Goal: Task Accomplishment & Management: Use online tool/utility

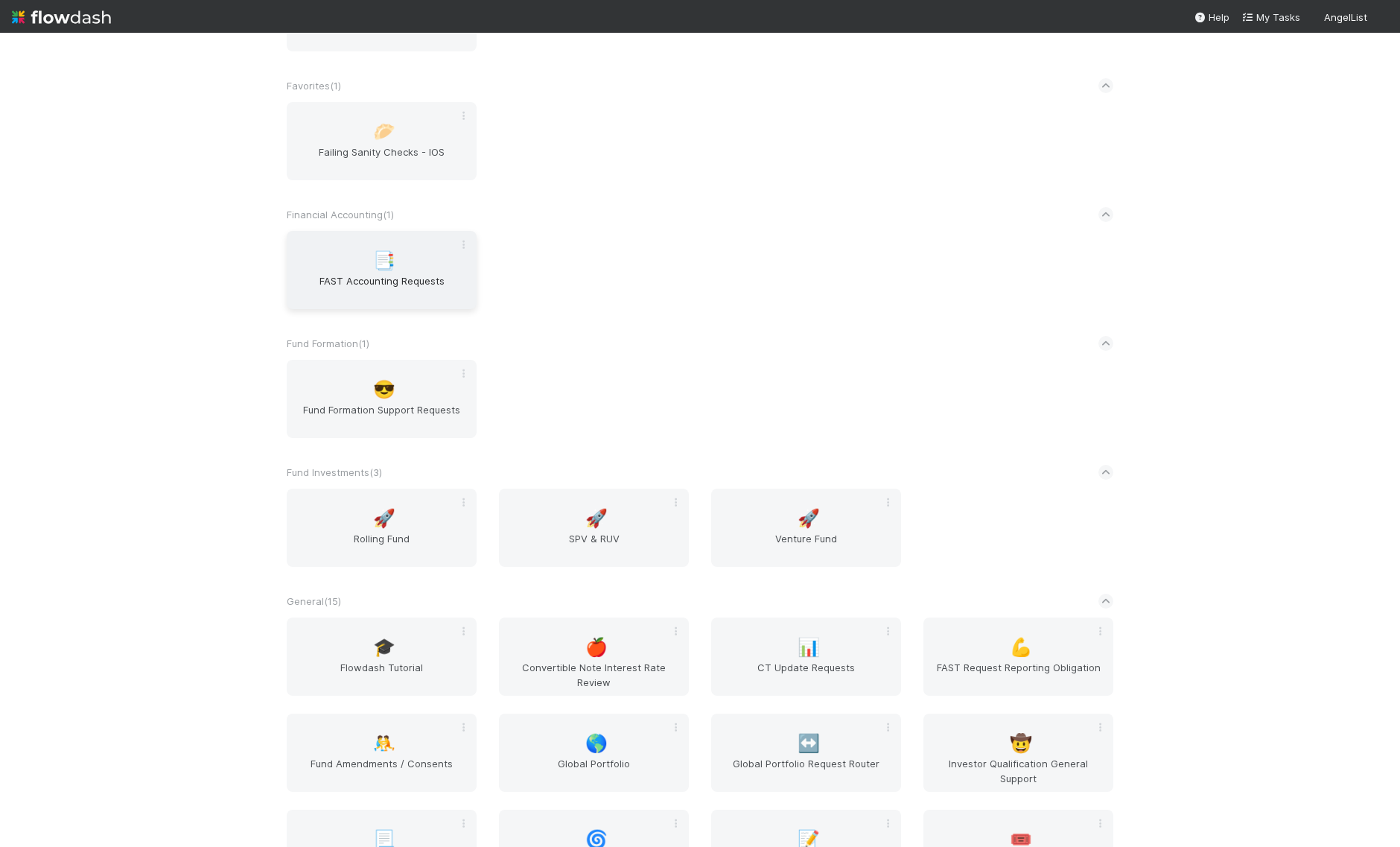
scroll to position [1186, 0]
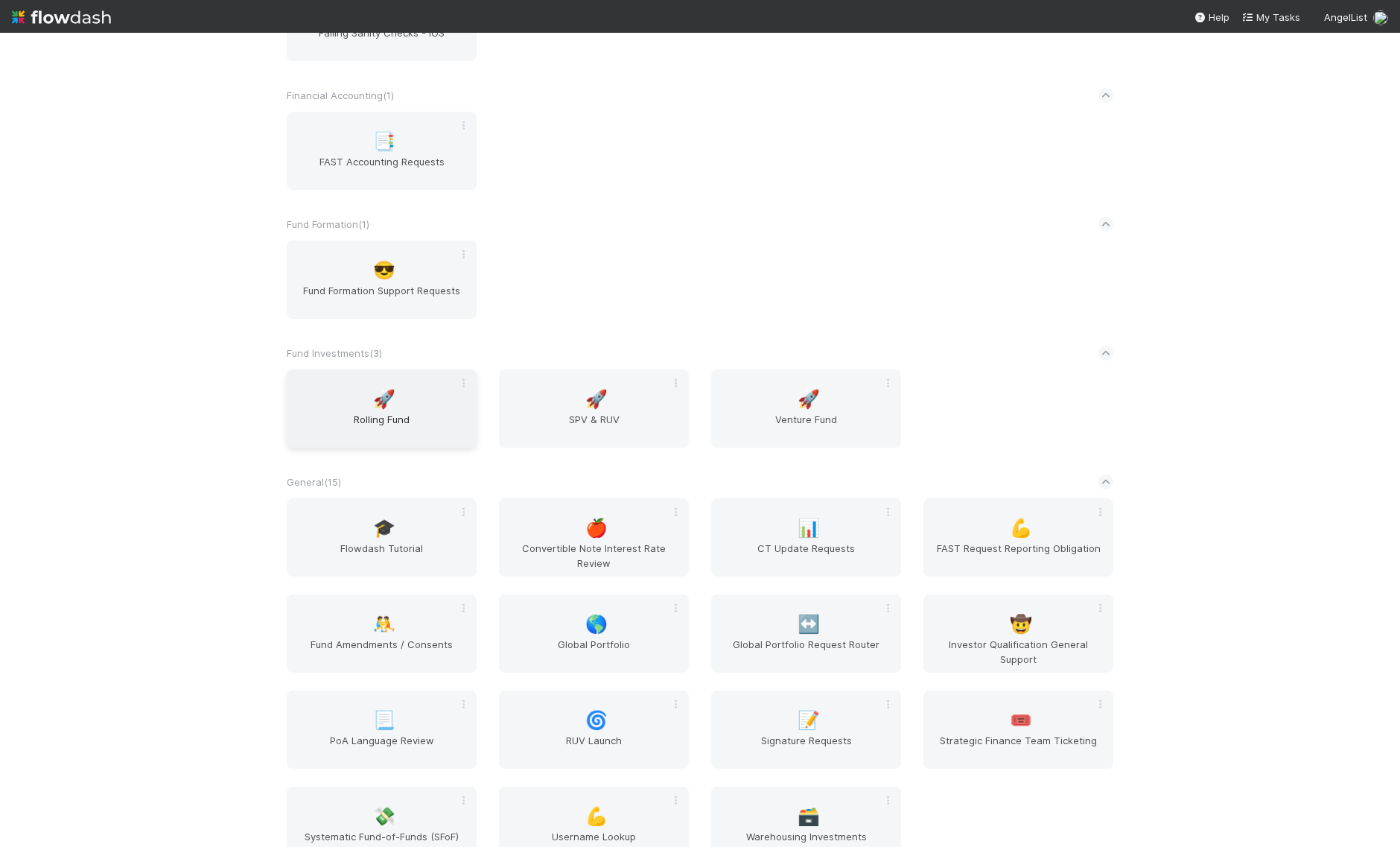
click at [411, 417] on span "Rolling Fund" at bounding box center [381, 426] width 178 height 30
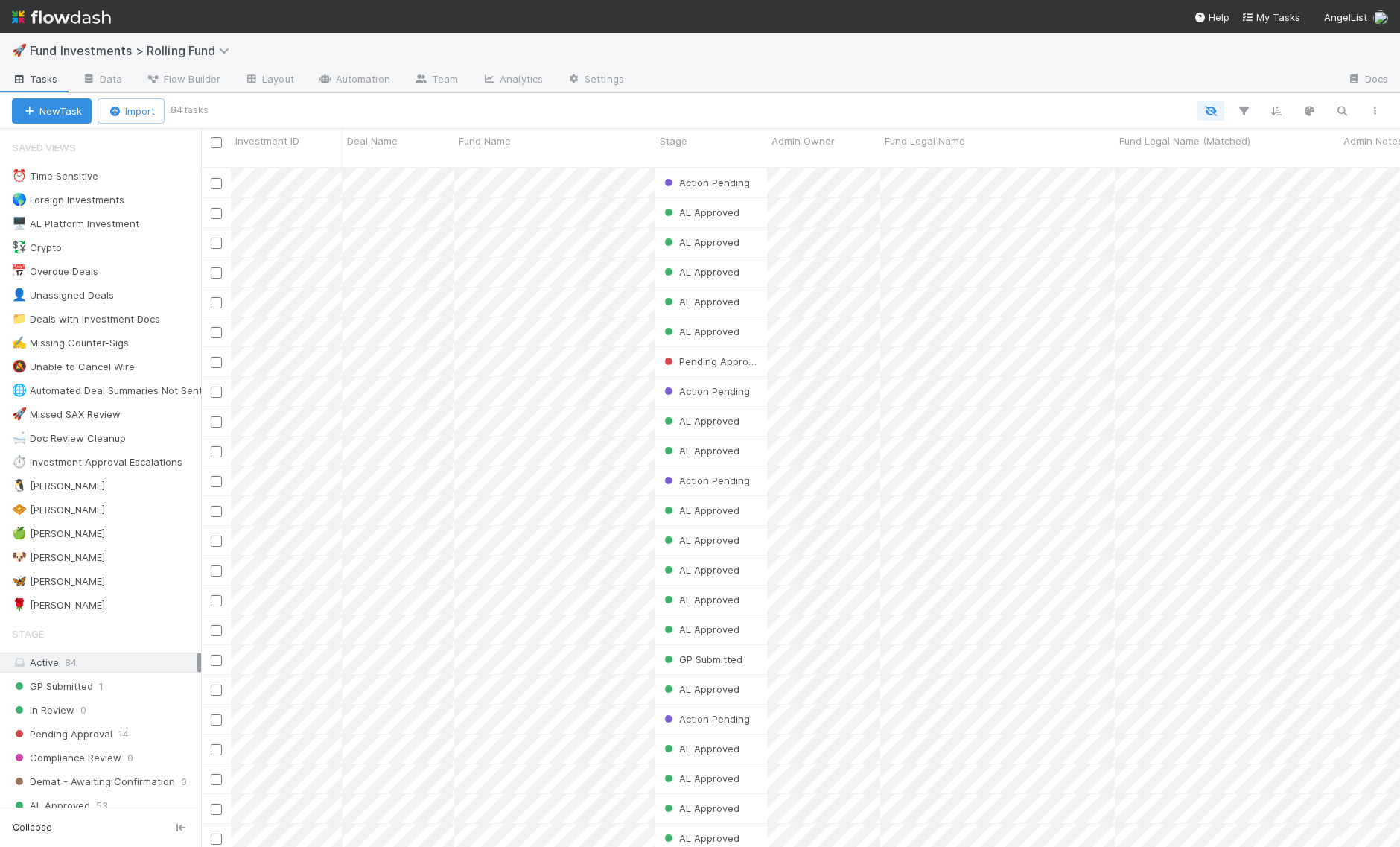
scroll to position [0, 1]
click at [58, 572] on div "🦋 Kennedy" at bounding box center [58, 582] width 93 height 19
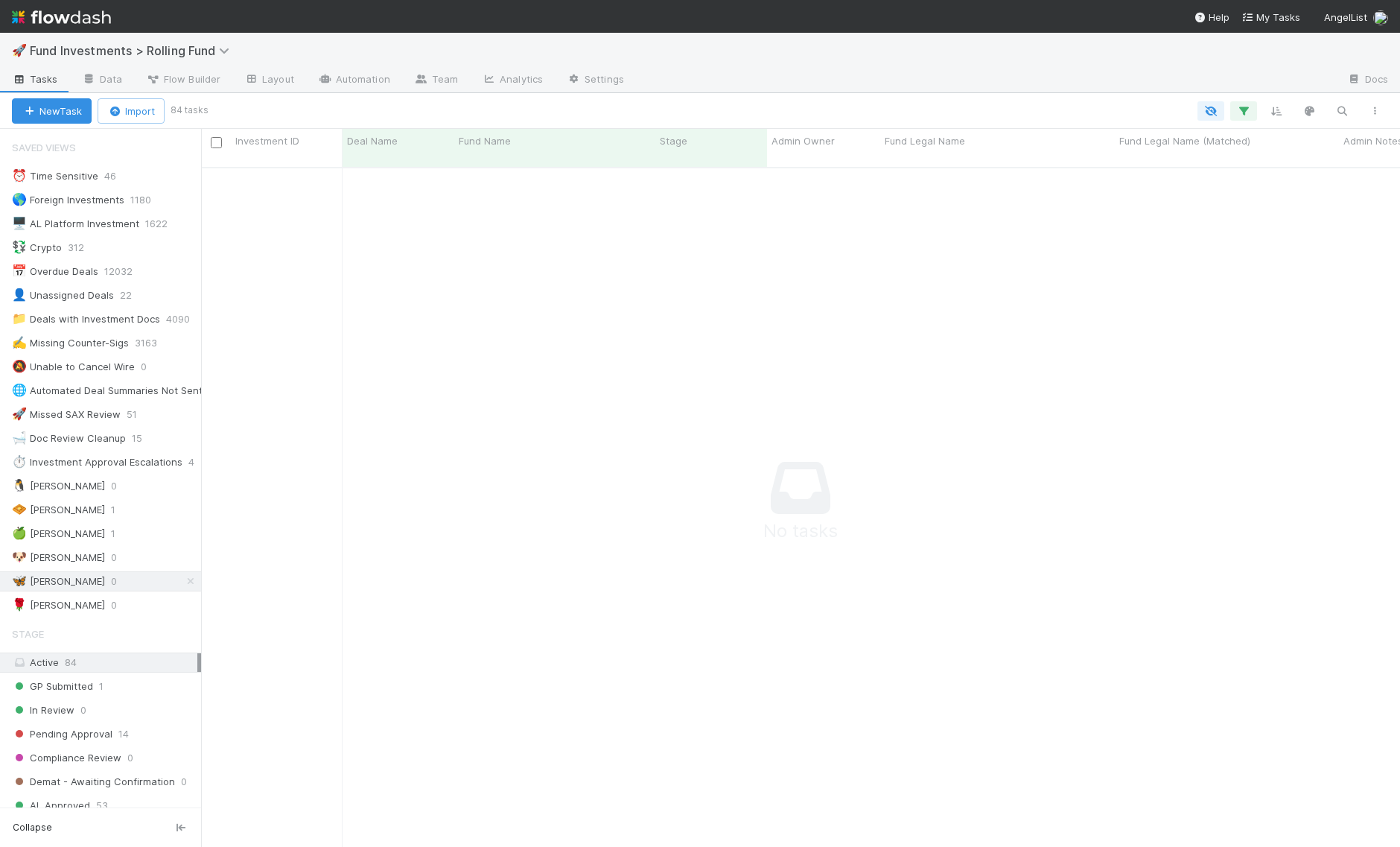
scroll to position [692, 1199]
click at [48, 18] on img at bounding box center [61, 17] width 99 height 26
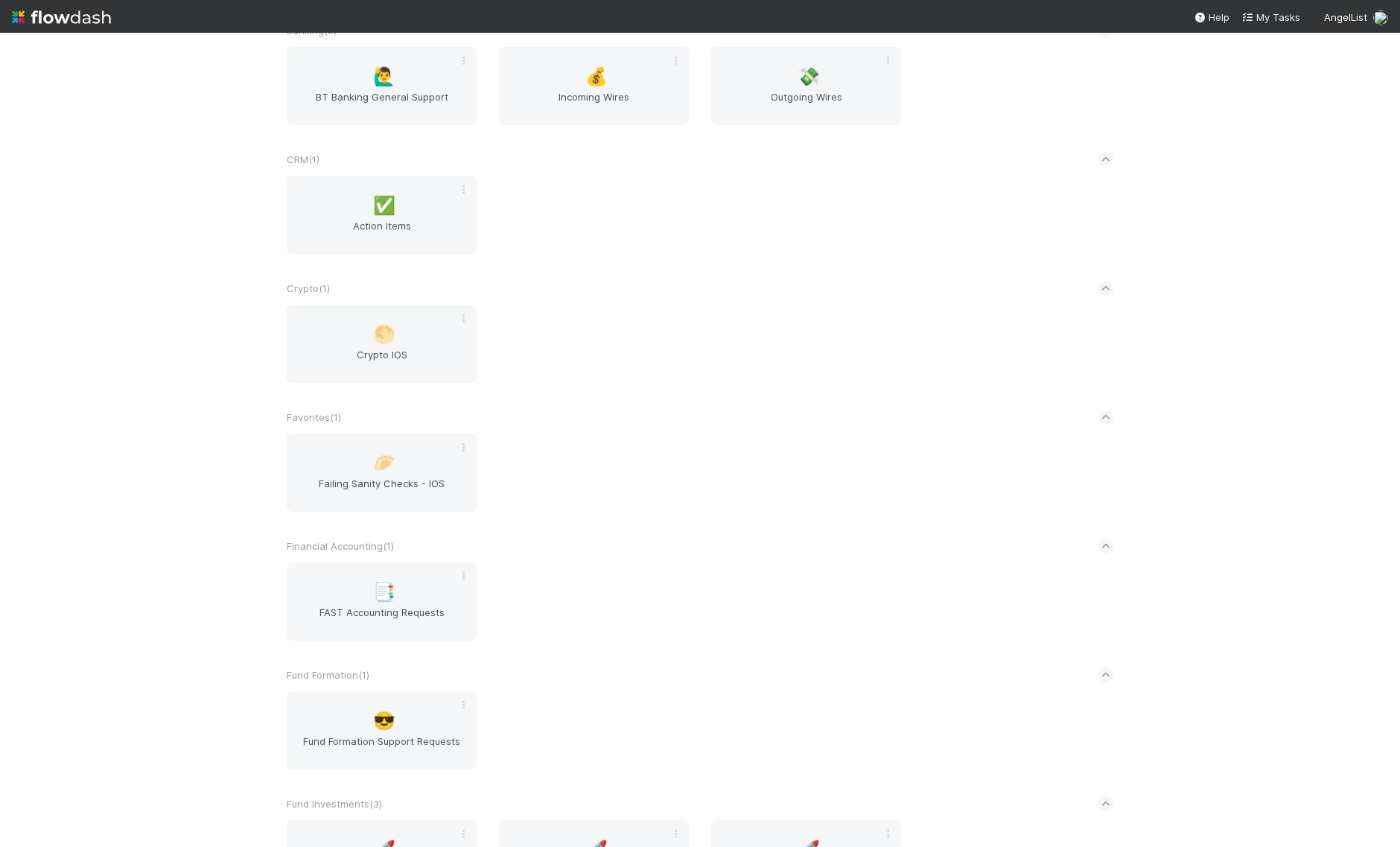
scroll to position [967, 0]
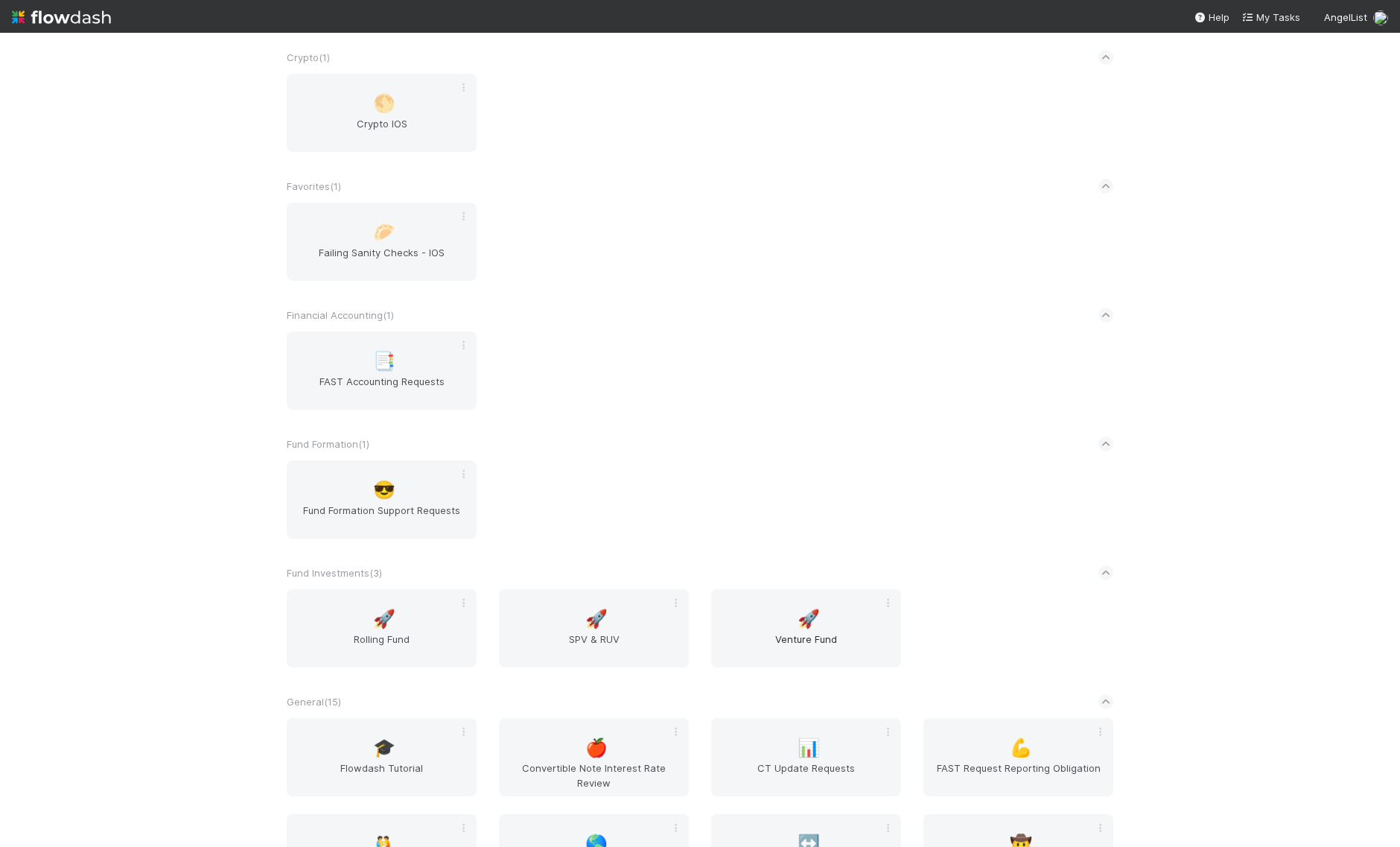
click at [795, 635] on span "Venture Fund" at bounding box center [805, 646] width 178 height 30
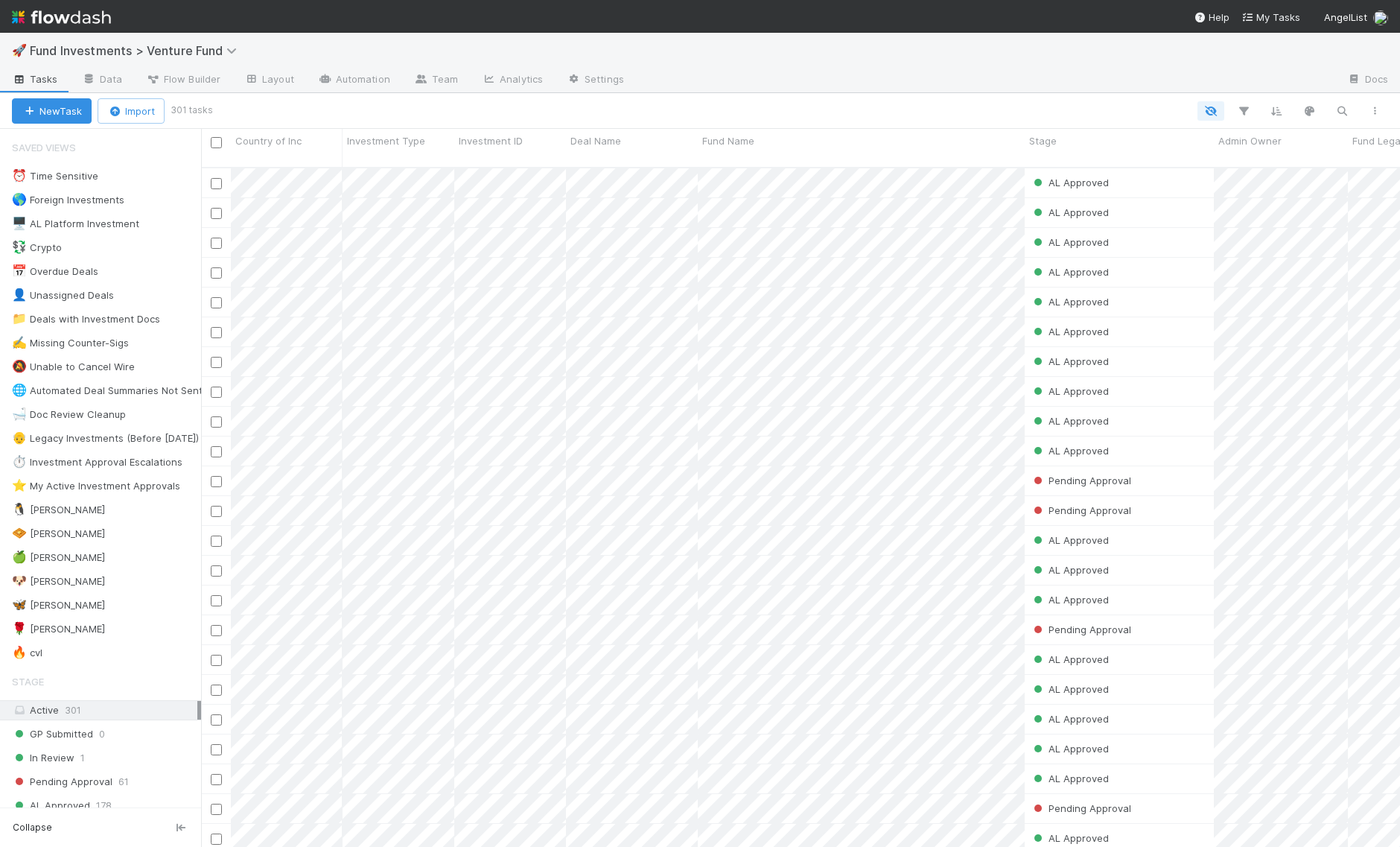
scroll to position [692, 1199]
click at [56, 596] on div "🦋 Kennedy" at bounding box center [58, 605] width 93 height 19
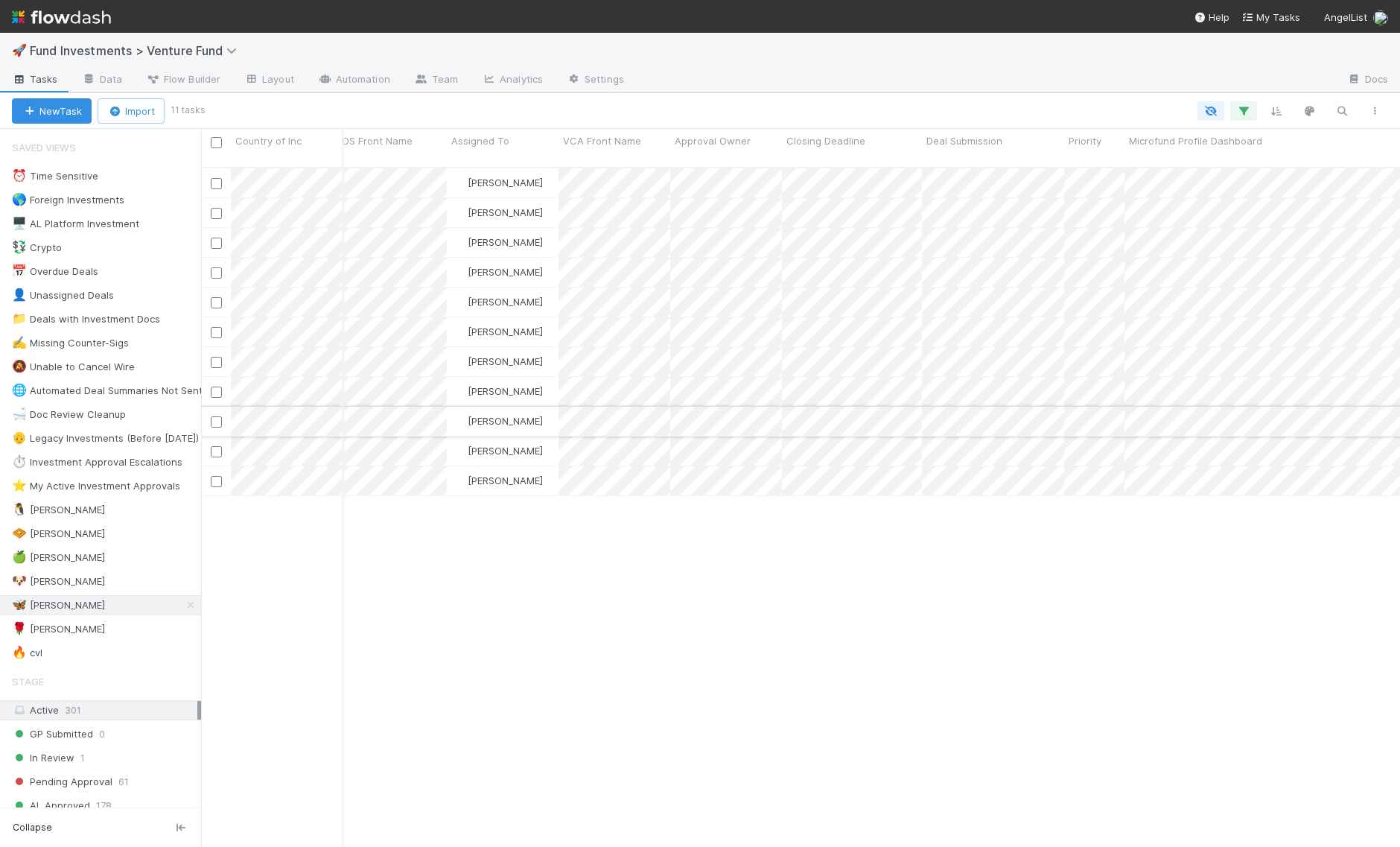
scroll to position [0, 2597]
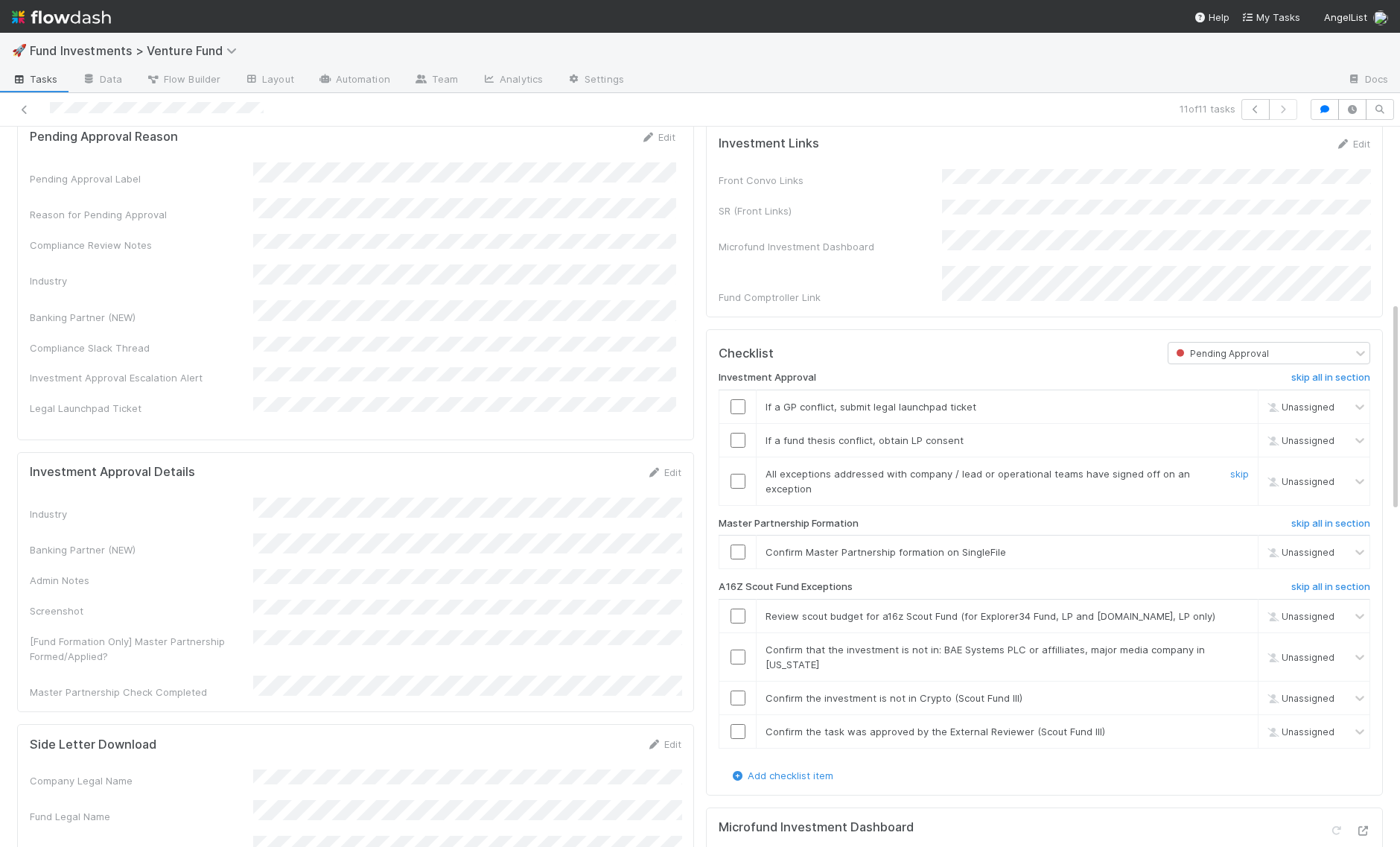
click at [740, 483] on input "checkbox" at bounding box center [738, 481] width 15 height 15
click at [731, 441] on input "checkbox" at bounding box center [738, 441] width 15 height 15
click at [741, 401] on td at bounding box center [738, 406] width 37 height 33
click at [740, 406] on input "checkbox" at bounding box center [738, 406] width 15 height 15
click at [734, 554] on input "checkbox" at bounding box center [738, 552] width 15 height 15
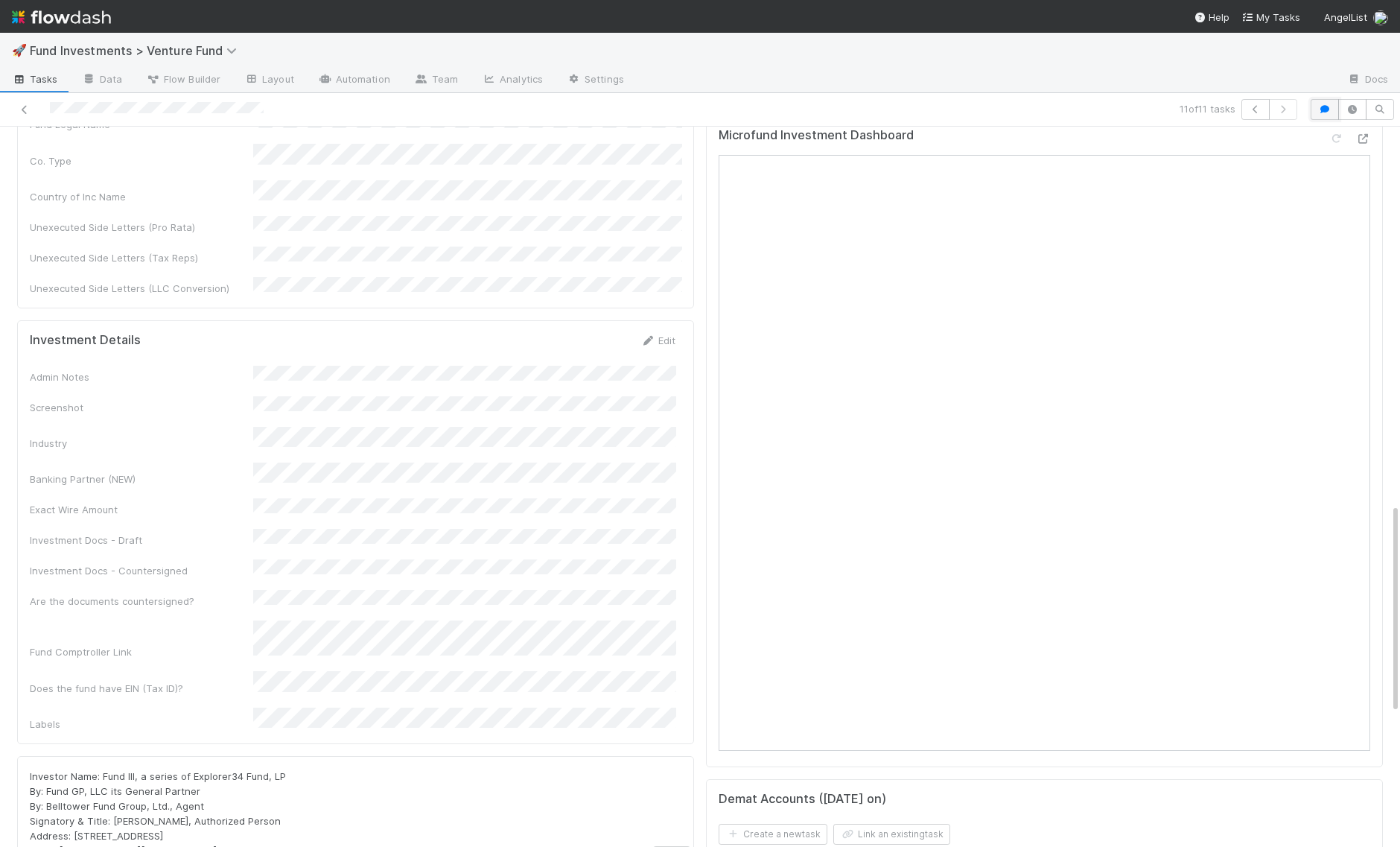
click at [1315, 116] on button "button" at bounding box center [1324, 109] width 28 height 21
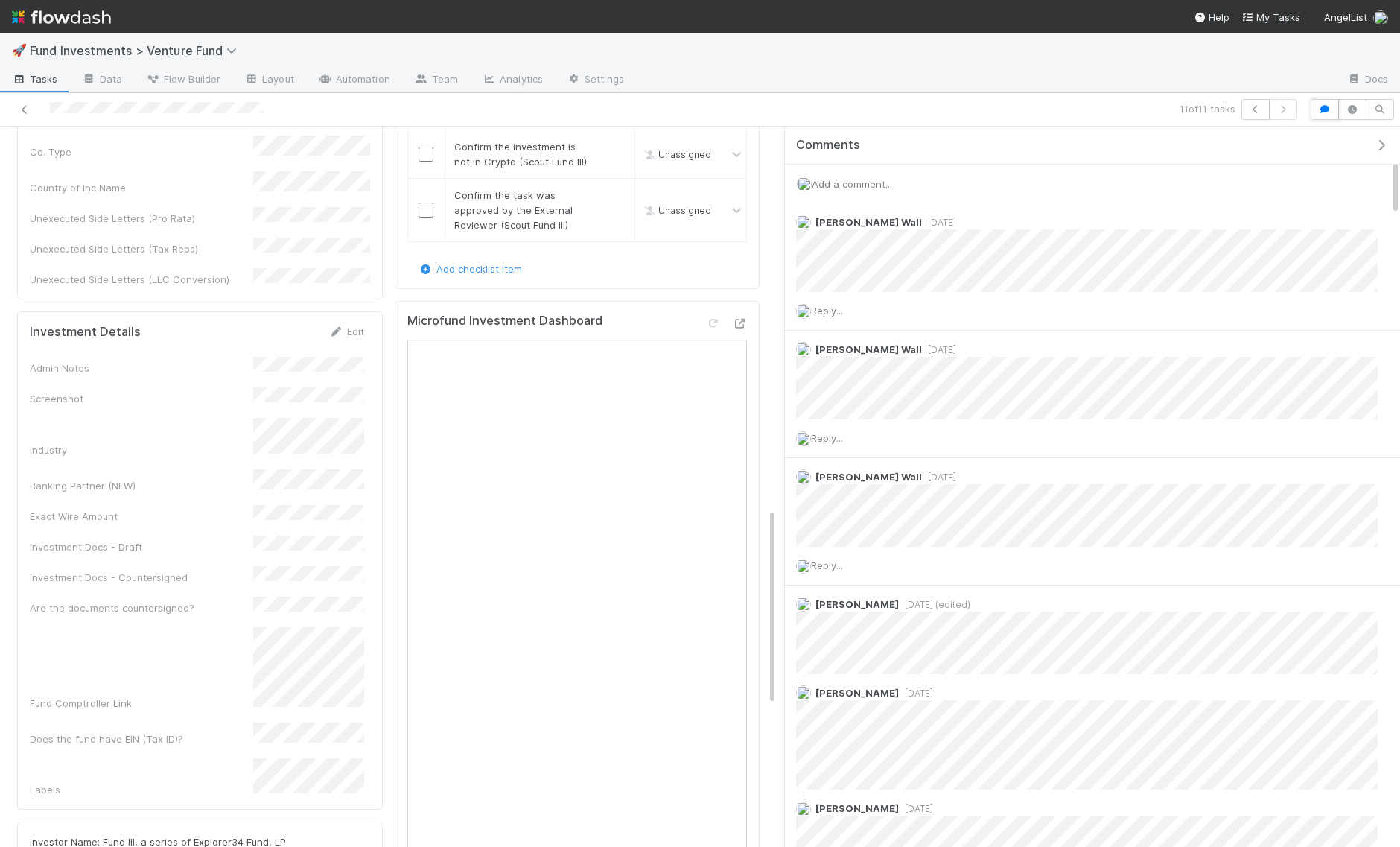
checkbox input "true"
click at [847, 189] on div "Add a comment..." at bounding box center [1091, 185] width 615 height 39
click at [853, 173] on div "Add a comment..." at bounding box center [1091, 185] width 615 height 39
click at [853, 178] on span "Add a comment..." at bounding box center [852, 184] width 81 height 12
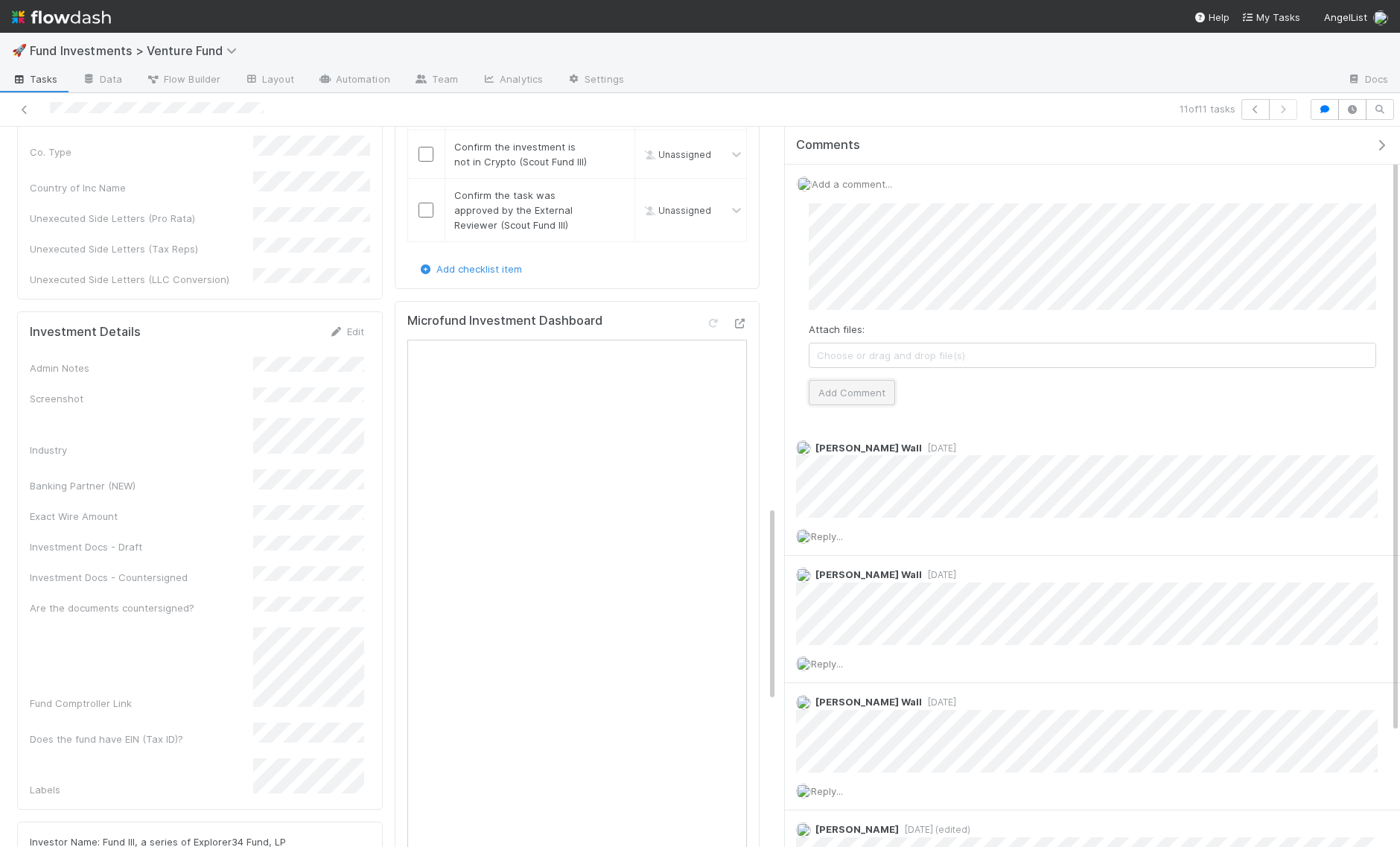
click at [847, 383] on button "Add Comment" at bounding box center [852, 393] width 87 height 26
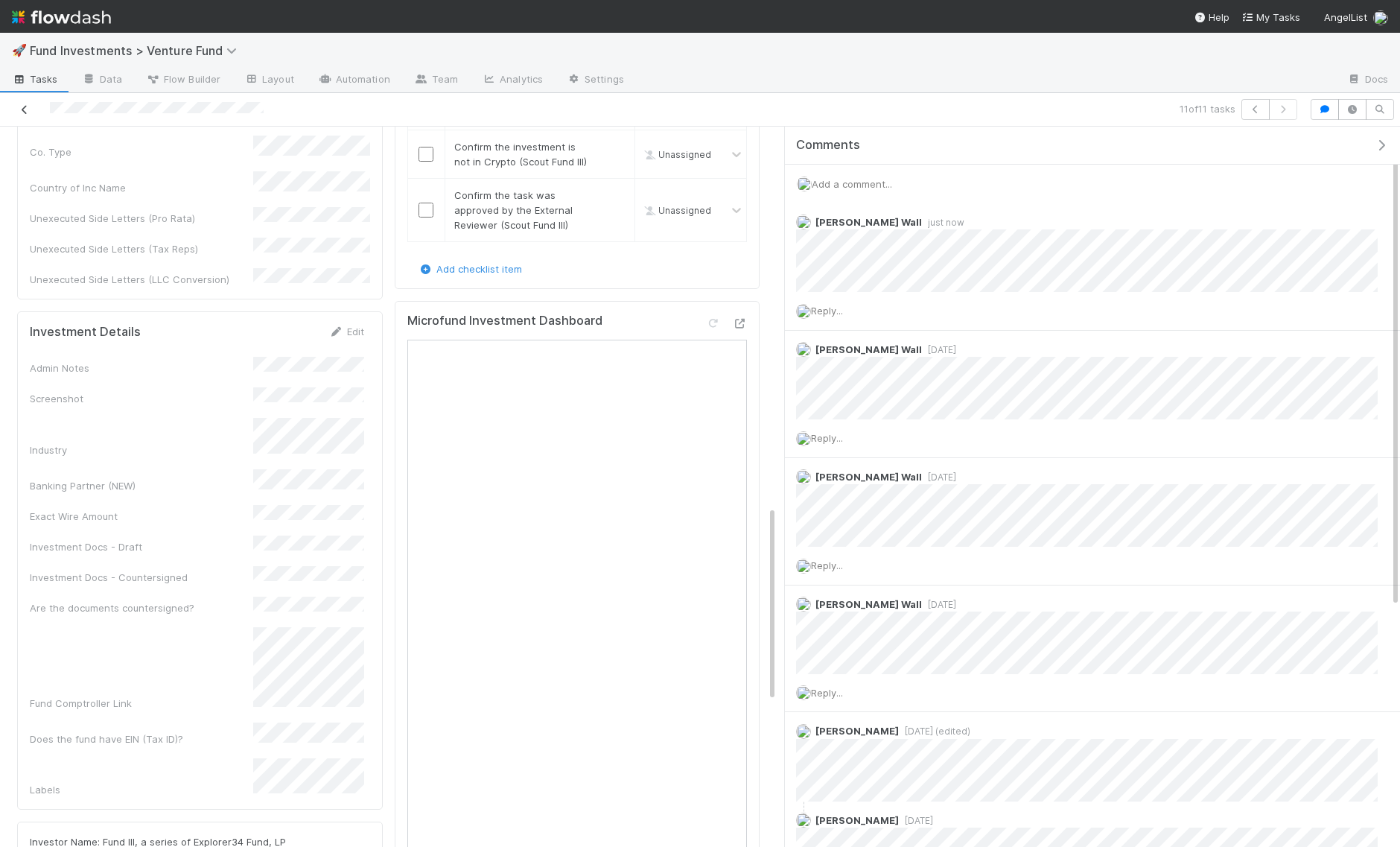
click at [23, 106] on icon at bounding box center [25, 109] width 15 height 9
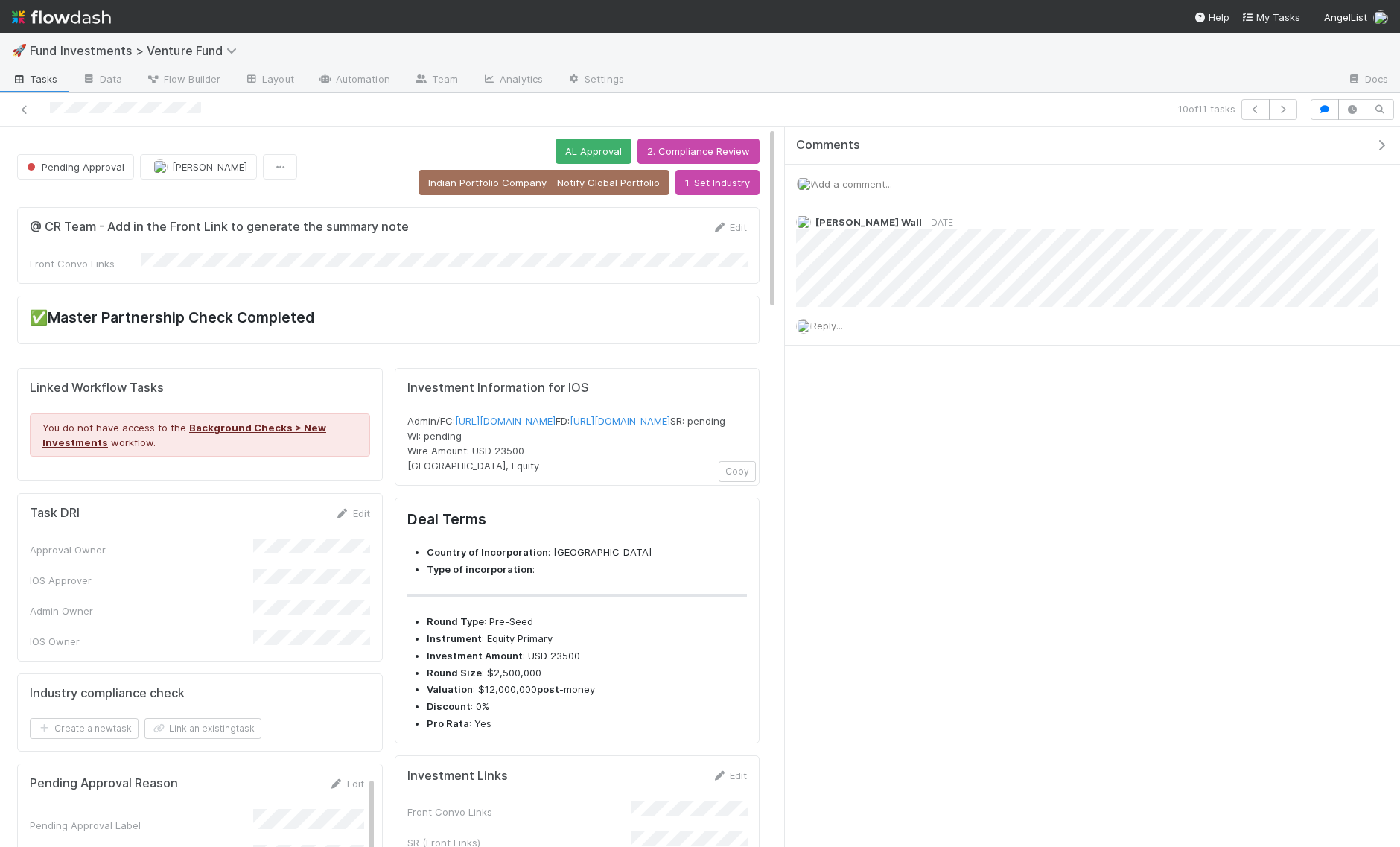
click at [867, 182] on span "Add a comment..." at bounding box center [852, 184] width 81 height 12
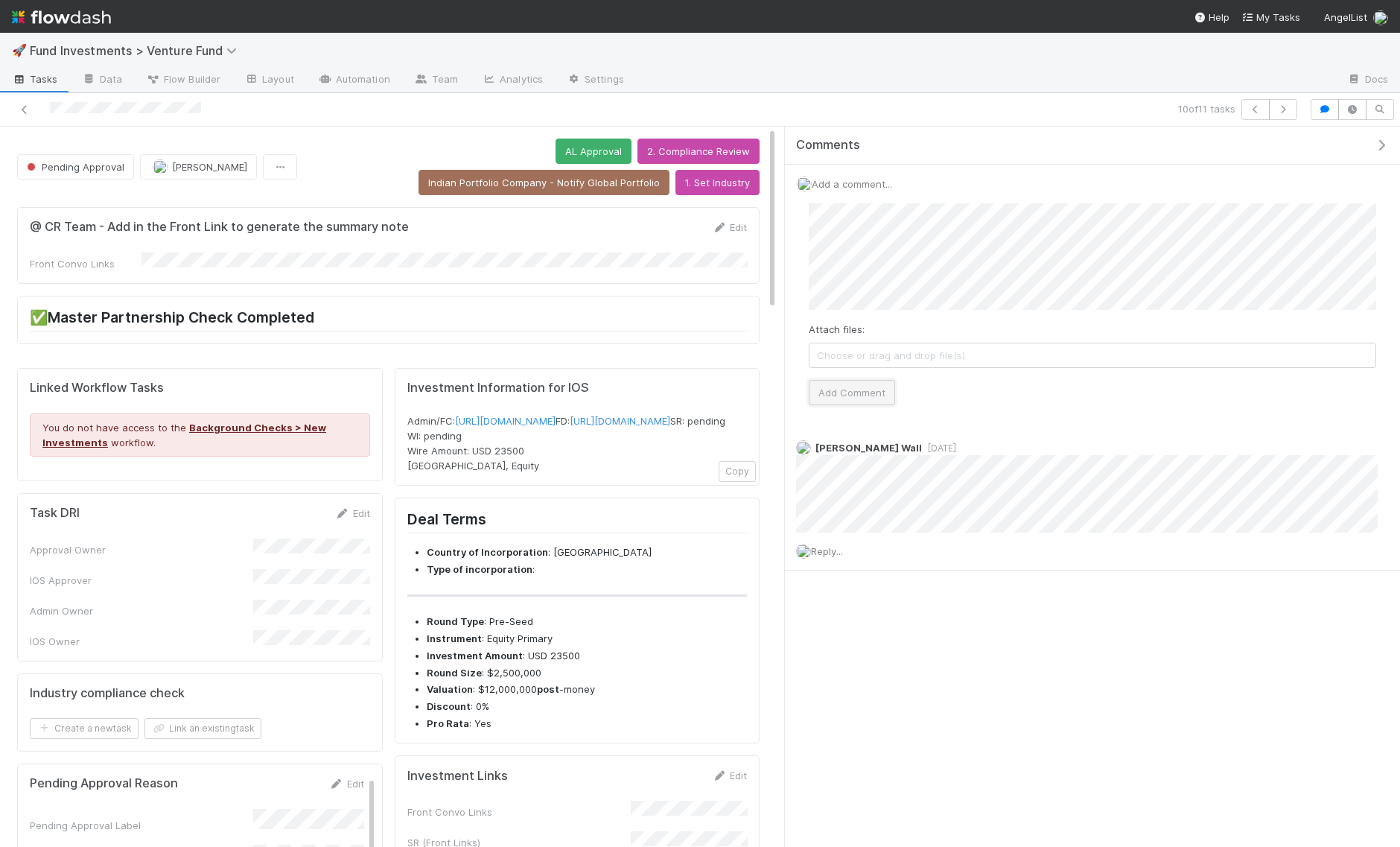
click at [848, 387] on button "Add Comment" at bounding box center [852, 393] width 87 height 26
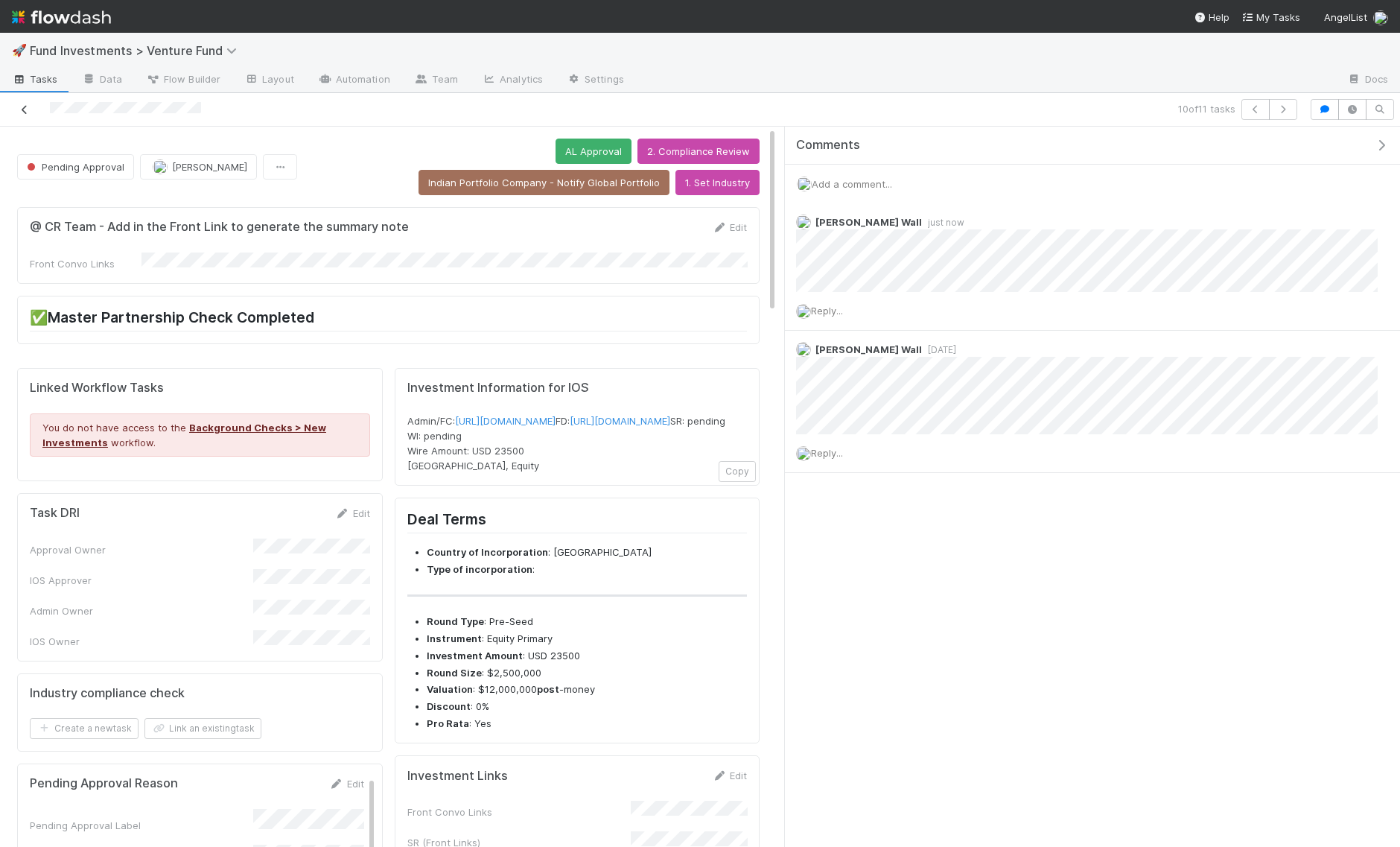
click at [21, 112] on icon at bounding box center [25, 109] width 15 height 9
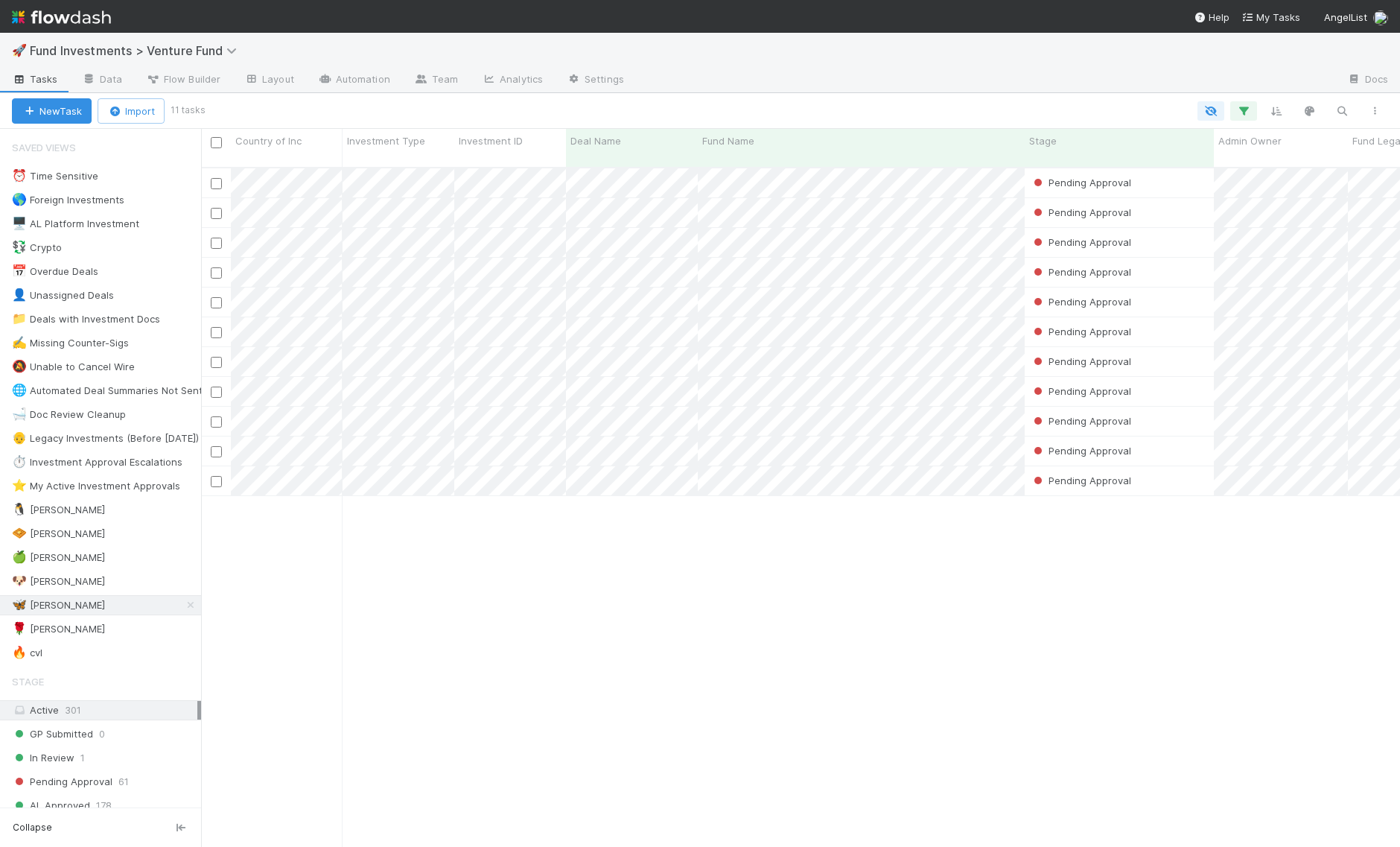
scroll to position [692, 1199]
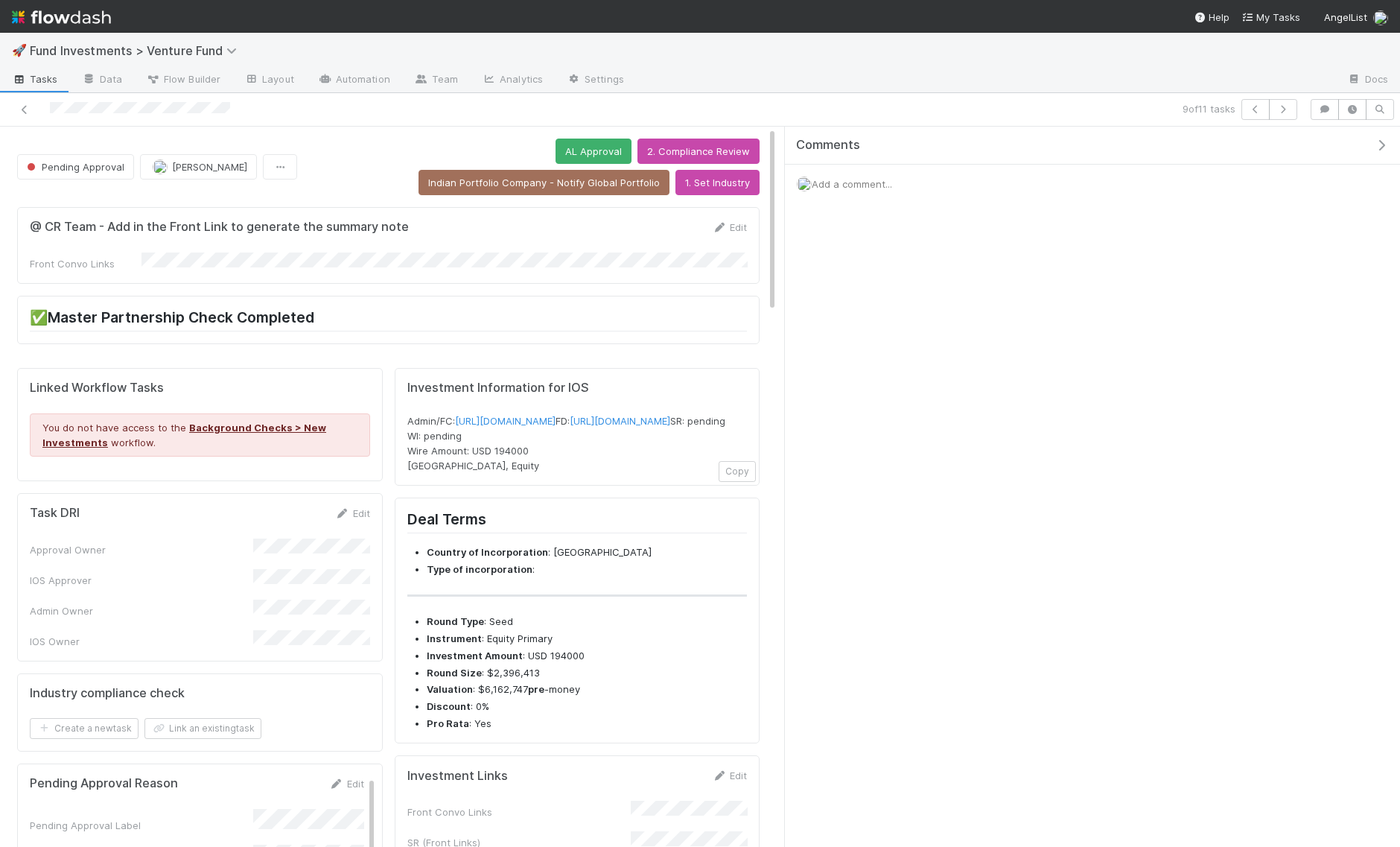
click at [1373, 147] on button "button" at bounding box center [1385, 145] width 31 height 14
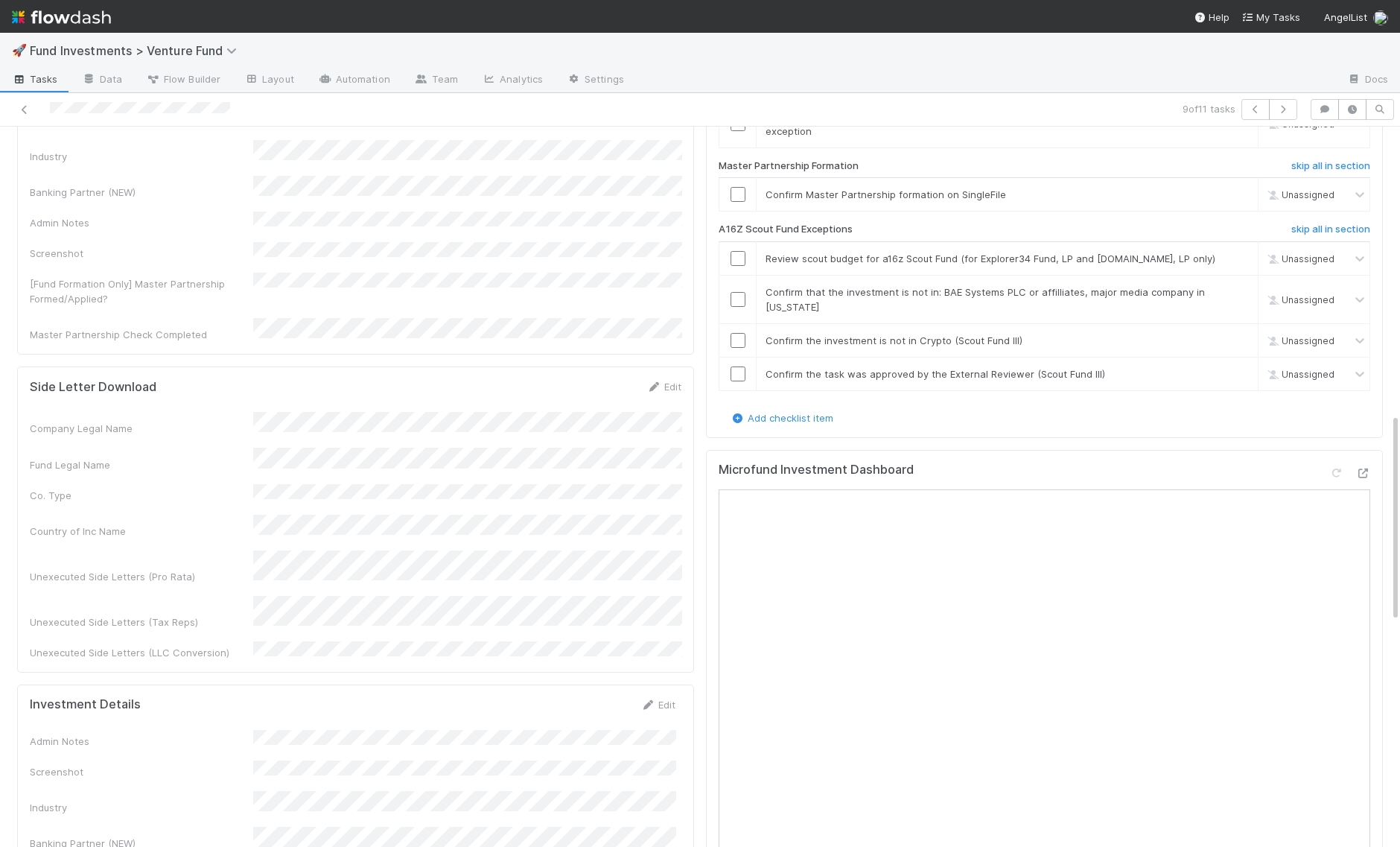
scroll to position [1011, 0]
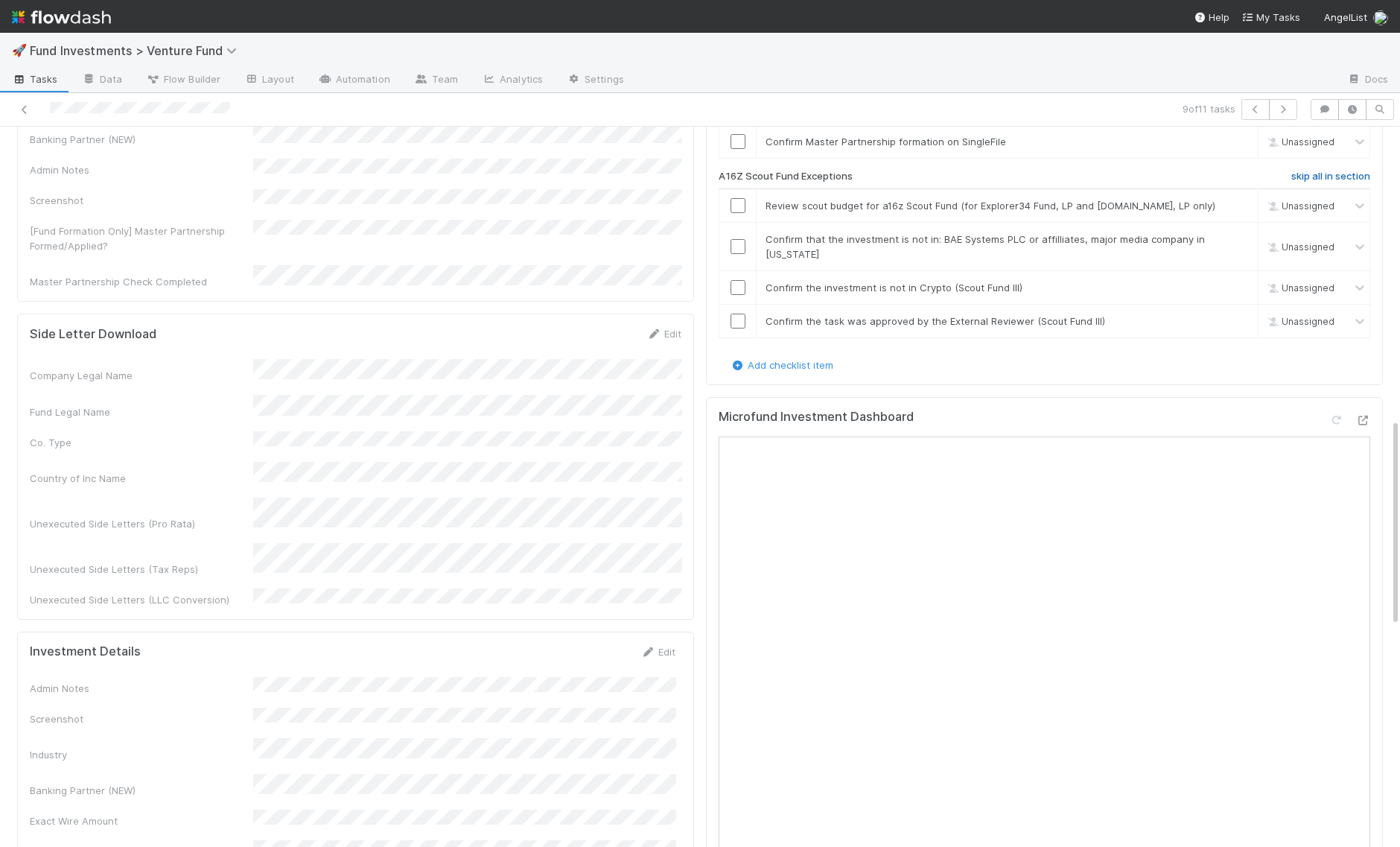
click at [1307, 179] on h6 "skip all in section" at bounding box center [1330, 177] width 79 height 12
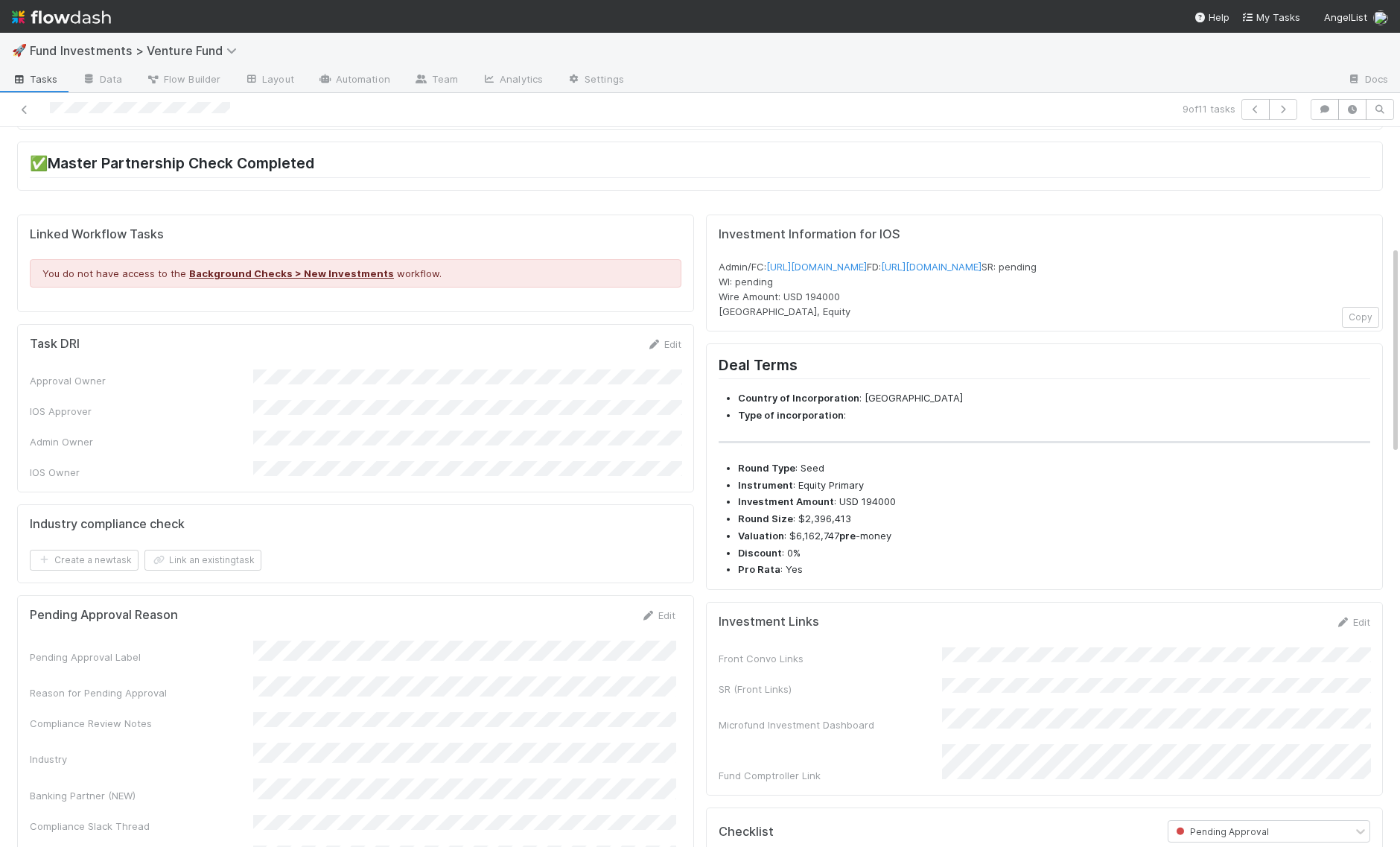
scroll to position [0, 0]
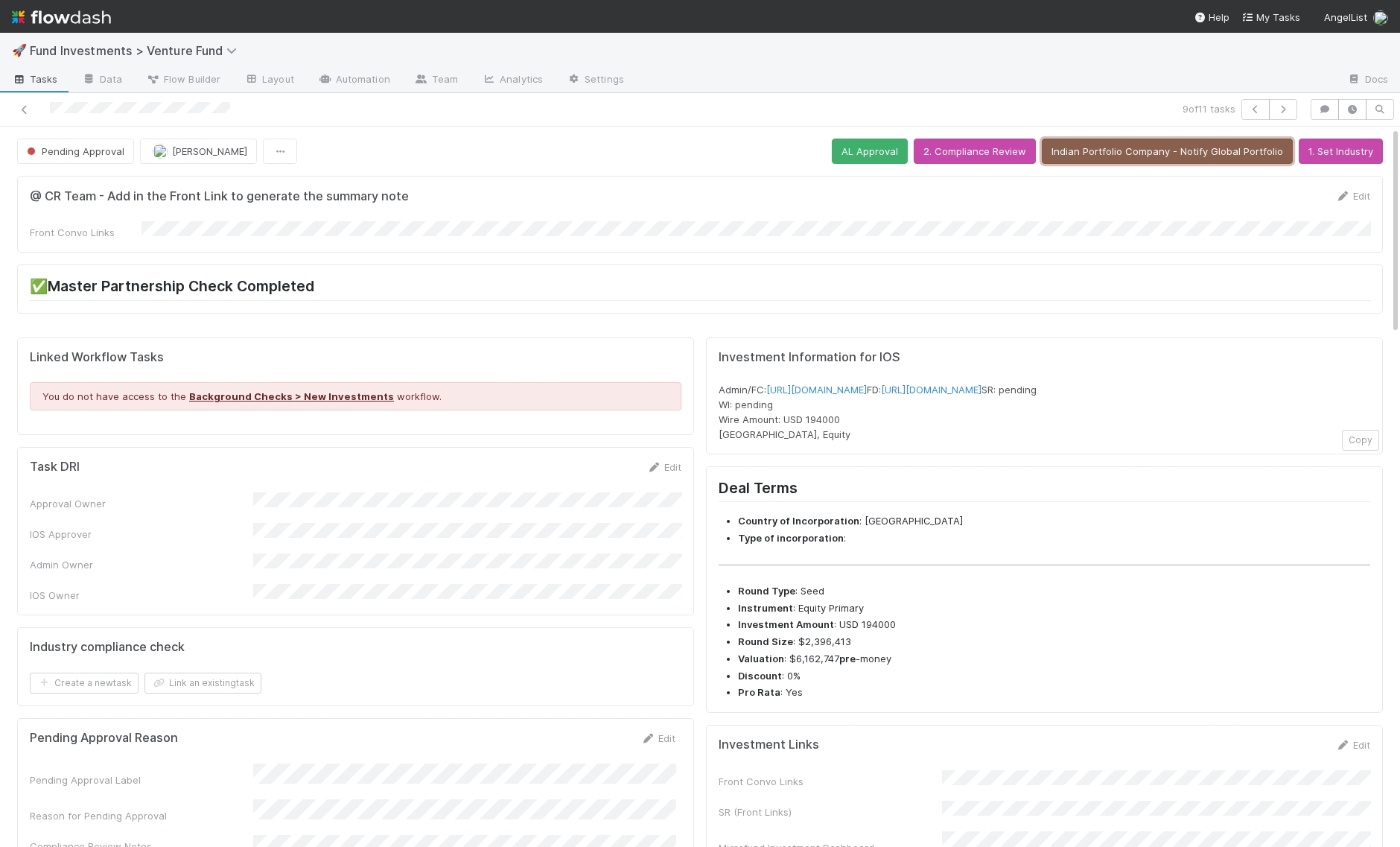
click at [1084, 144] on button "Indian Portfolio Company - Notify Global Portfolio" at bounding box center [1166, 151] width 251 height 26
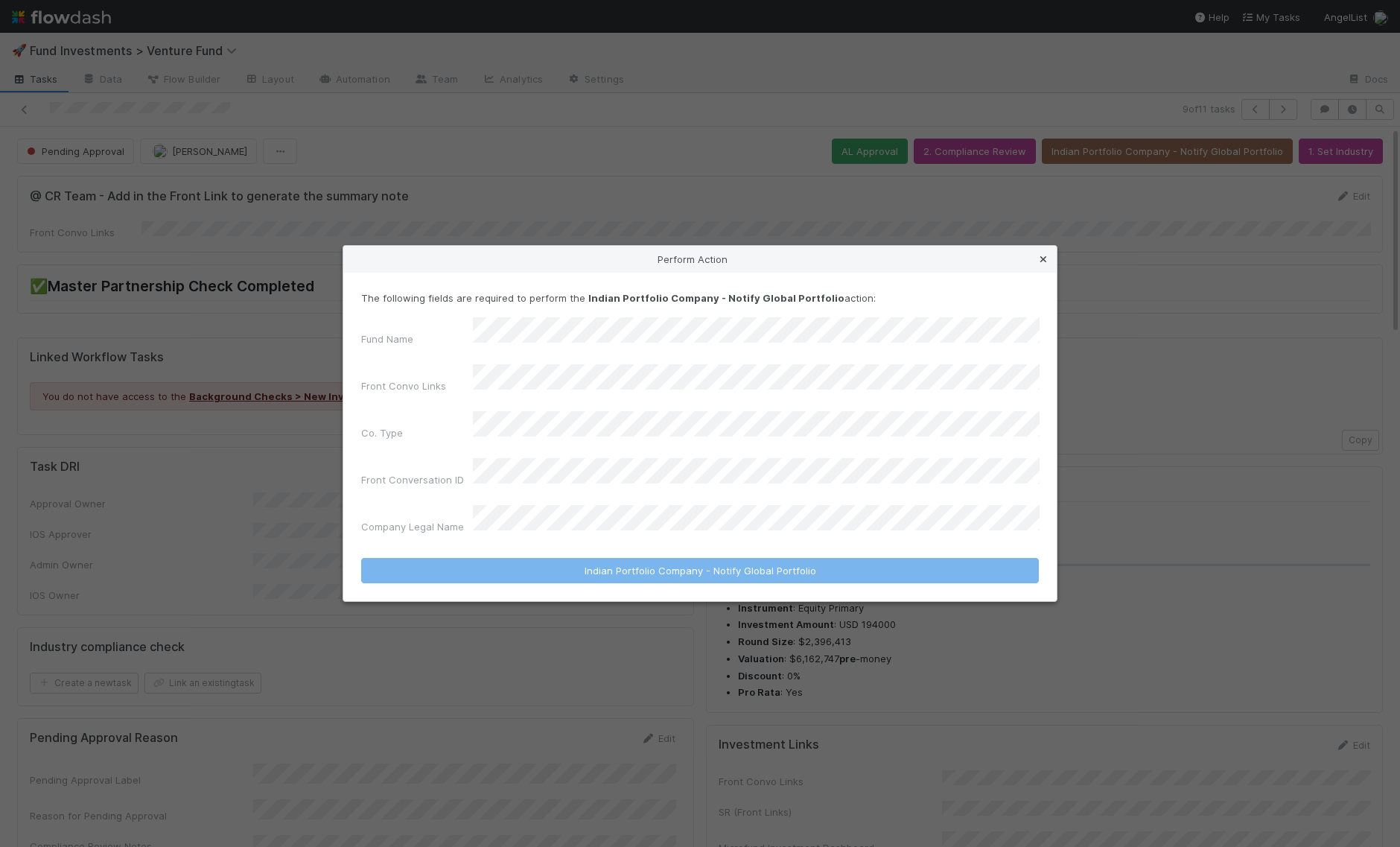
click at [1043, 264] on icon at bounding box center [1043, 259] width 15 height 9
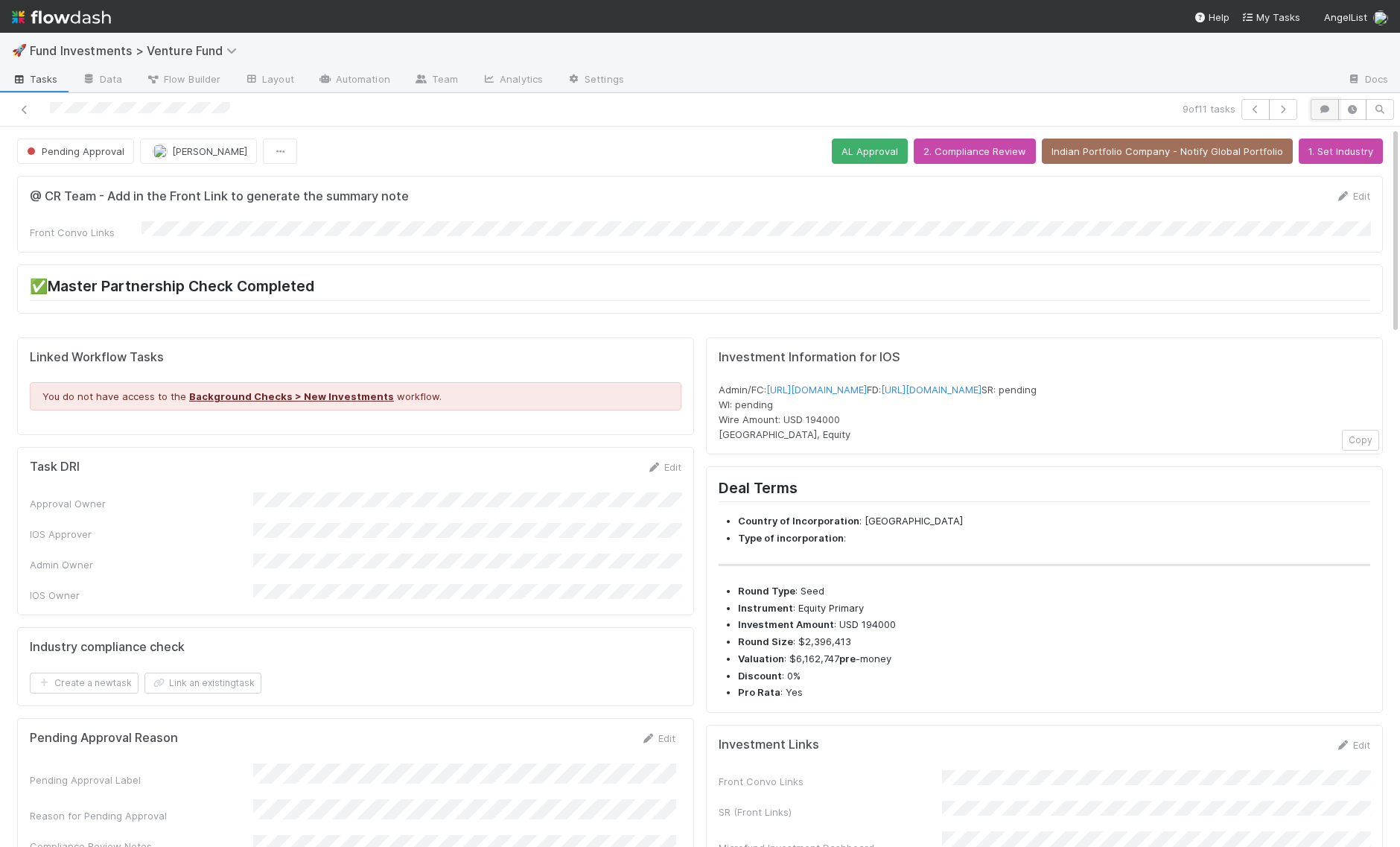
click at [1329, 106] on icon "button" at bounding box center [1324, 109] width 15 height 9
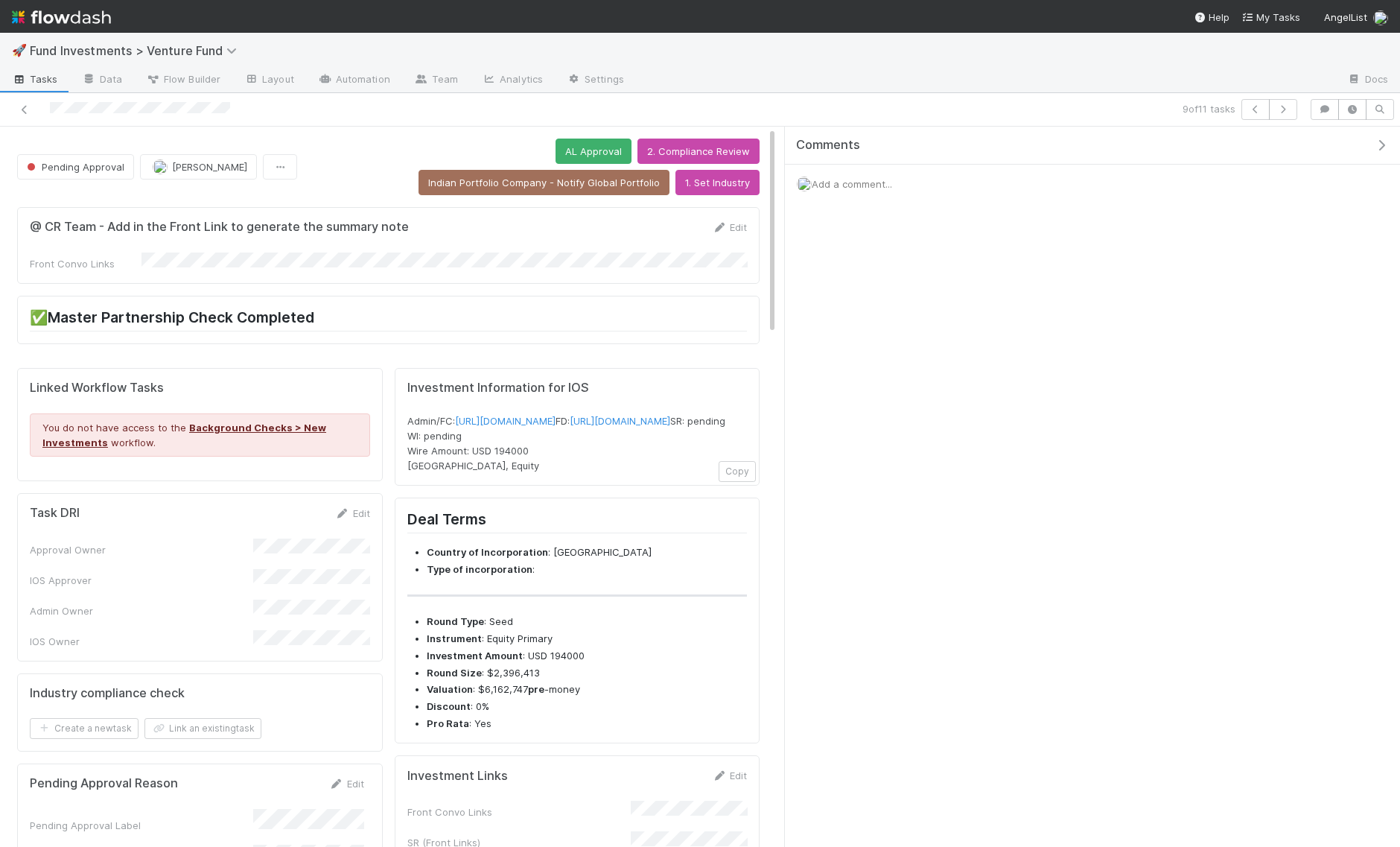
click at [1131, 202] on div "Comments Add a comment..." at bounding box center [1091, 202] width 615 height 151
click at [828, 185] on span "Add a comment..." at bounding box center [852, 184] width 81 height 12
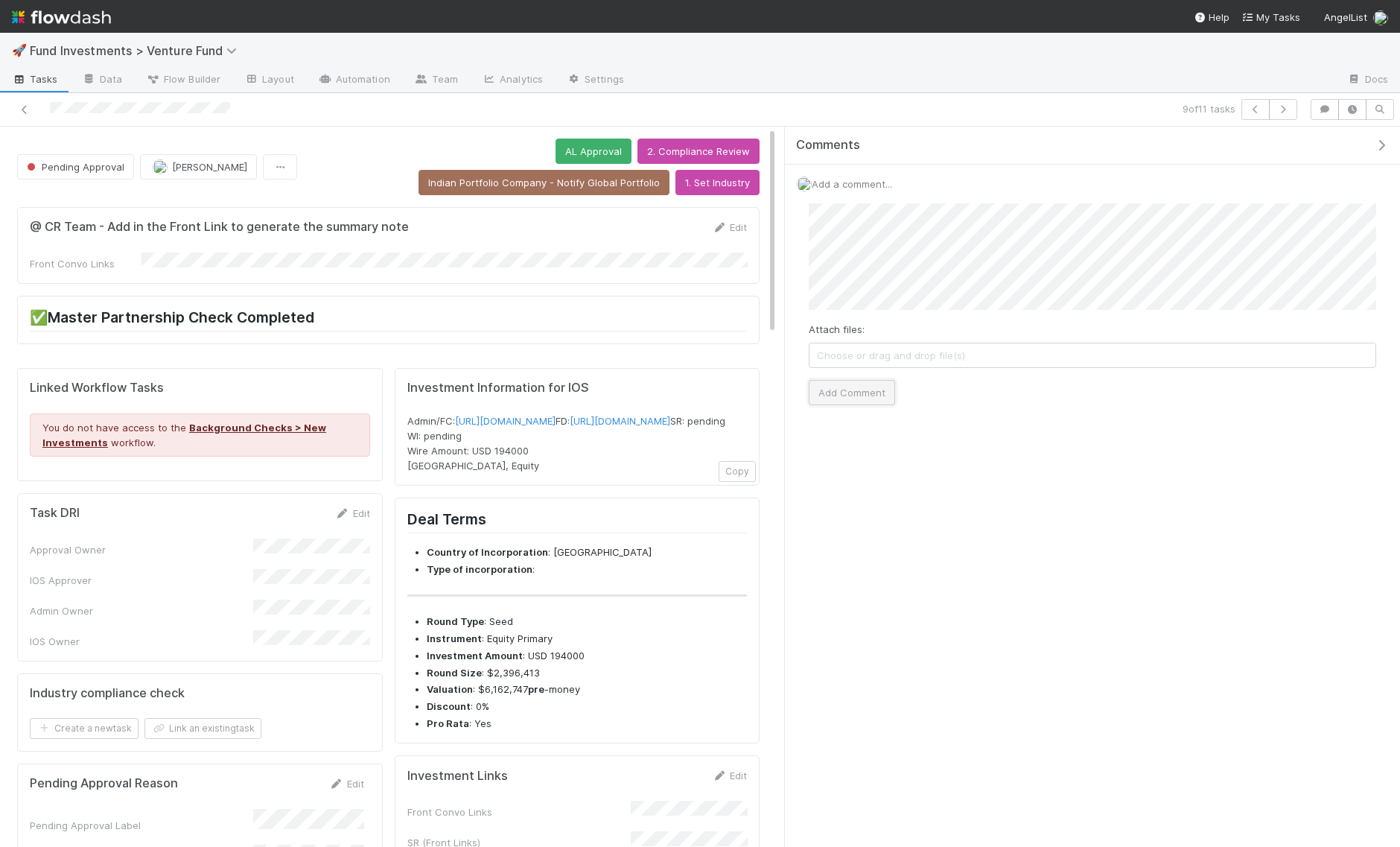
click at [853, 392] on button "Add Comment" at bounding box center [852, 393] width 87 height 26
click at [20, 105] on icon at bounding box center [25, 109] width 15 height 9
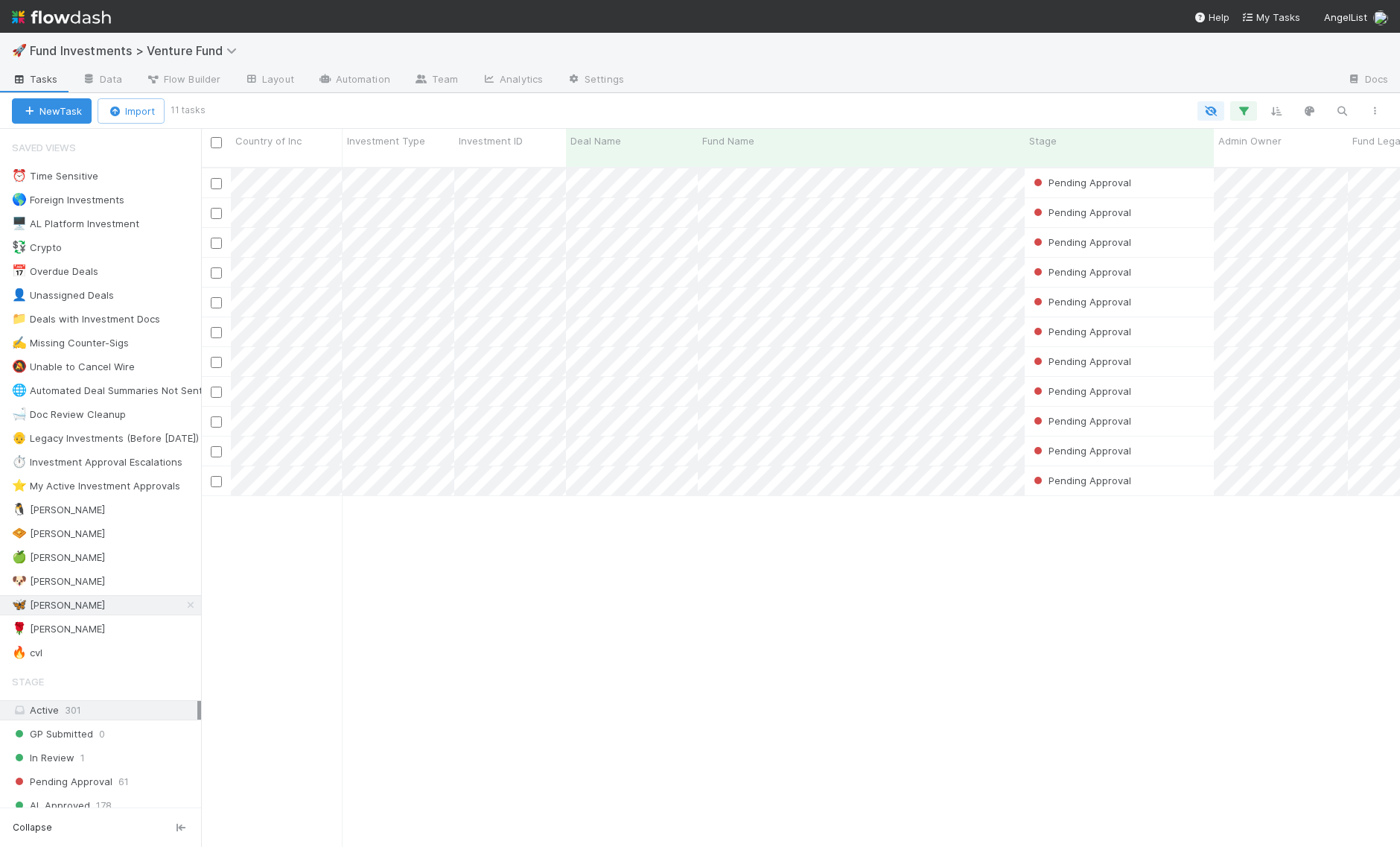
scroll to position [692, 1199]
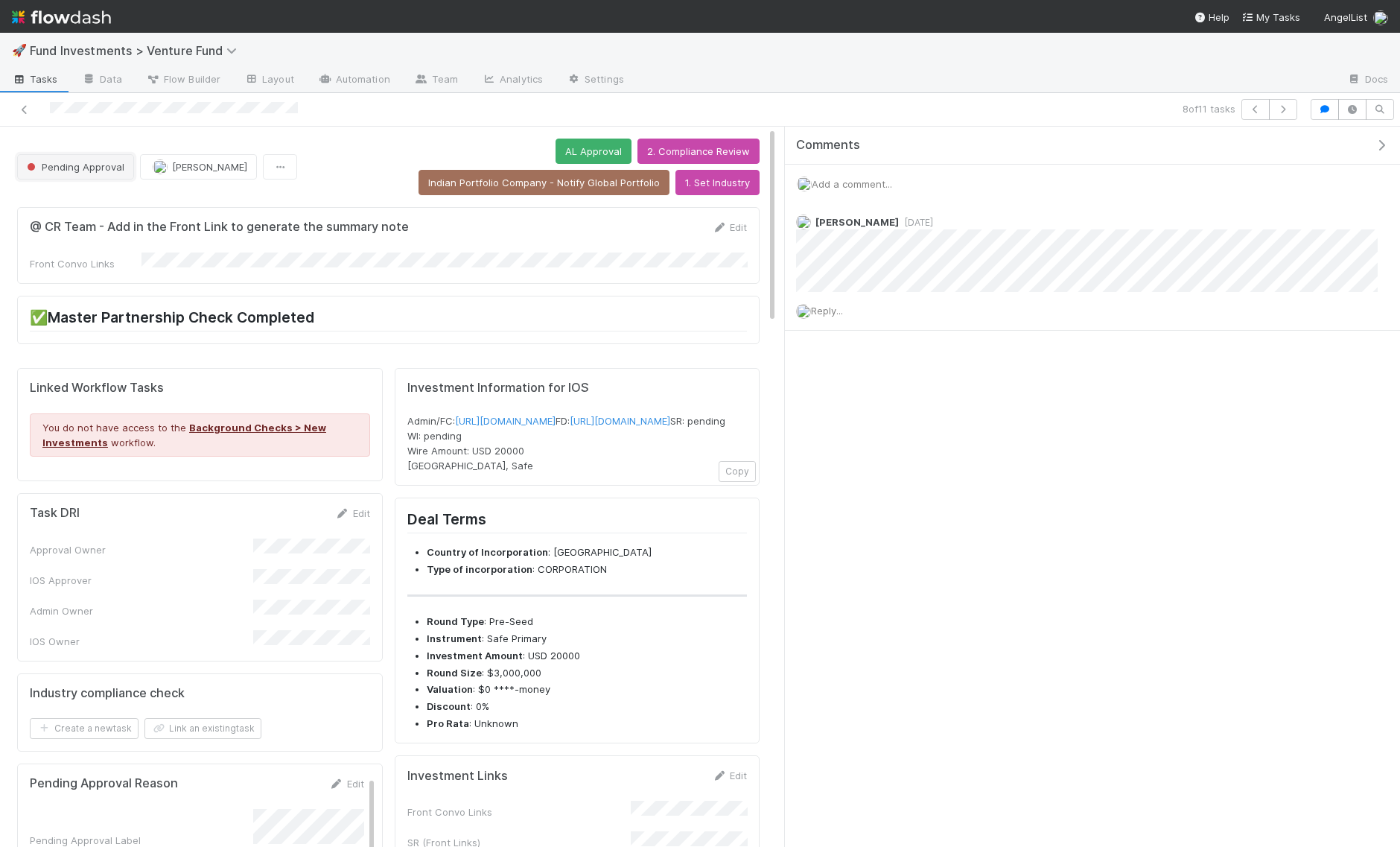
click at [82, 163] on span "Pending Approval" at bounding box center [74, 167] width 100 height 12
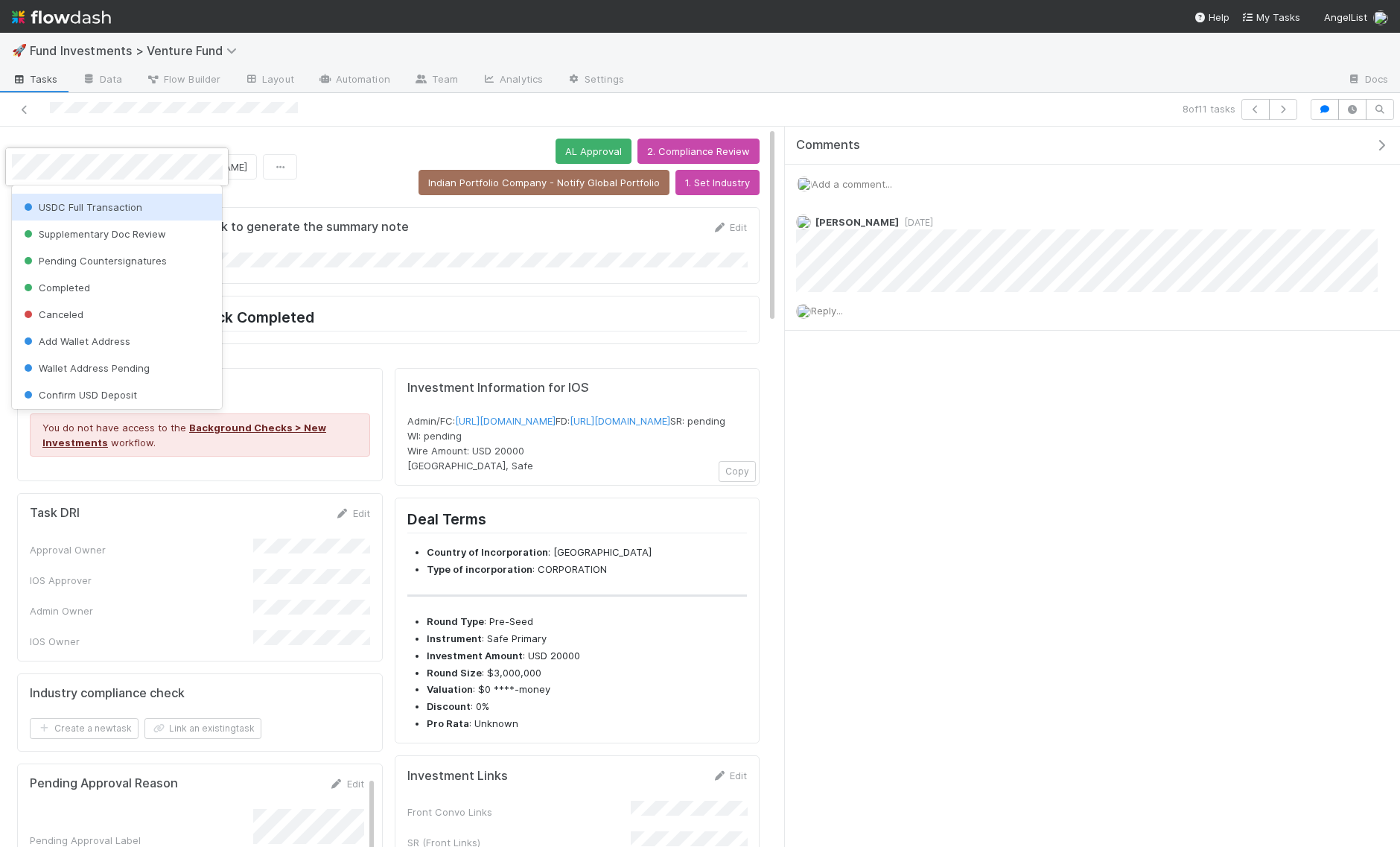
scroll to position [293, 0]
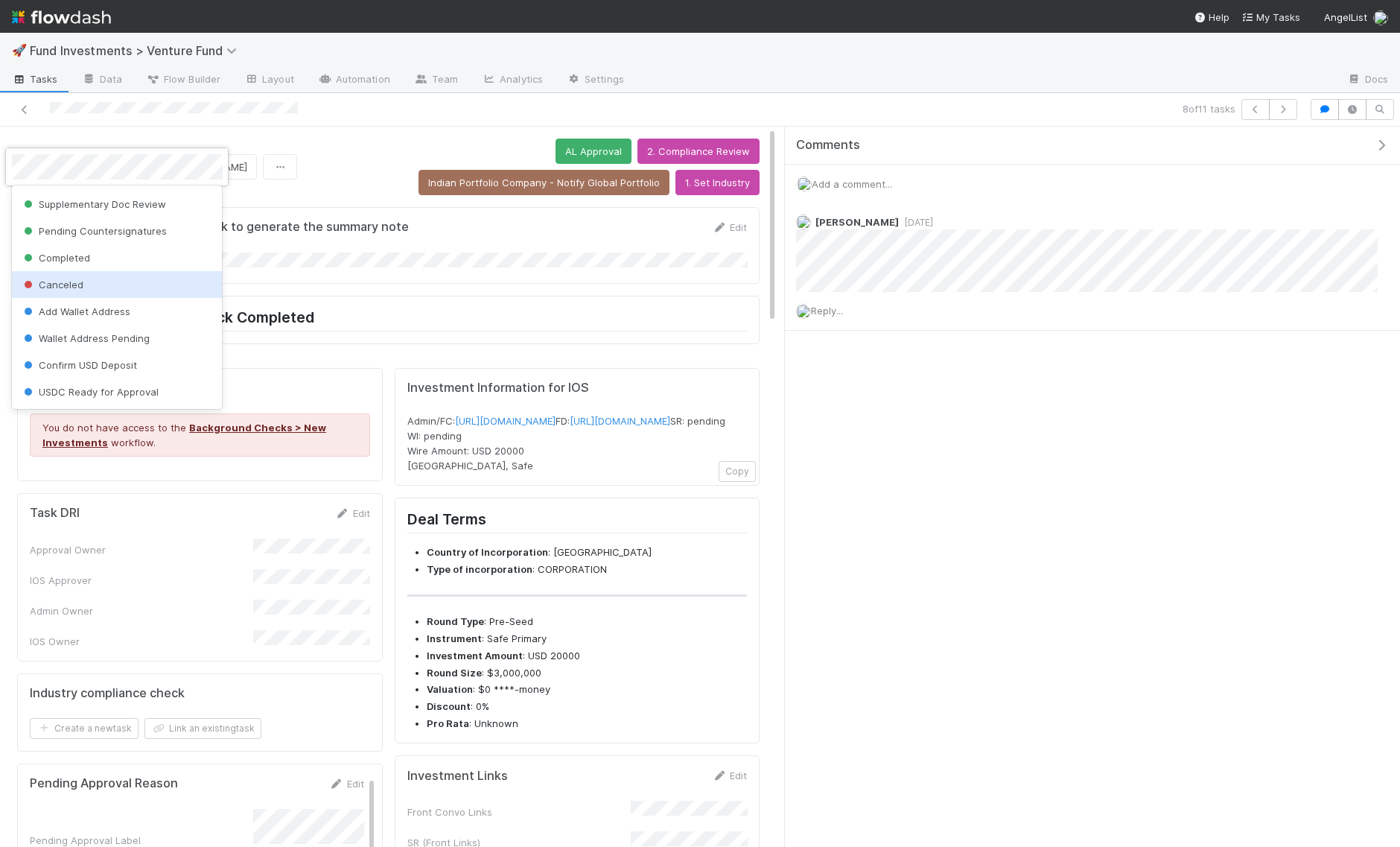
click at [87, 279] on div "Canceled" at bounding box center [117, 285] width 211 height 27
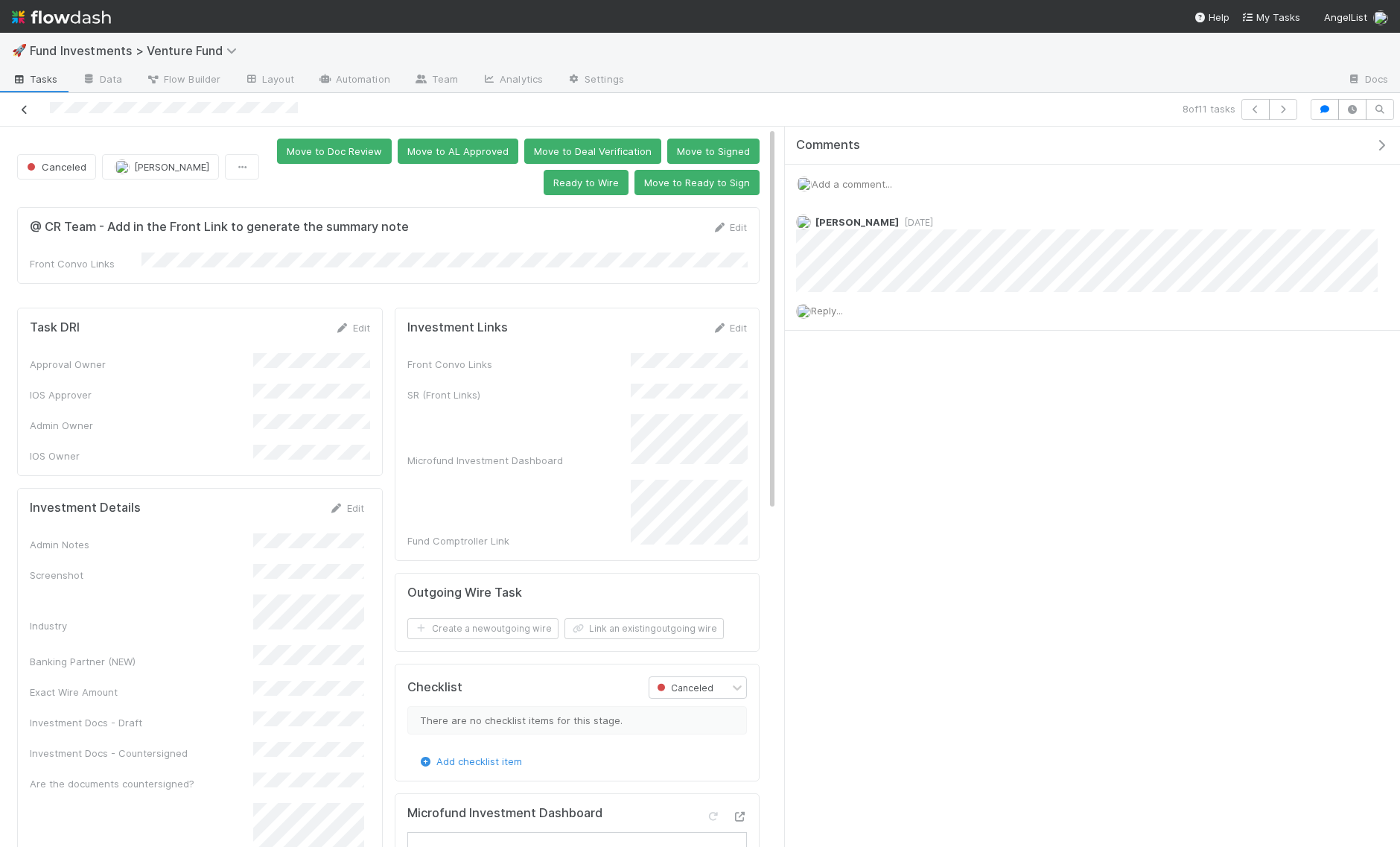
click at [26, 112] on icon at bounding box center [25, 109] width 15 height 9
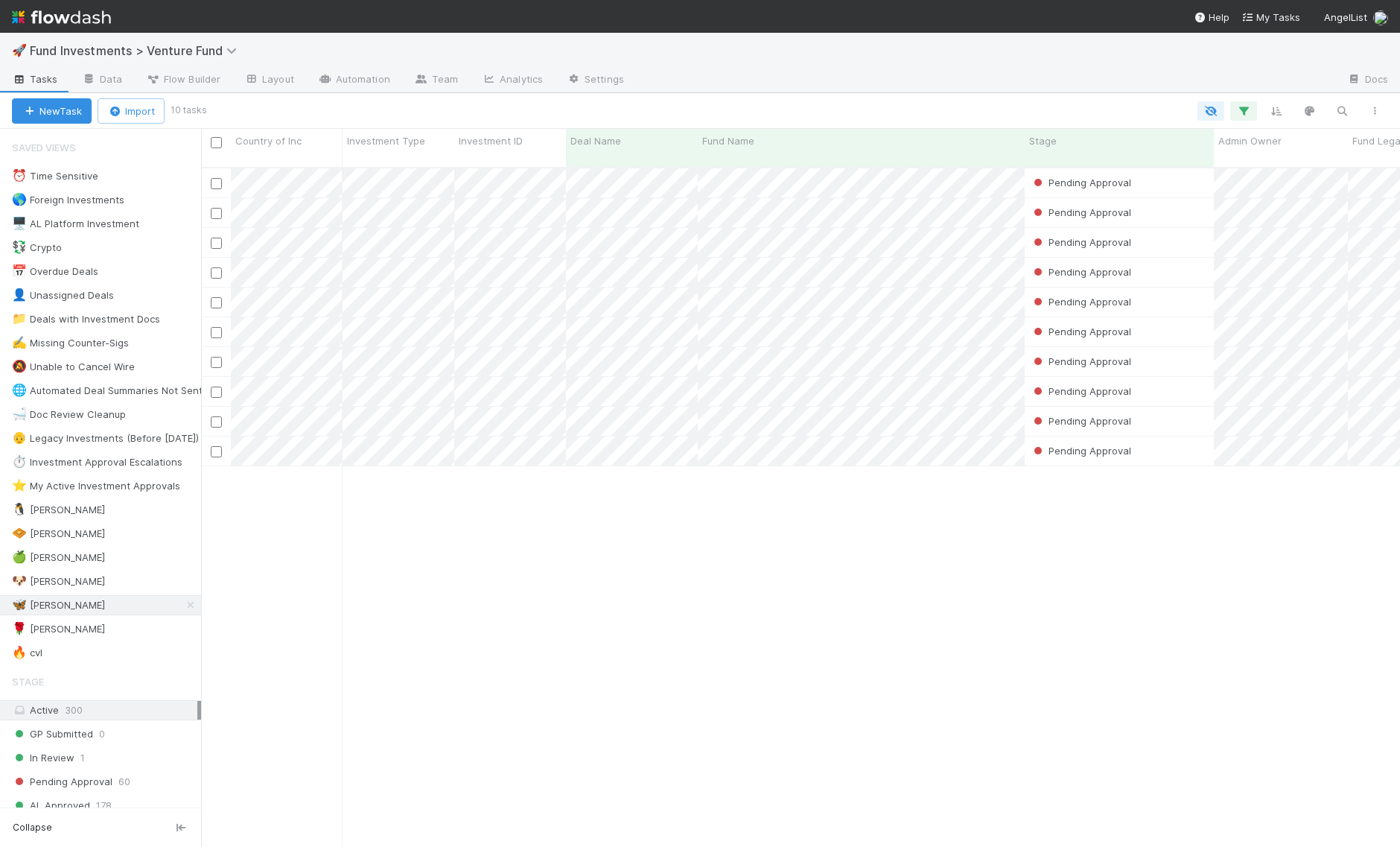
scroll to position [692, 1199]
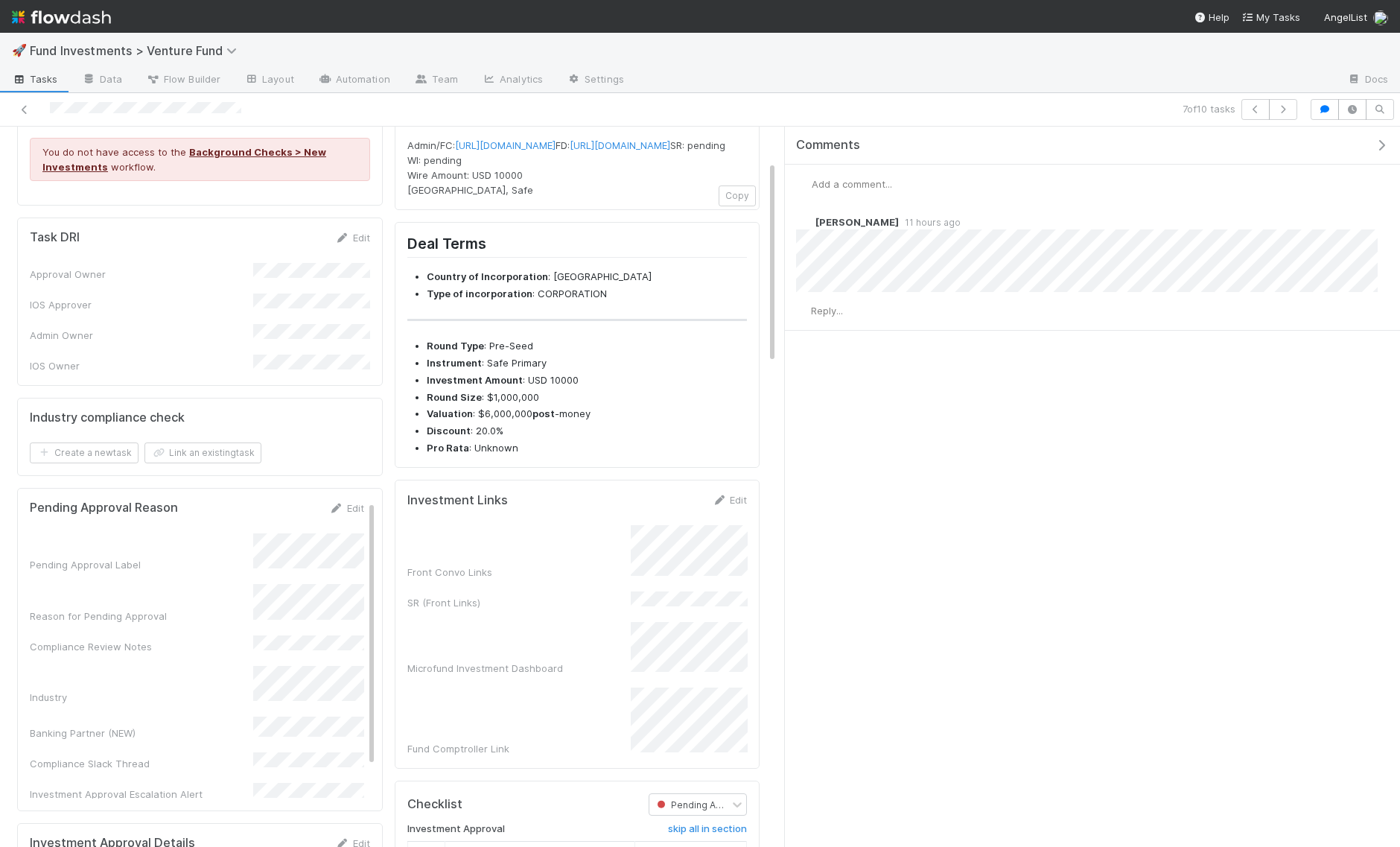
scroll to position [231, 0]
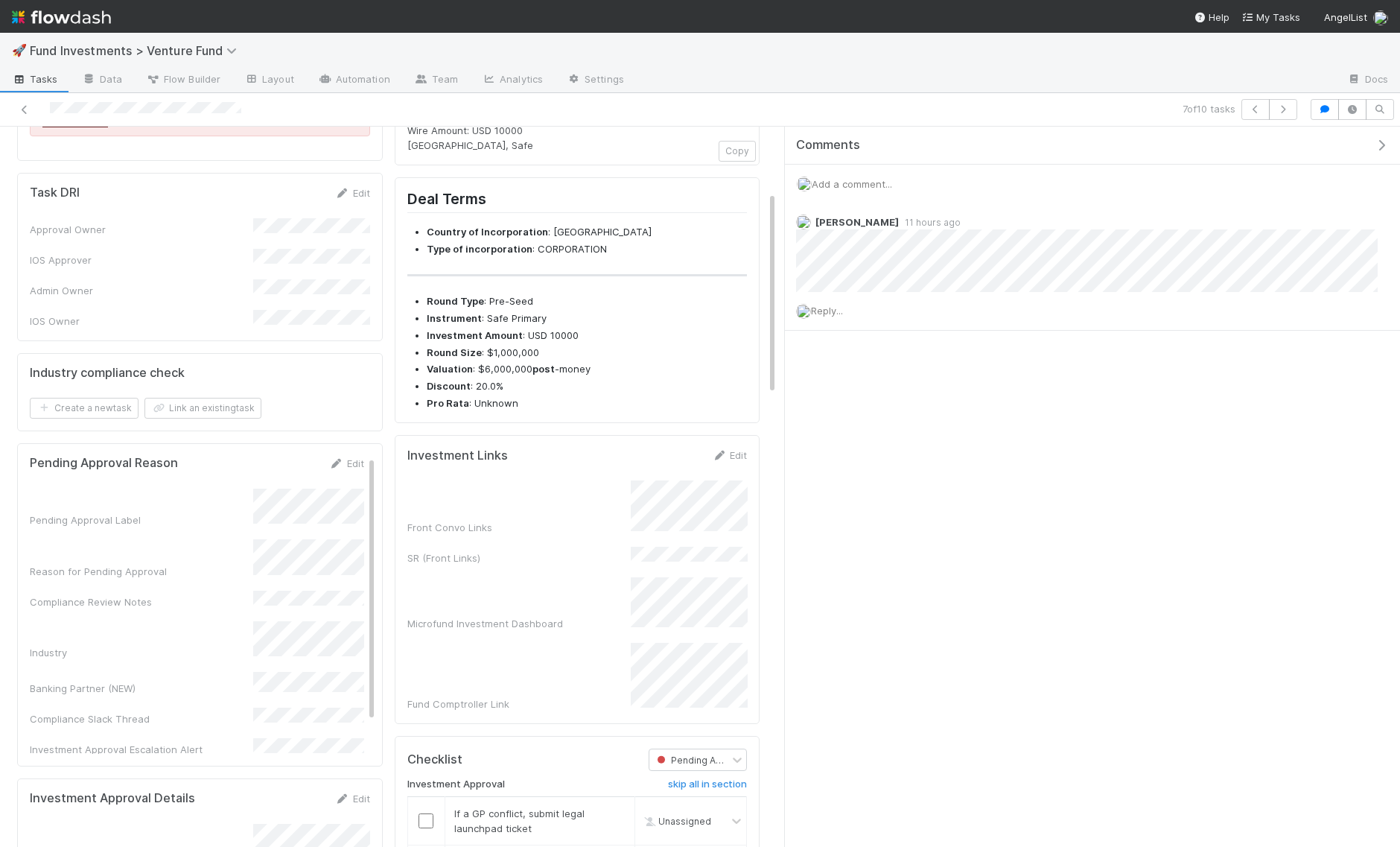
click at [1377, 139] on button "button" at bounding box center [1385, 145] width 31 height 14
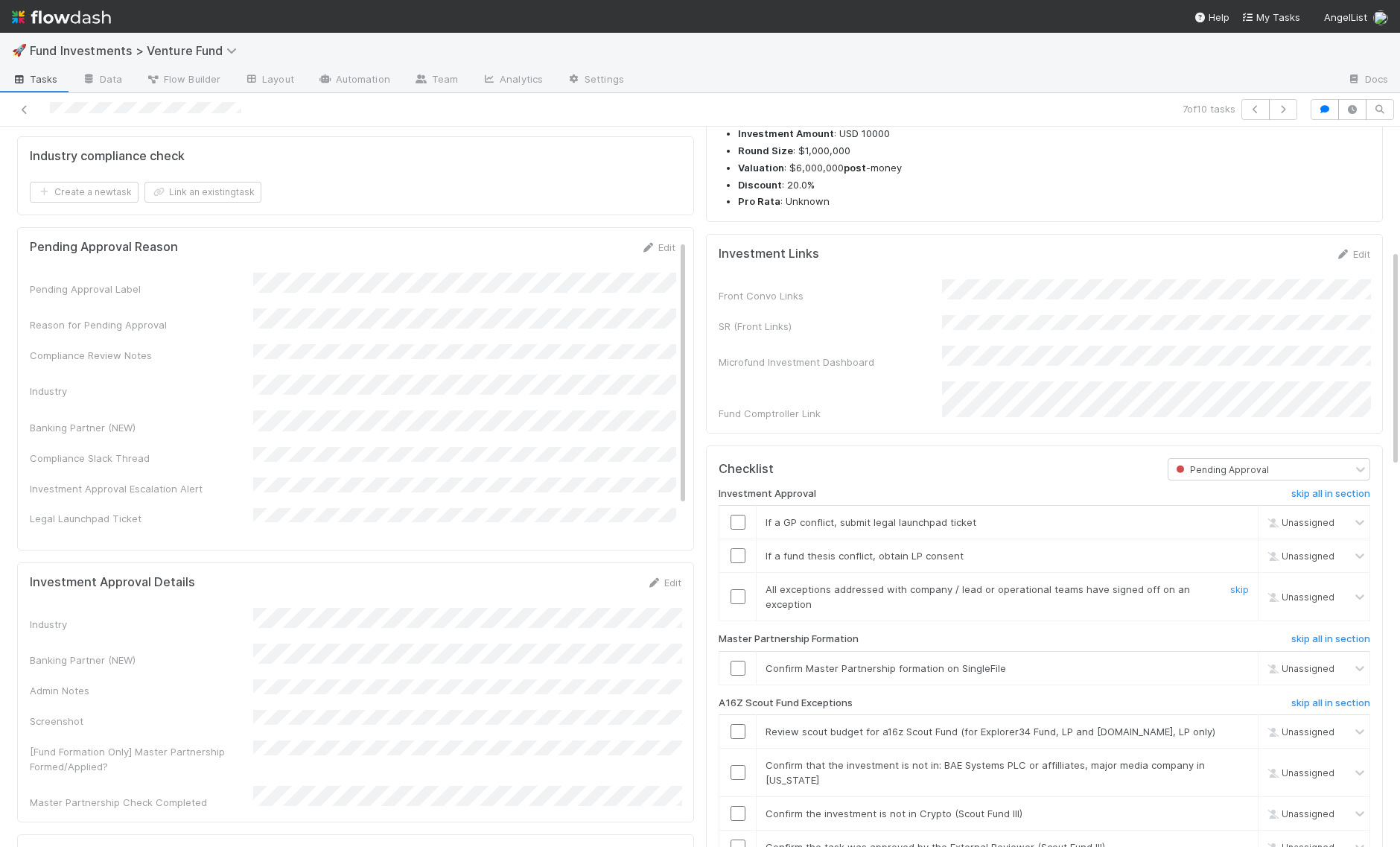
scroll to position [407, 0]
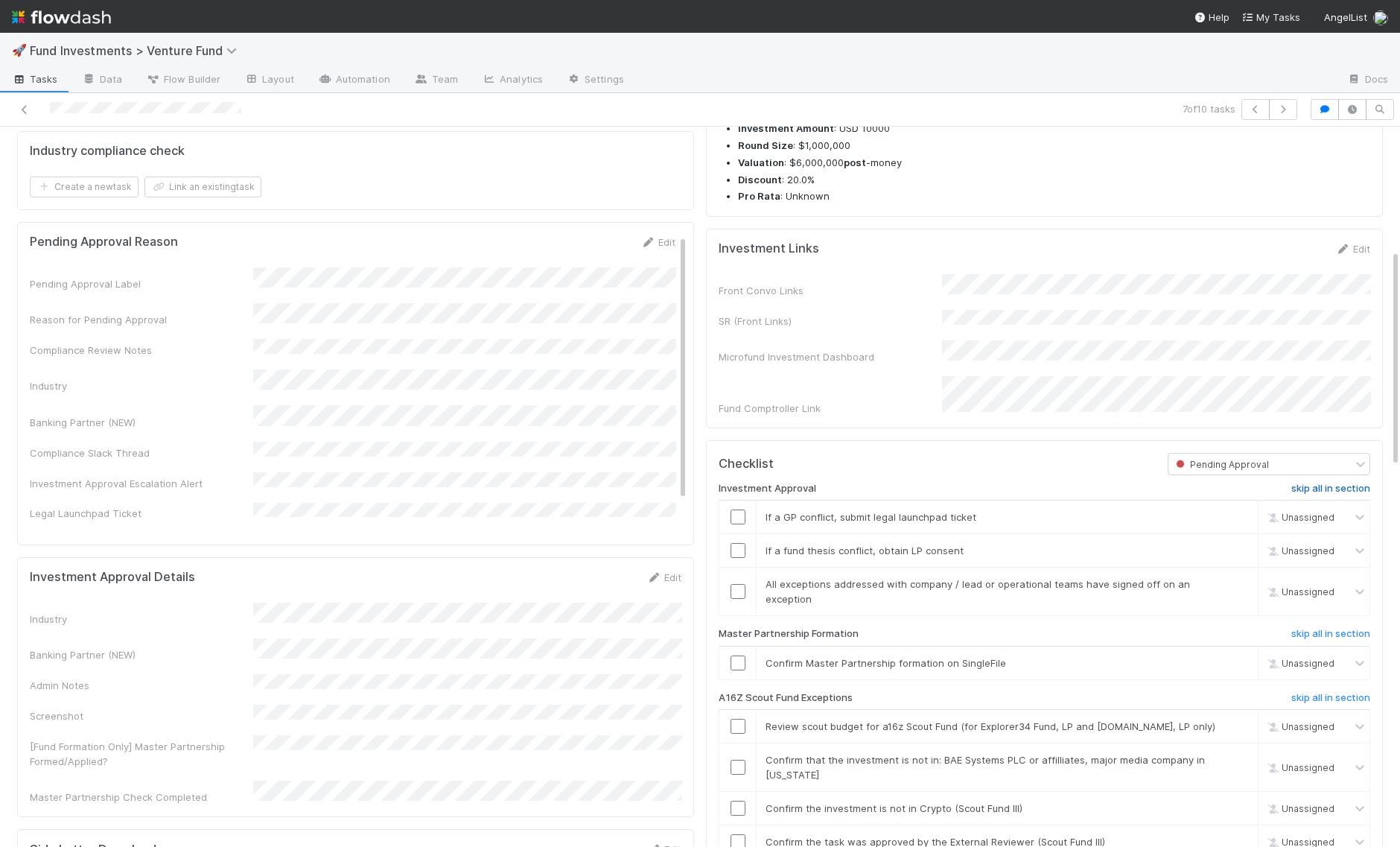
click at [1327, 495] on h6 "skip all in section" at bounding box center [1330, 489] width 79 height 12
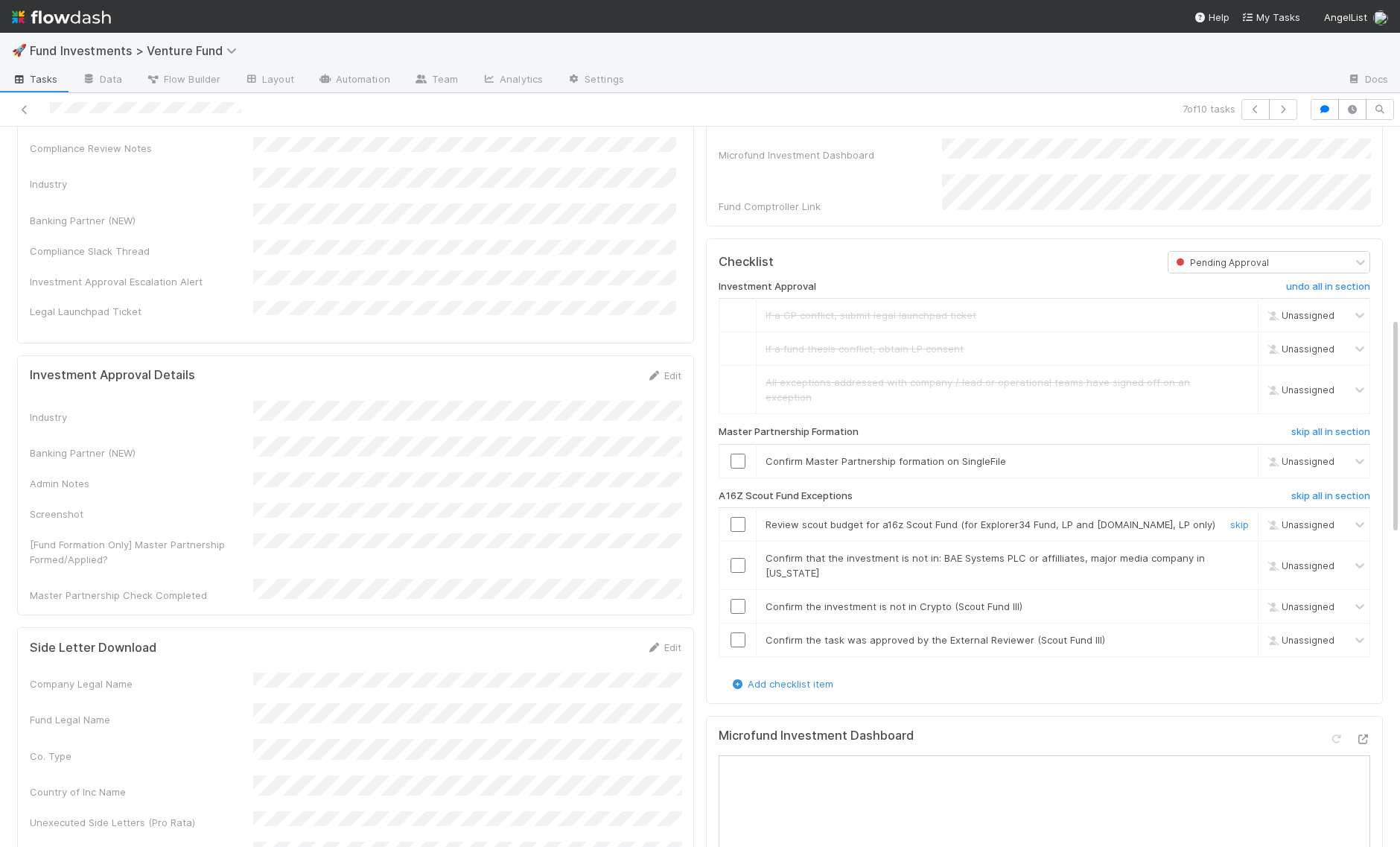
scroll to position [632, 0]
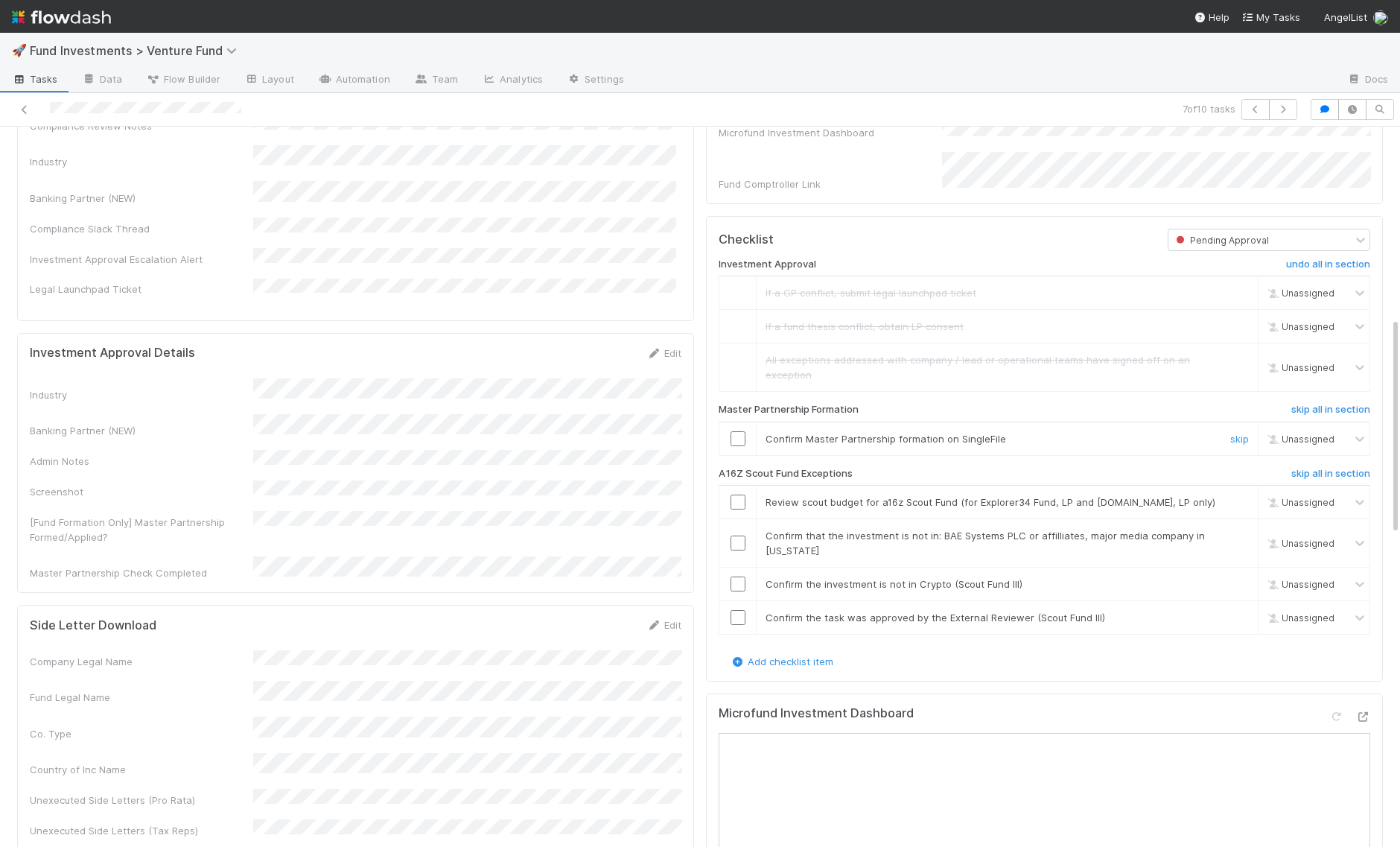
click at [740, 453] on td at bounding box center [738, 438] width 37 height 33
click at [734, 442] on input "checkbox" at bounding box center [738, 439] width 15 height 15
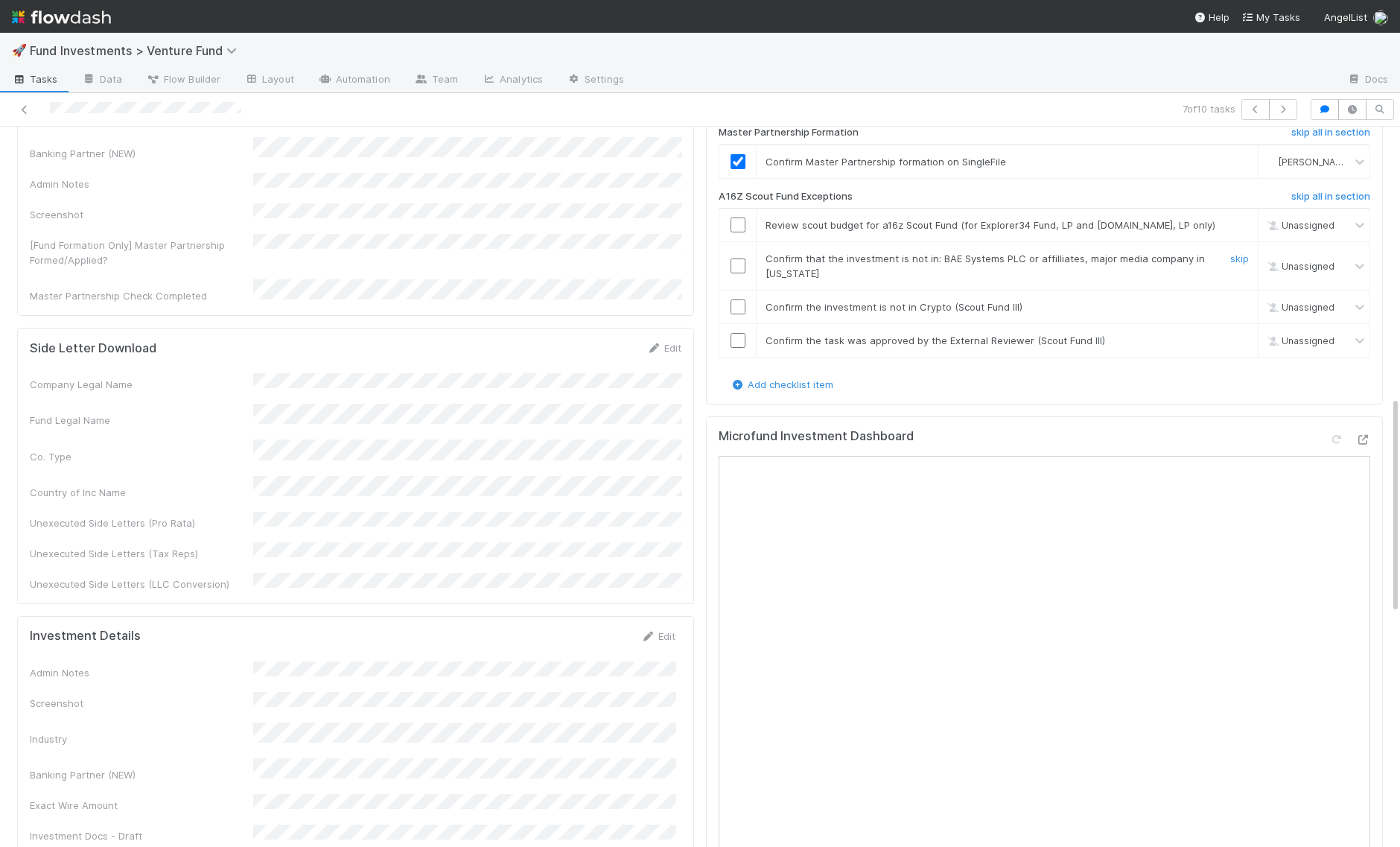
scroll to position [894, 0]
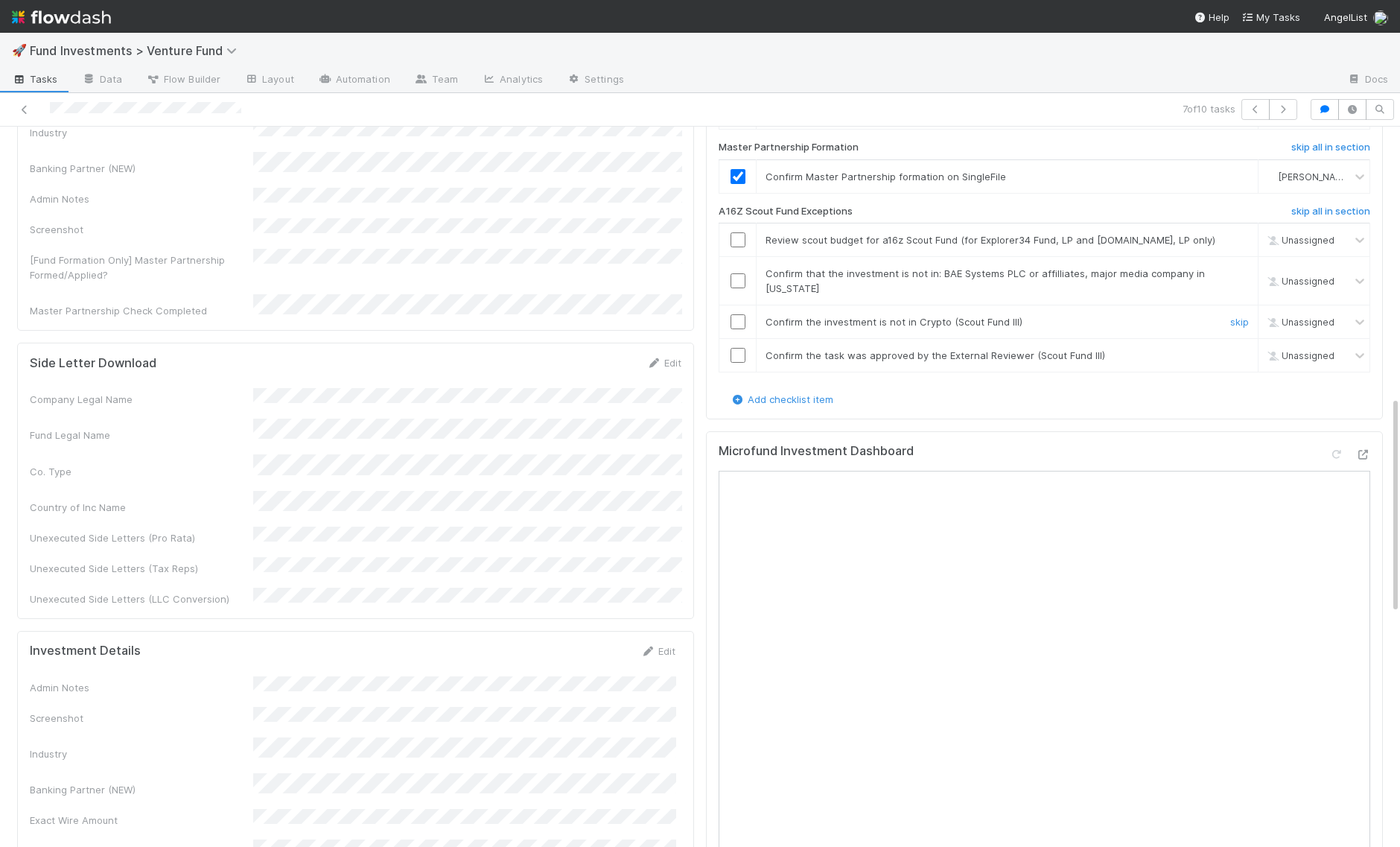
click at [738, 329] on input "checkbox" at bounding box center [738, 322] width 15 height 15
click at [740, 287] on input "checkbox" at bounding box center [738, 281] width 15 height 15
checkbox input "true"
click at [1245, 361] on link "skip" at bounding box center [1239, 355] width 19 height 12
click at [735, 256] on td at bounding box center [738, 240] width 37 height 33
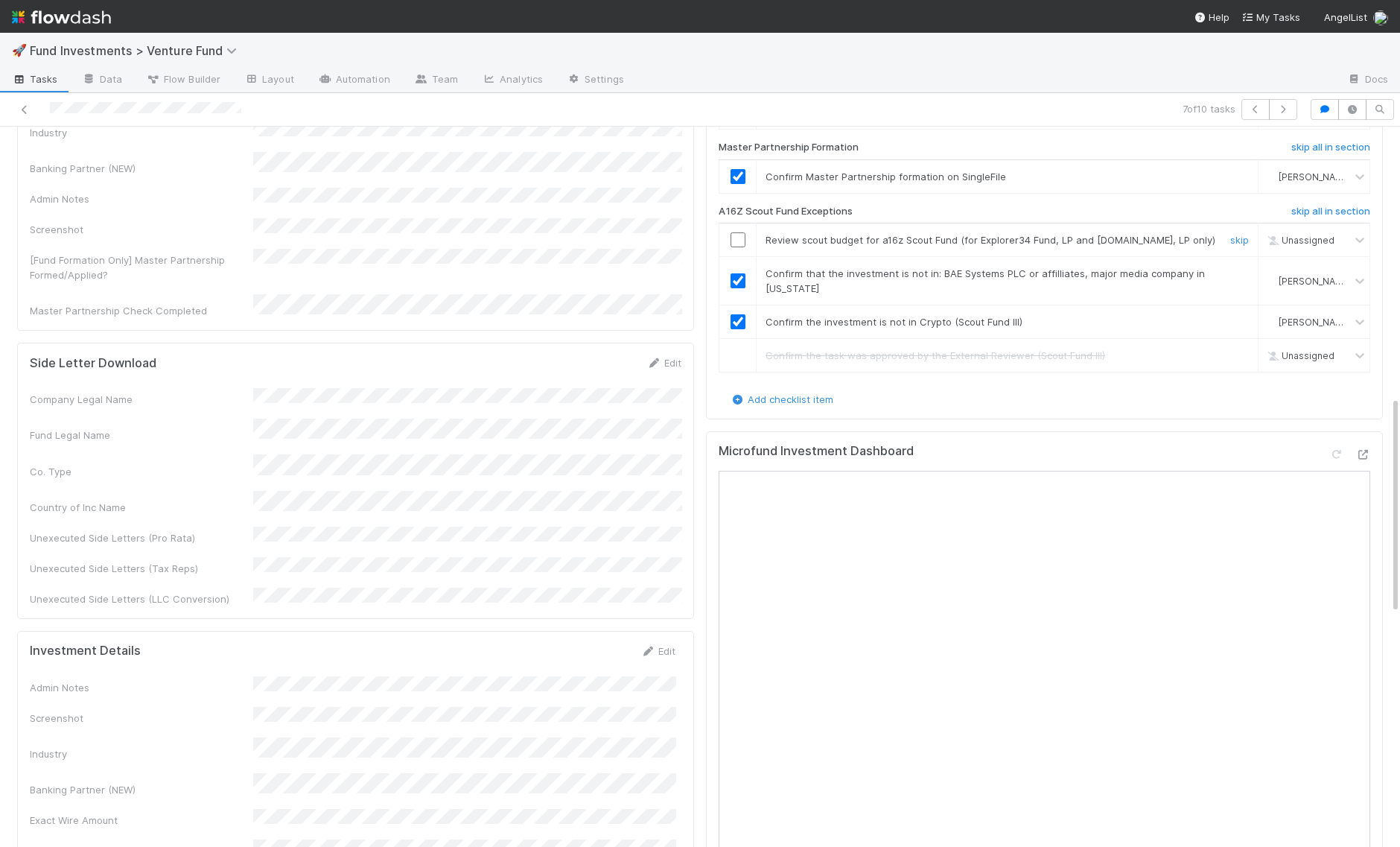
click at [735, 245] on input "checkbox" at bounding box center [738, 240] width 15 height 15
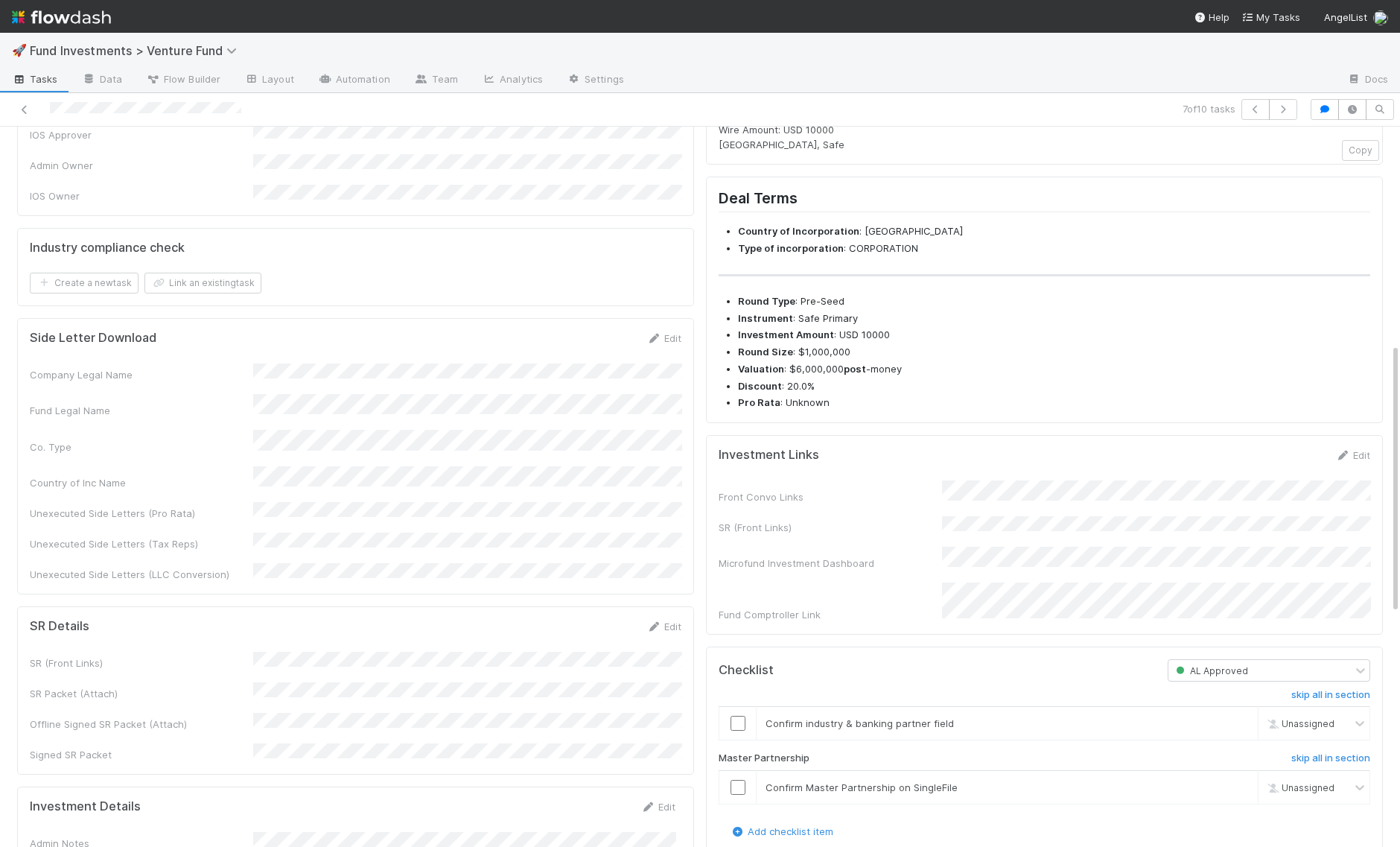
scroll to position [0, 0]
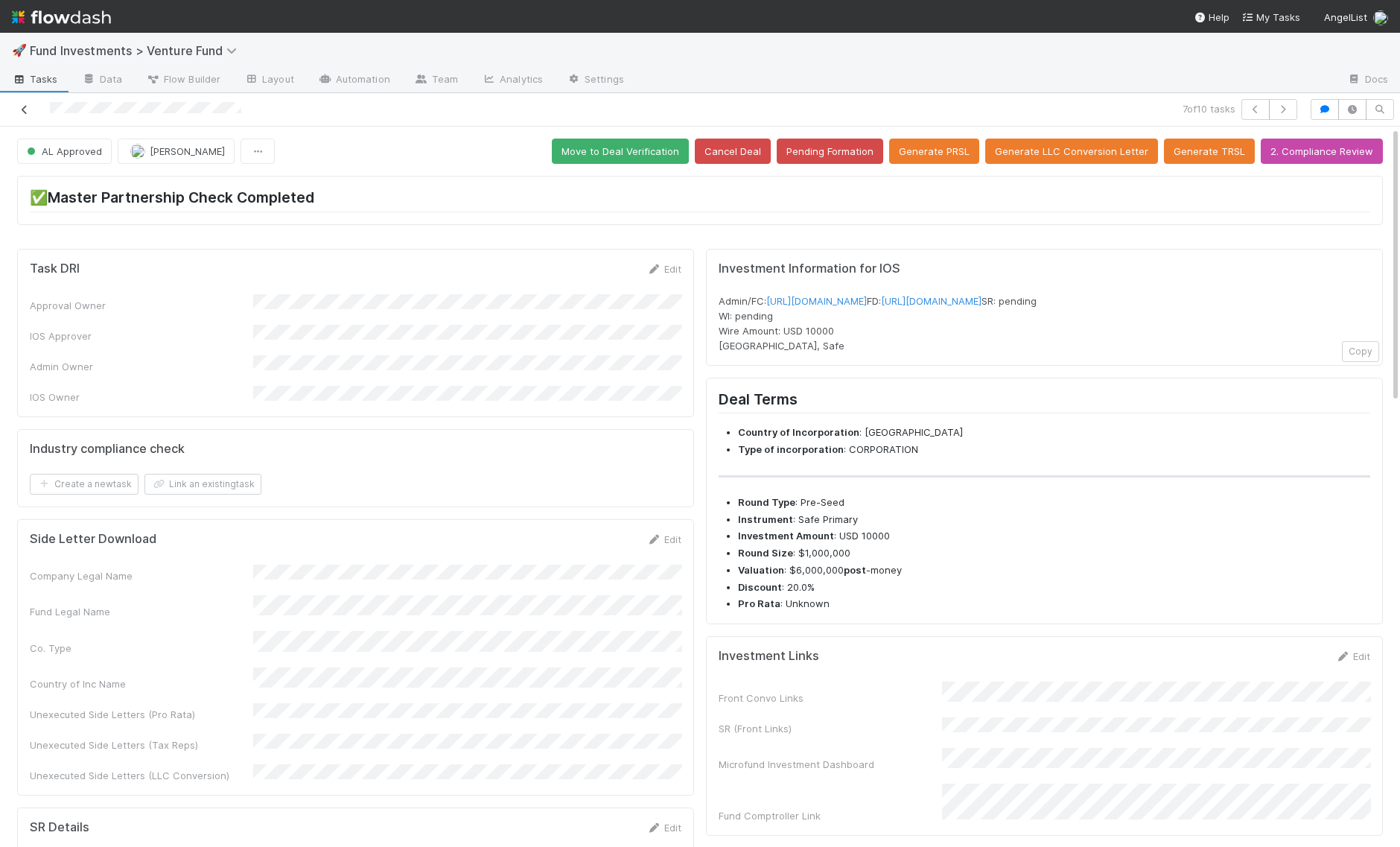
click at [23, 109] on icon at bounding box center [25, 109] width 15 height 9
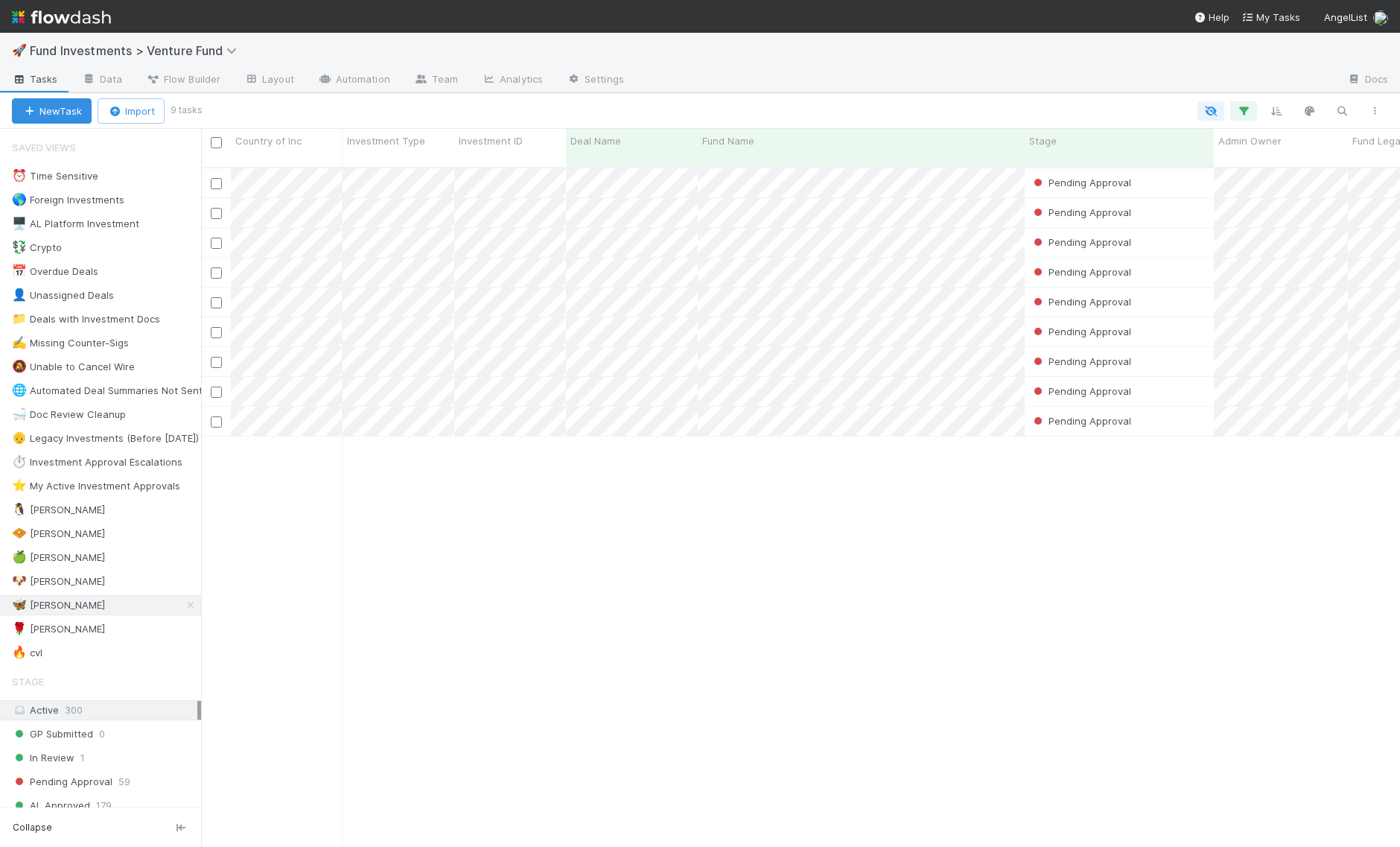
scroll to position [692, 1199]
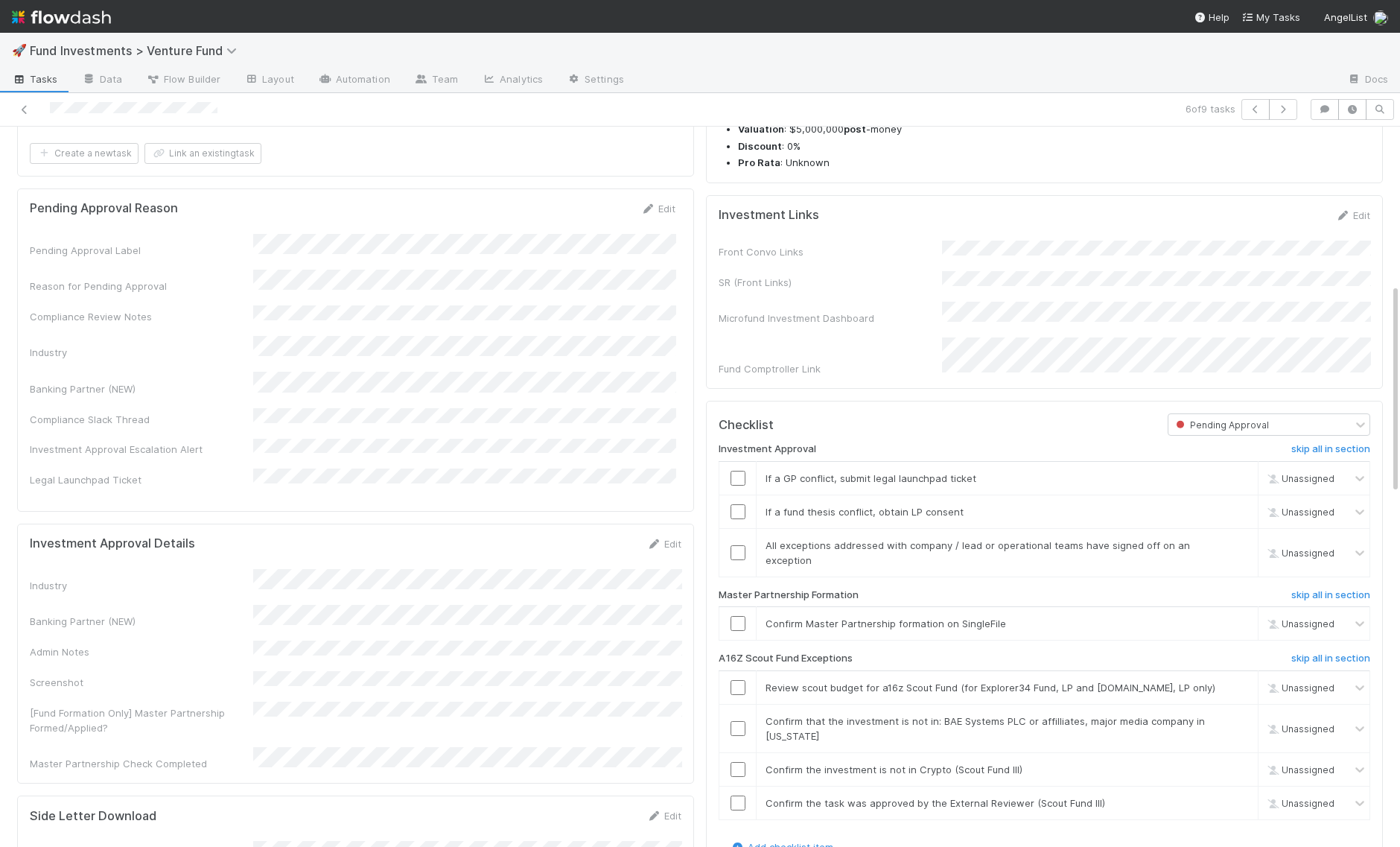
scroll to position [540, 0]
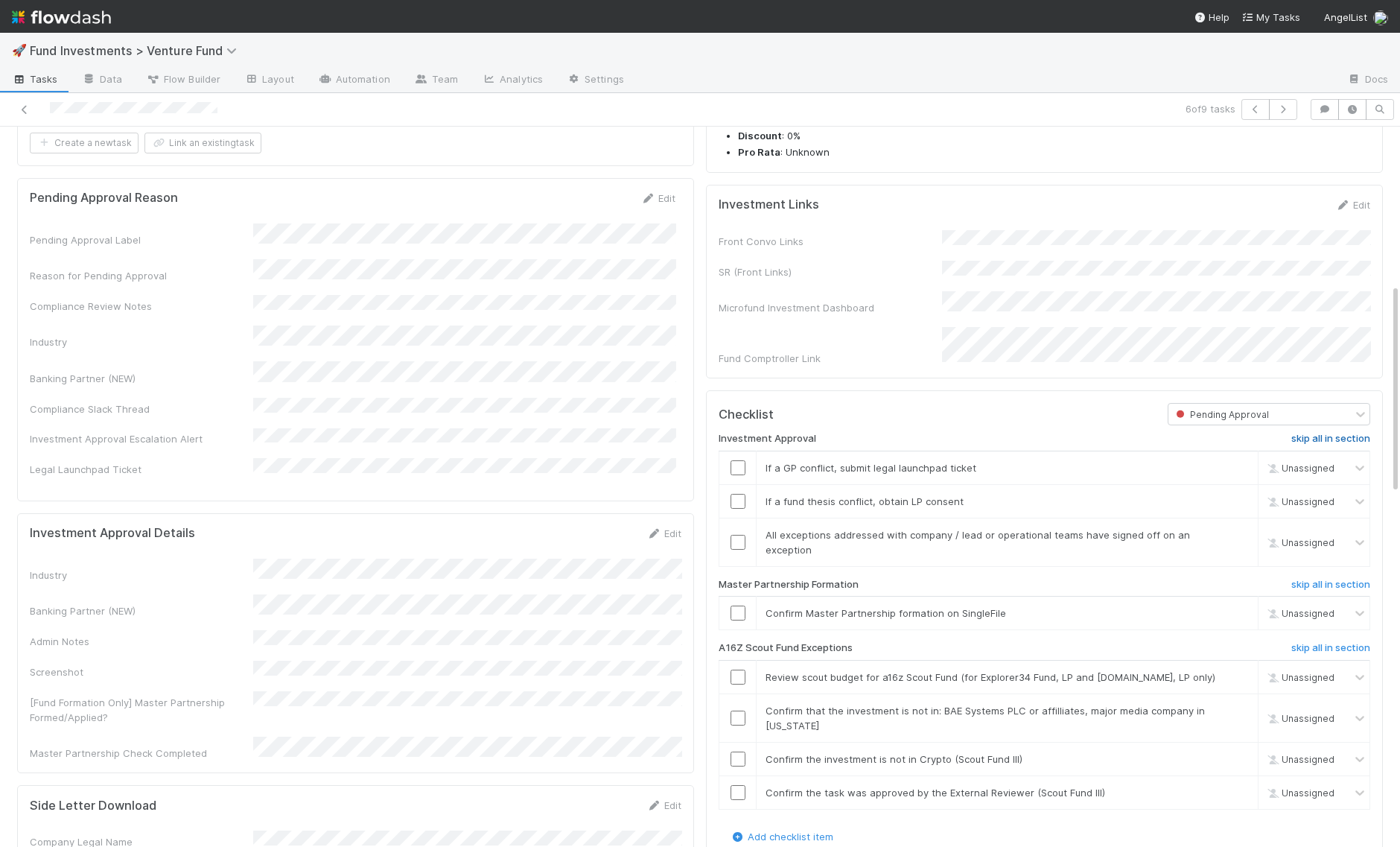
click at [1352, 442] on h6 "skip all in section" at bounding box center [1330, 439] width 79 height 12
click at [733, 620] on input "checkbox" at bounding box center [738, 613] width 15 height 15
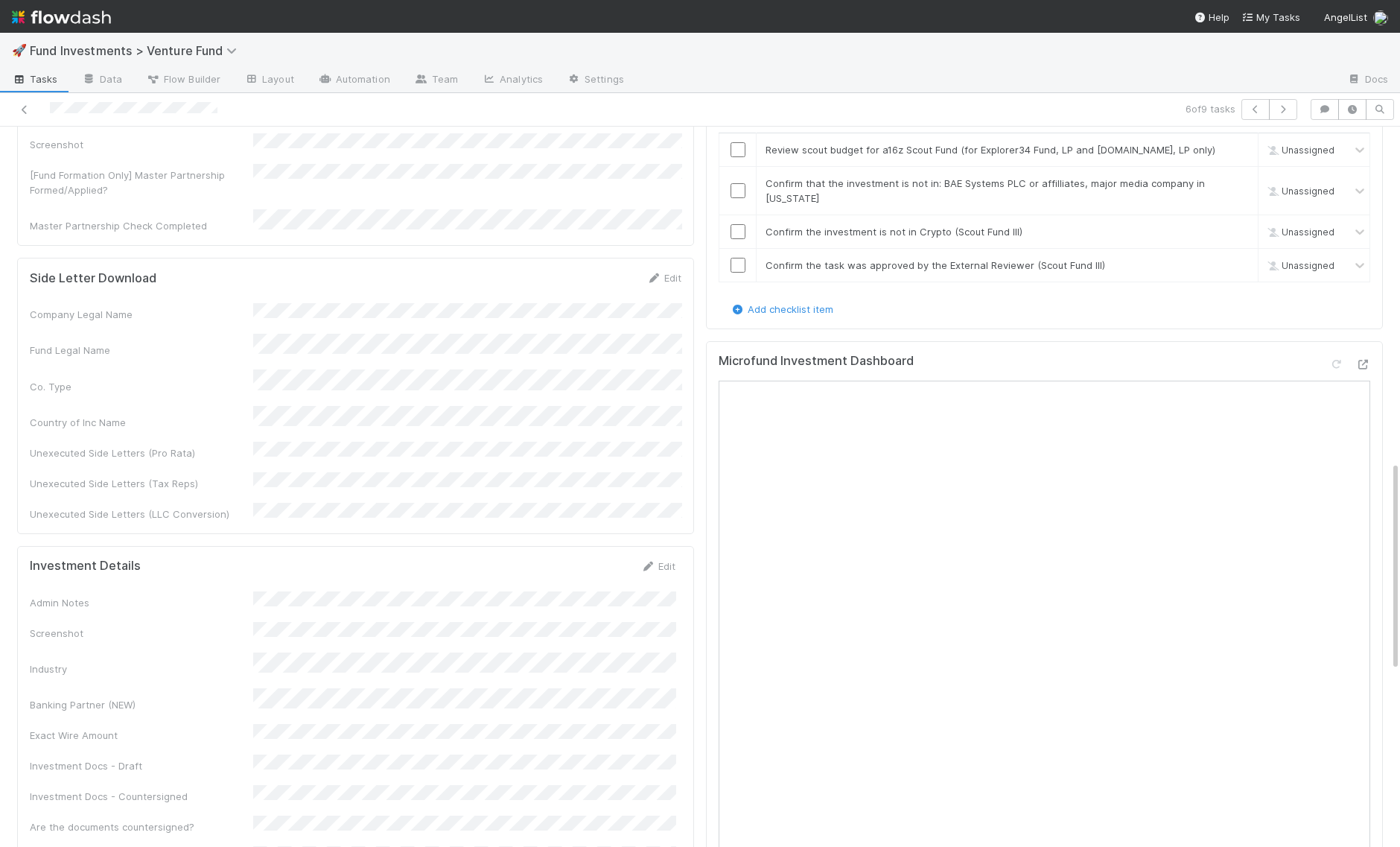
scroll to position [951, 0]
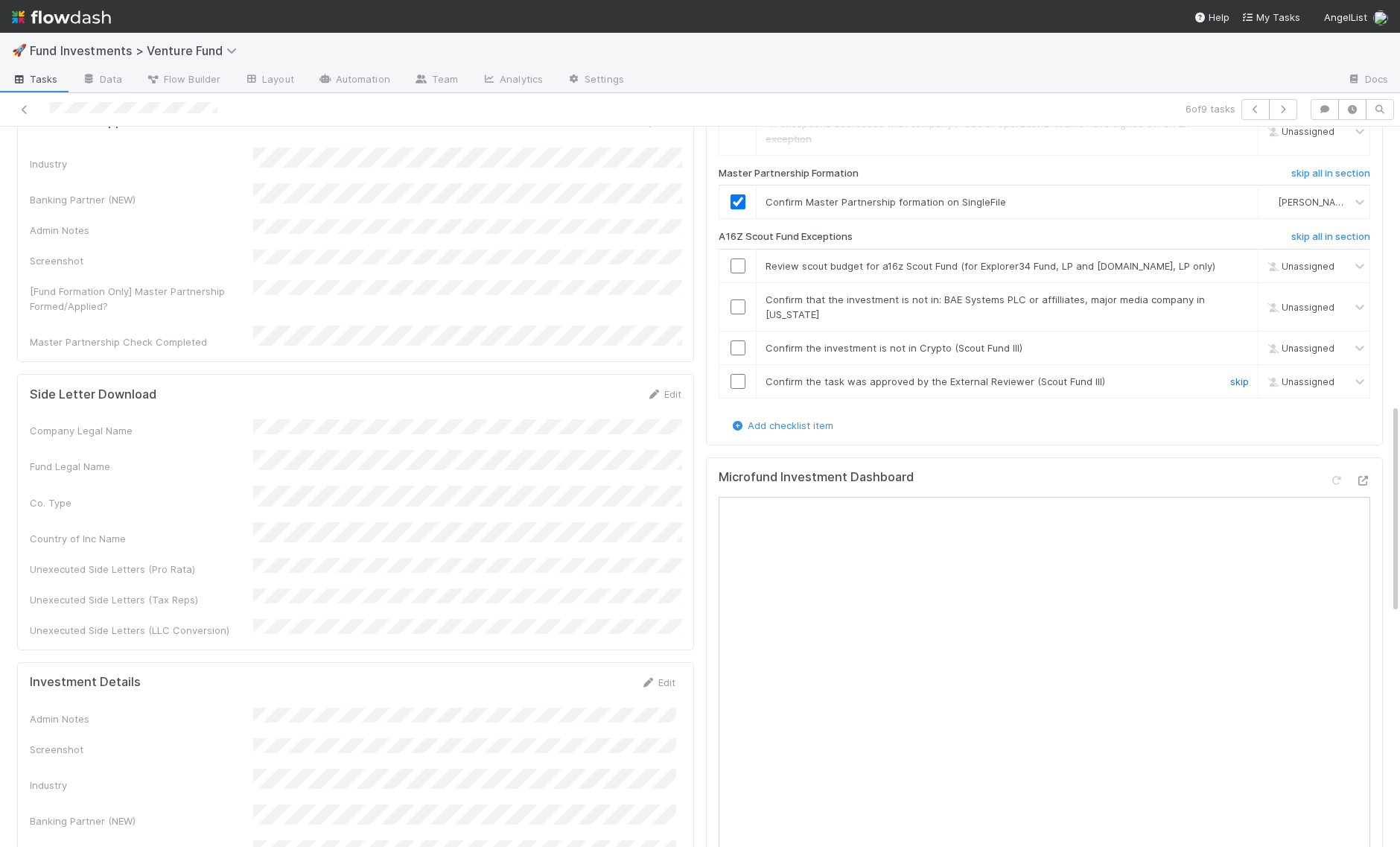
click at [1234, 380] on link "skip" at bounding box center [1239, 381] width 19 height 12
click at [737, 346] on input "checkbox" at bounding box center [738, 348] width 15 height 15
click at [735, 304] on input "checkbox" at bounding box center [738, 307] width 15 height 15
click at [1238, 385] on link "skip" at bounding box center [1239, 381] width 19 height 12
click at [744, 275] on td at bounding box center [738, 265] width 37 height 33
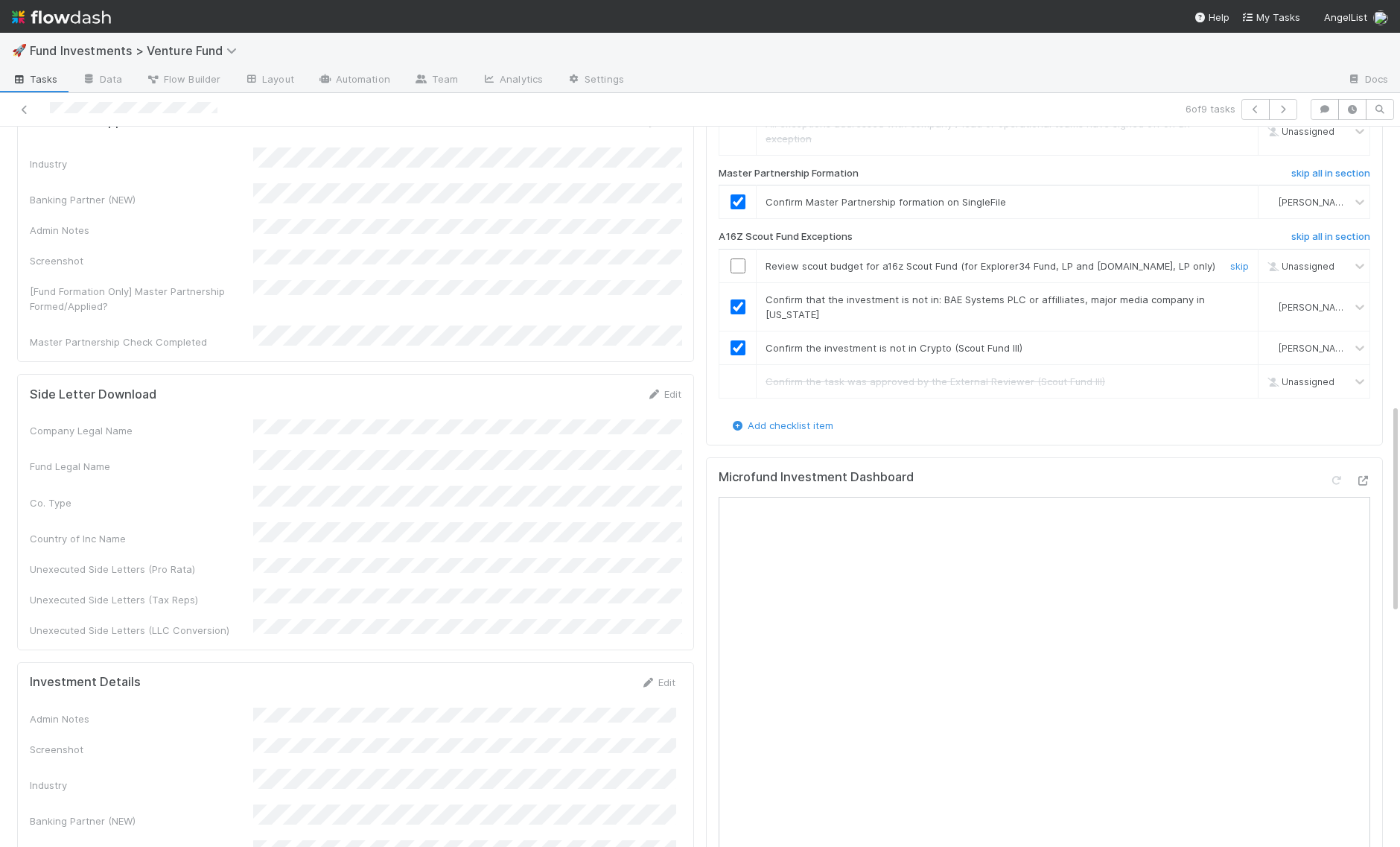
click at [740, 267] on input "checkbox" at bounding box center [738, 266] width 15 height 15
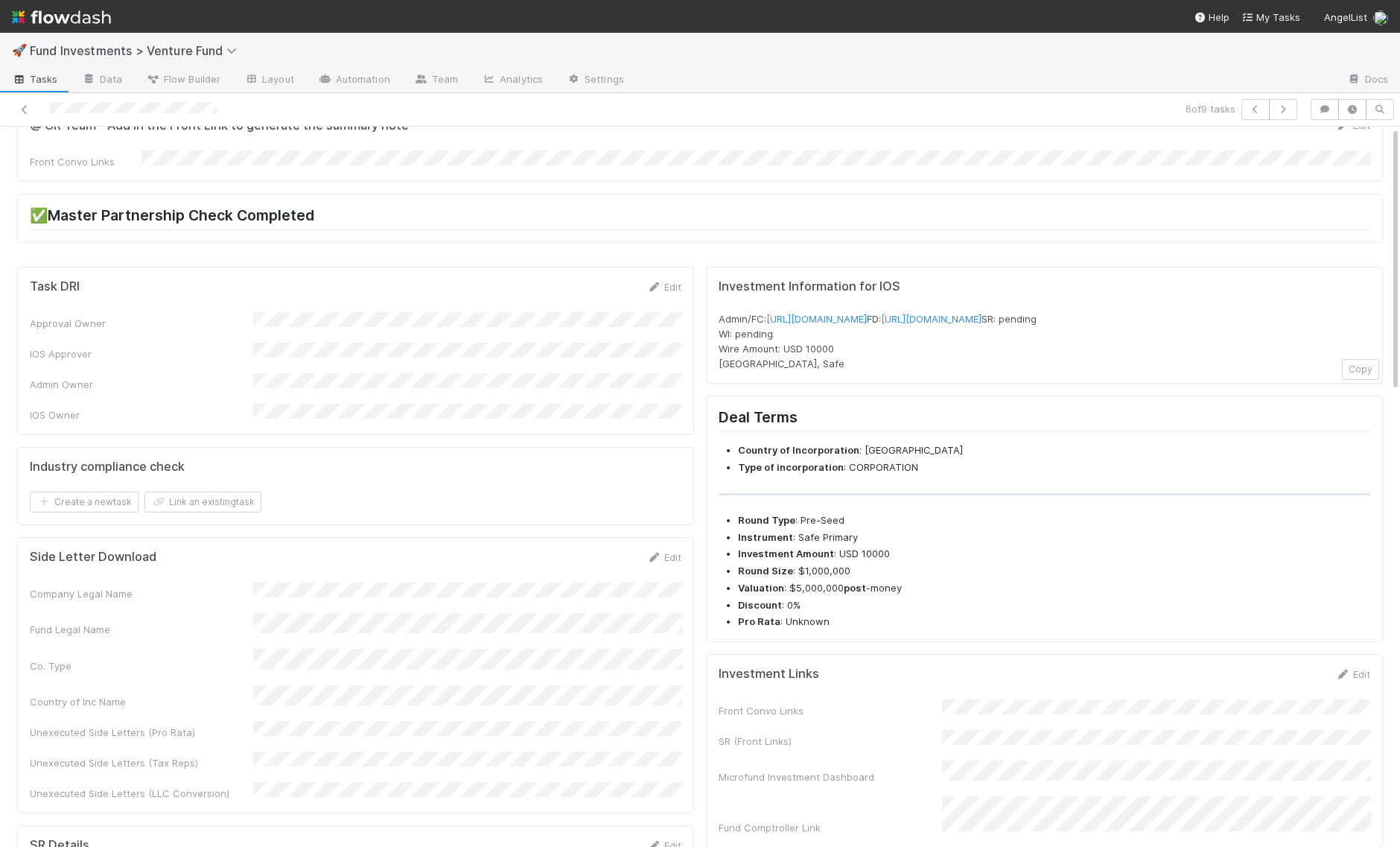
scroll to position [0, 0]
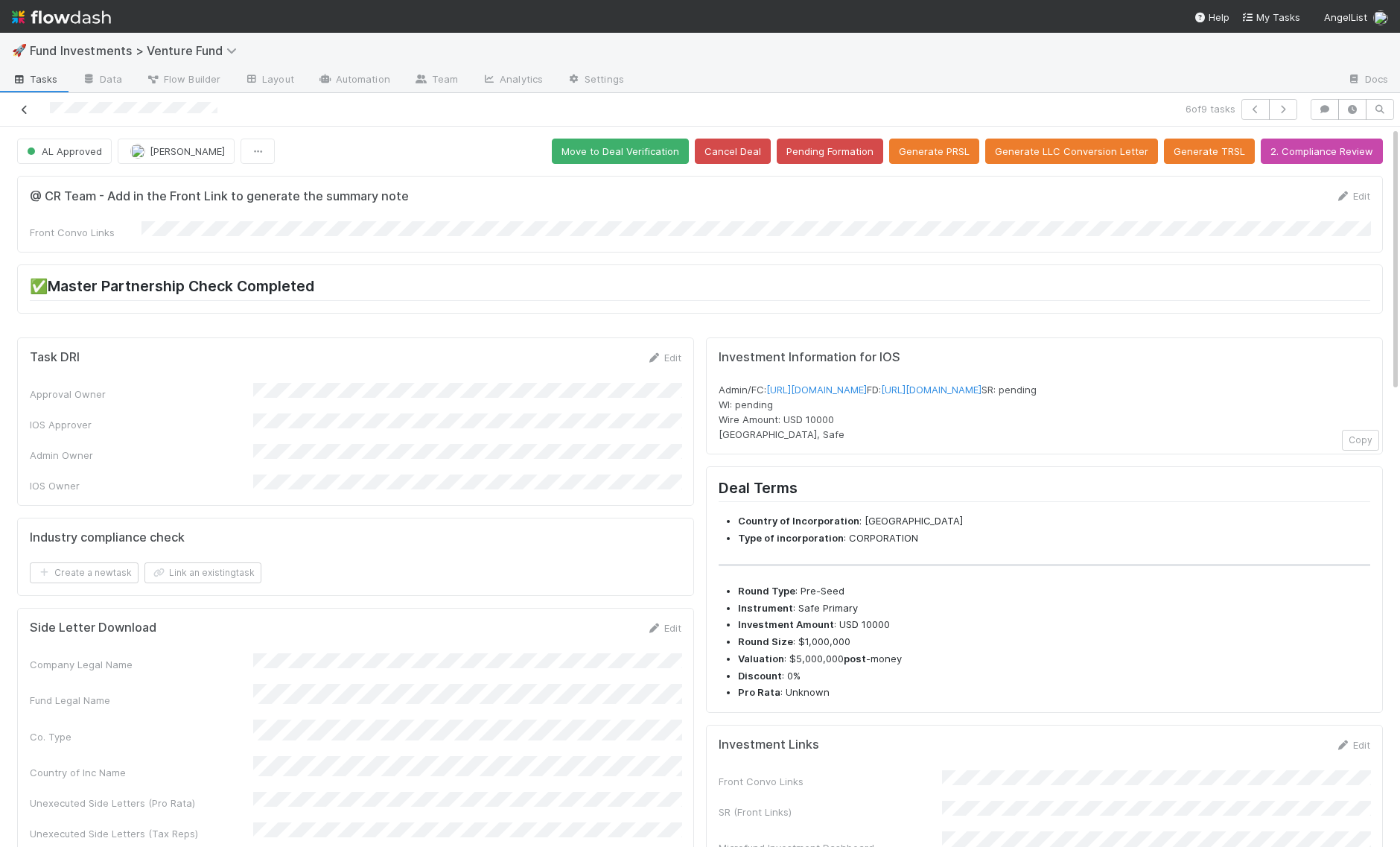
click at [26, 111] on icon at bounding box center [25, 109] width 15 height 9
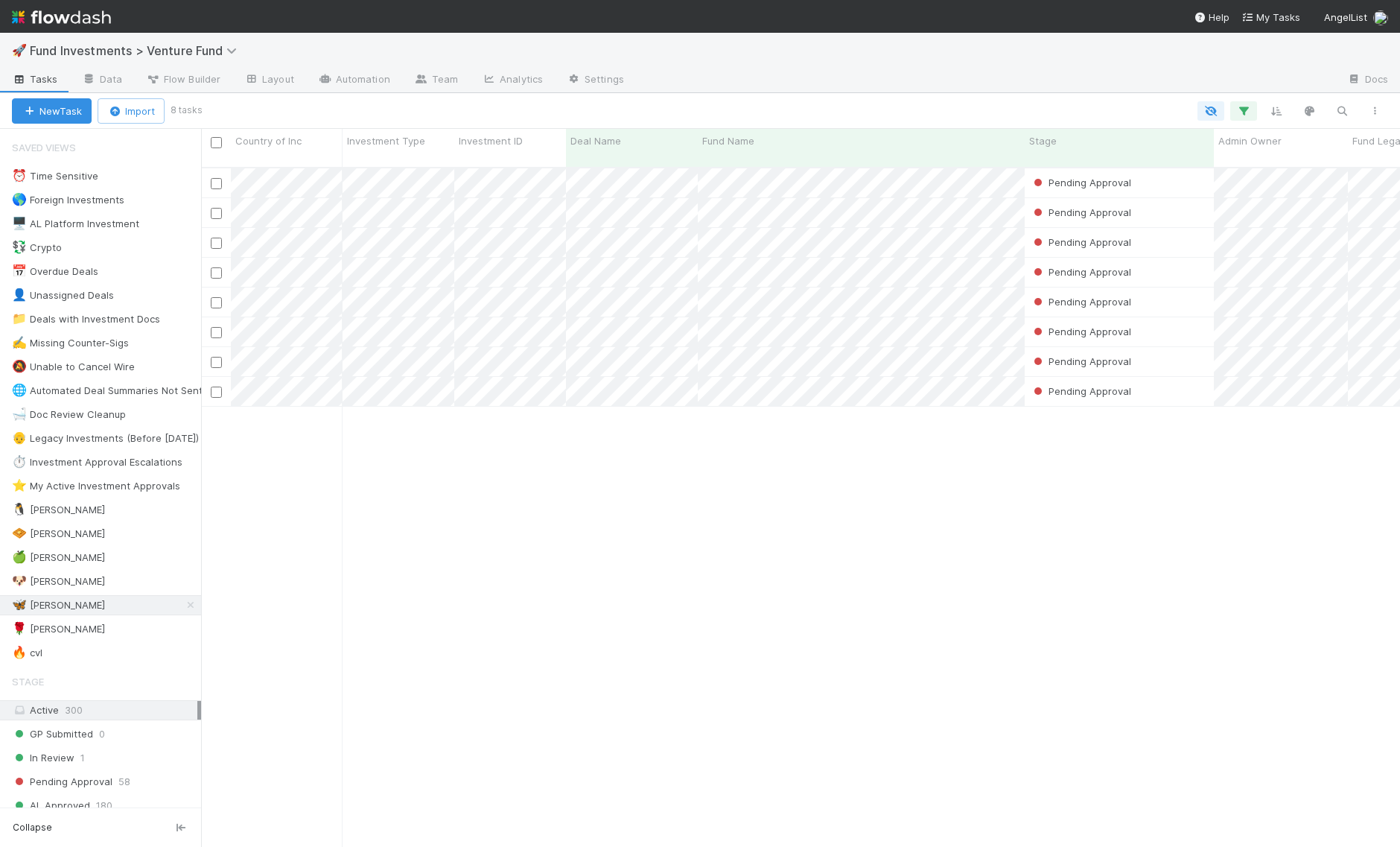
scroll to position [692, 1199]
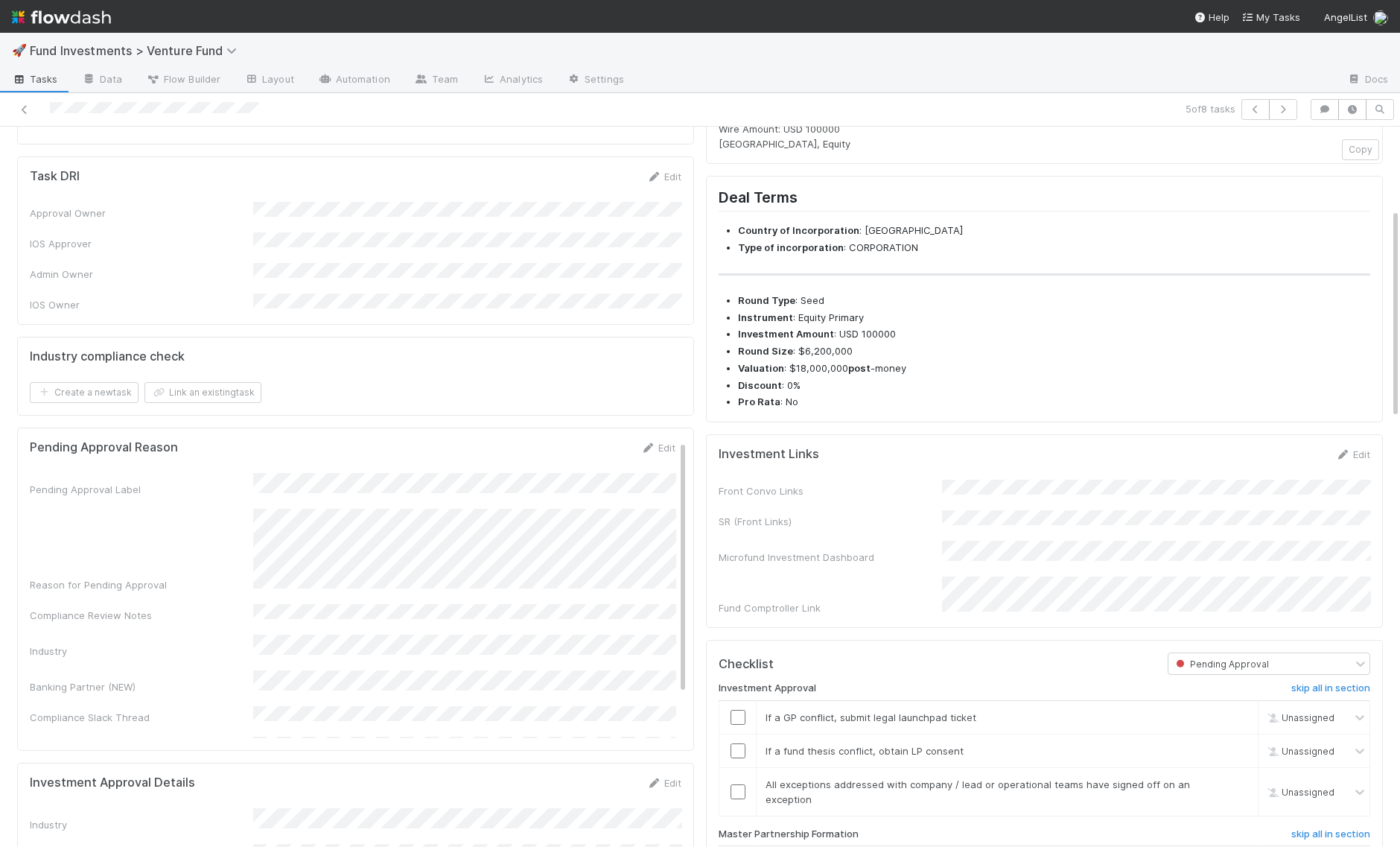
scroll to position [304, 0]
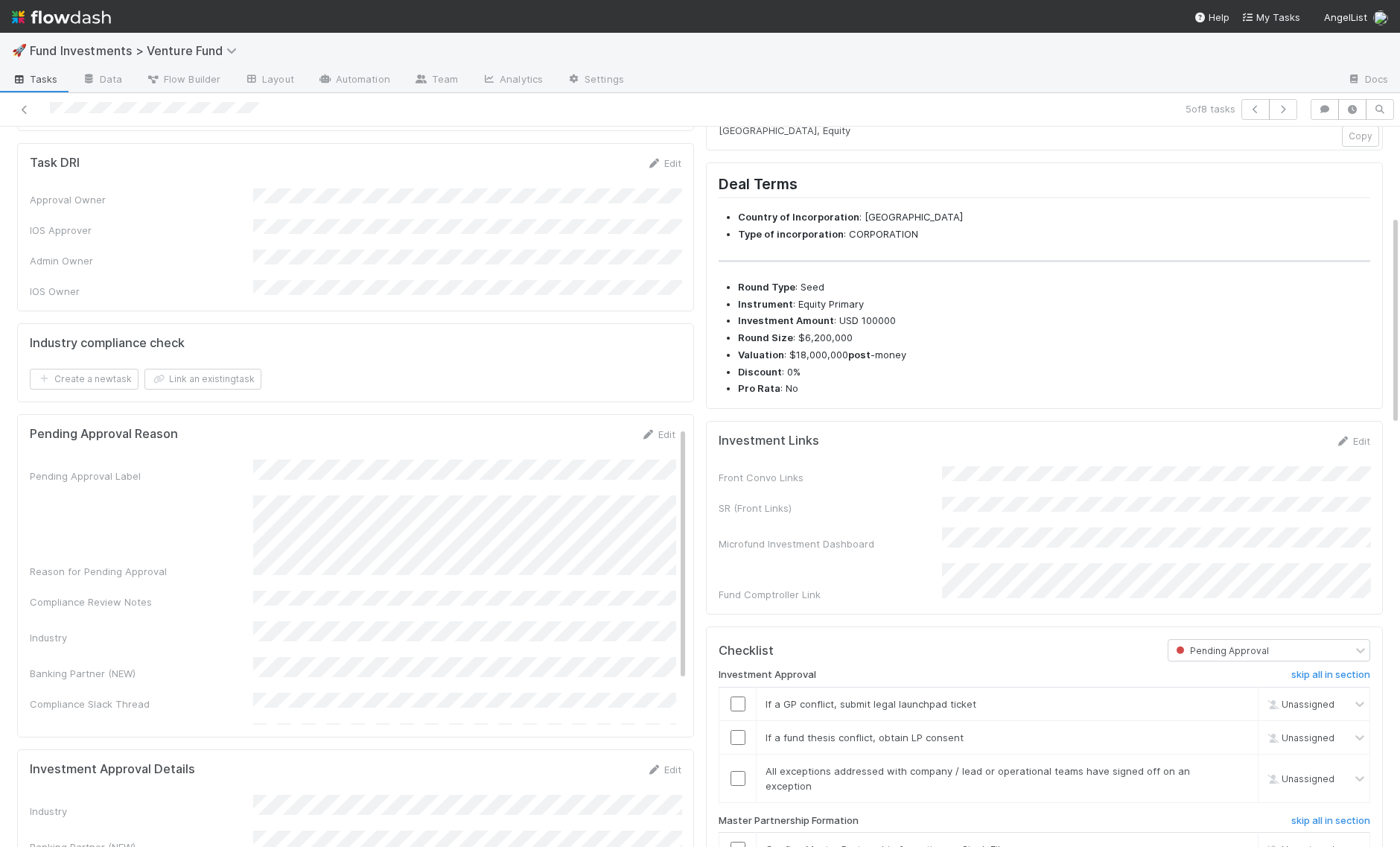
click at [449, 578] on div "Pending Approval Label Reason for Pending Approval Compliance Review Notes Indu…" at bounding box center [352, 634] width 645 height 350
click at [1329, 106] on icon "button" at bounding box center [1324, 109] width 15 height 9
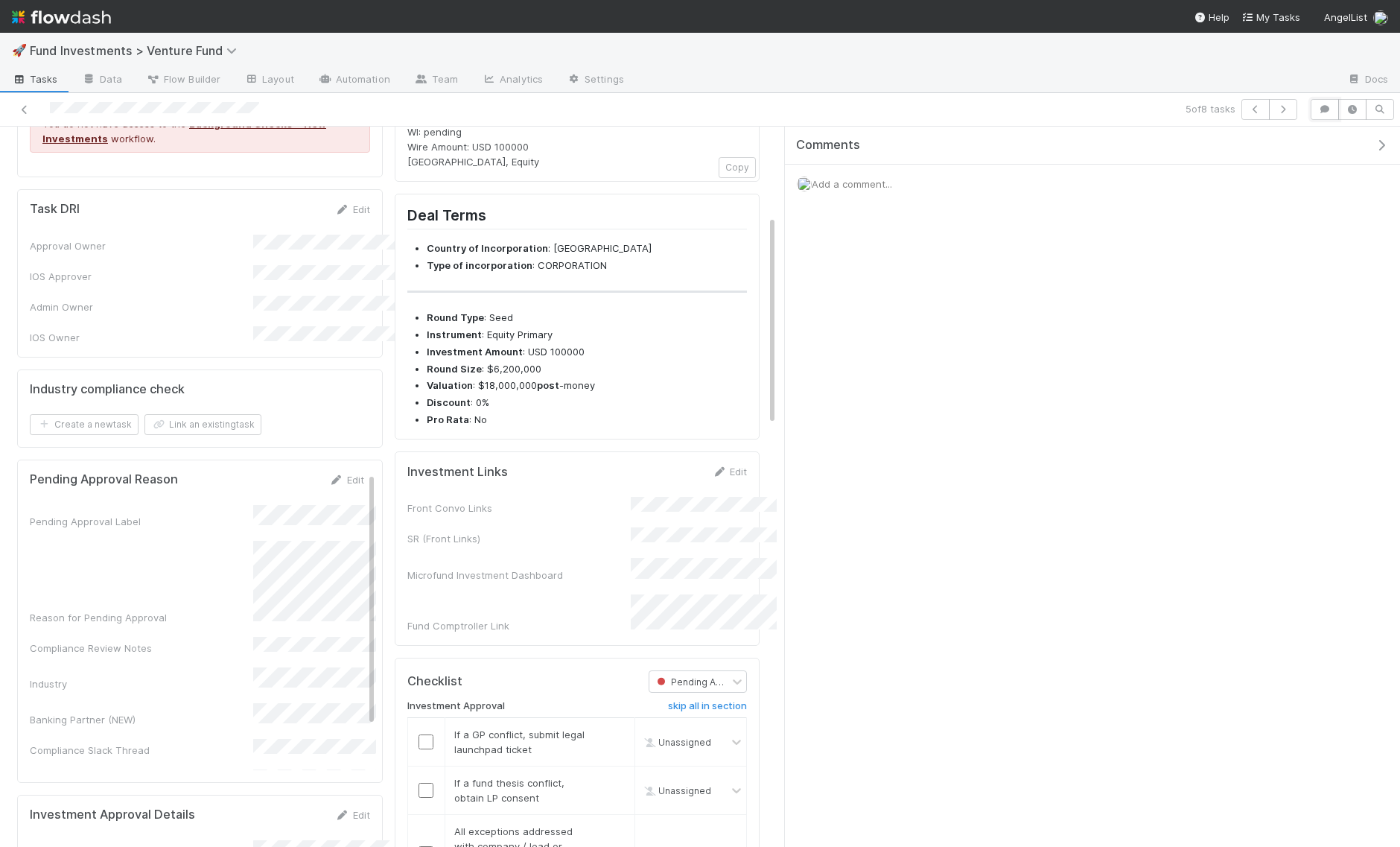
scroll to position [350, 0]
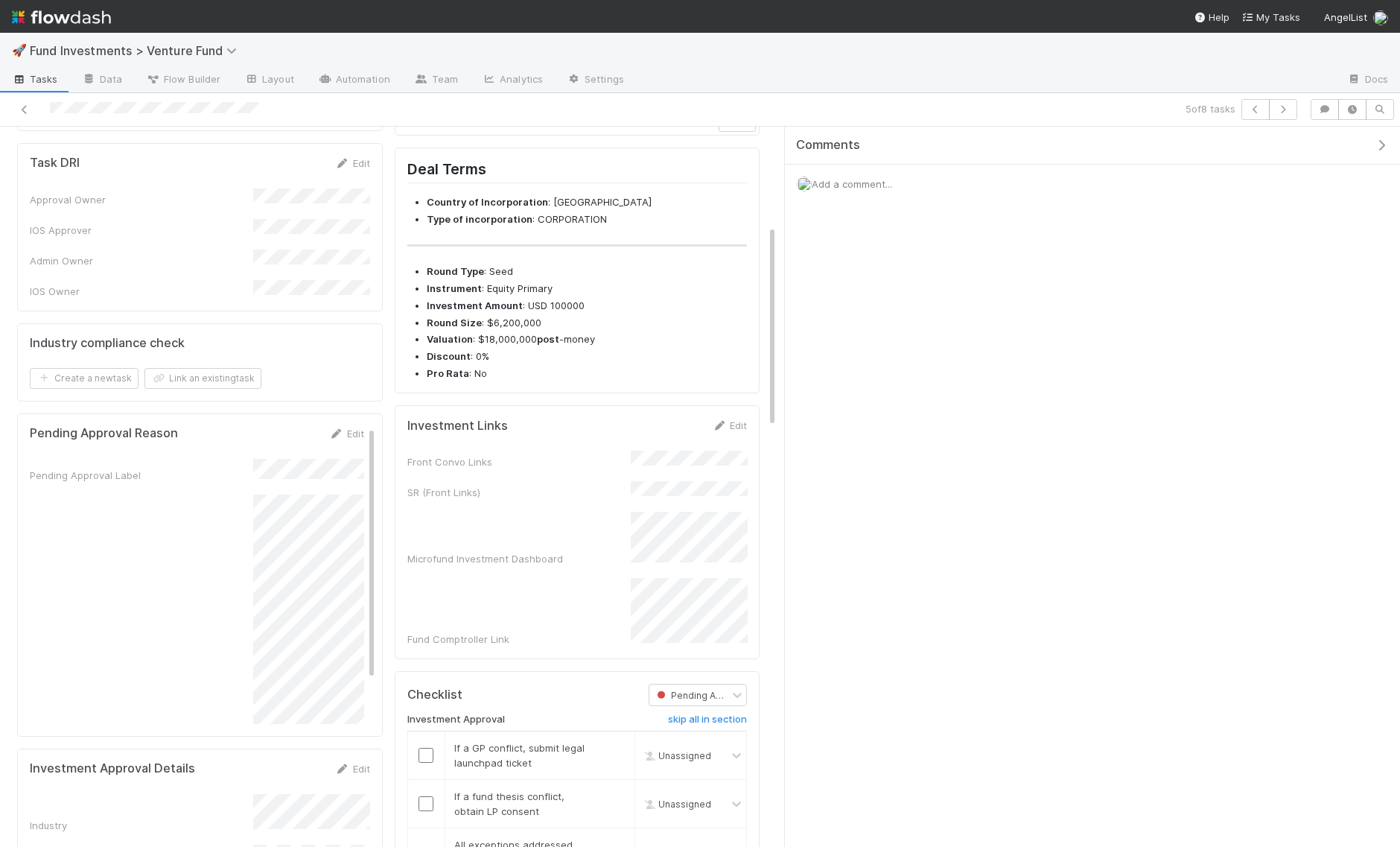
click at [865, 172] on div "Add a comment..." at bounding box center [1091, 185] width 615 height 39
click at [862, 185] on span "Add a comment..." at bounding box center [852, 184] width 81 height 12
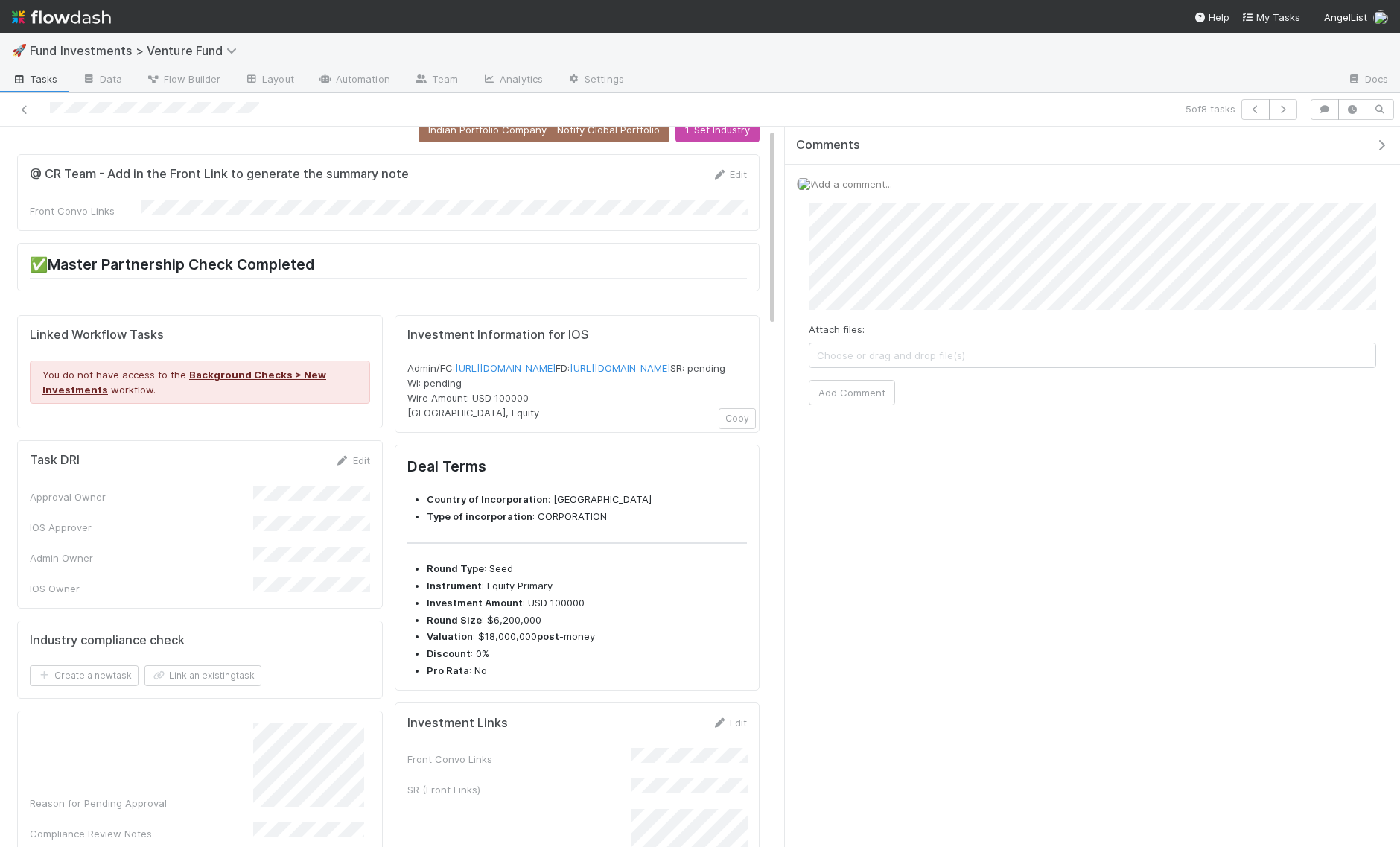
scroll to position [0, 0]
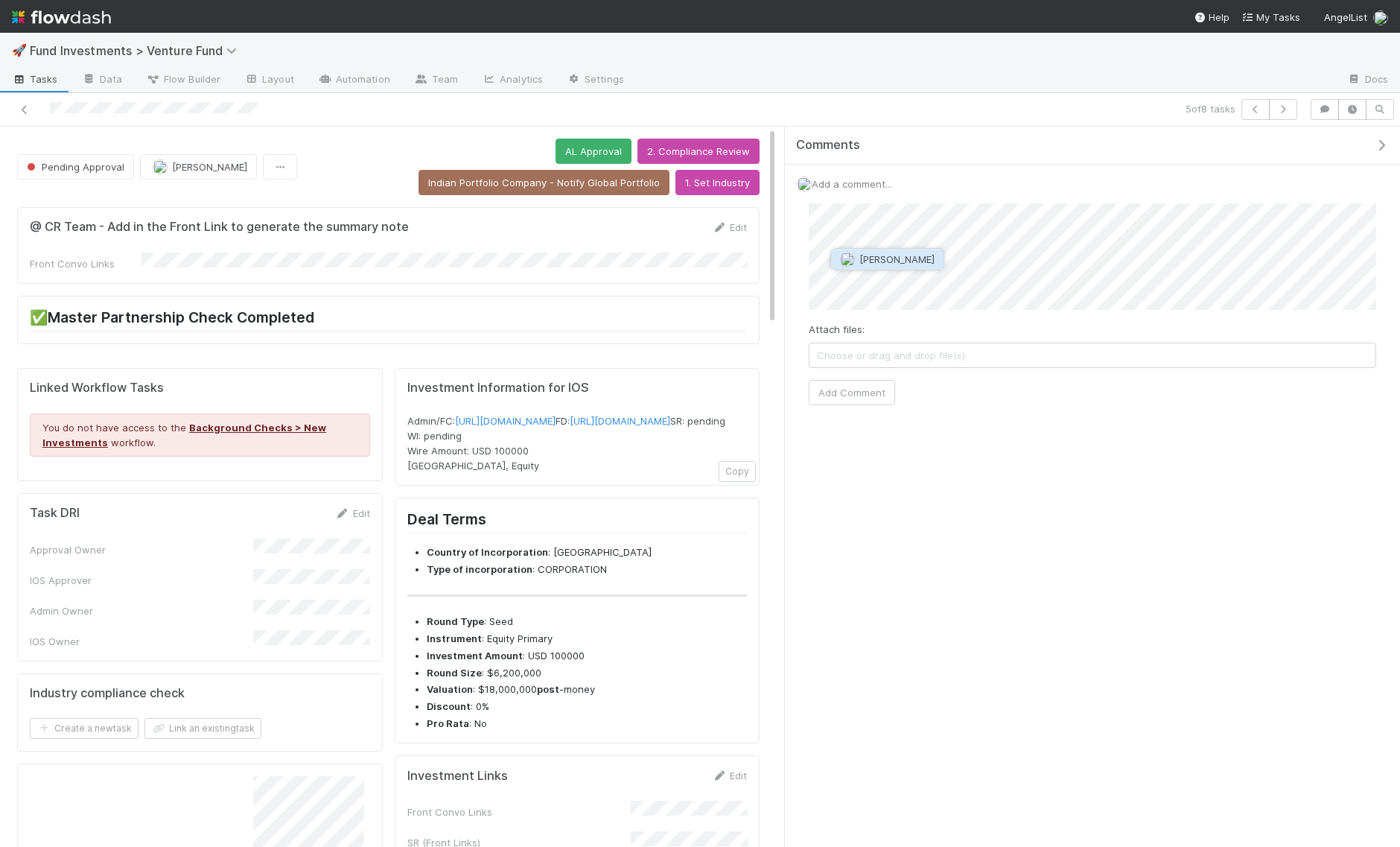
click at [861, 263] on span "[PERSON_NAME]" at bounding box center [897, 259] width 75 height 12
click at [848, 477] on button "Add Comment" at bounding box center [852, 478] width 87 height 26
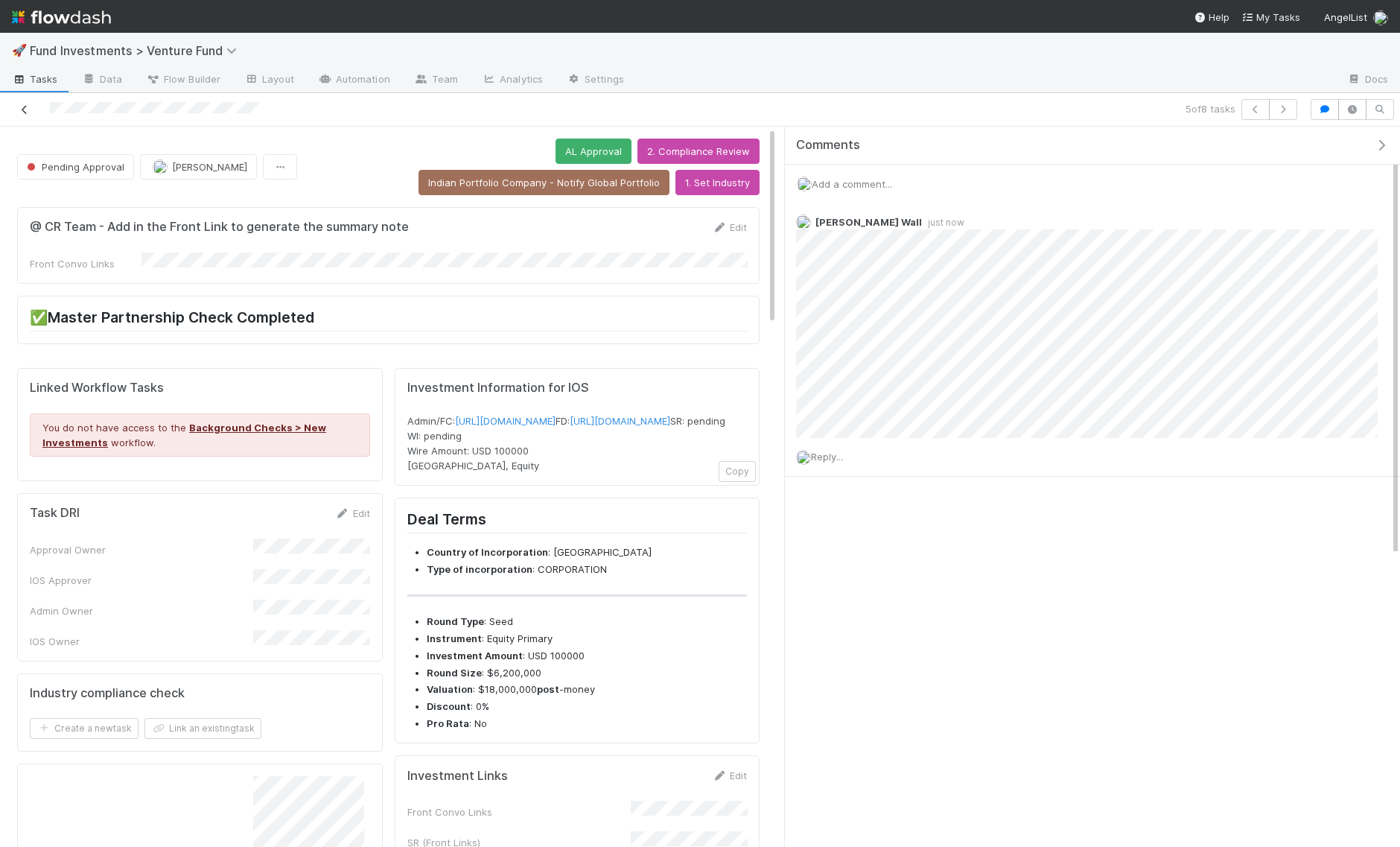
click at [25, 106] on icon at bounding box center [25, 109] width 15 height 9
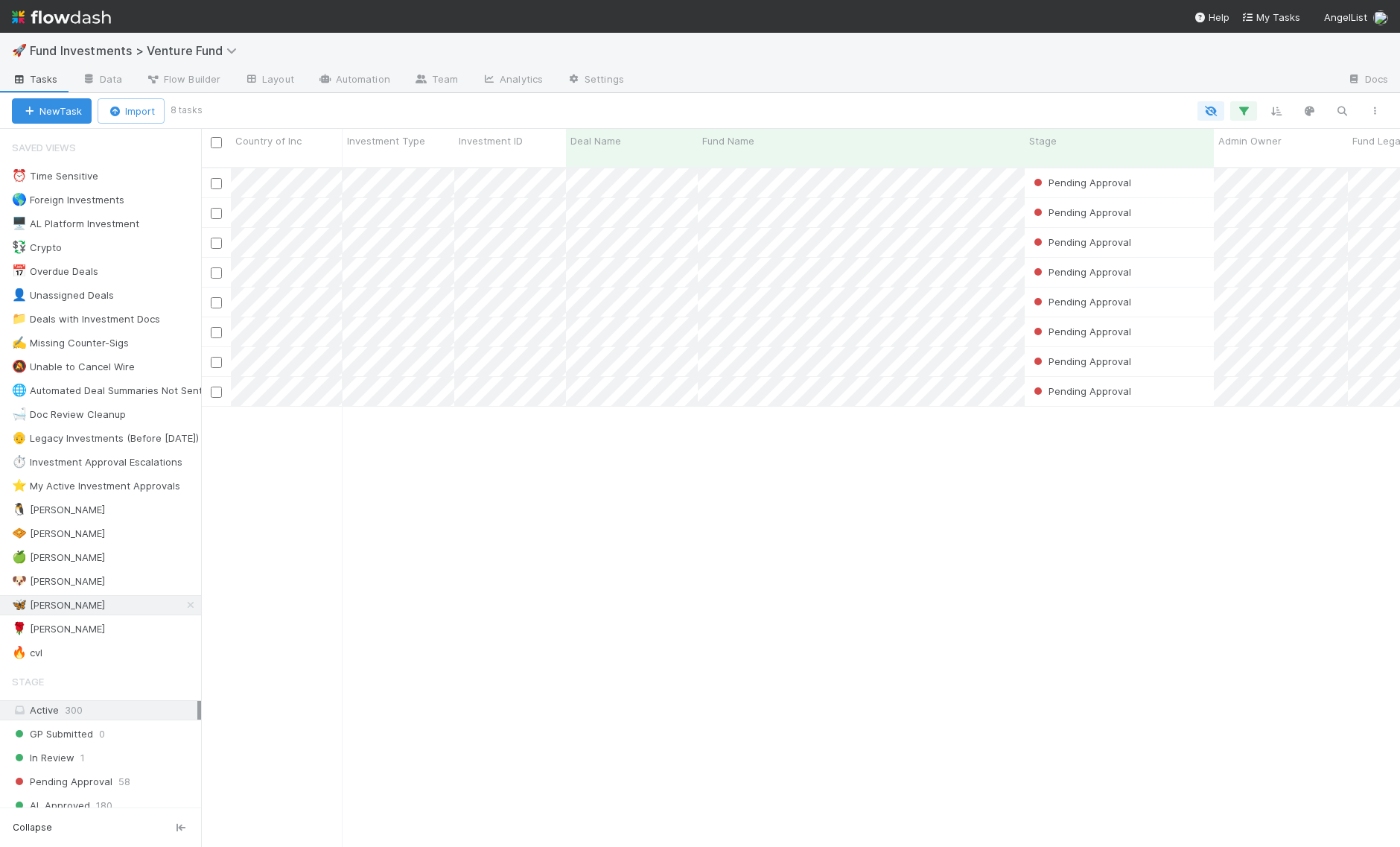
scroll to position [692, 1199]
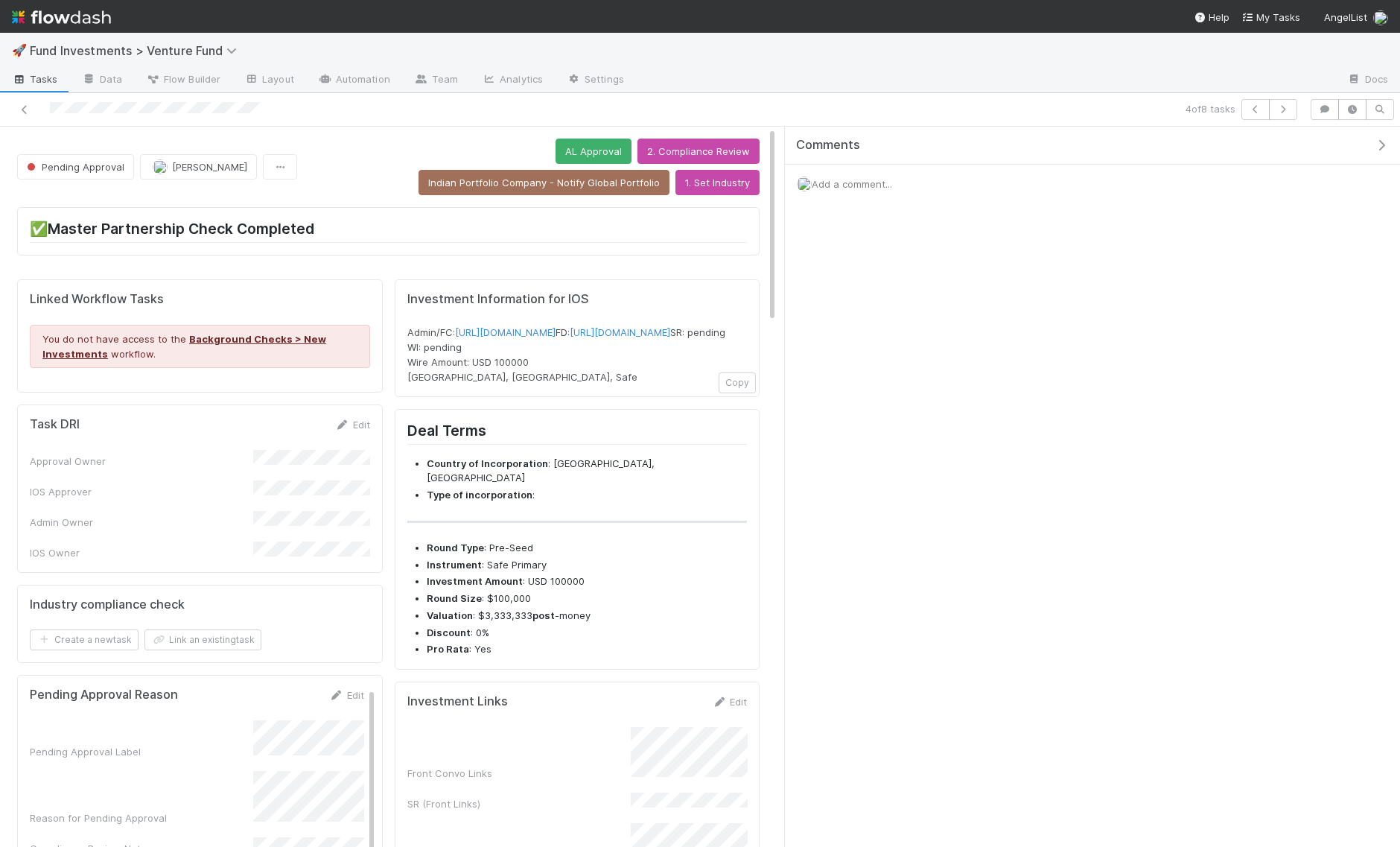
click at [1384, 140] on icon "button" at bounding box center [1381, 145] width 15 height 12
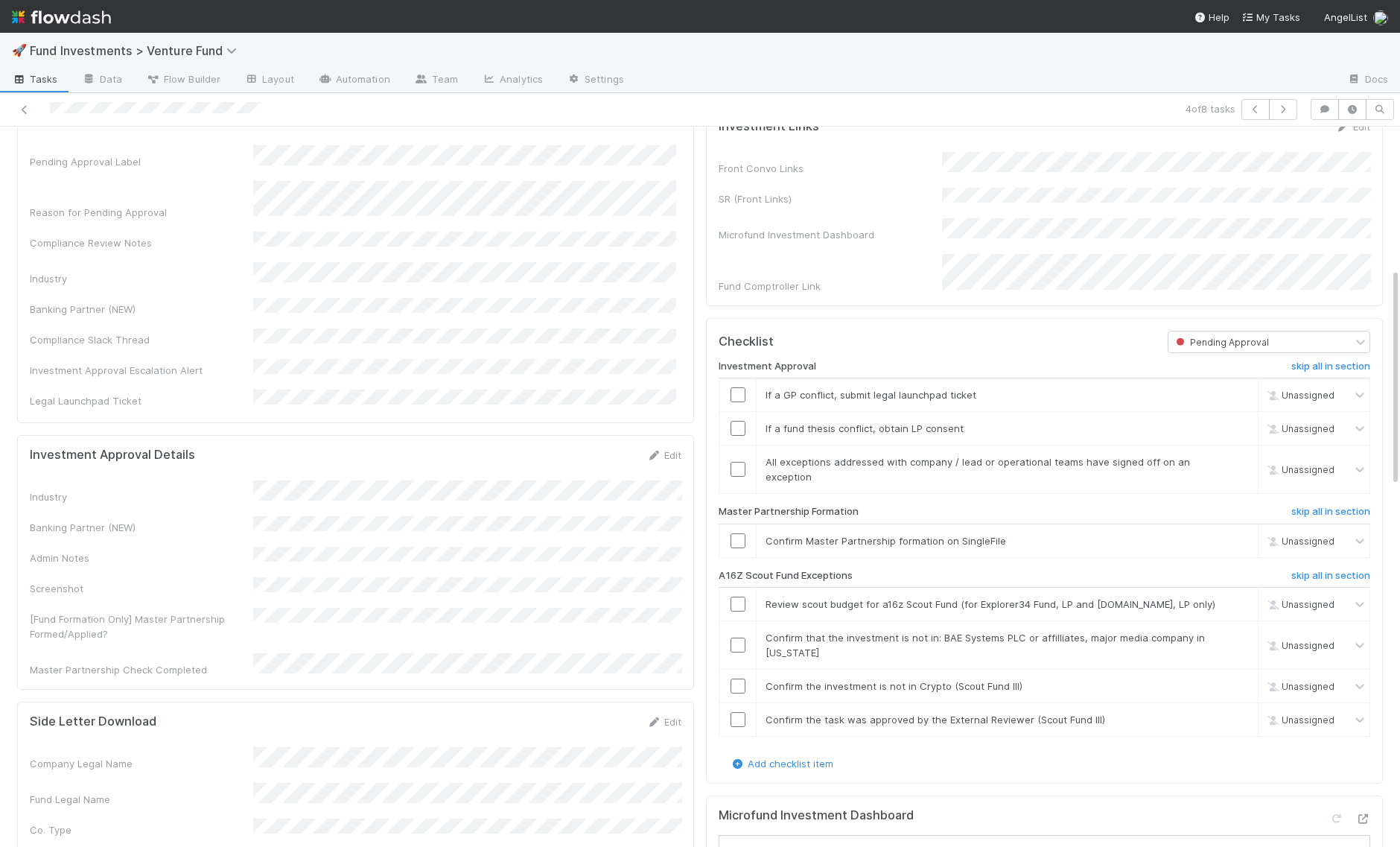
scroll to position [460, 0]
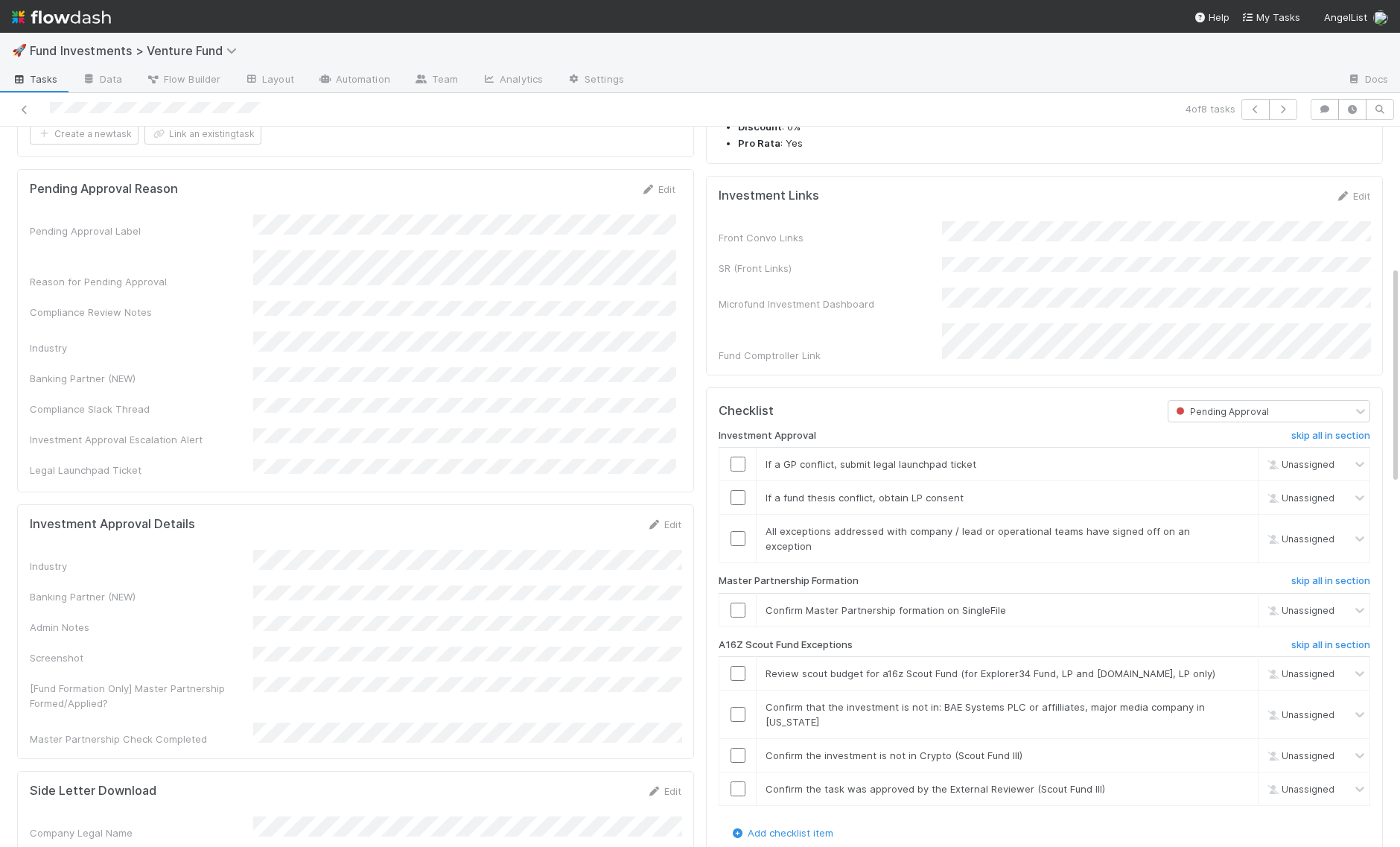
click at [252, 250] on div "Reason for Pending Approval" at bounding box center [352, 270] width 645 height 39
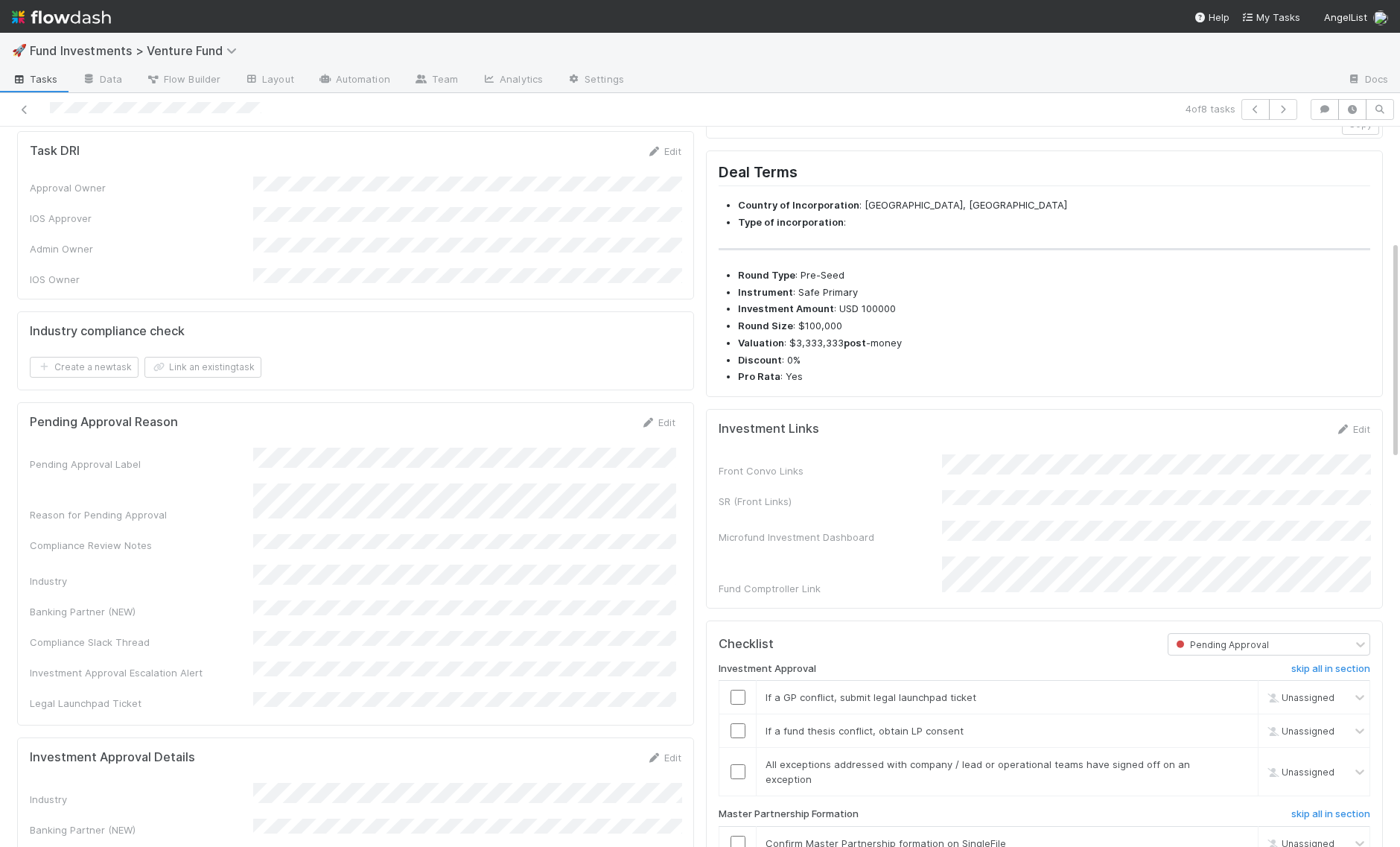
scroll to position [0, 0]
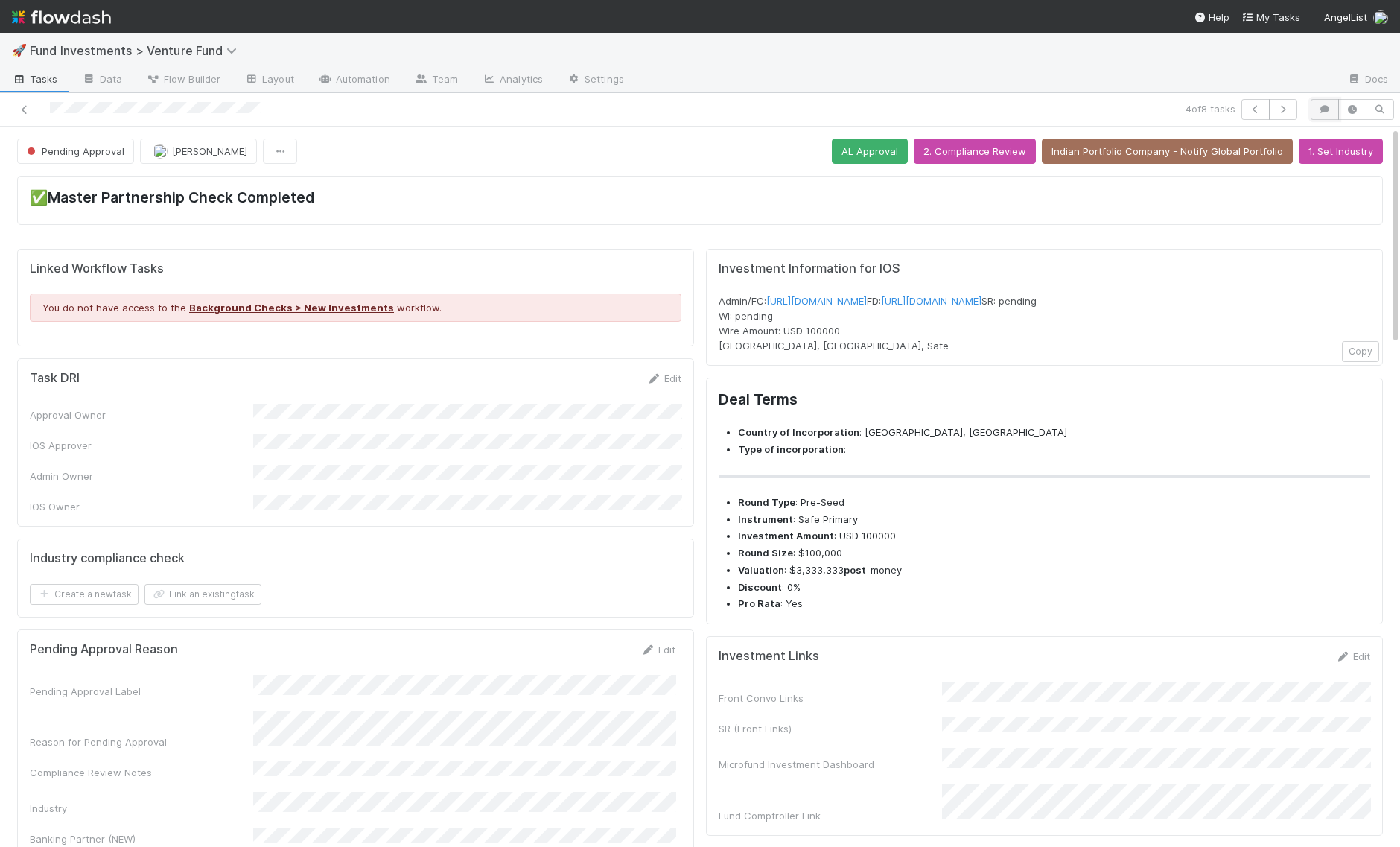
click at [1323, 102] on button "button" at bounding box center [1324, 109] width 28 height 21
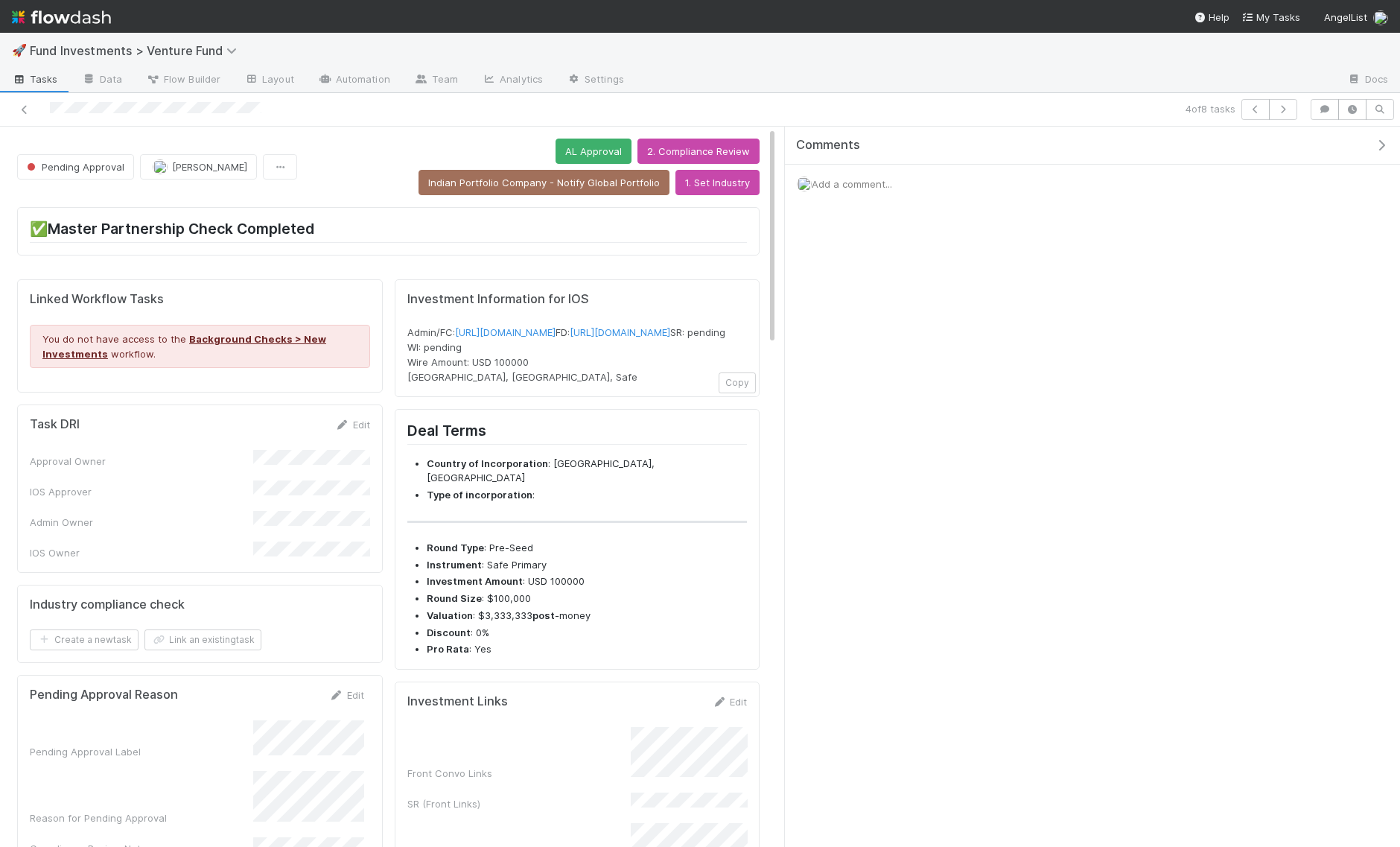
click at [834, 194] on div "Add a comment..." at bounding box center [1091, 185] width 615 height 39
click at [842, 187] on span "Add a comment..." at bounding box center [852, 184] width 81 height 12
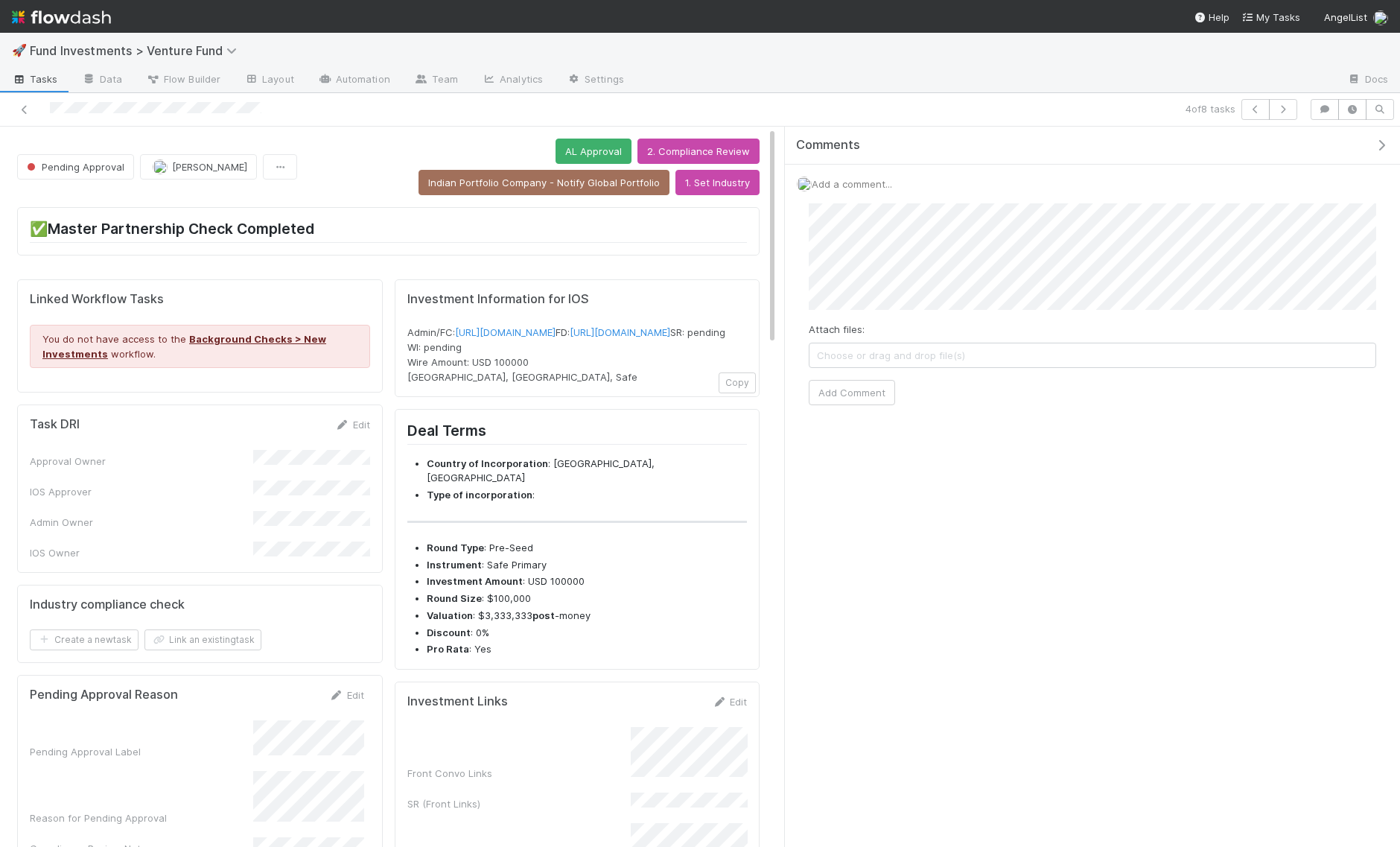
click at [777, 255] on div "Comments Add a comment... Attach files: Choose or drag and drop file(s) Add Com…" at bounding box center [1088, 487] width 623 height 722
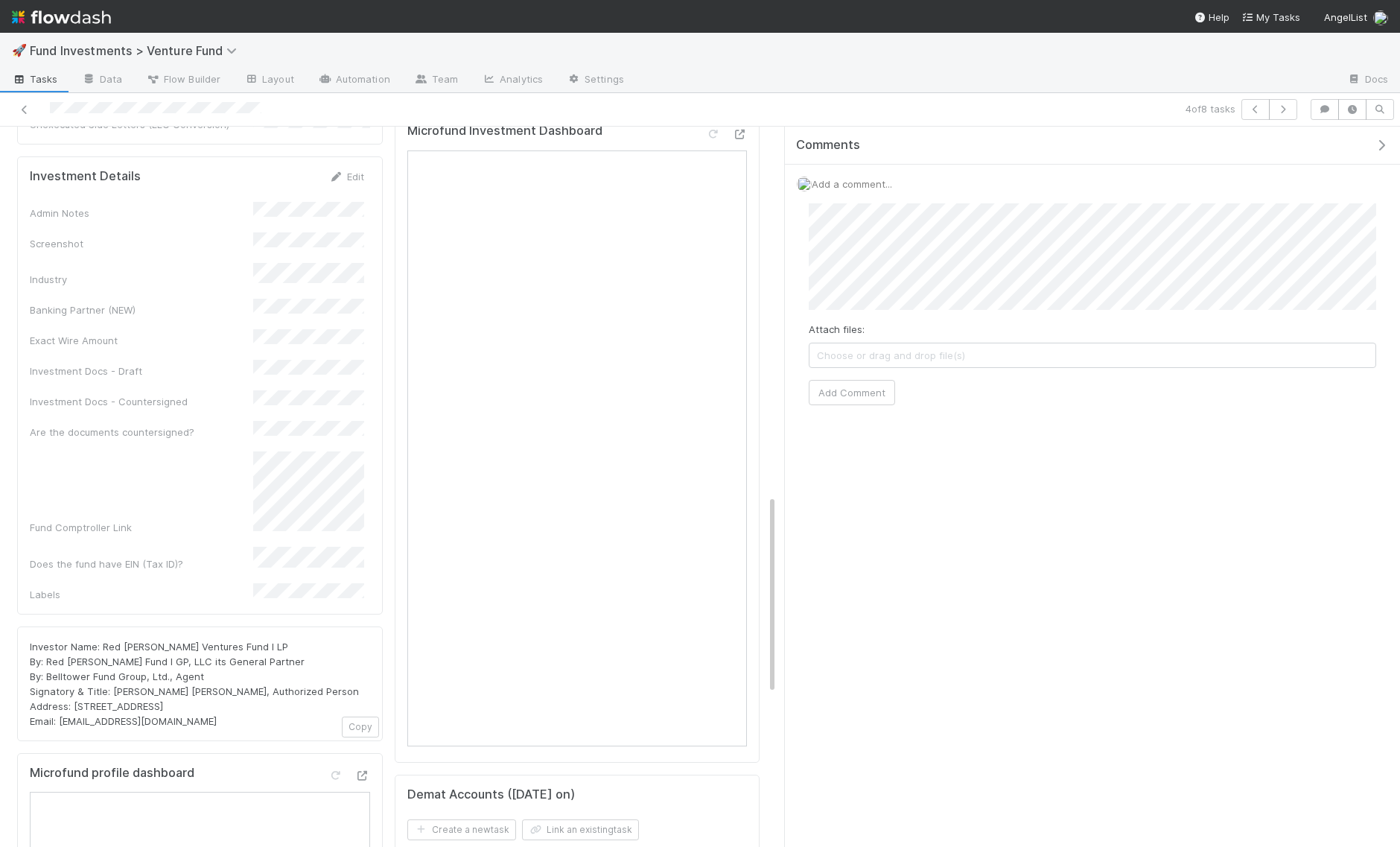
scroll to position [1658, 0]
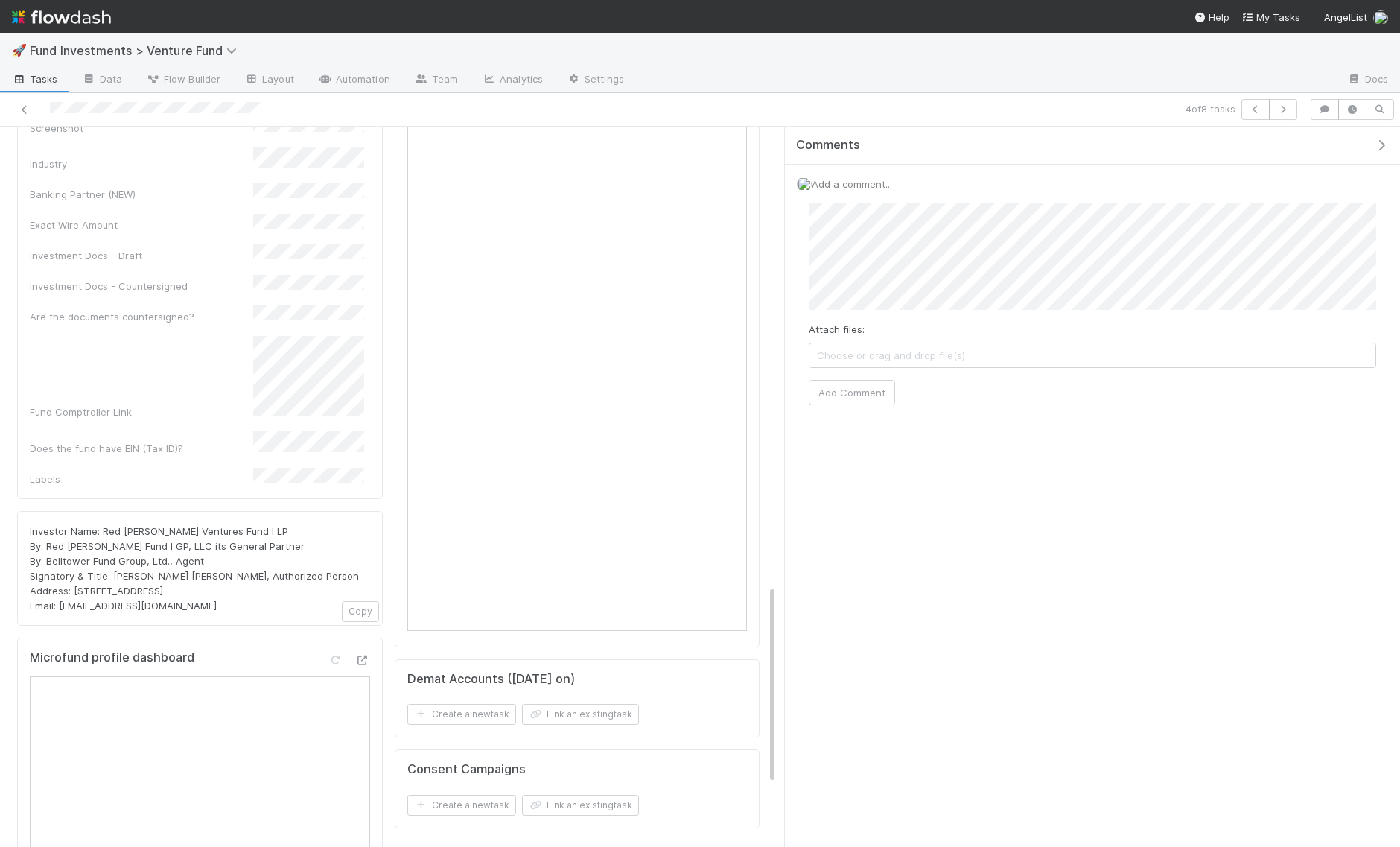
click at [843, 408] on div "Attach files: Choose or drag and drop file(s) Add Comment" at bounding box center [1091, 304] width 591 height 225
click at [849, 397] on button "Add Comment" at bounding box center [852, 393] width 87 height 26
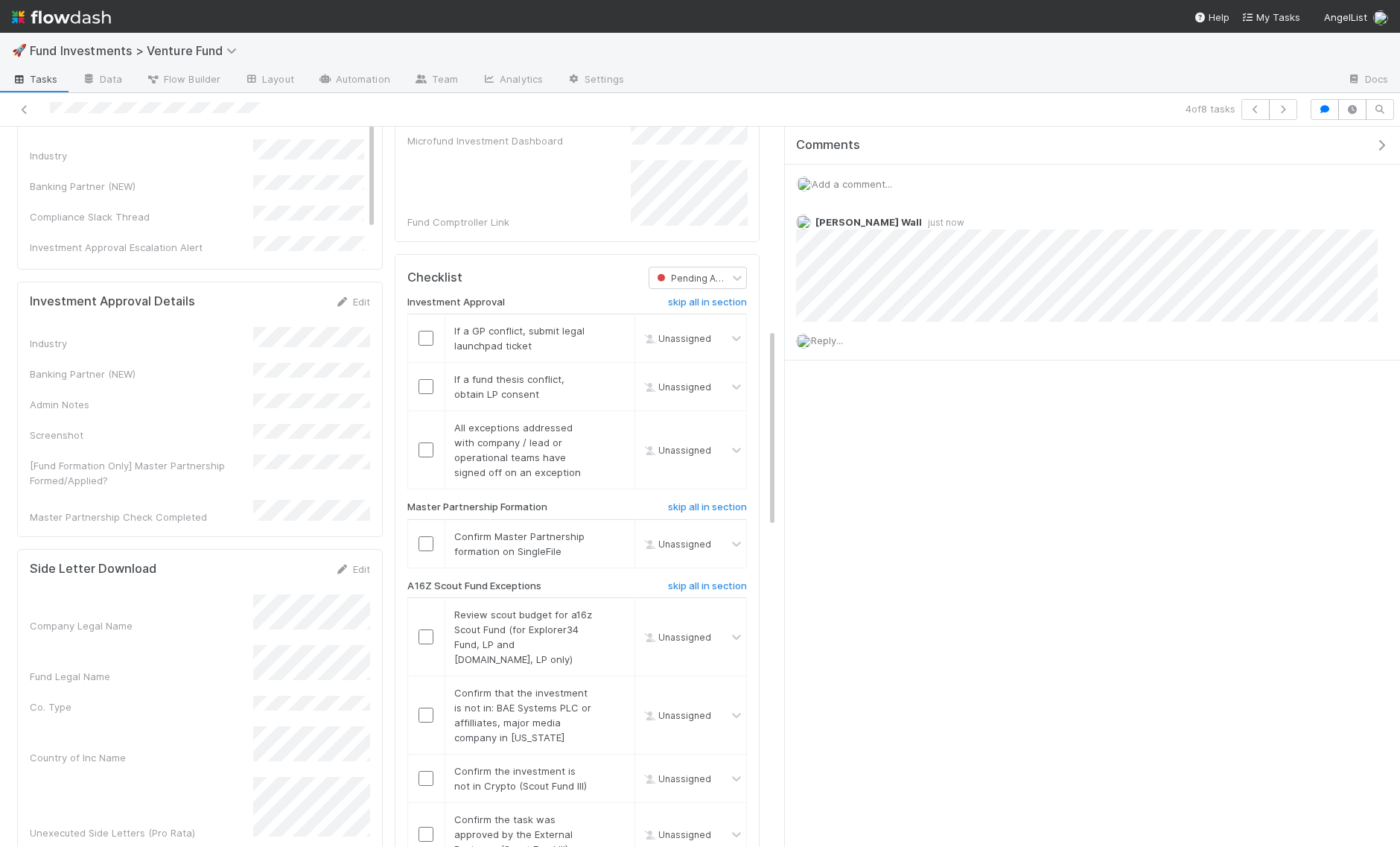
scroll to position [0, 0]
click at [27, 111] on icon at bounding box center [25, 109] width 15 height 9
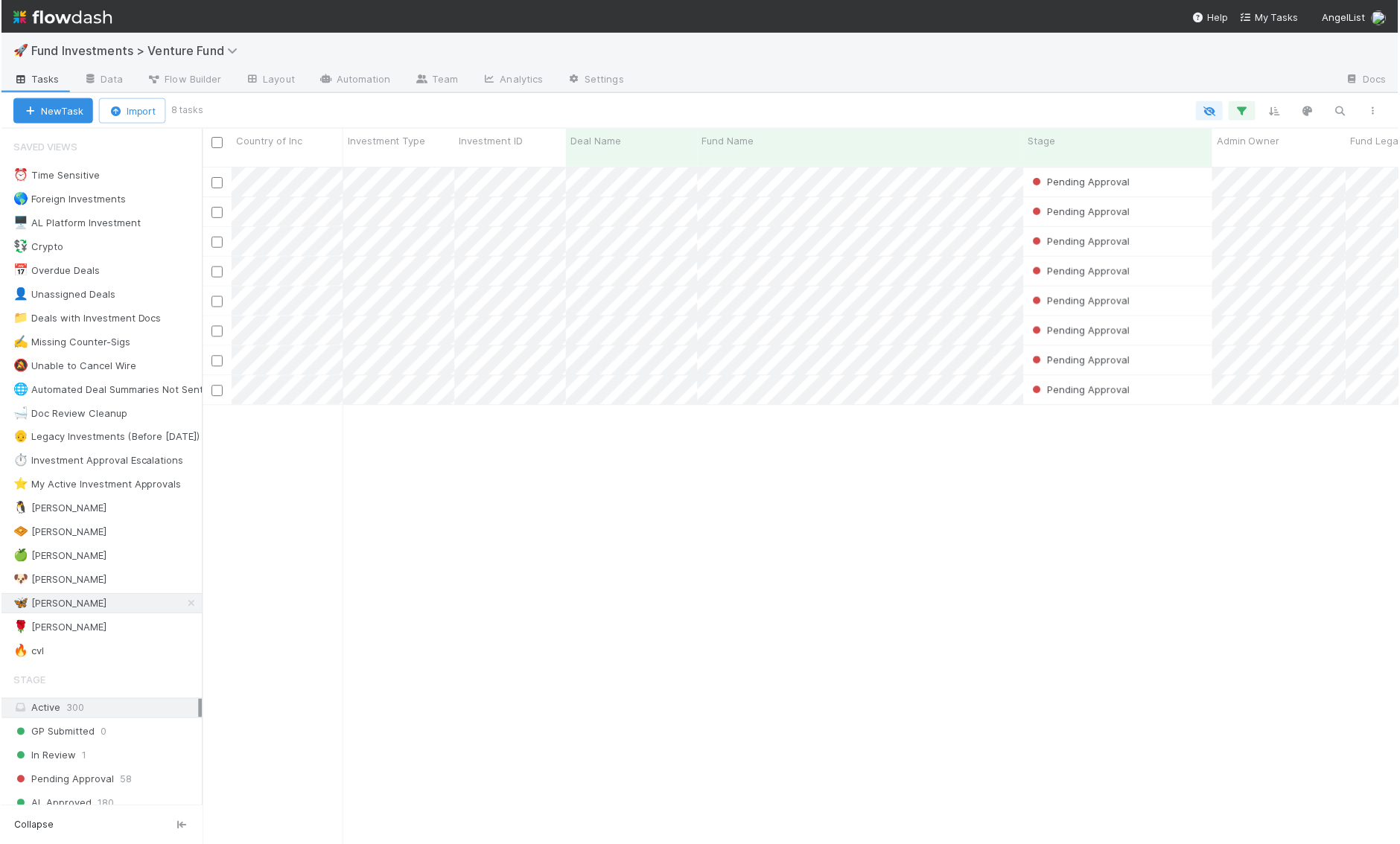
scroll to position [692, 1199]
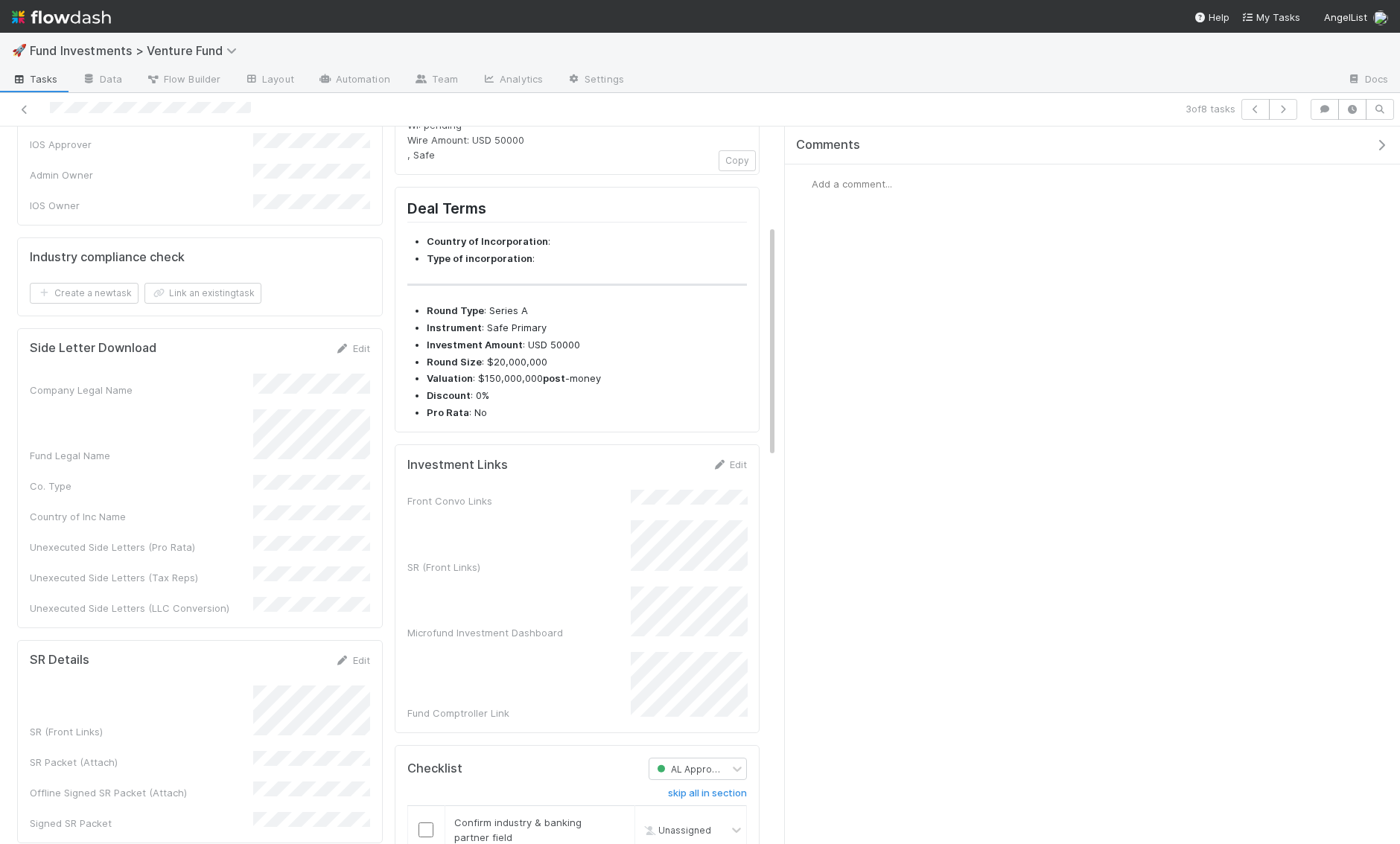
scroll to position [303, 0]
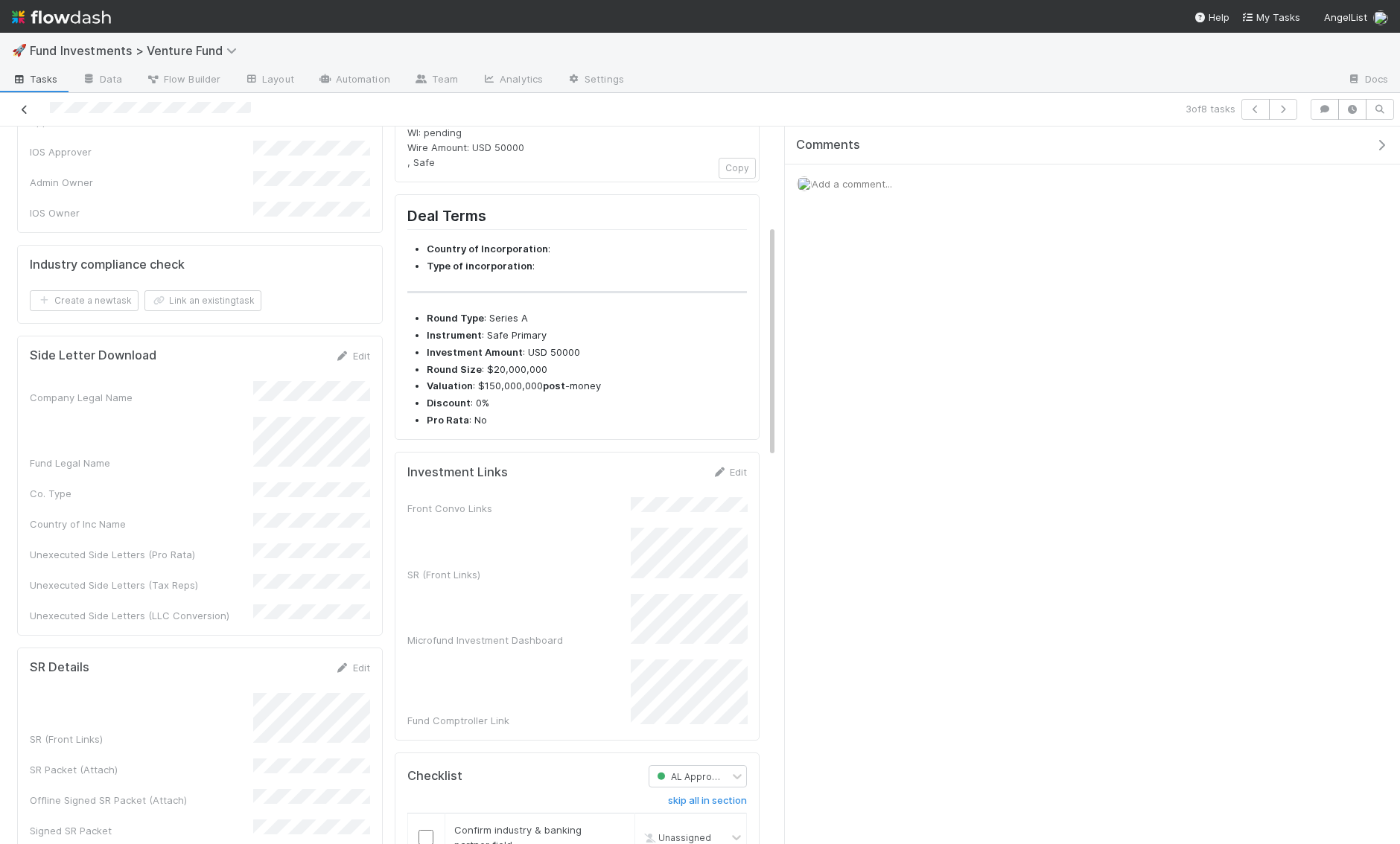
click at [27, 110] on icon at bounding box center [25, 109] width 15 height 9
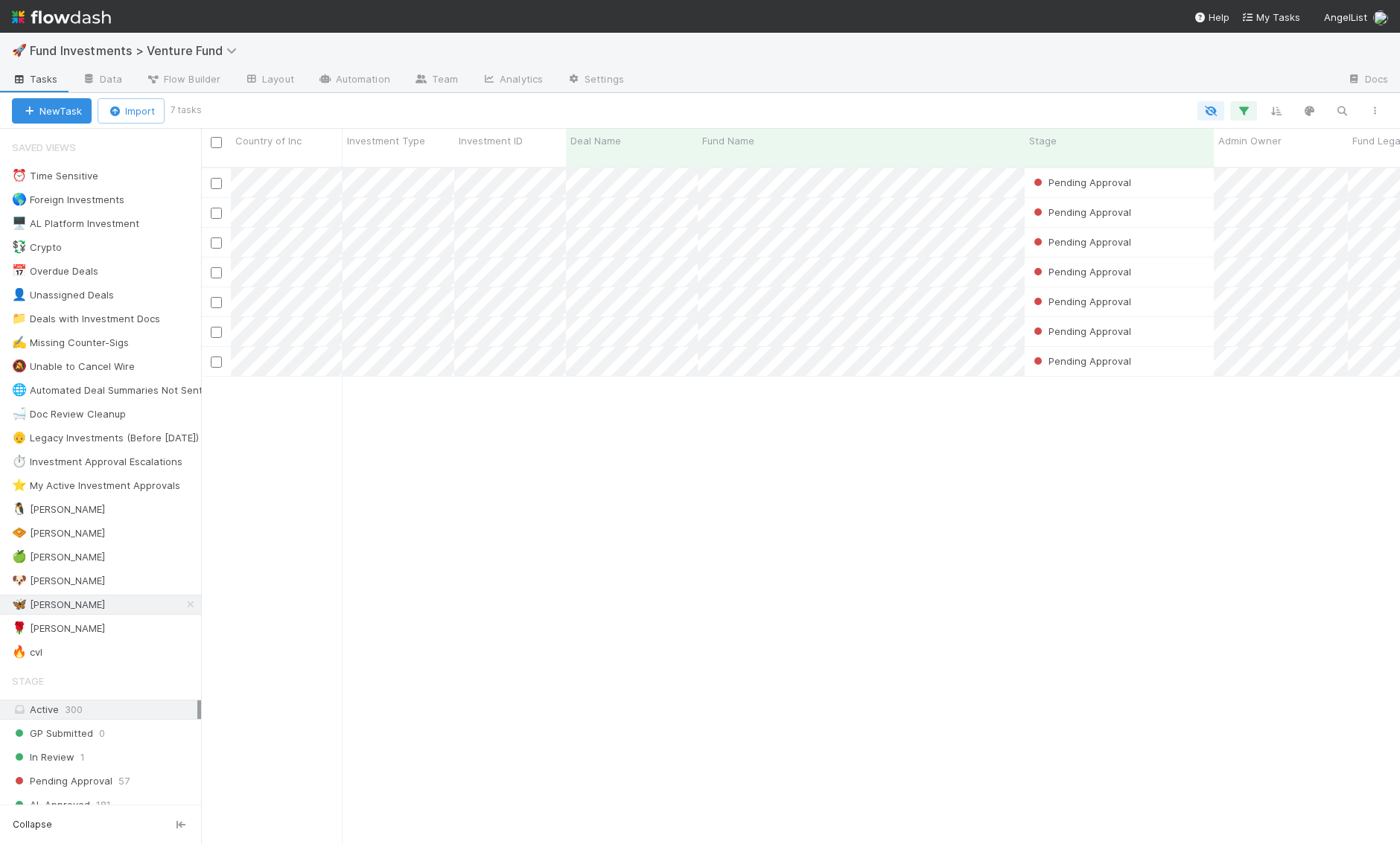
scroll to position [689, 1199]
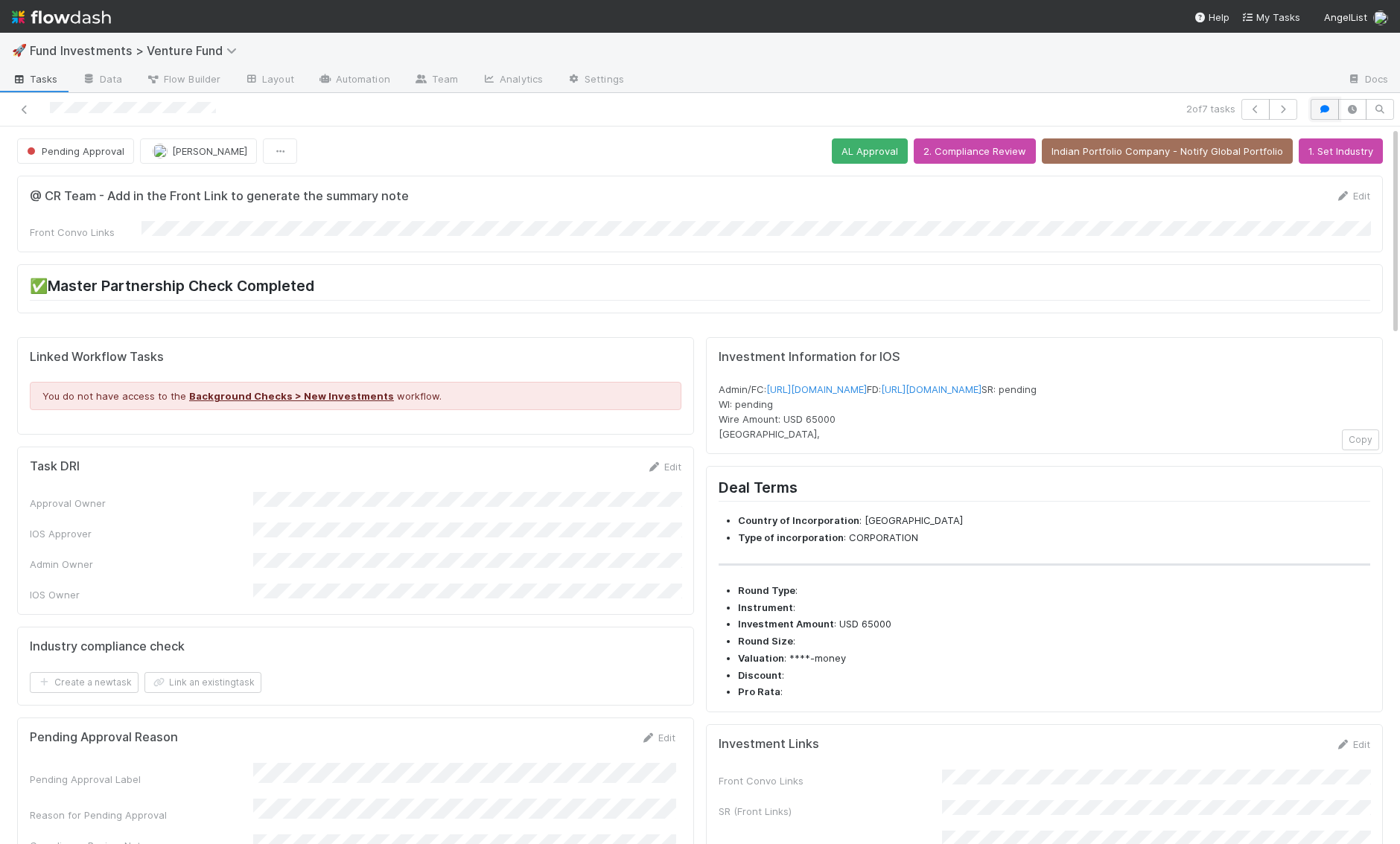
click at [1323, 105] on icon "button" at bounding box center [1324, 109] width 15 height 9
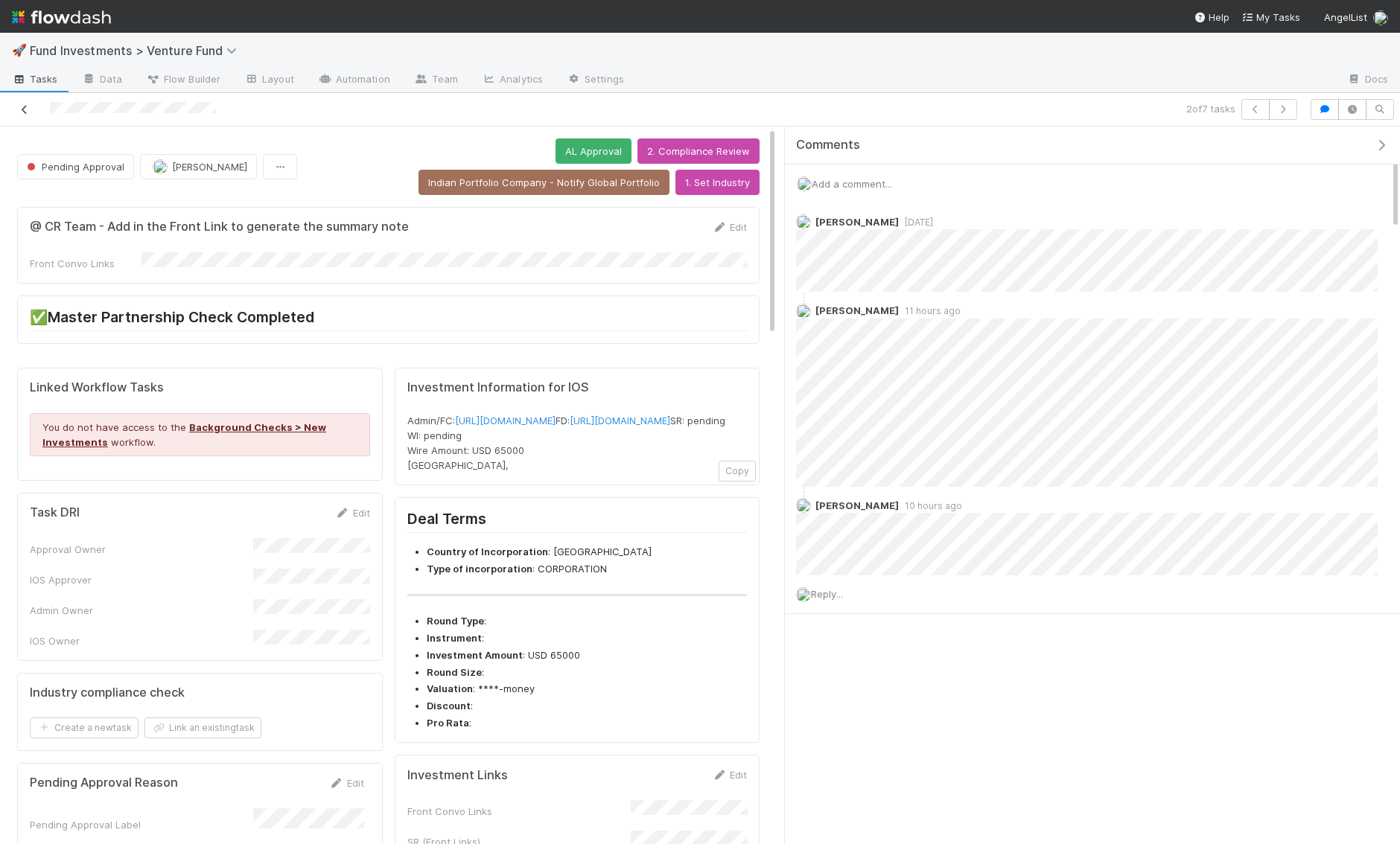
click at [28, 107] on icon at bounding box center [25, 109] width 15 height 9
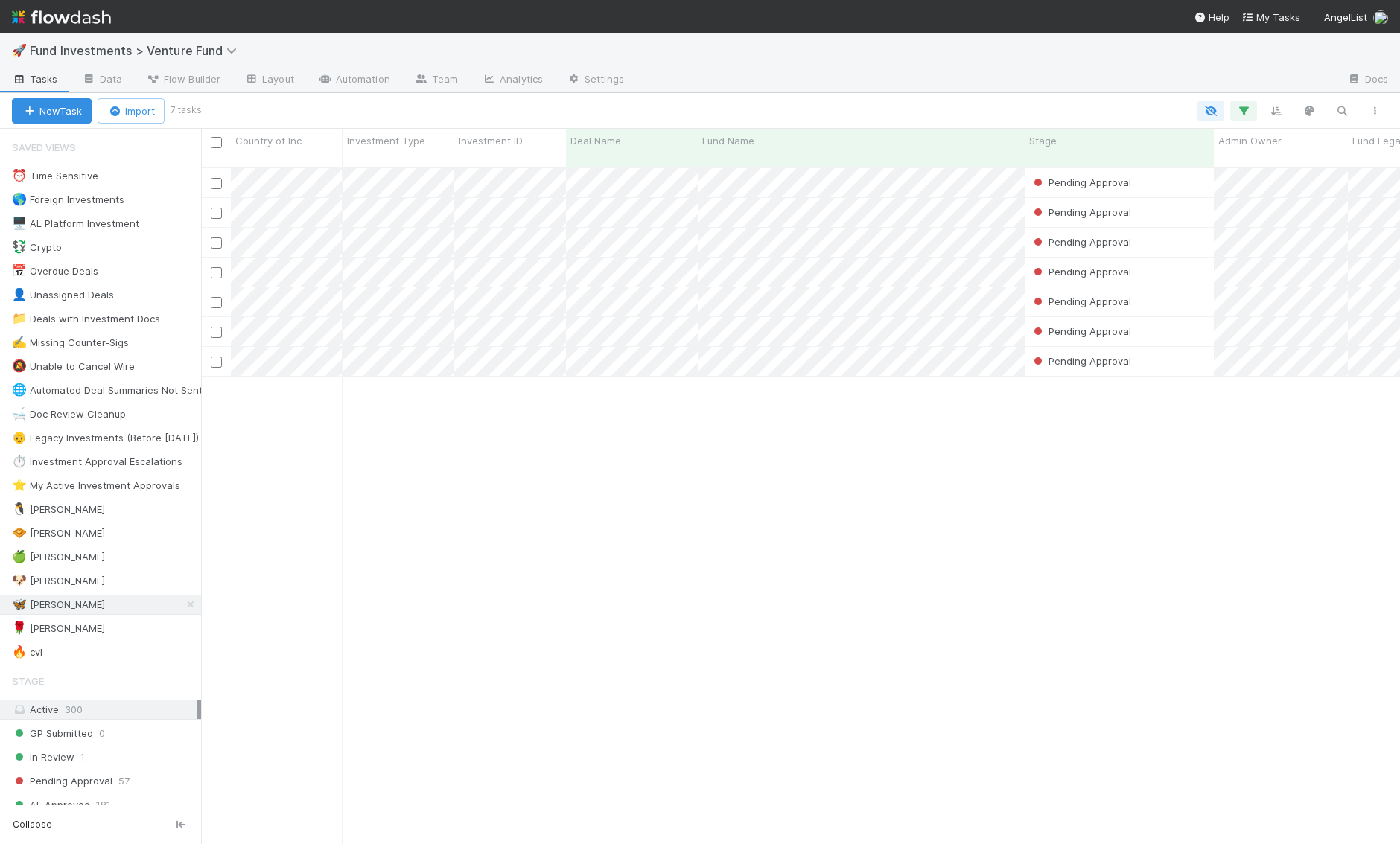
scroll to position [689, 1199]
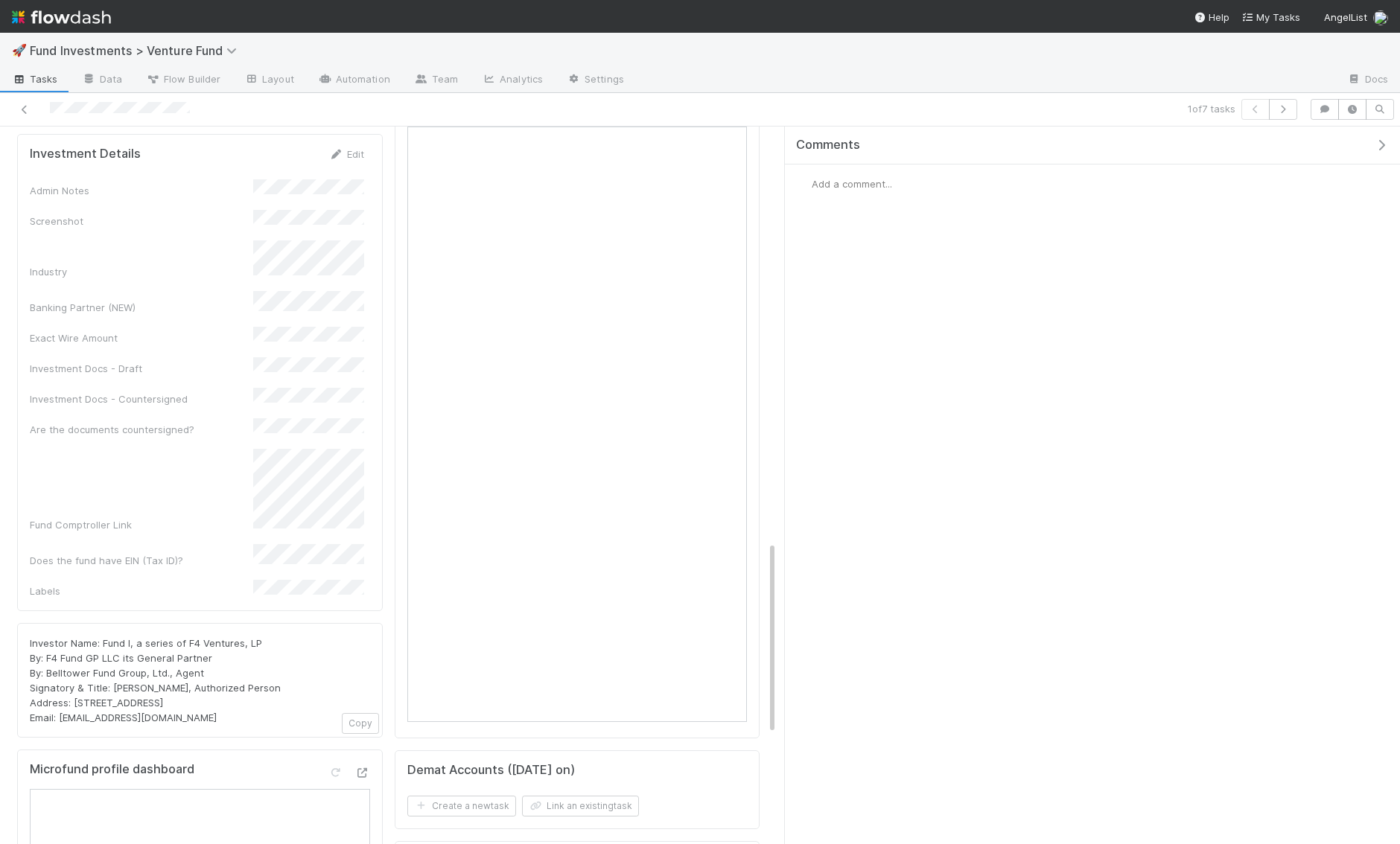
scroll to position [1647, 0]
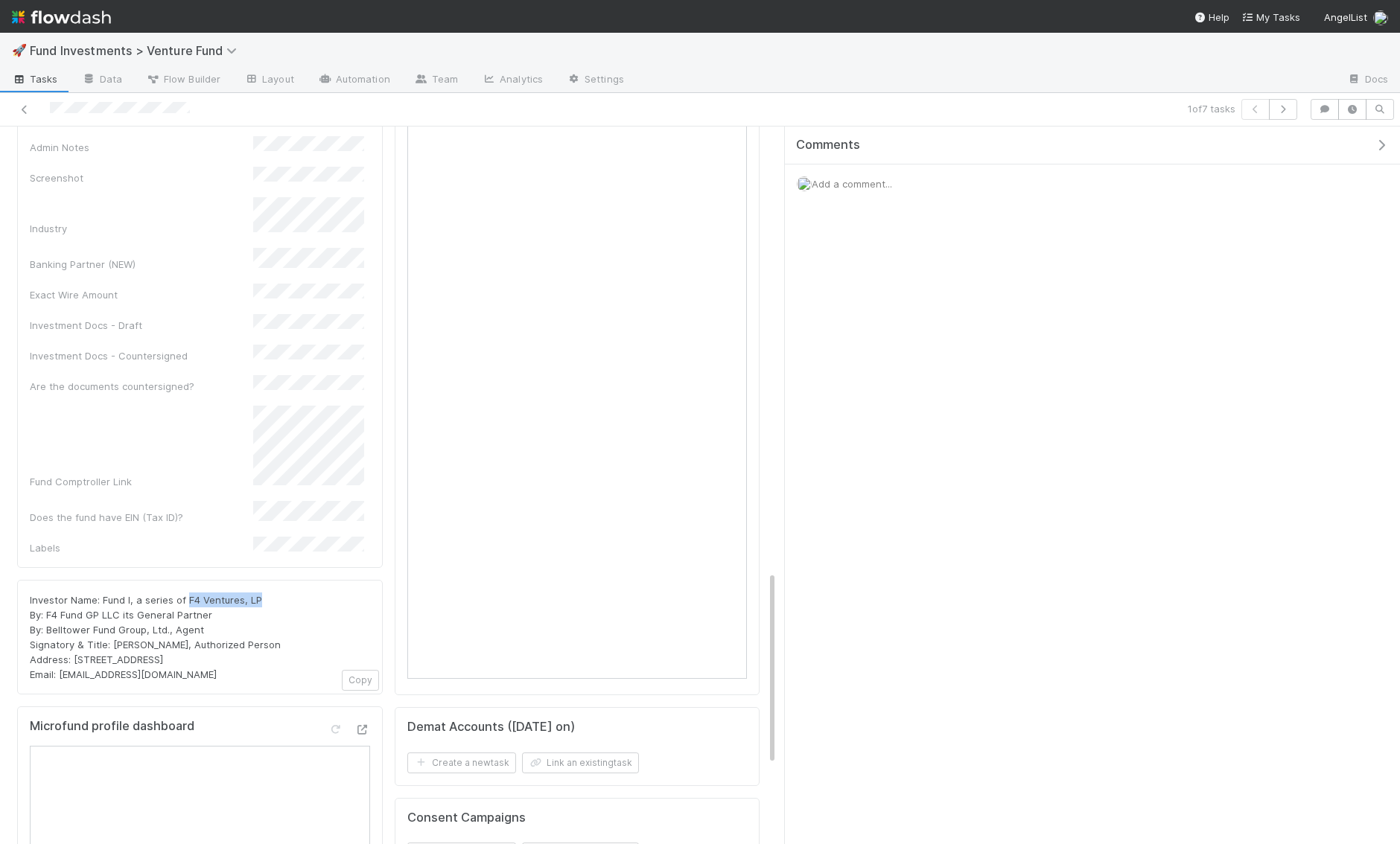
drag, startPoint x: 267, startPoint y: 483, endPoint x: 187, endPoint y: 483, distance: 80.0
click at [187, 592] on div "Investor Name: Fund I, a series of F4 Ventures, LP By: F4 Fund GP LLC its Gener…" at bounding box center [200, 637] width 340 height 89
copy span "F4 Ventures, LP"
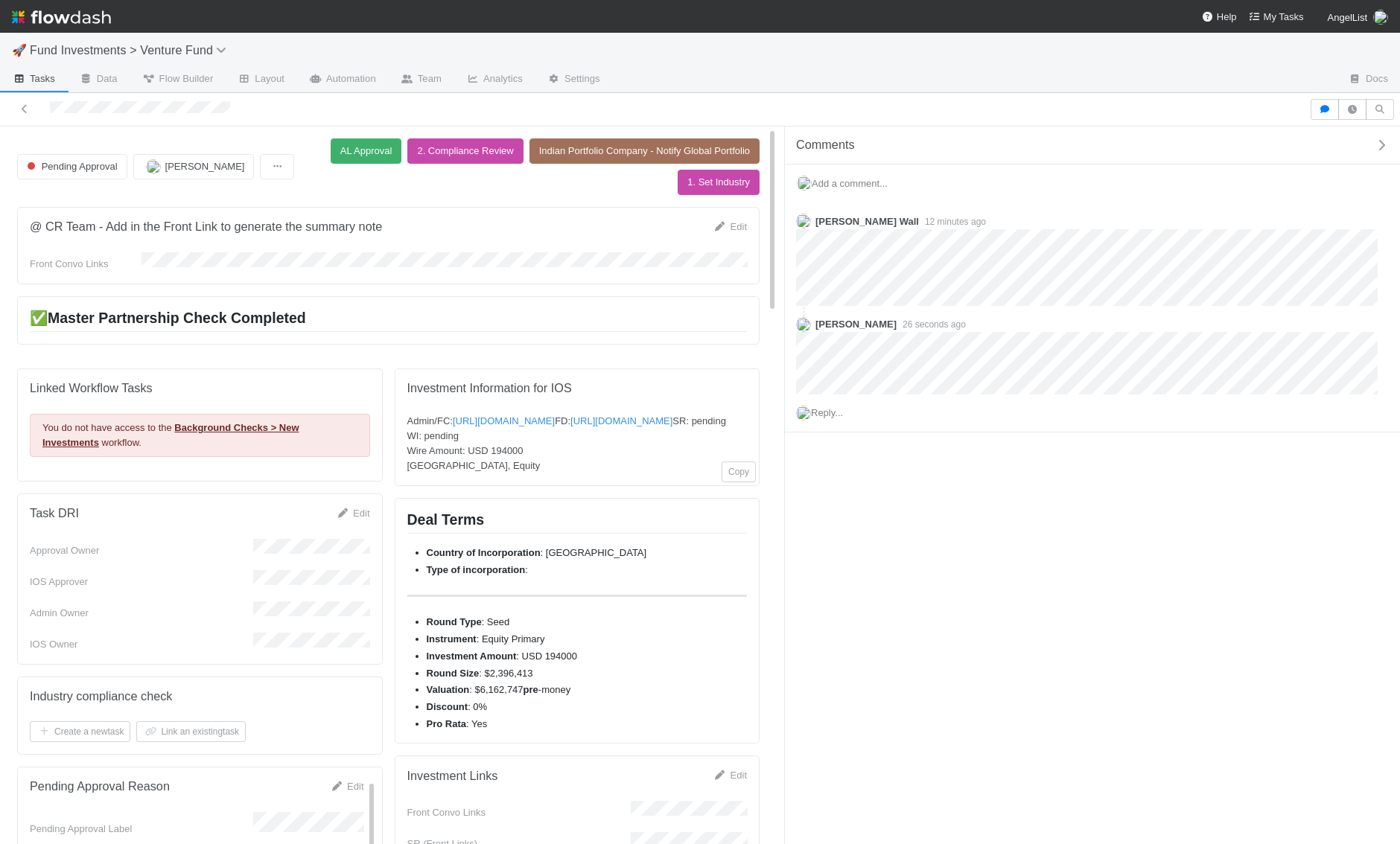
click at [1378, 148] on icon "button" at bounding box center [1381, 145] width 15 height 12
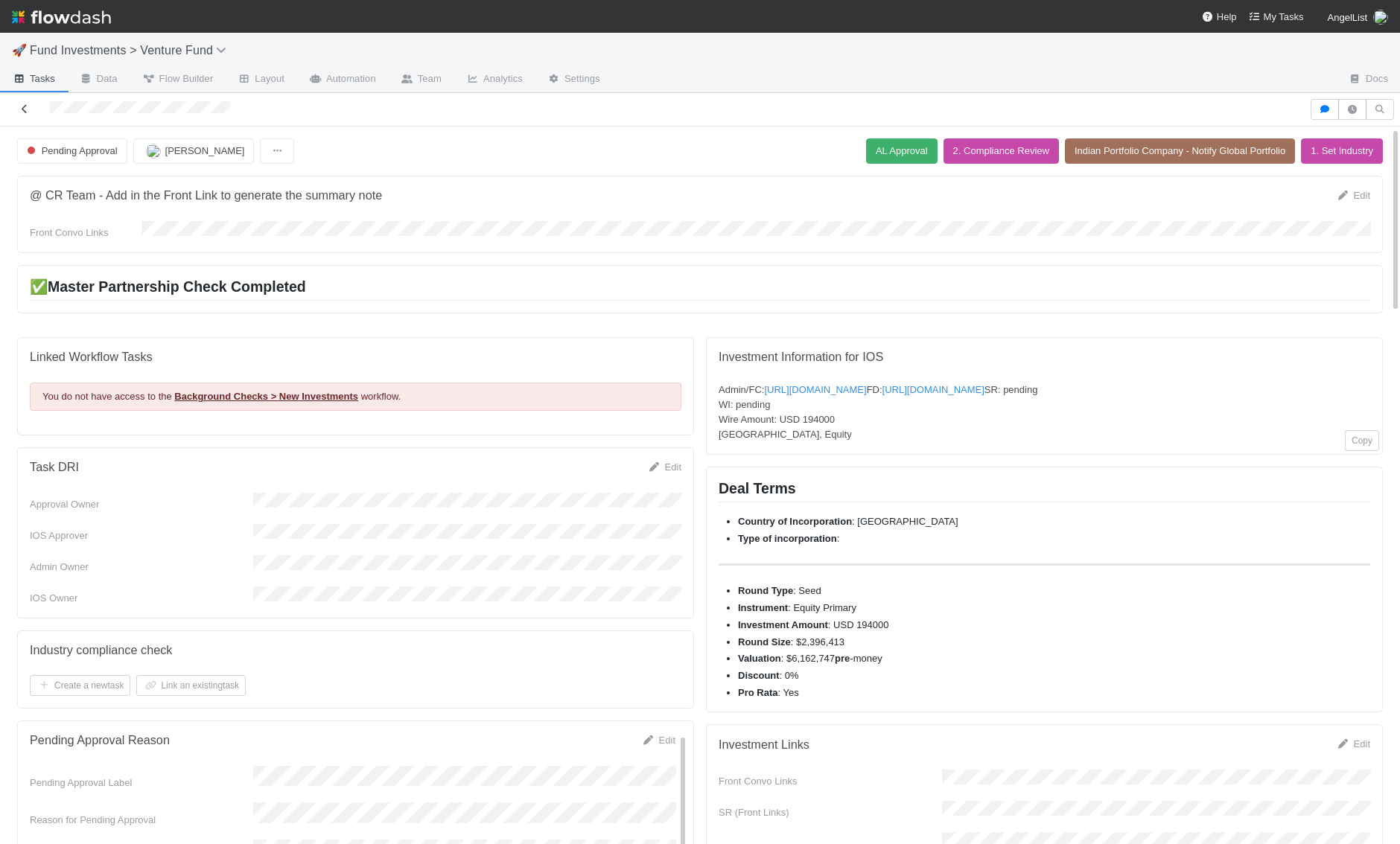
click at [22, 111] on icon at bounding box center [25, 109] width 15 height 9
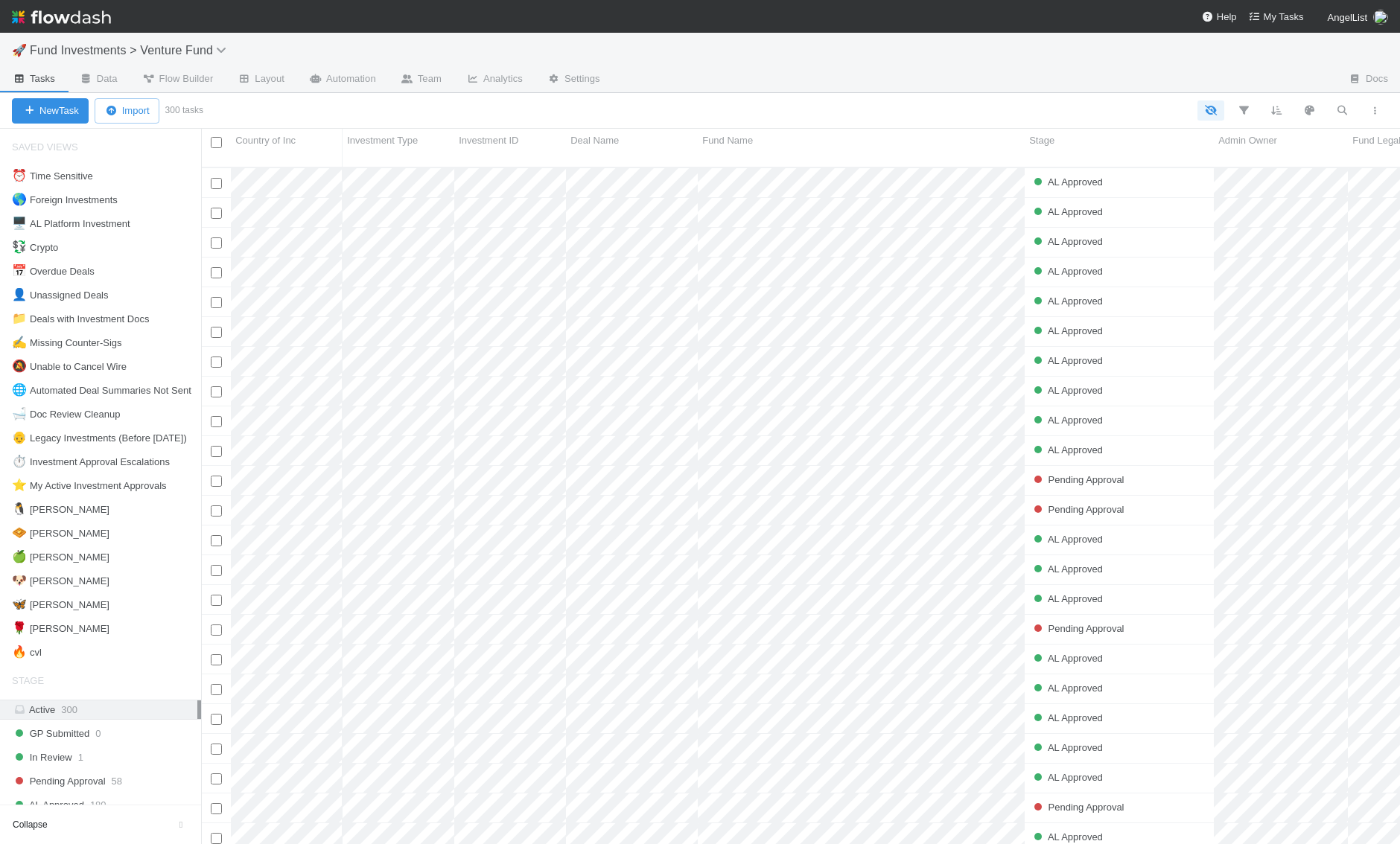
scroll to position [689, 1199]
click at [33, 596] on div "🦋 [PERSON_NAME]" at bounding box center [60, 605] width 98 height 19
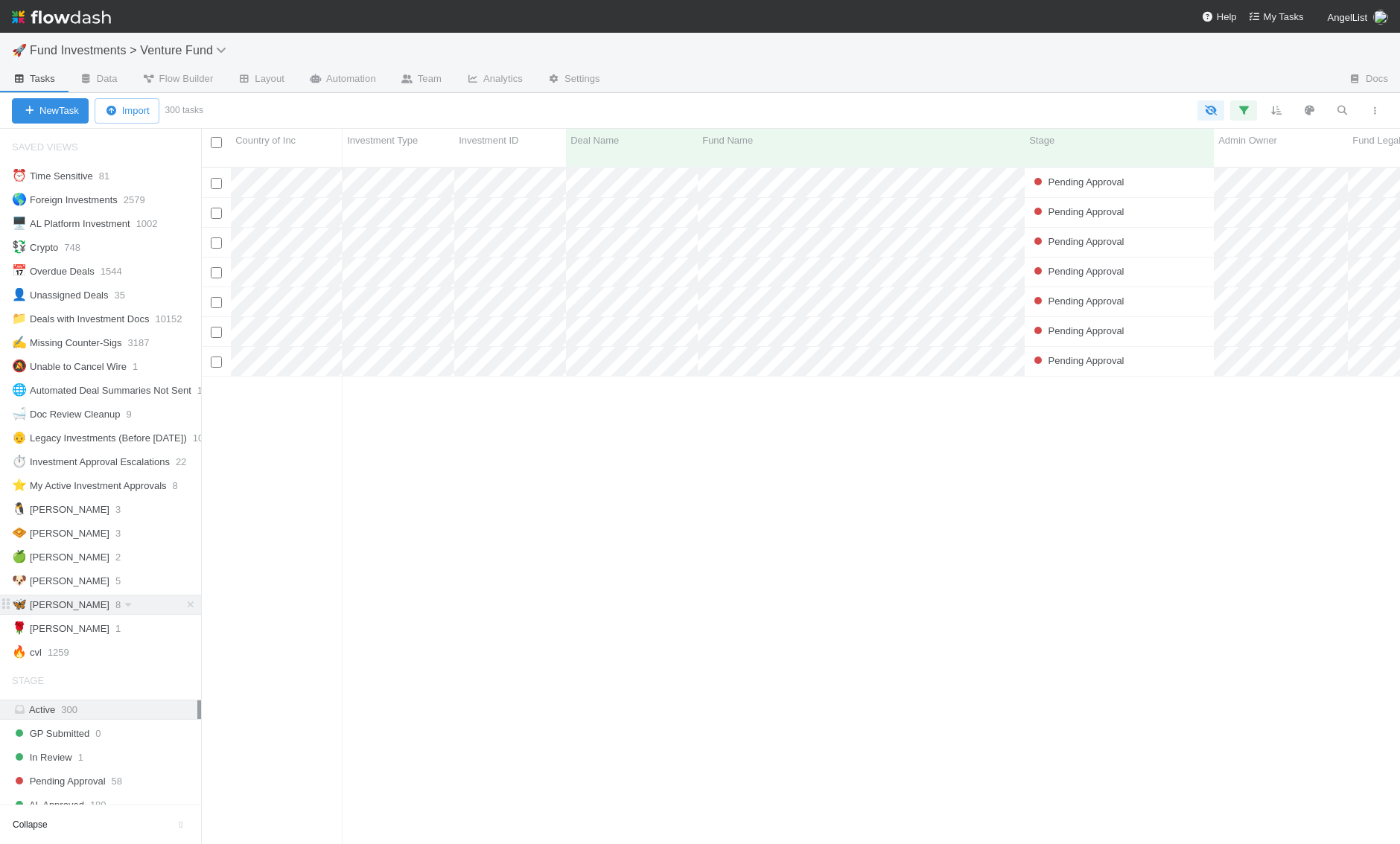
scroll to position [689, 1199]
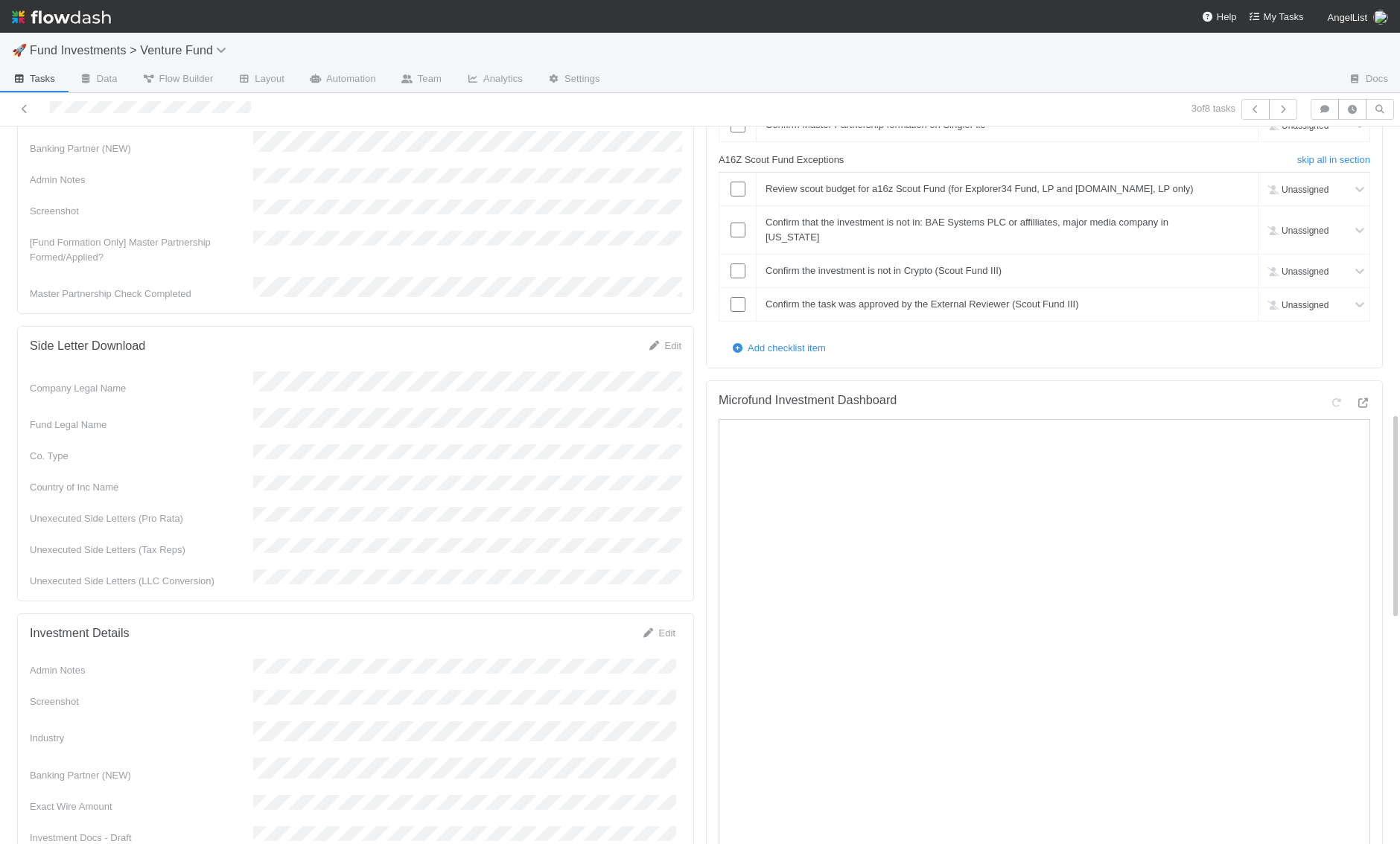
scroll to position [1077, 0]
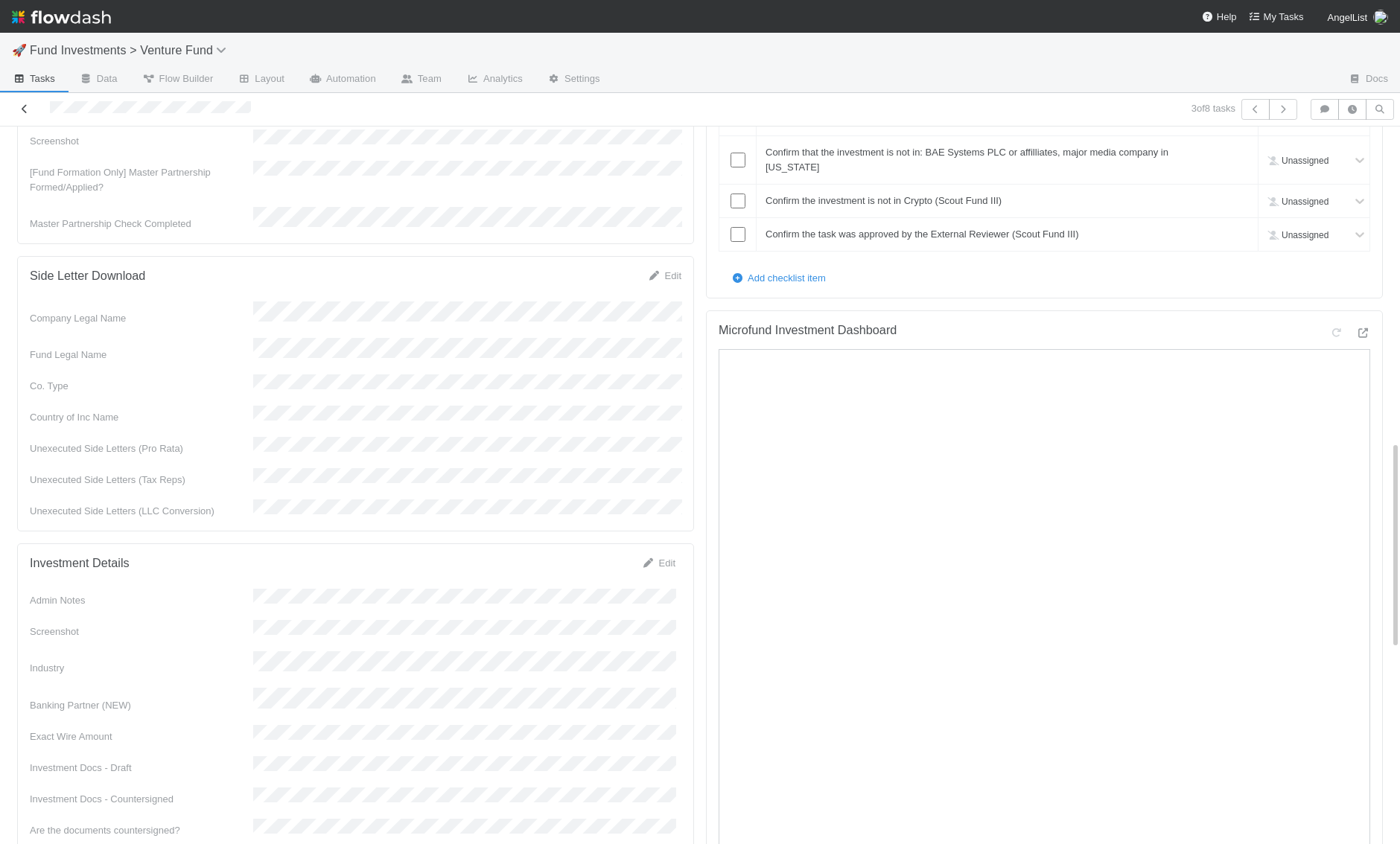
click at [26, 111] on icon at bounding box center [25, 109] width 15 height 9
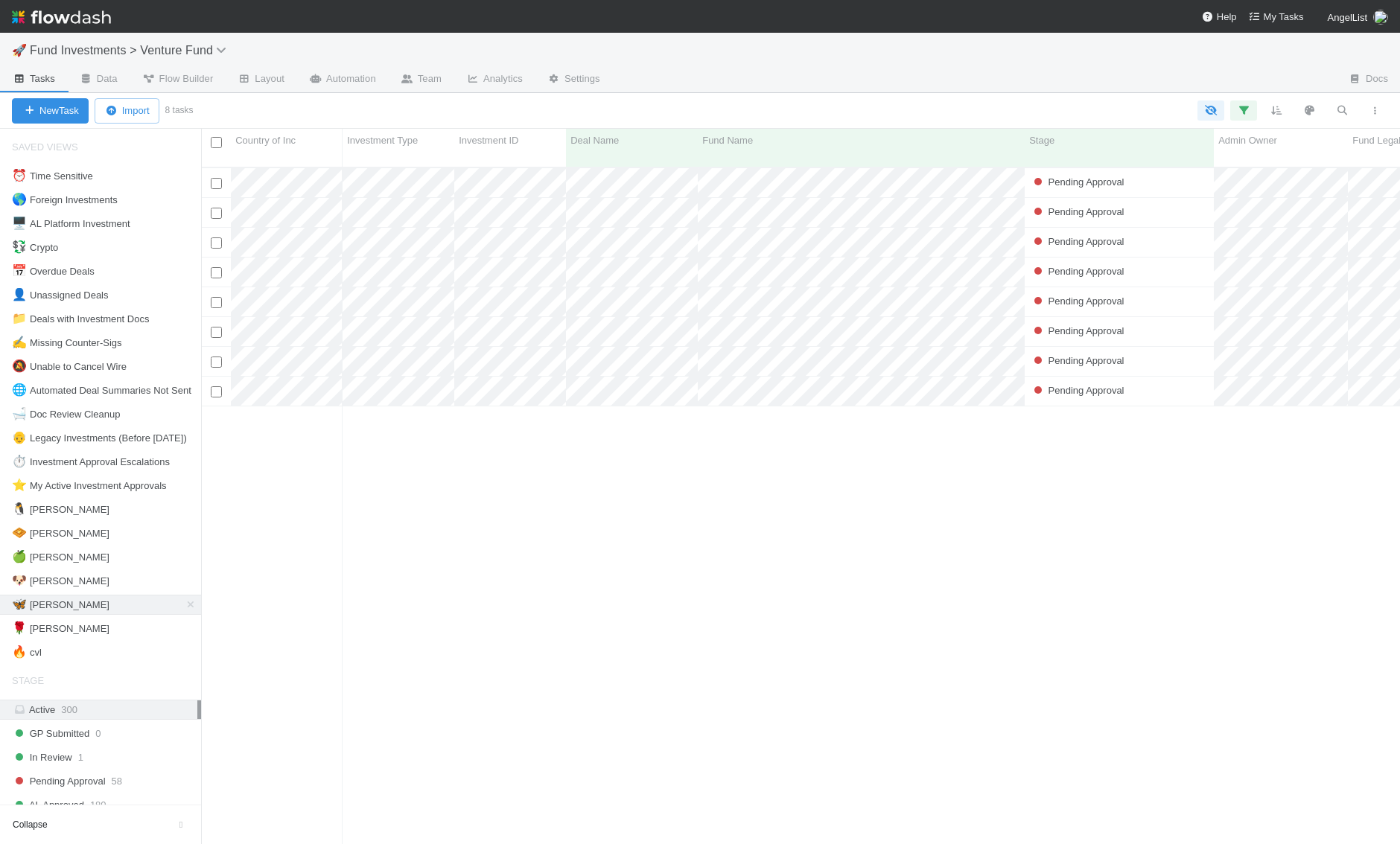
scroll to position [689, 1199]
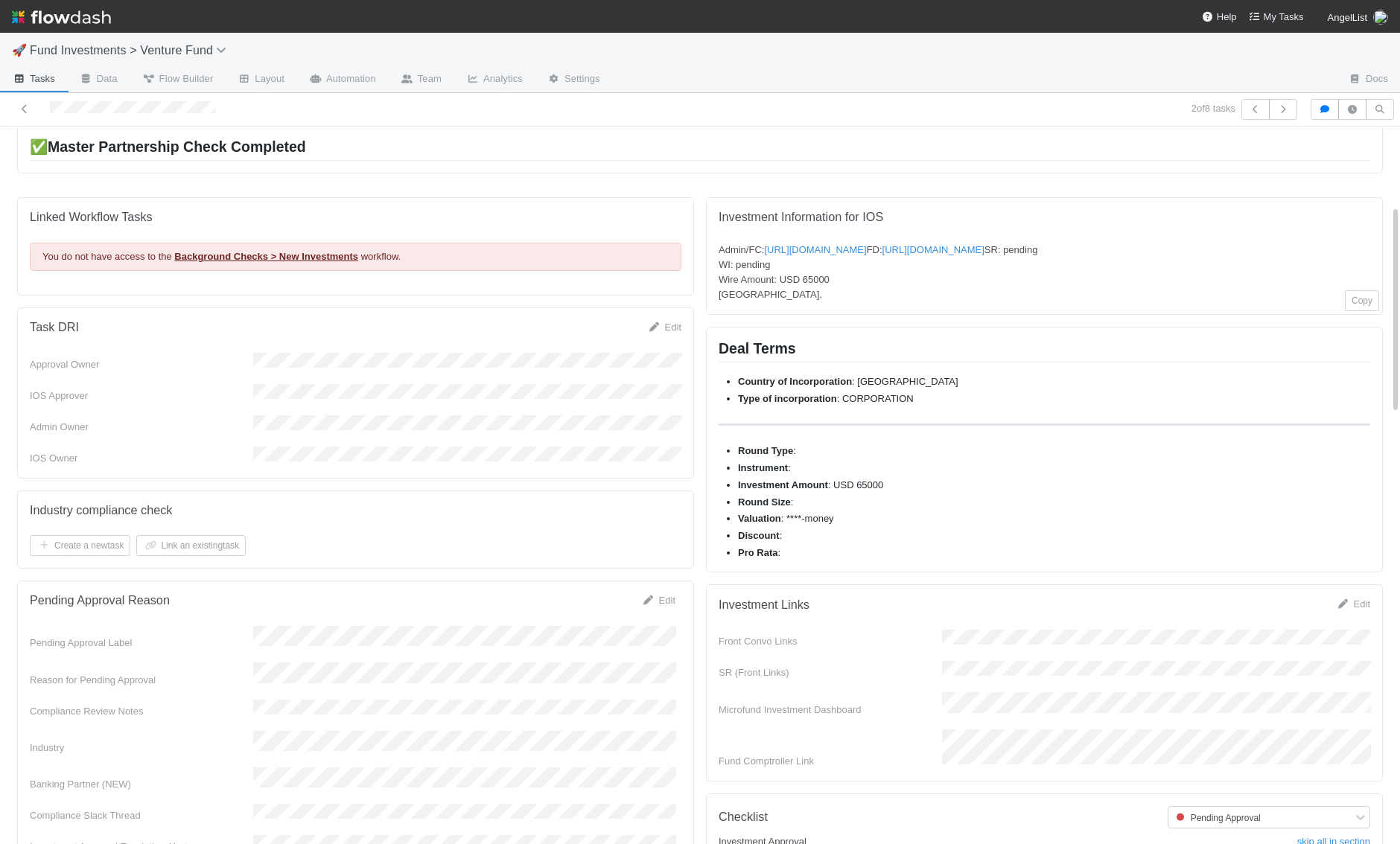
scroll to position [58, 0]
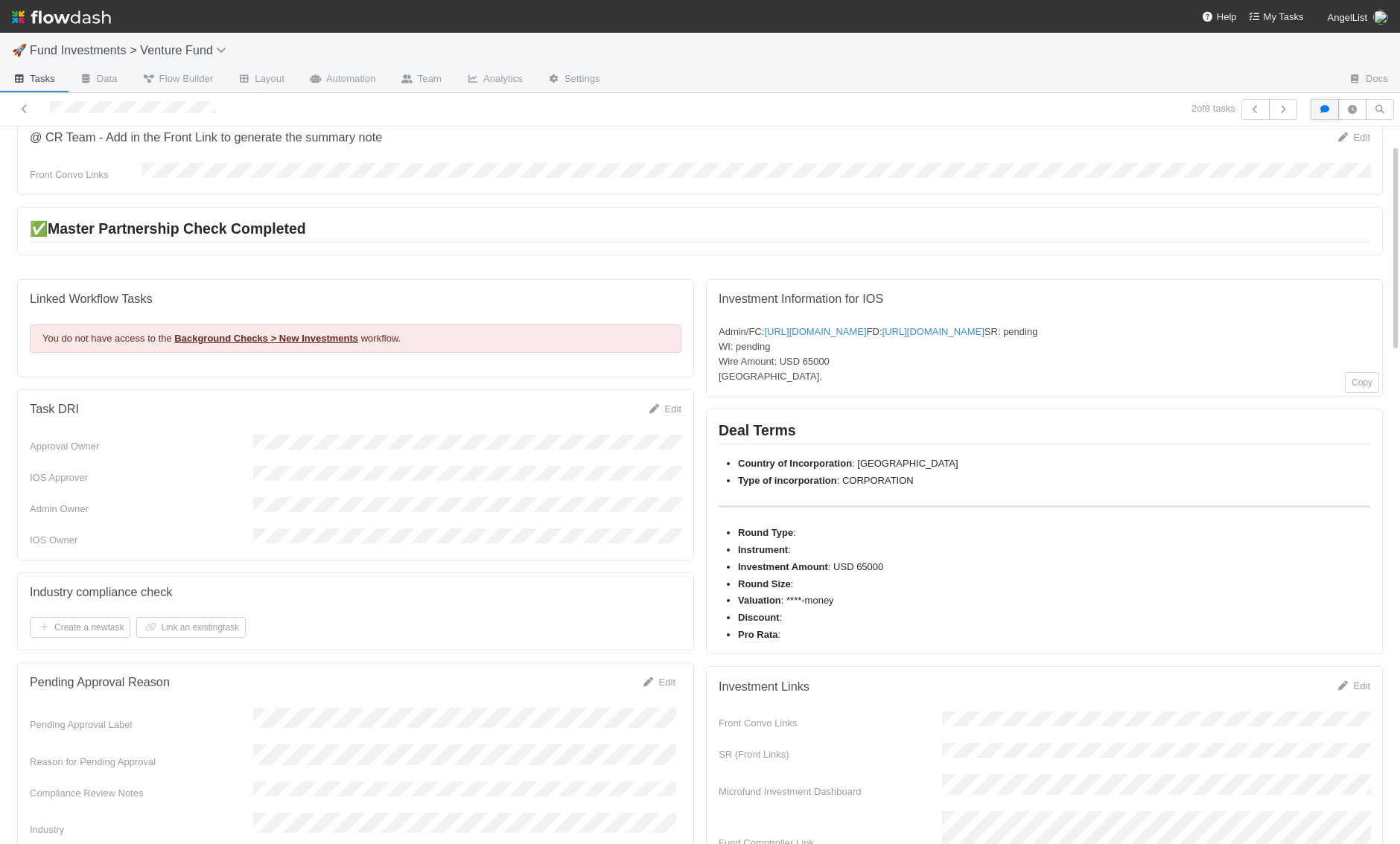
click at [1323, 111] on icon "button" at bounding box center [1324, 109] width 15 height 9
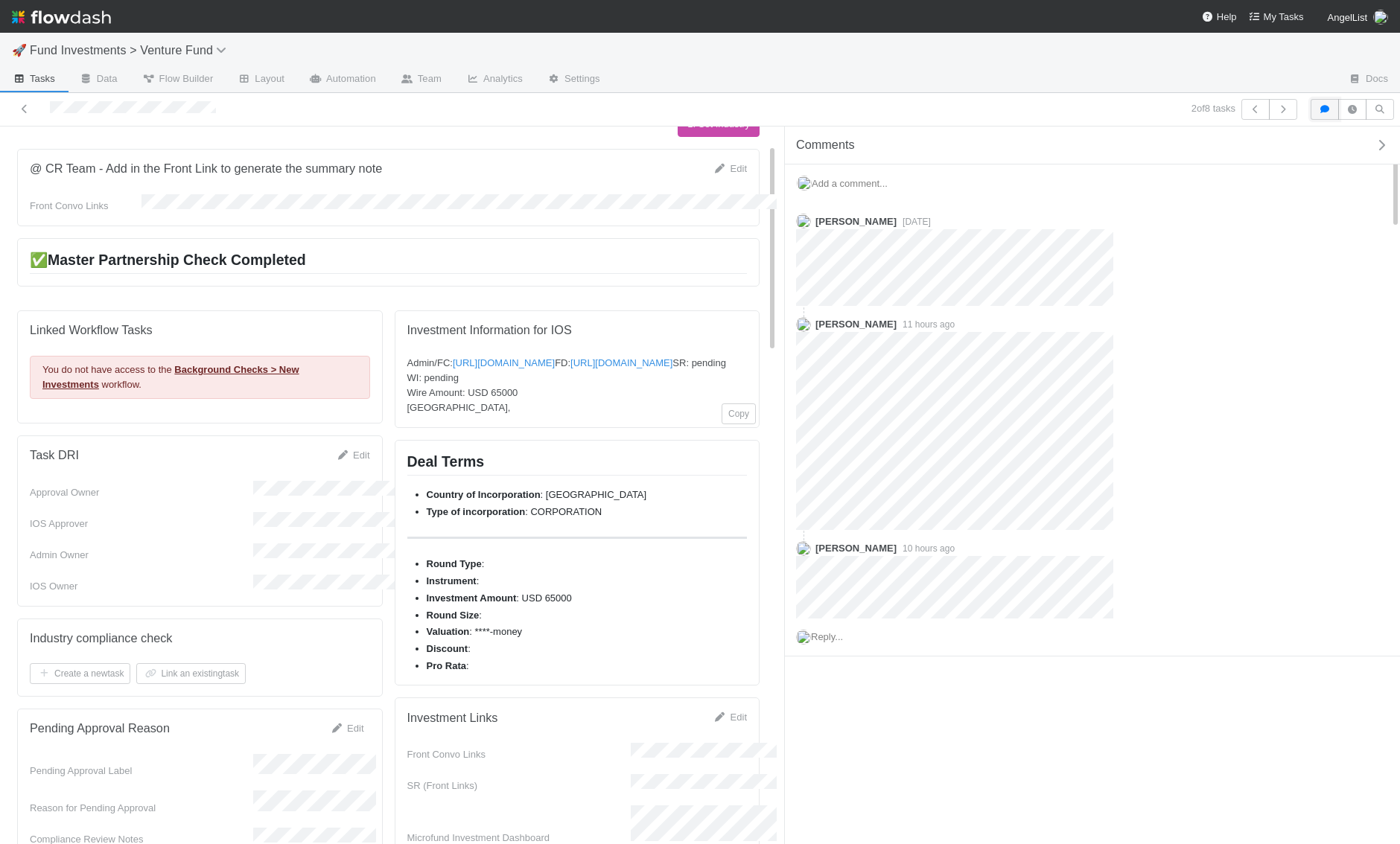
scroll to position [89, 0]
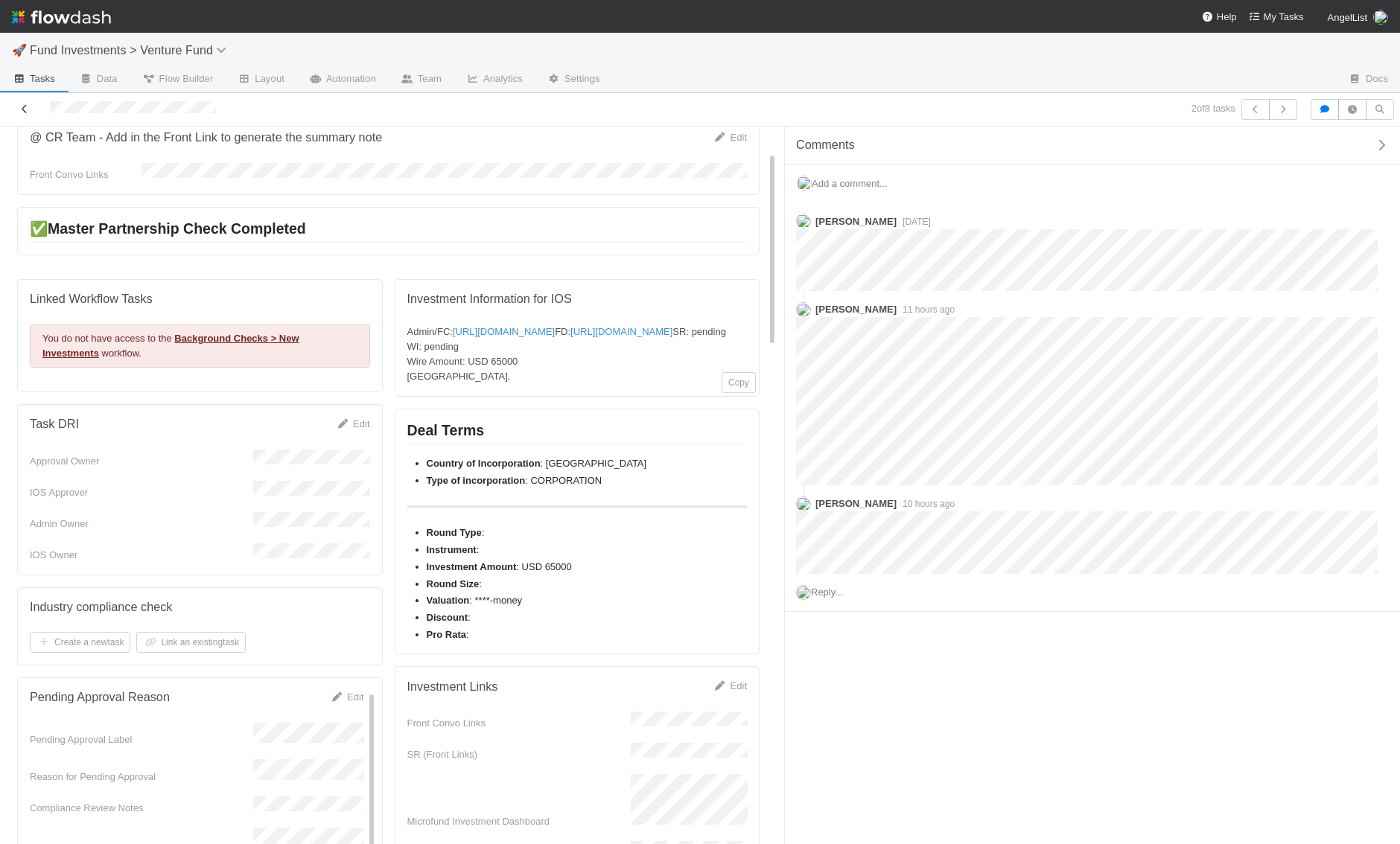
click at [21, 107] on icon at bounding box center [25, 109] width 15 height 9
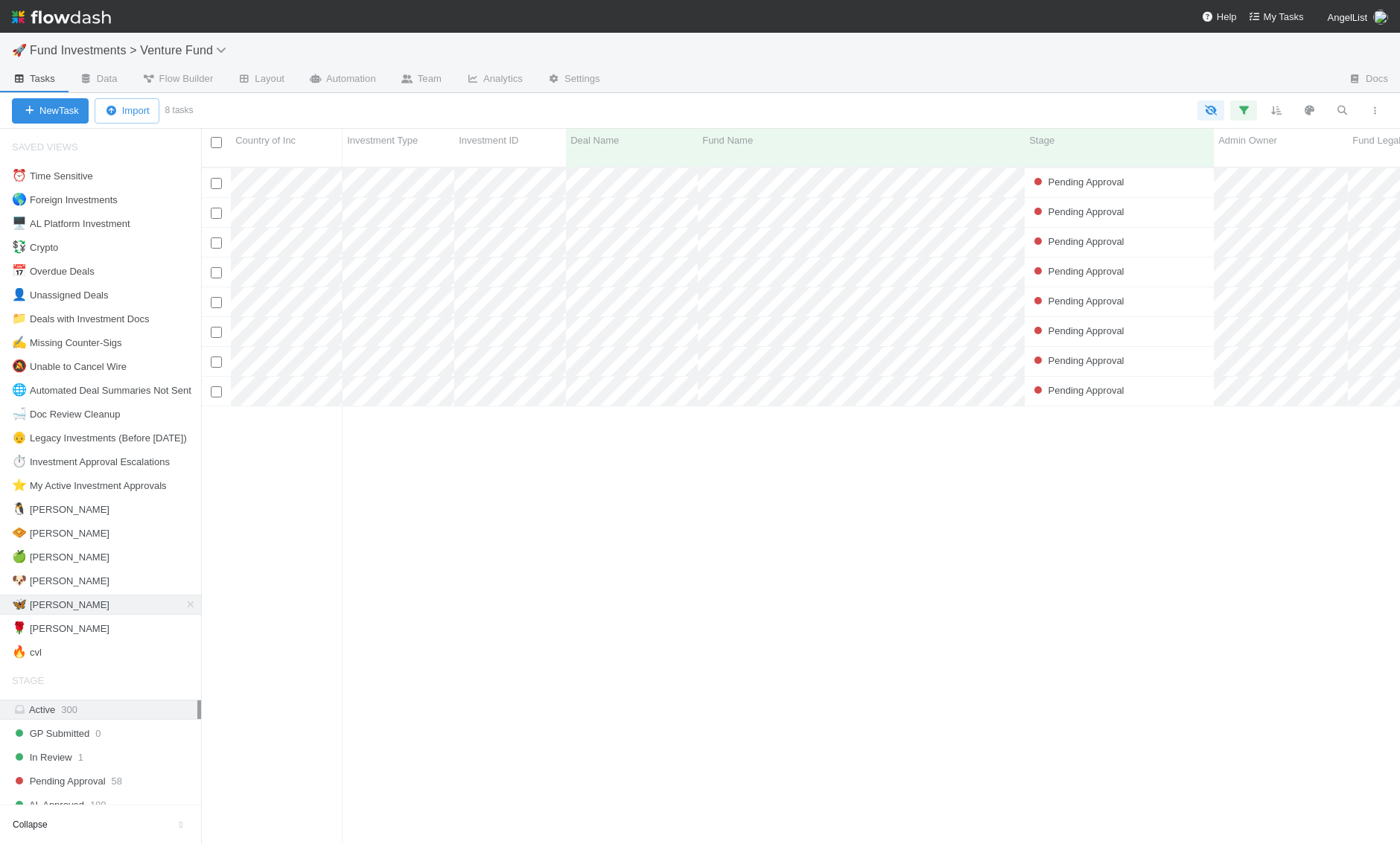
scroll to position [689, 1199]
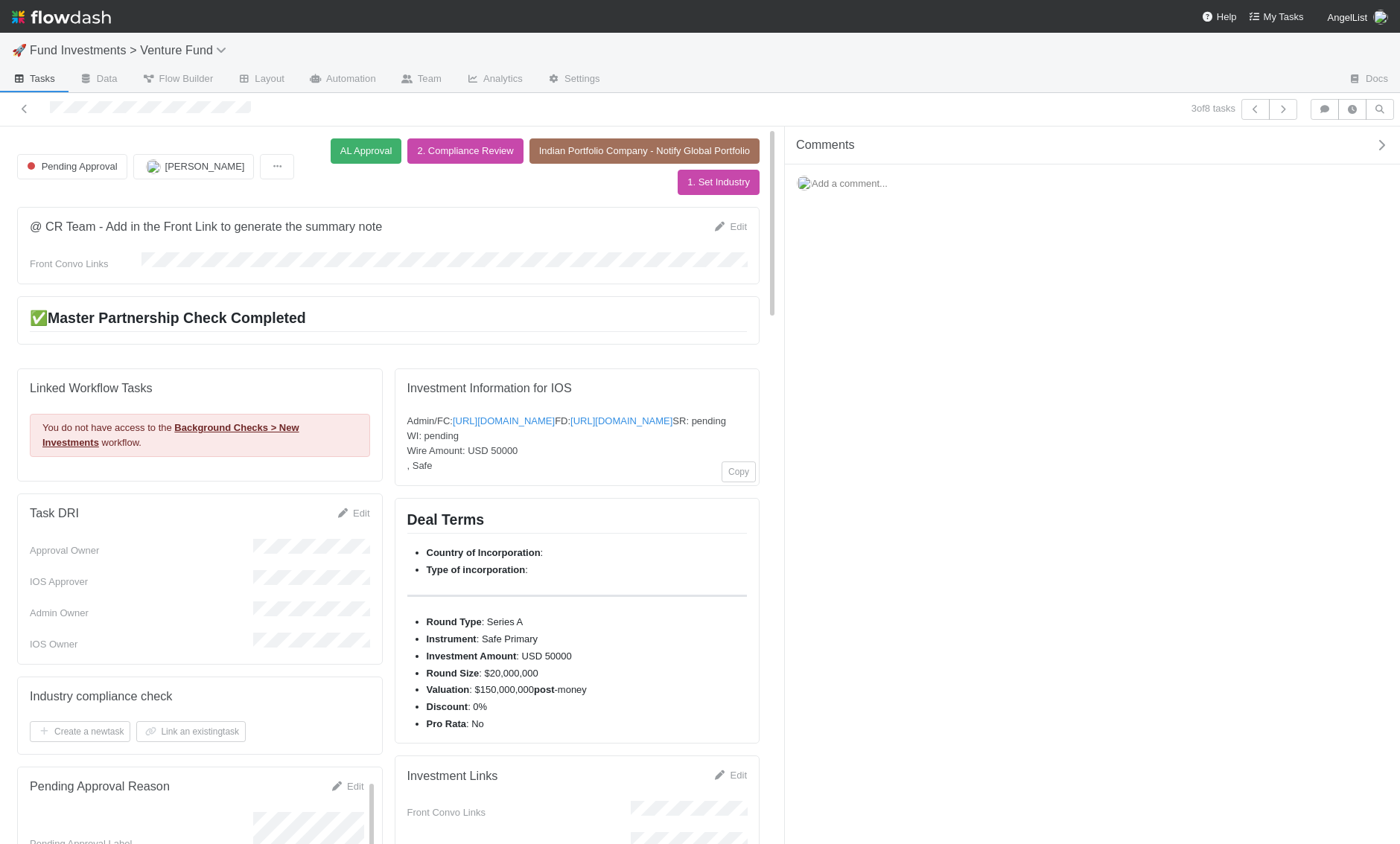
click at [848, 183] on span "Add a comment..." at bounding box center [849, 183] width 76 height 11
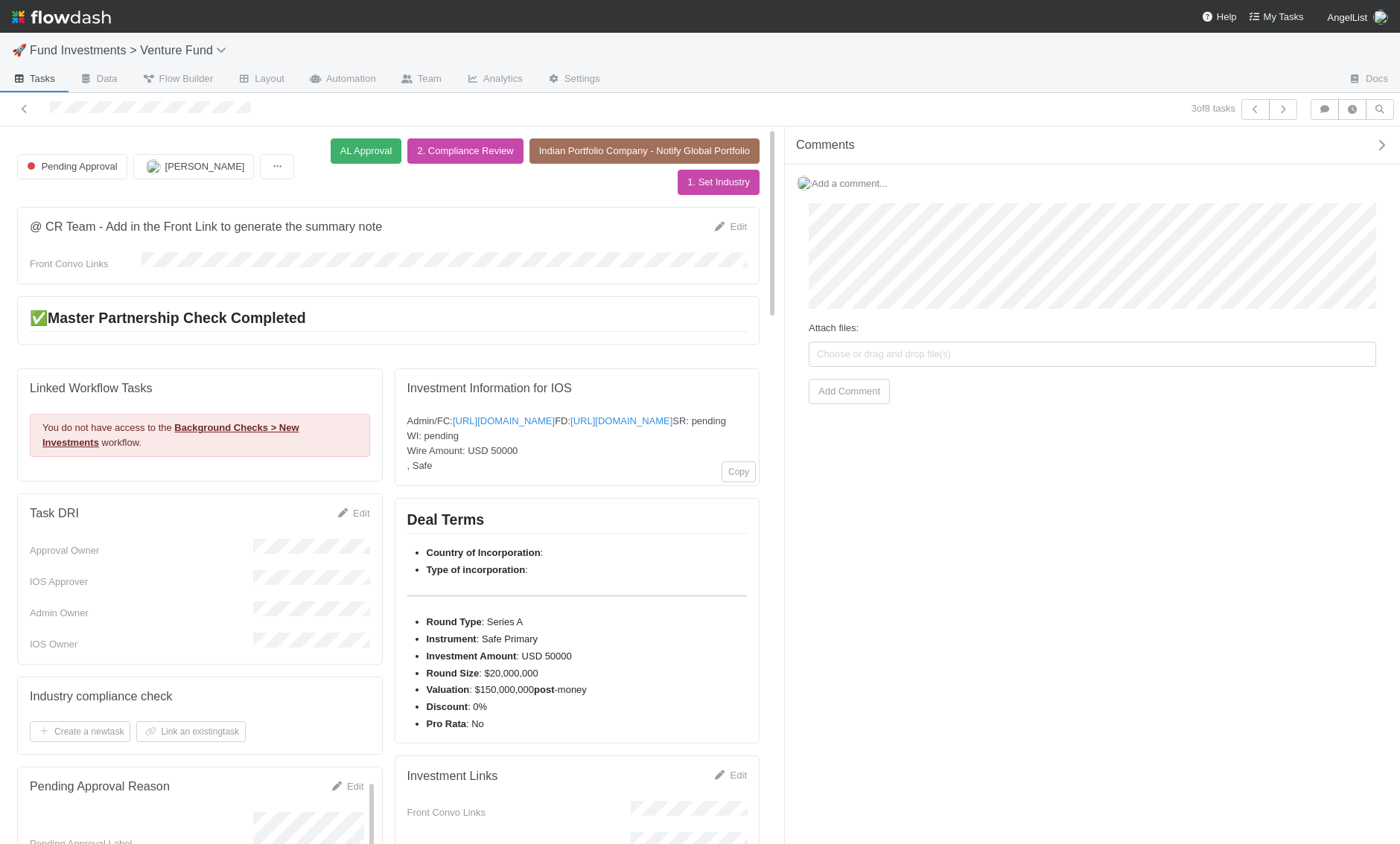
click at [1380, 134] on div "Comments" at bounding box center [1091, 145] width 615 height 38
click at [1389, 139] on button "button" at bounding box center [1385, 145] width 31 height 14
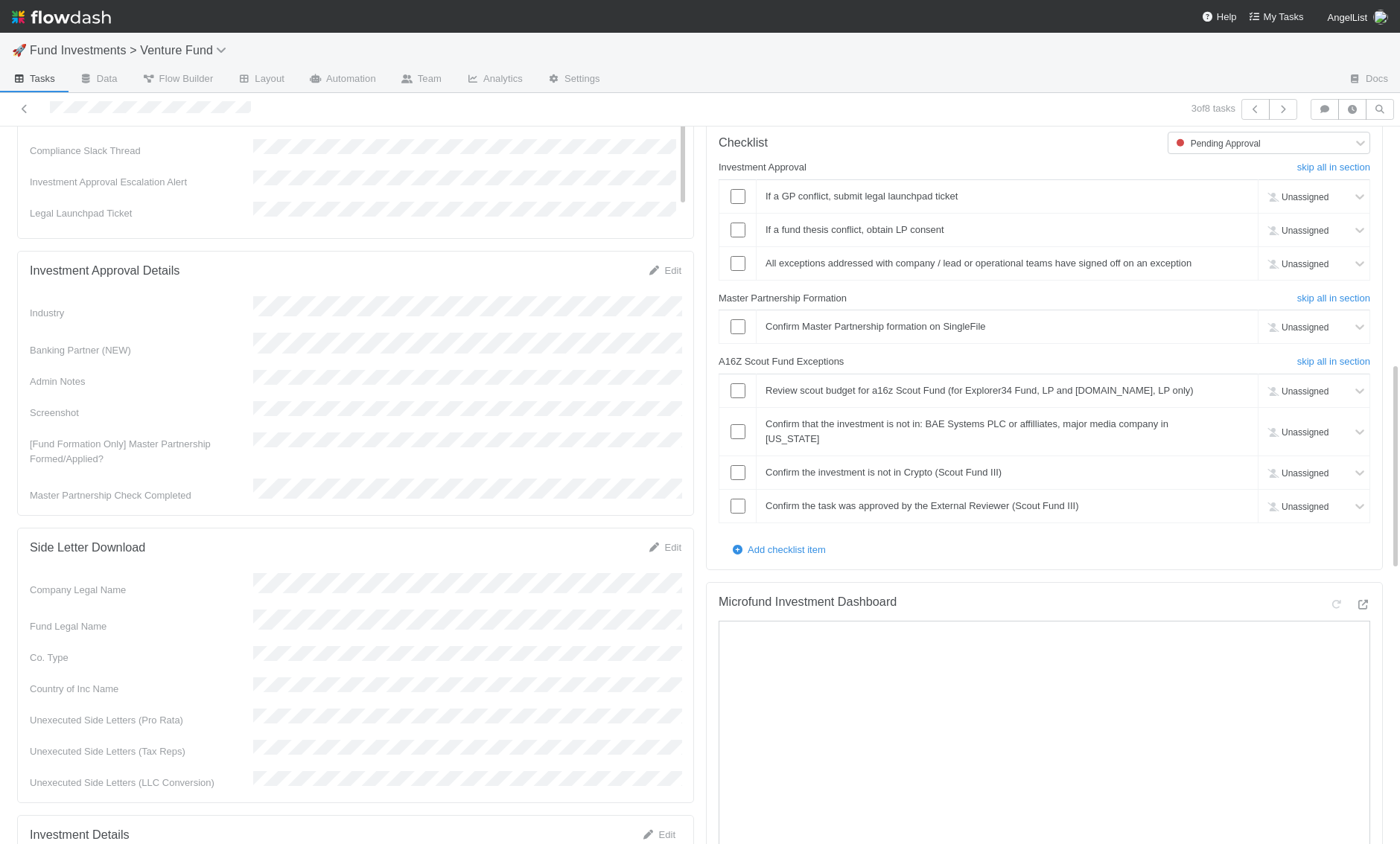
scroll to position [806, 0]
click at [1329, 113] on button "button" at bounding box center [1324, 109] width 28 height 21
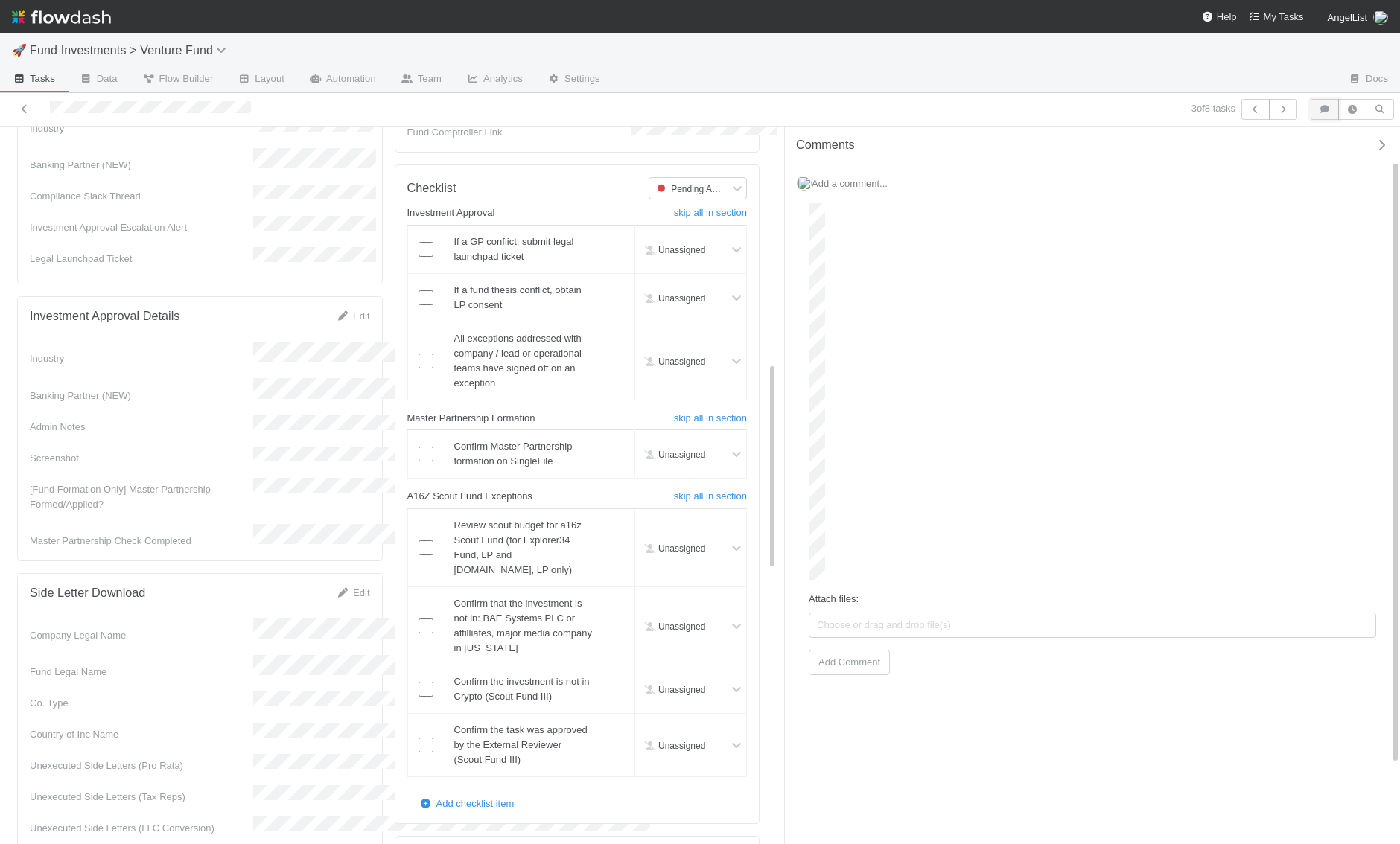
scroll to position [881, 0]
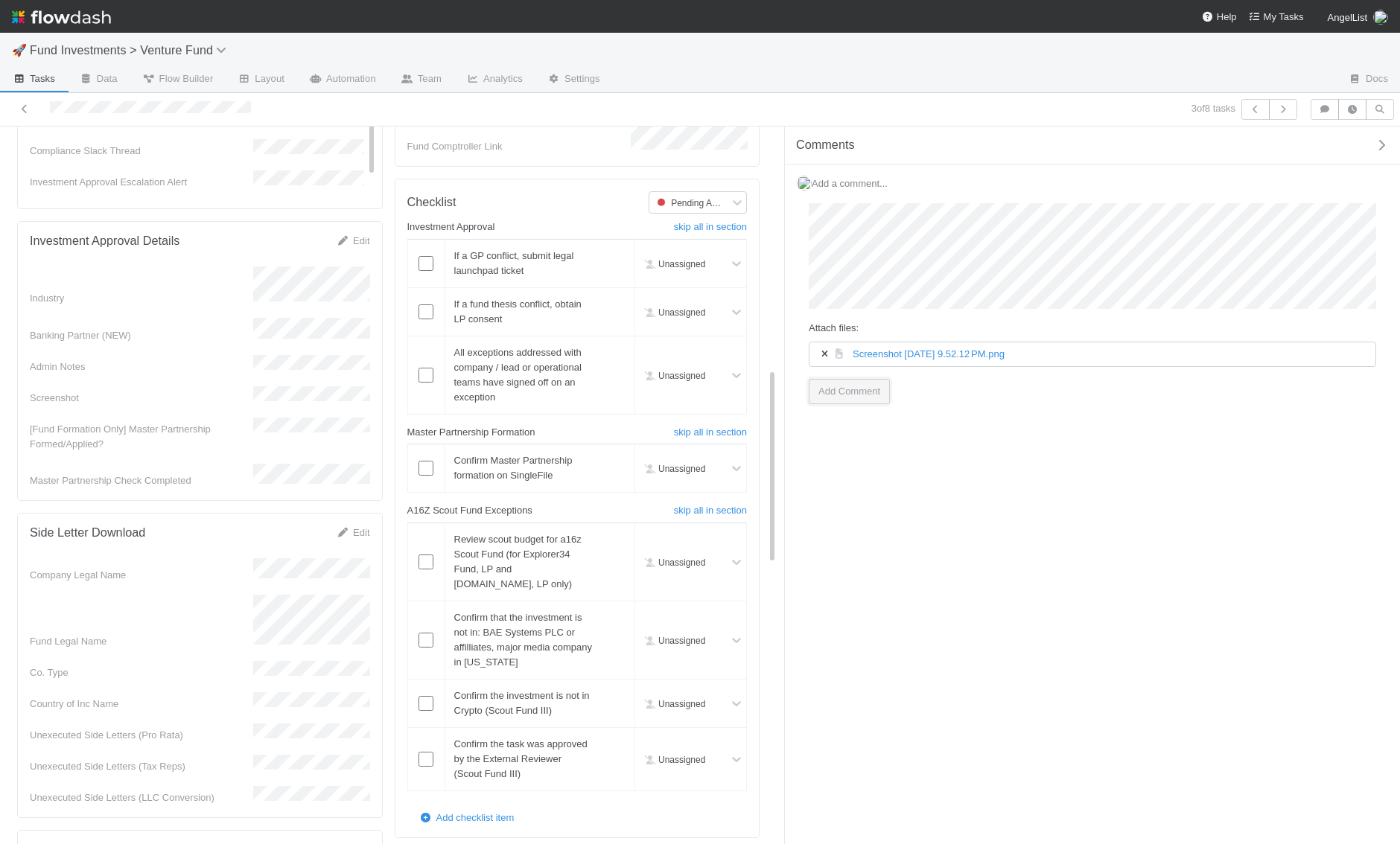
click at [848, 399] on button "Add Comment" at bounding box center [848, 392] width 81 height 25
click at [426, 476] on input "checkbox" at bounding box center [426, 468] width 15 height 15
click at [707, 517] on h6 "skip all in section" at bounding box center [711, 511] width 73 height 12
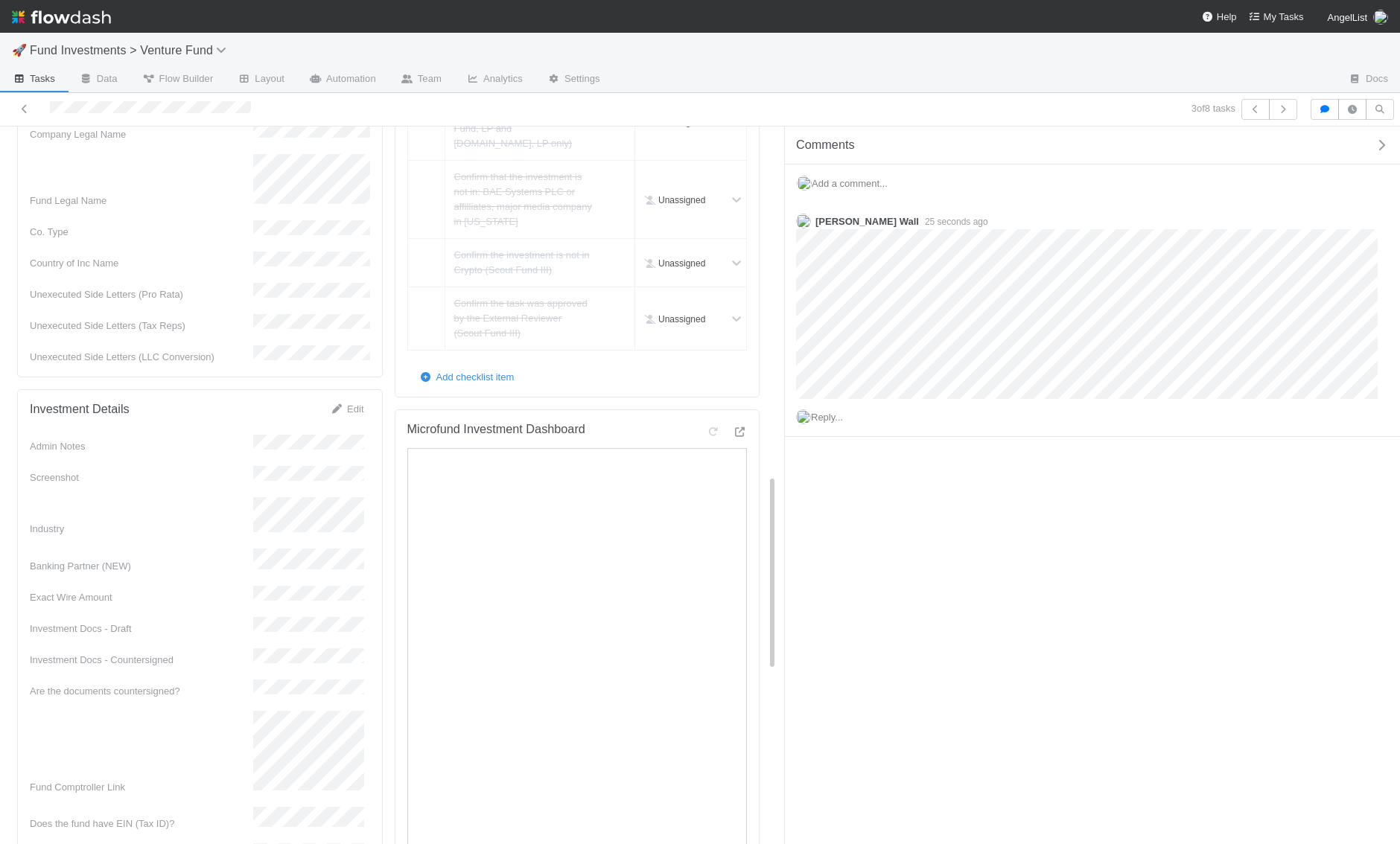
scroll to position [1342, 0]
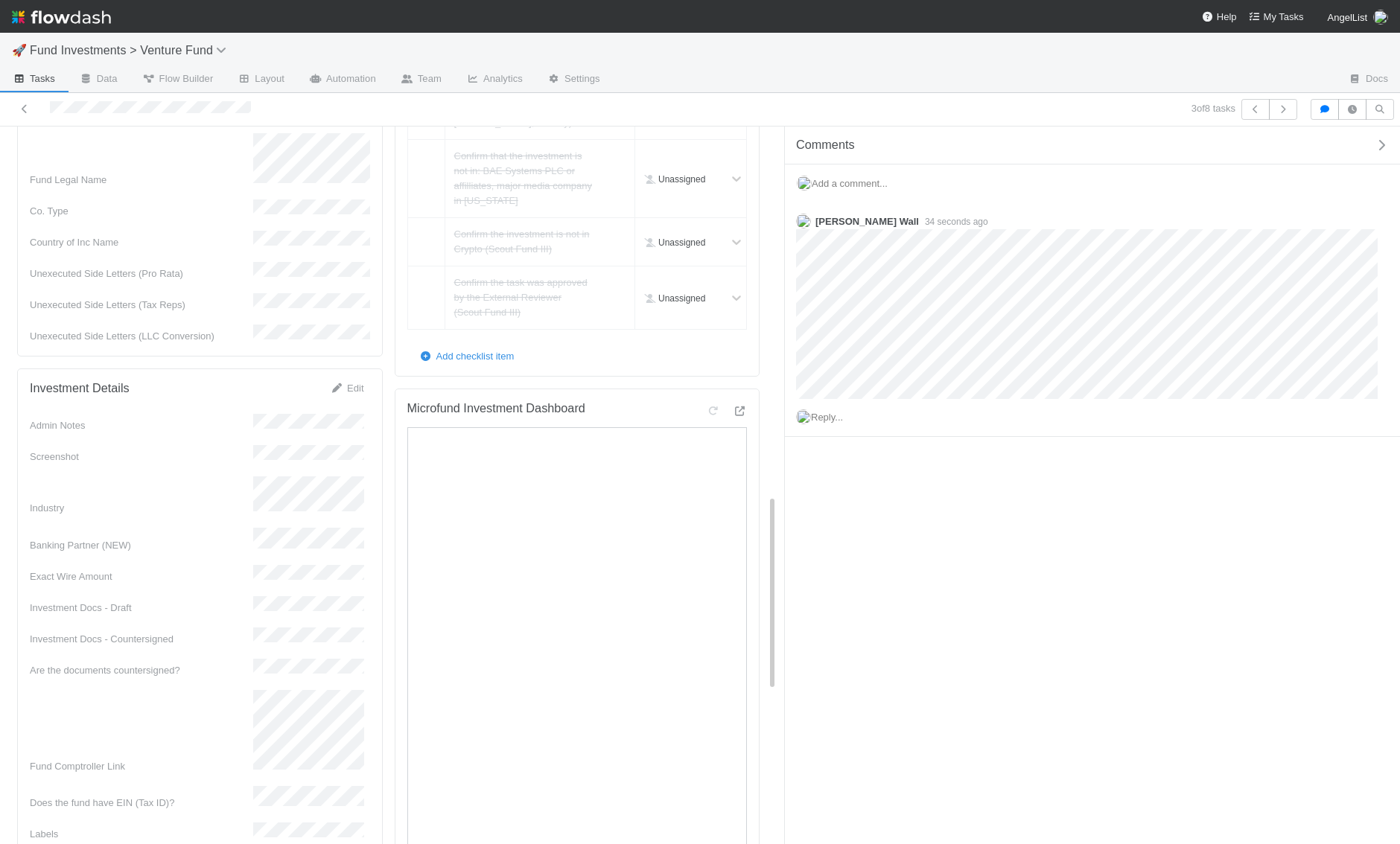
drag, startPoint x: 99, startPoint y: 749, endPoint x: 360, endPoint y: 745, distance: 261.0
copy span "Venice Investments, a Series of Angel Deal Holdings, LP"
click at [865, 184] on span "Add a comment..." at bounding box center [849, 183] width 76 height 11
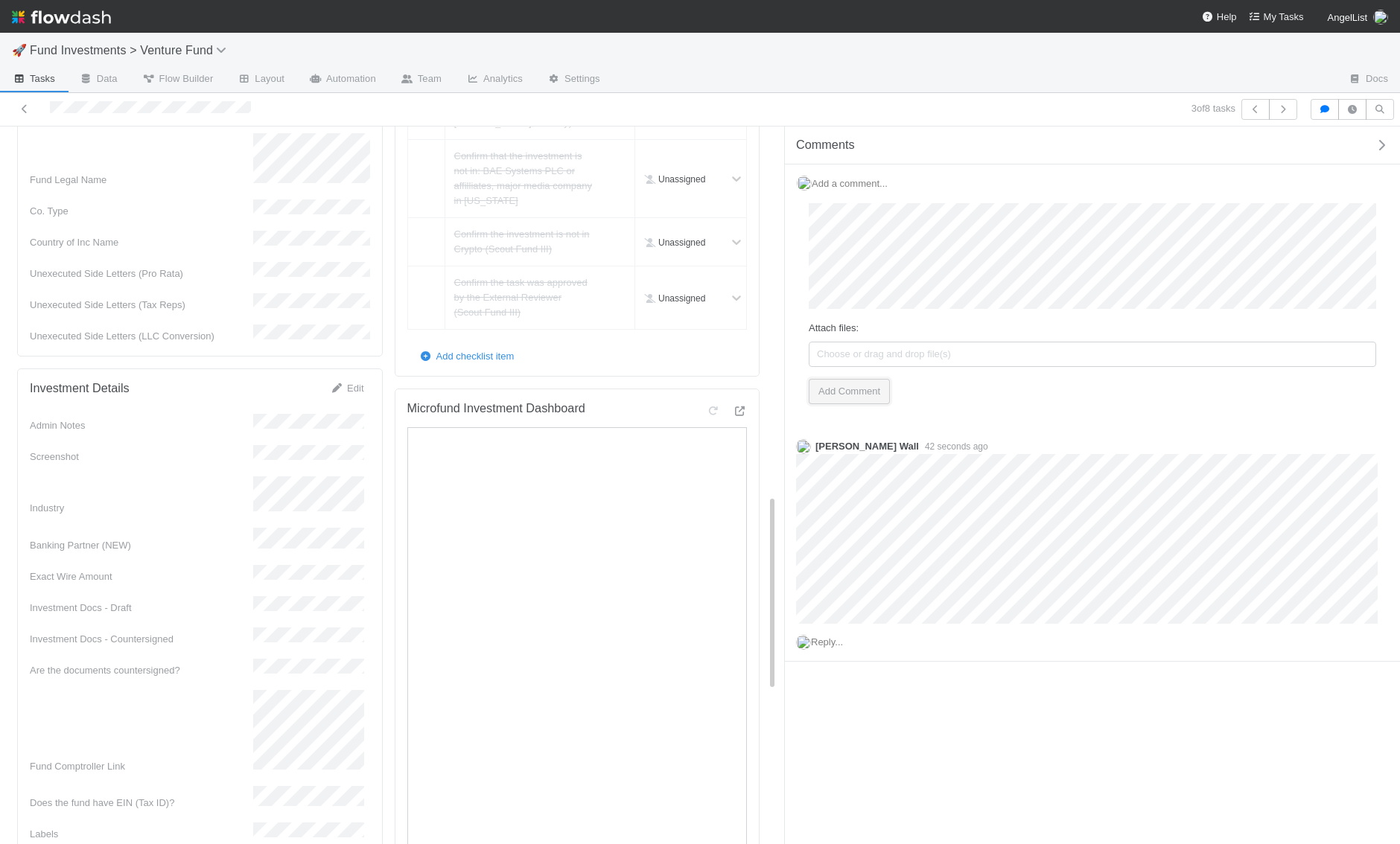
click at [833, 384] on button "Add Comment" at bounding box center [848, 392] width 81 height 25
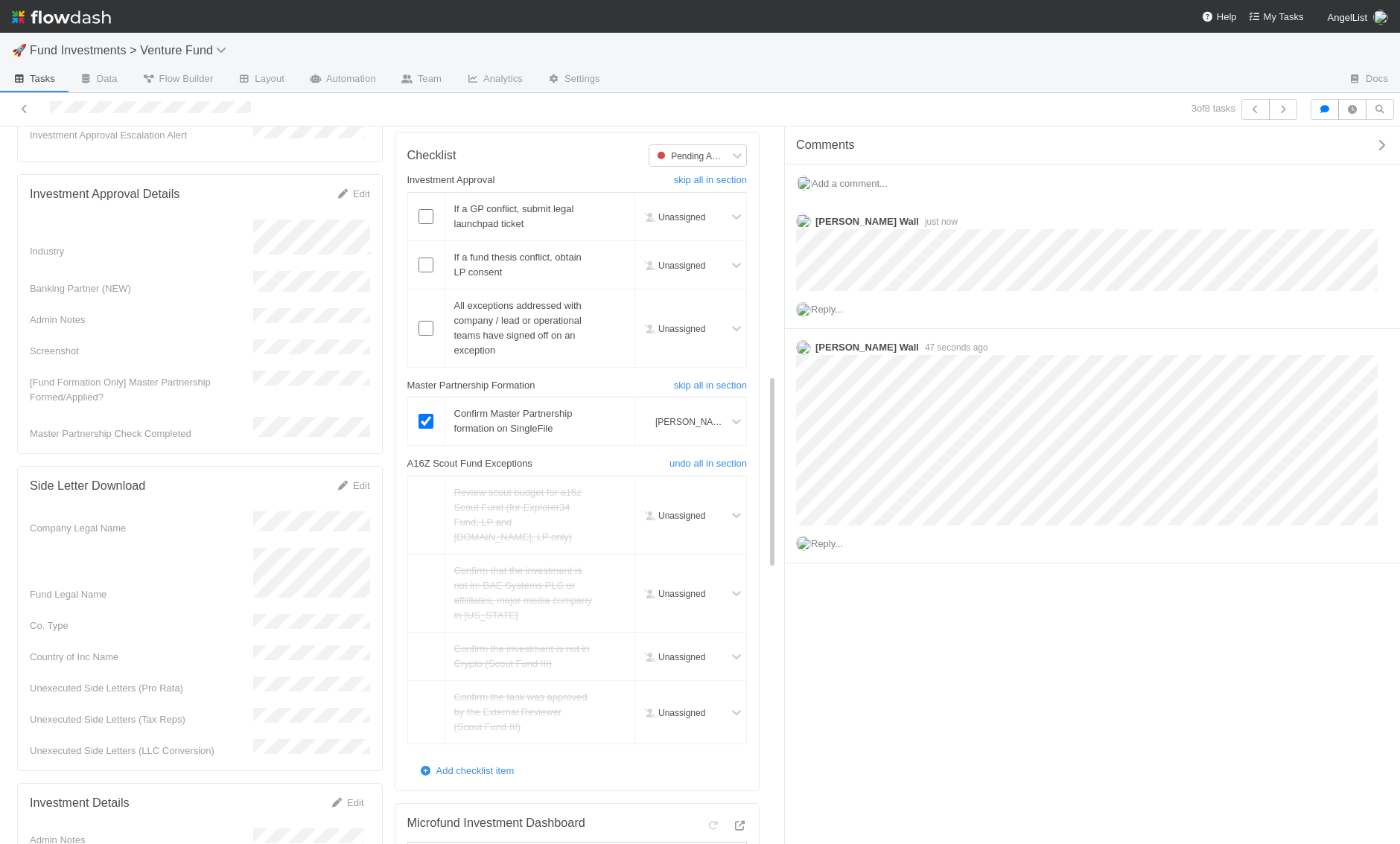
scroll to position [902, 0]
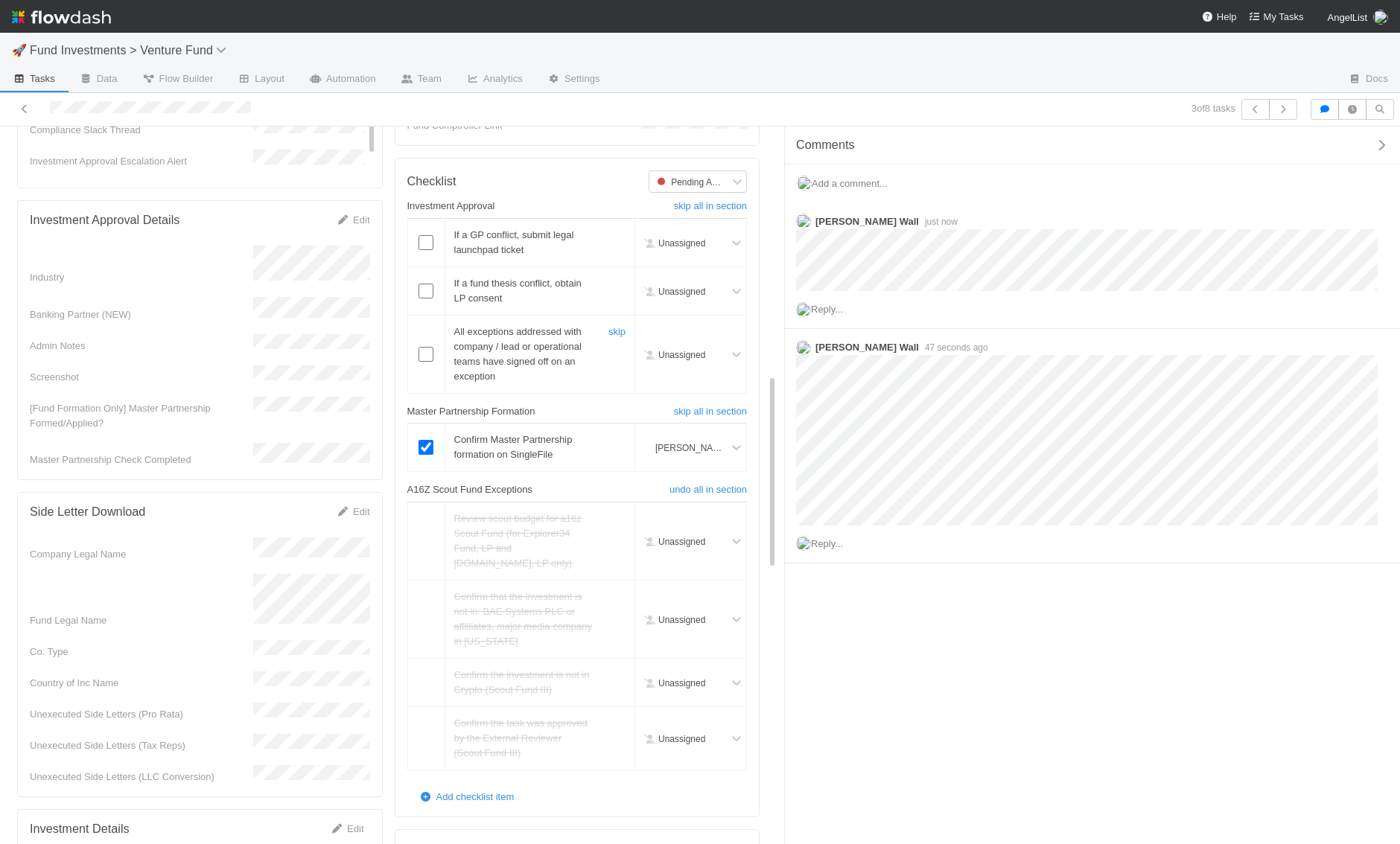
click at [414, 362] on div at bounding box center [426, 354] width 37 height 15
click at [428, 362] on input "checkbox" at bounding box center [426, 354] width 15 height 15
click at [426, 298] on input "checkbox" at bounding box center [426, 292] width 15 height 15
click at [428, 246] on td at bounding box center [426, 242] width 37 height 48
click at [426, 266] on td at bounding box center [426, 242] width 37 height 48
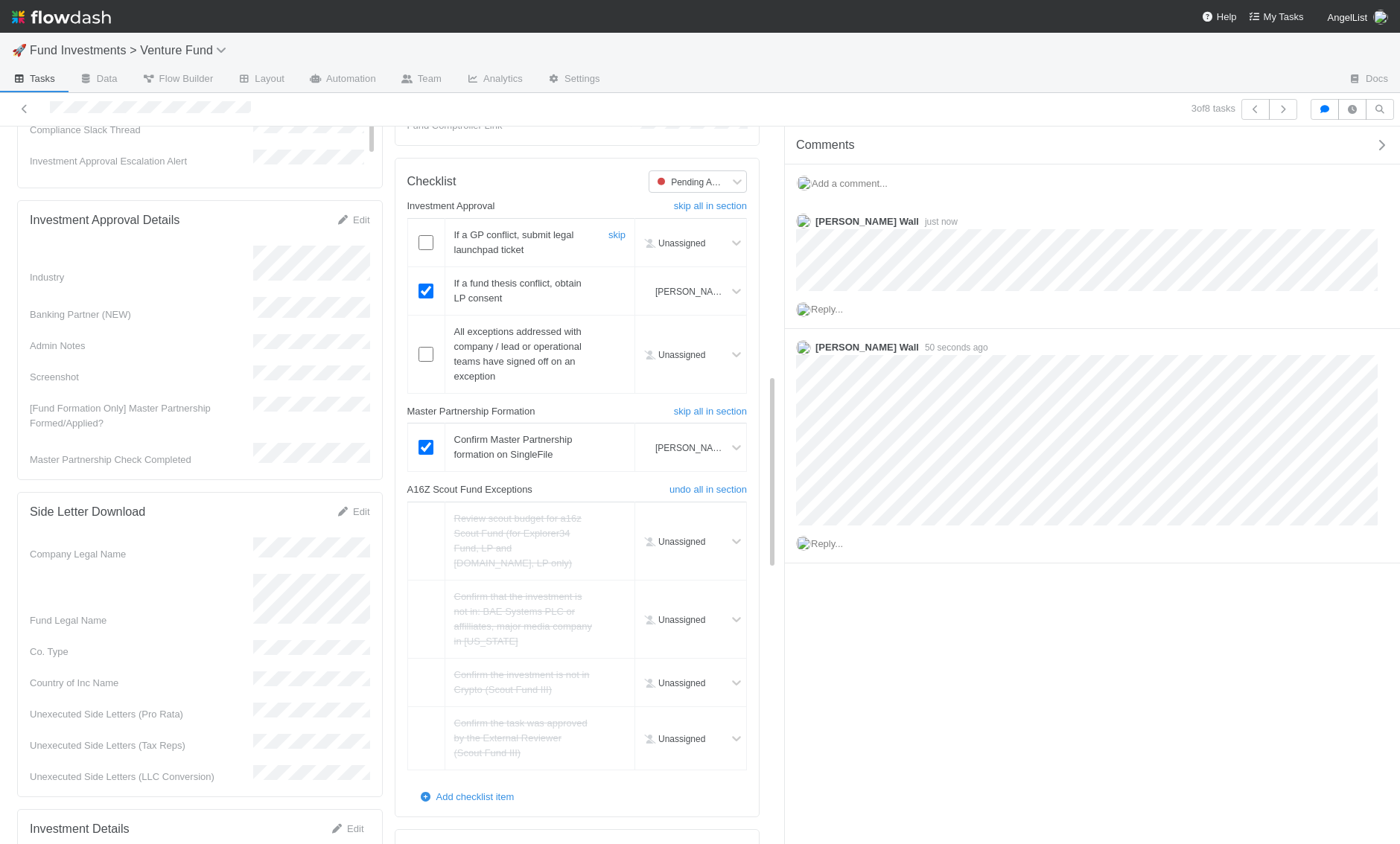
click at [426, 248] on td at bounding box center [426, 242] width 37 height 48
click at [426, 250] on input "checkbox" at bounding box center [426, 243] width 15 height 15
click at [426, 362] on input "checkbox" at bounding box center [426, 354] width 15 height 15
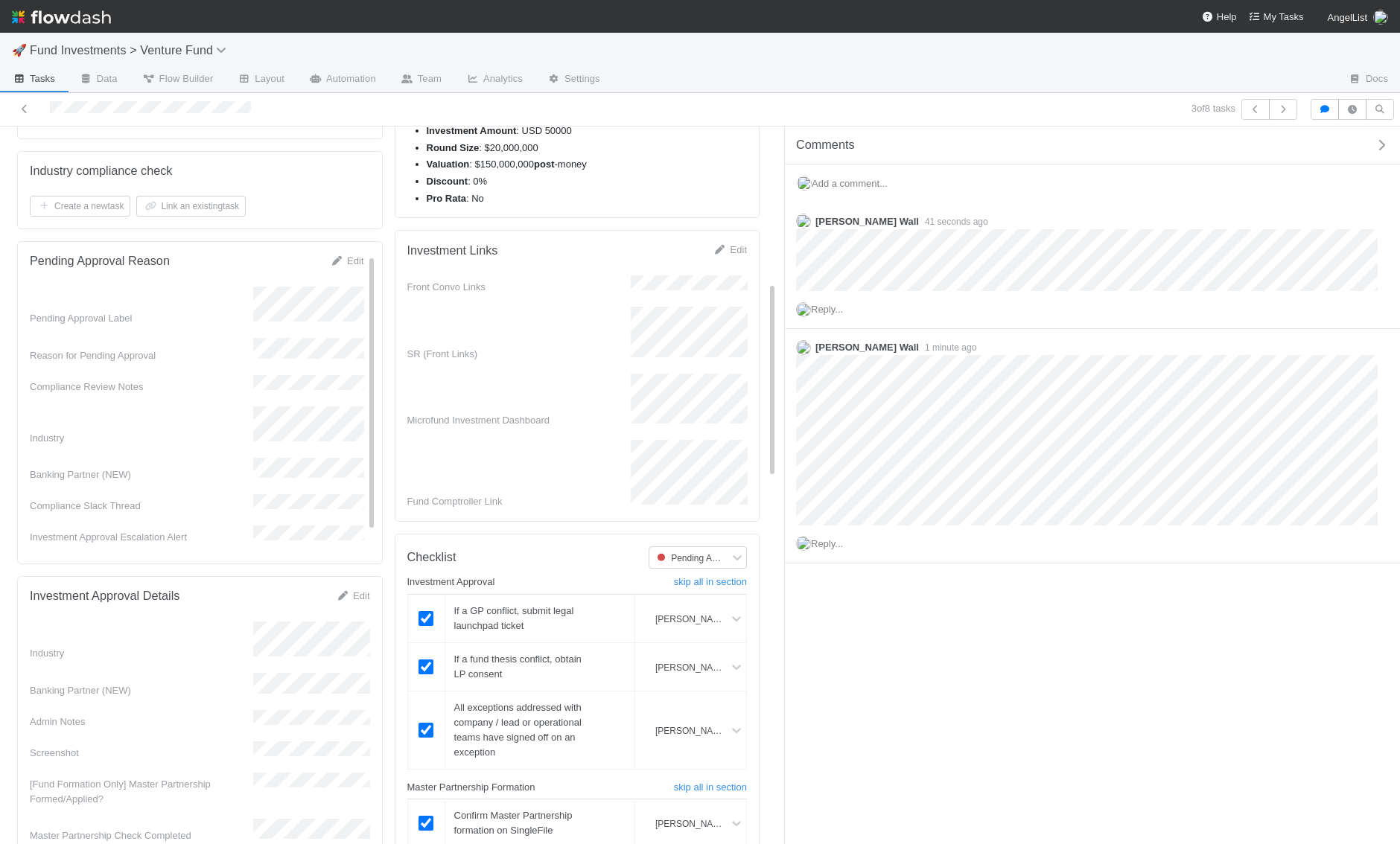
scroll to position [0, 0]
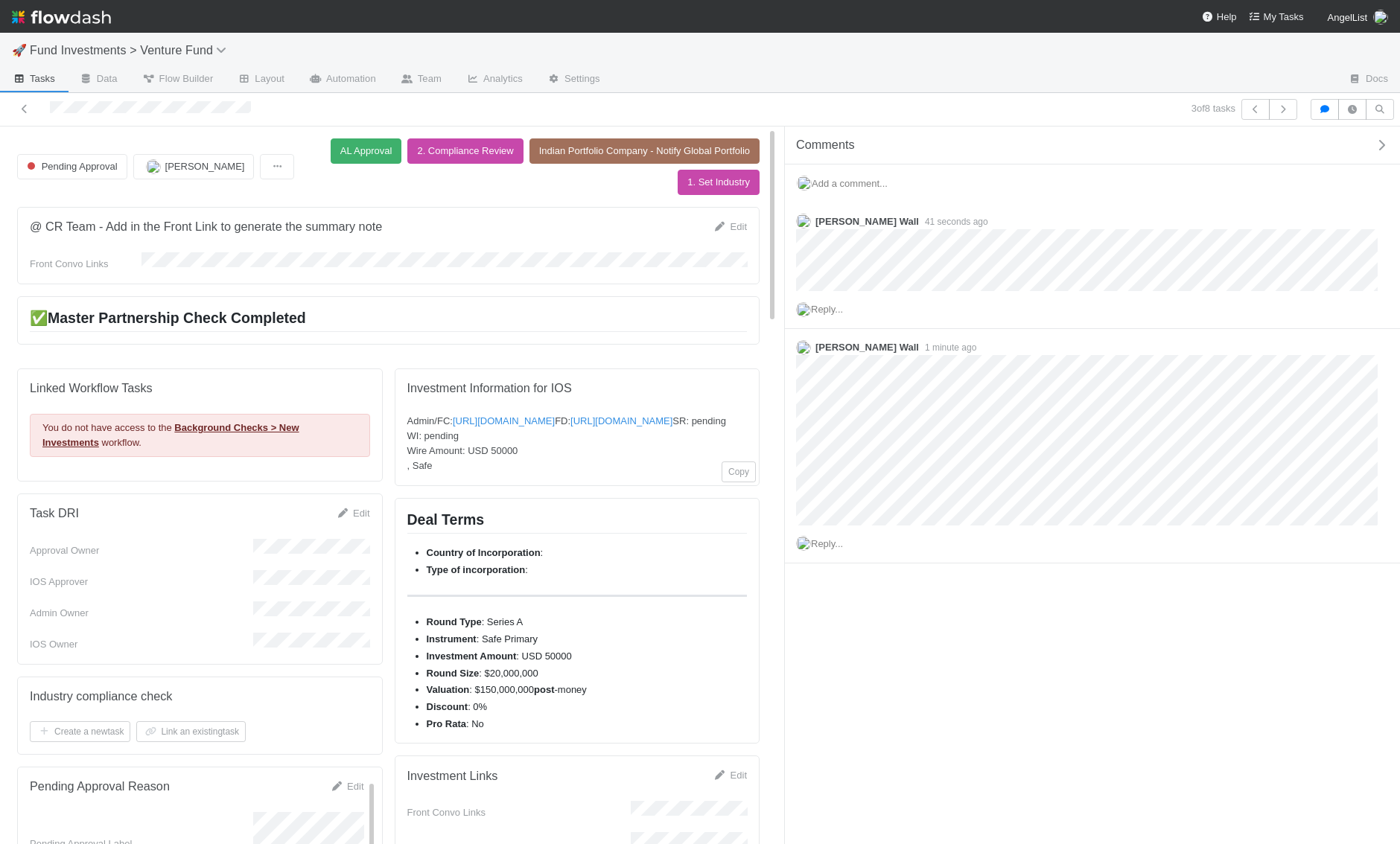
click at [1385, 147] on icon "button" at bounding box center [1381, 145] width 15 height 12
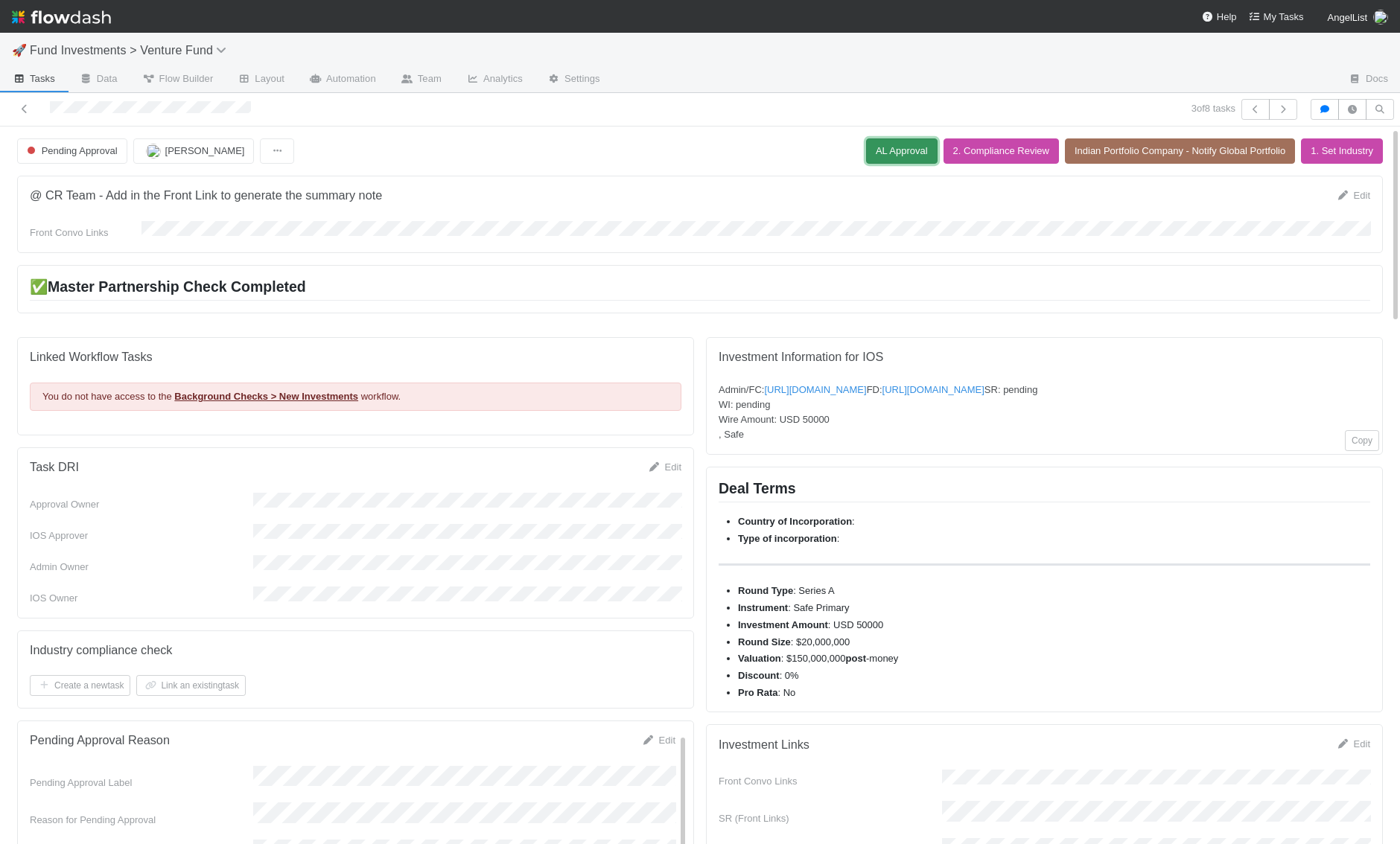
click at [876, 149] on button "AL Approval" at bounding box center [902, 151] width 71 height 25
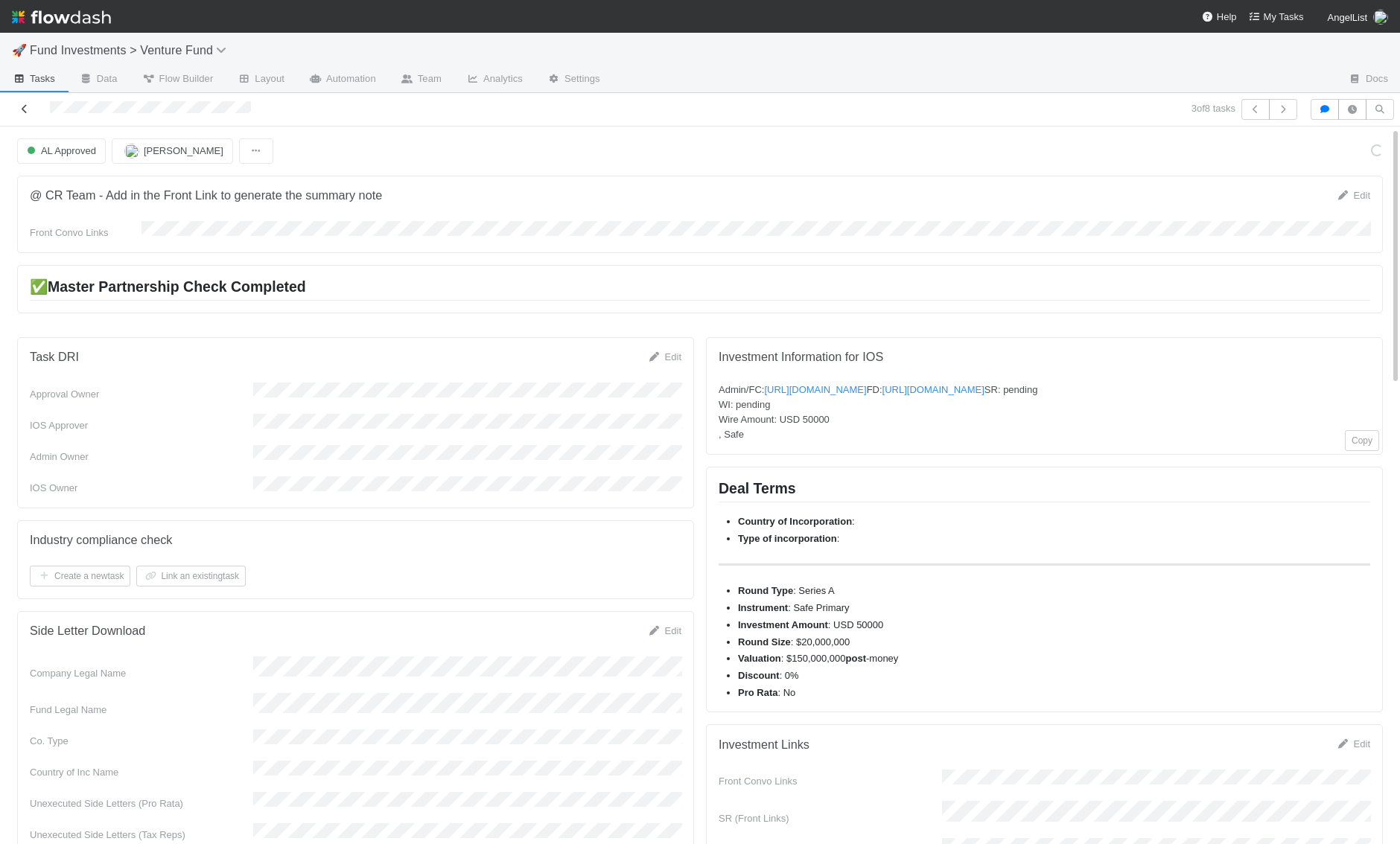
click at [21, 105] on icon at bounding box center [25, 109] width 15 height 9
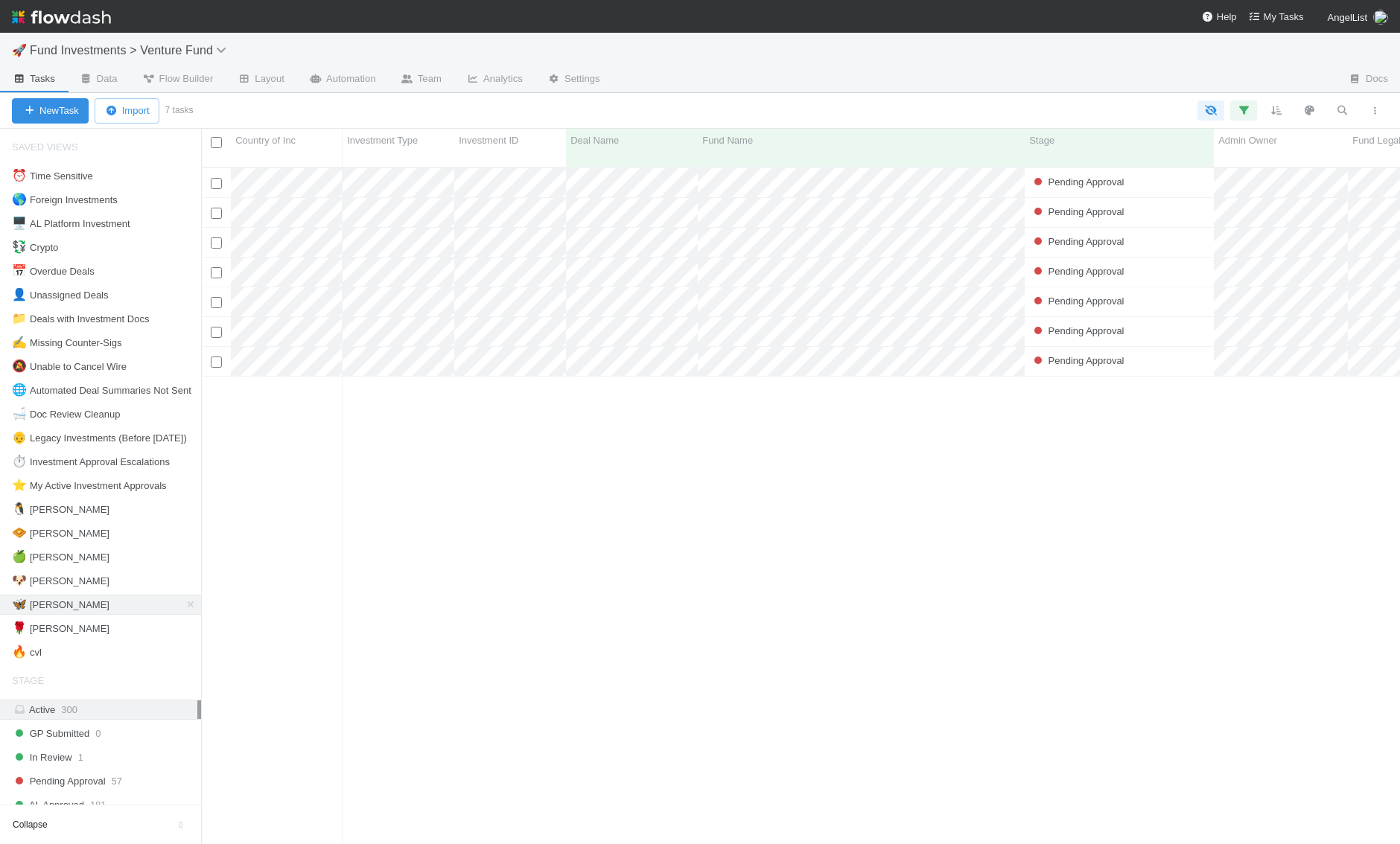
scroll to position [0, 1]
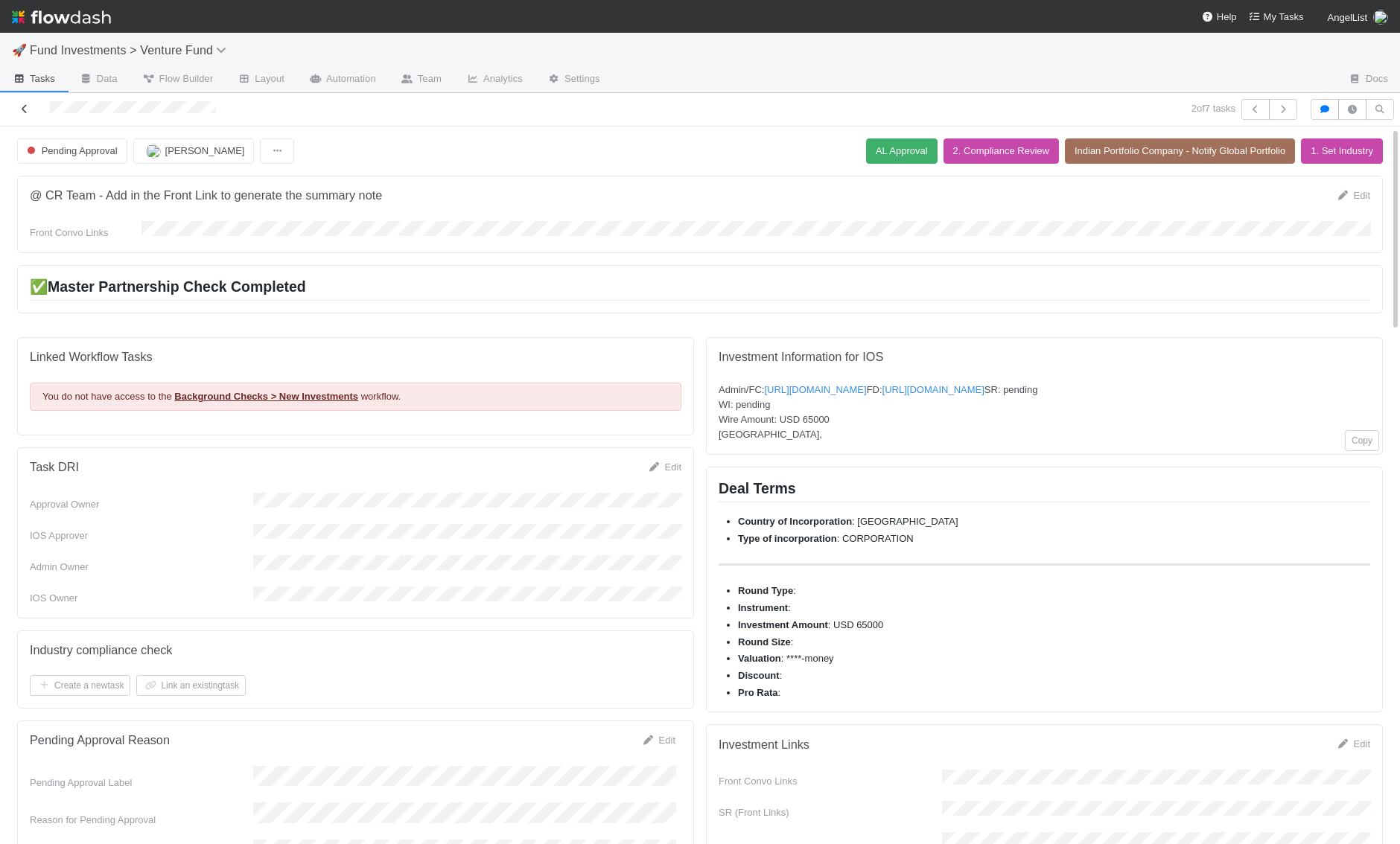
click at [24, 114] on link at bounding box center [25, 110] width 15 height 15
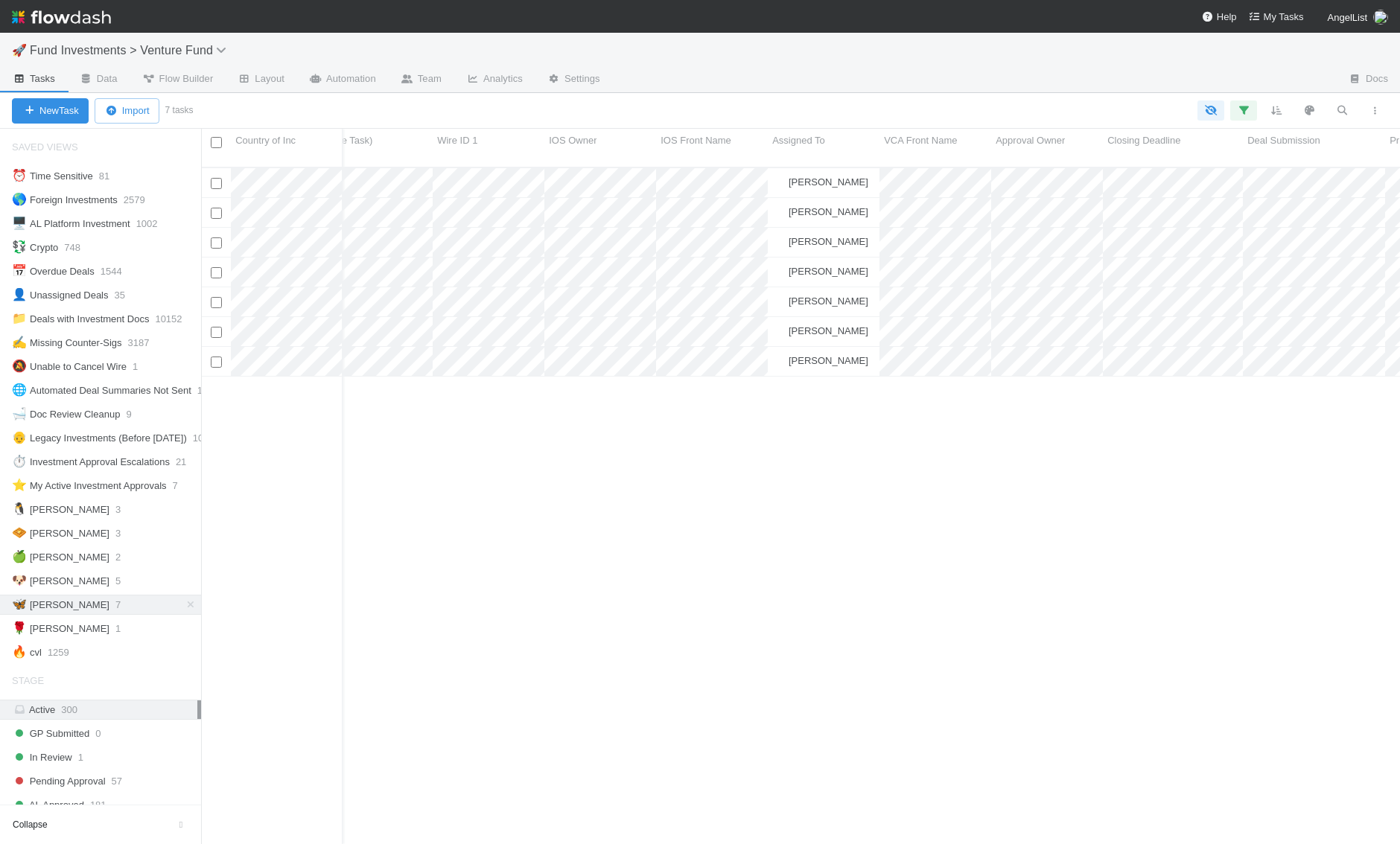
scroll to position [0, 2197]
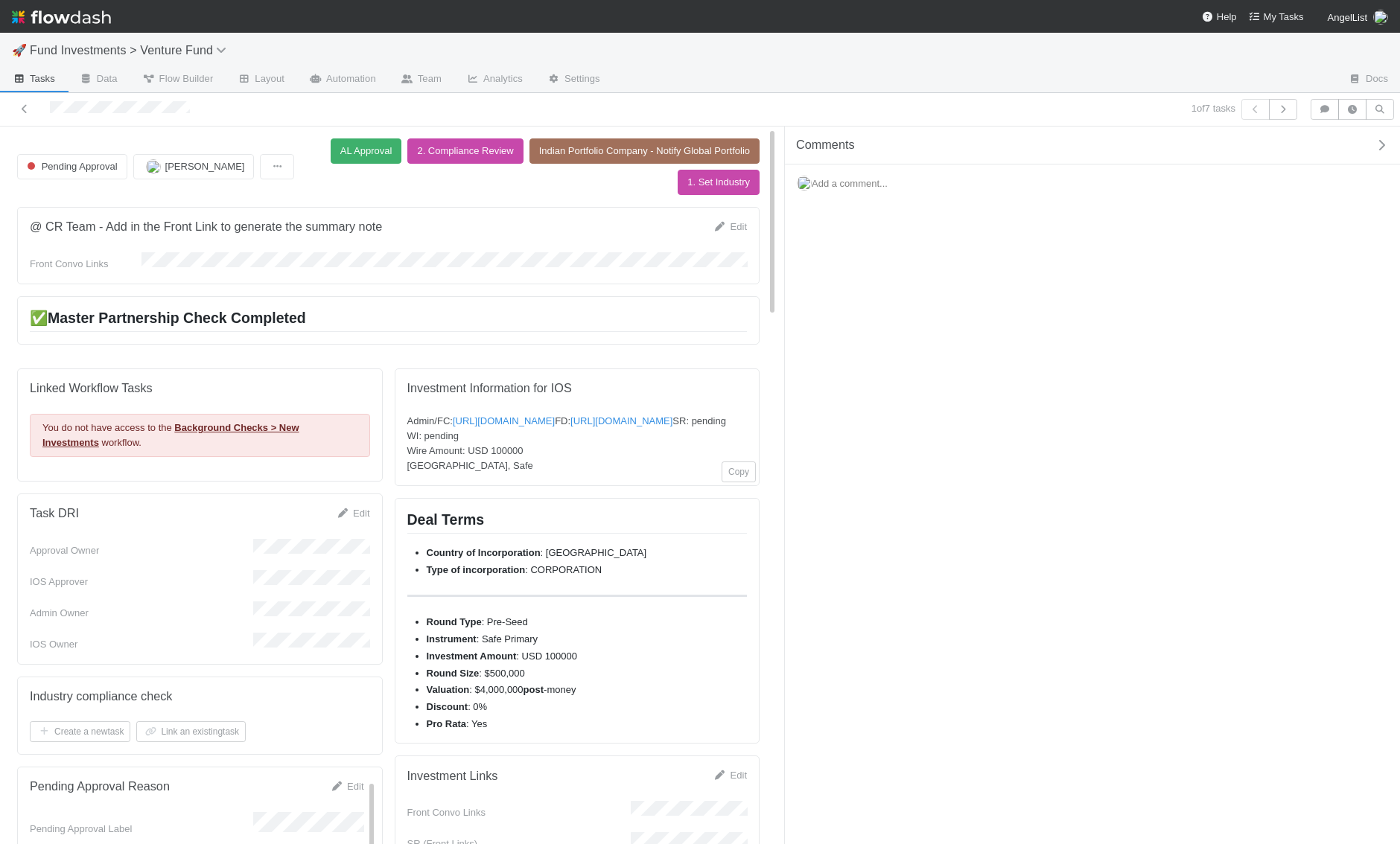
click at [855, 178] on span "Add a comment..." at bounding box center [849, 183] width 76 height 11
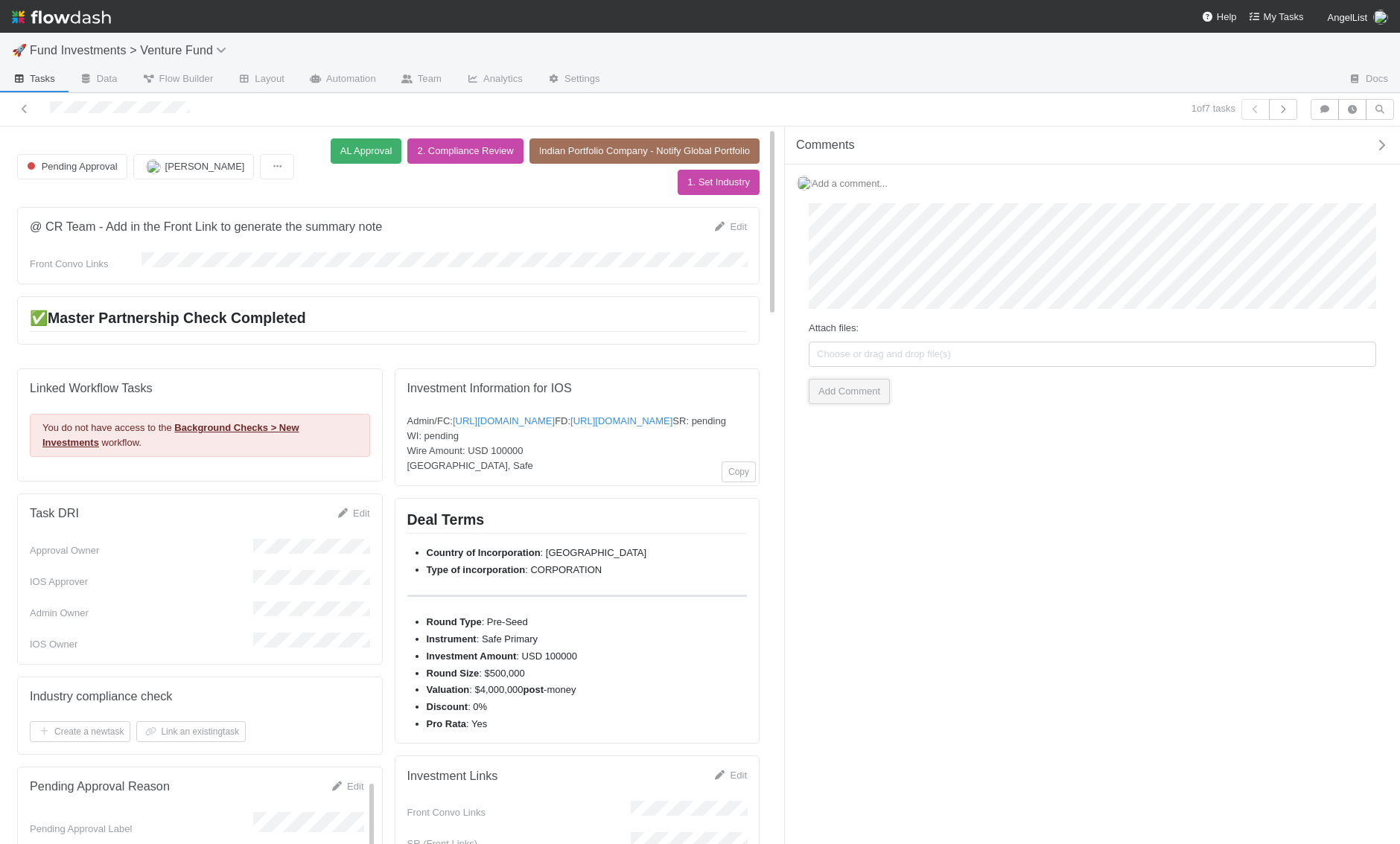
click at [843, 392] on button "Add Comment" at bounding box center [848, 392] width 81 height 25
click at [31, 113] on link at bounding box center [25, 110] width 15 height 15
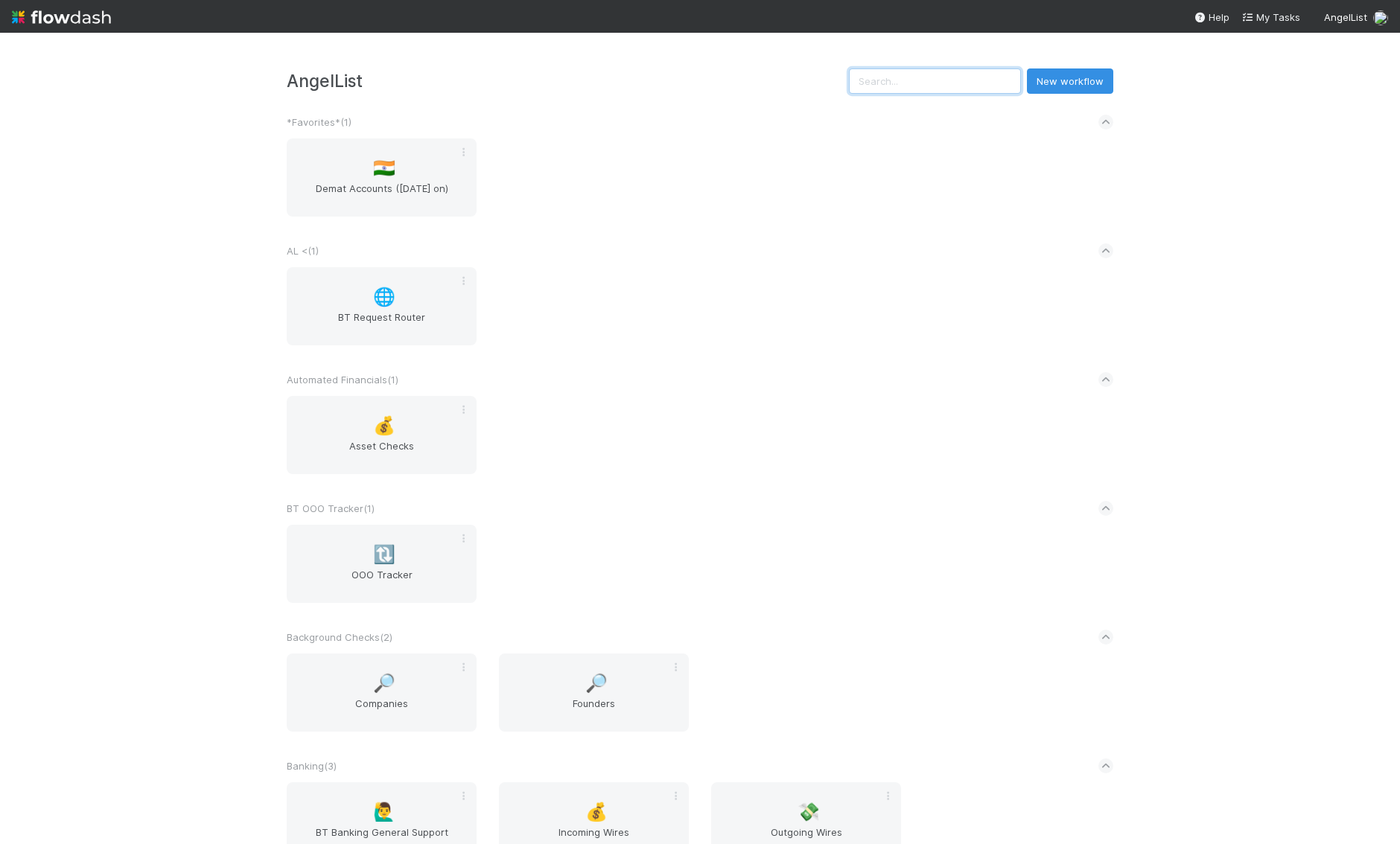
click at [934, 82] on input "text" at bounding box center [934, 82] width 172 height 25
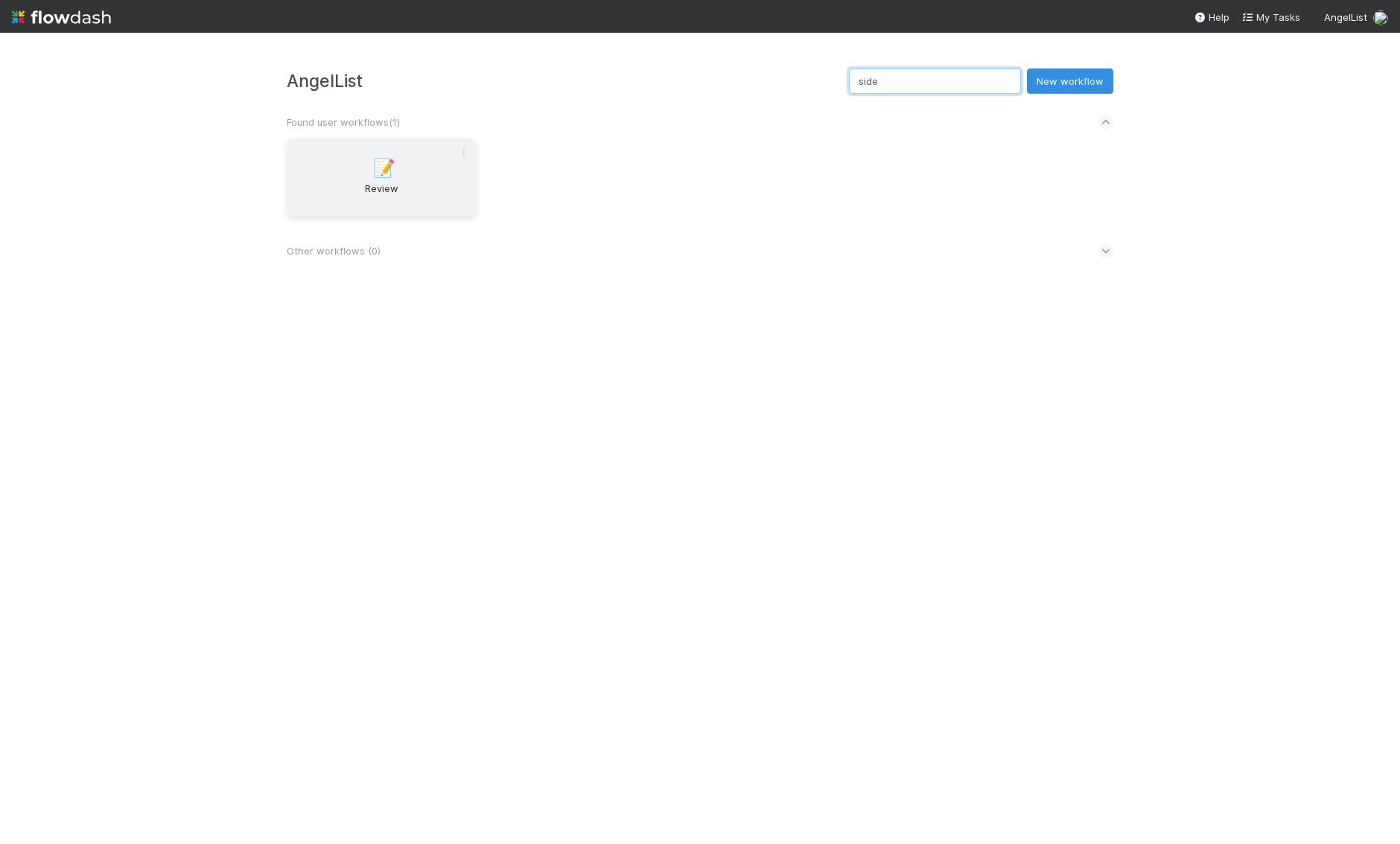
type input "side"
click at [352, 174] on div "📝 Review" at bounding box center [381, 178] width 190 height 78
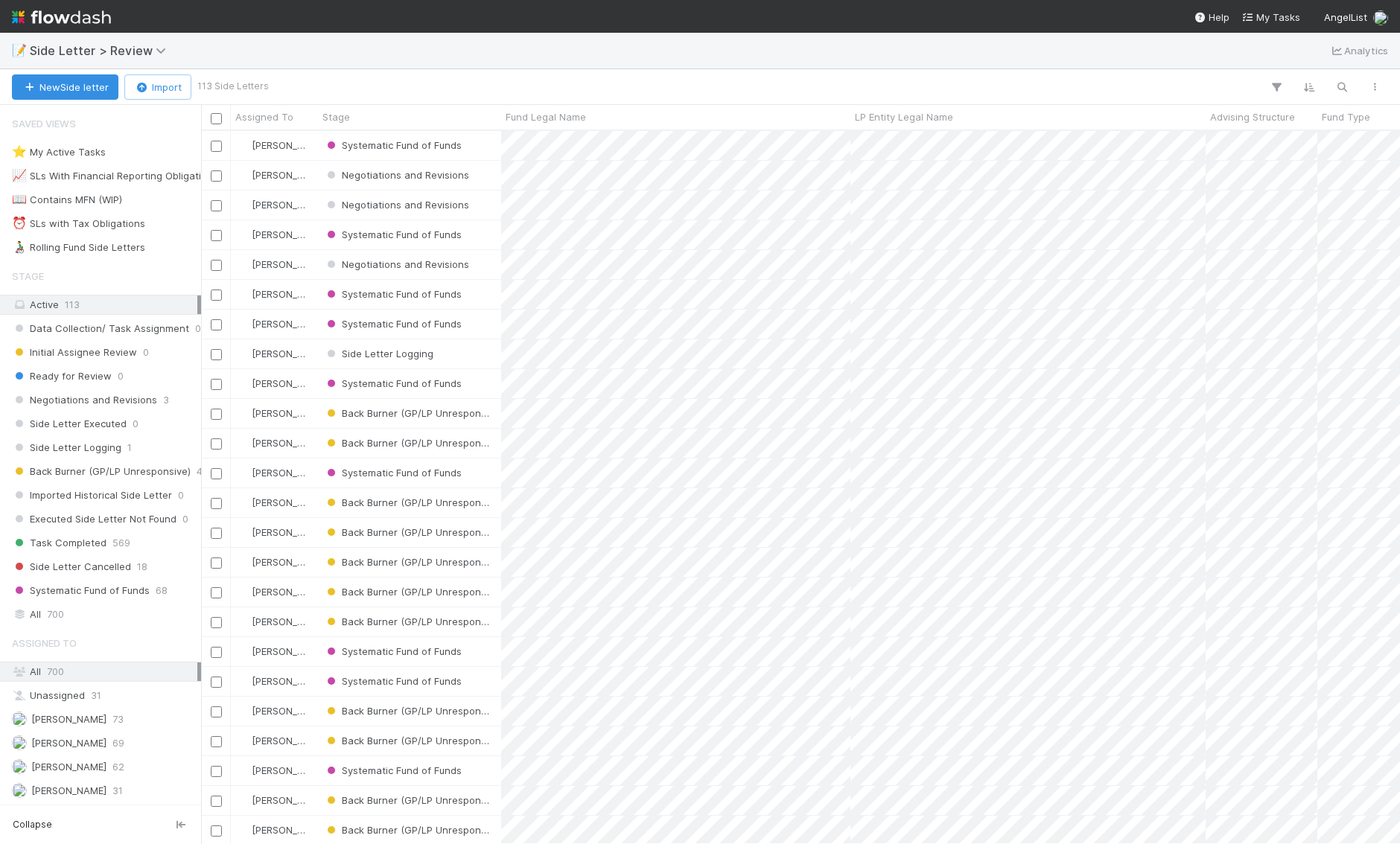
scroll to position [0, 1]
type input "Angel Deal Holdings, LP"
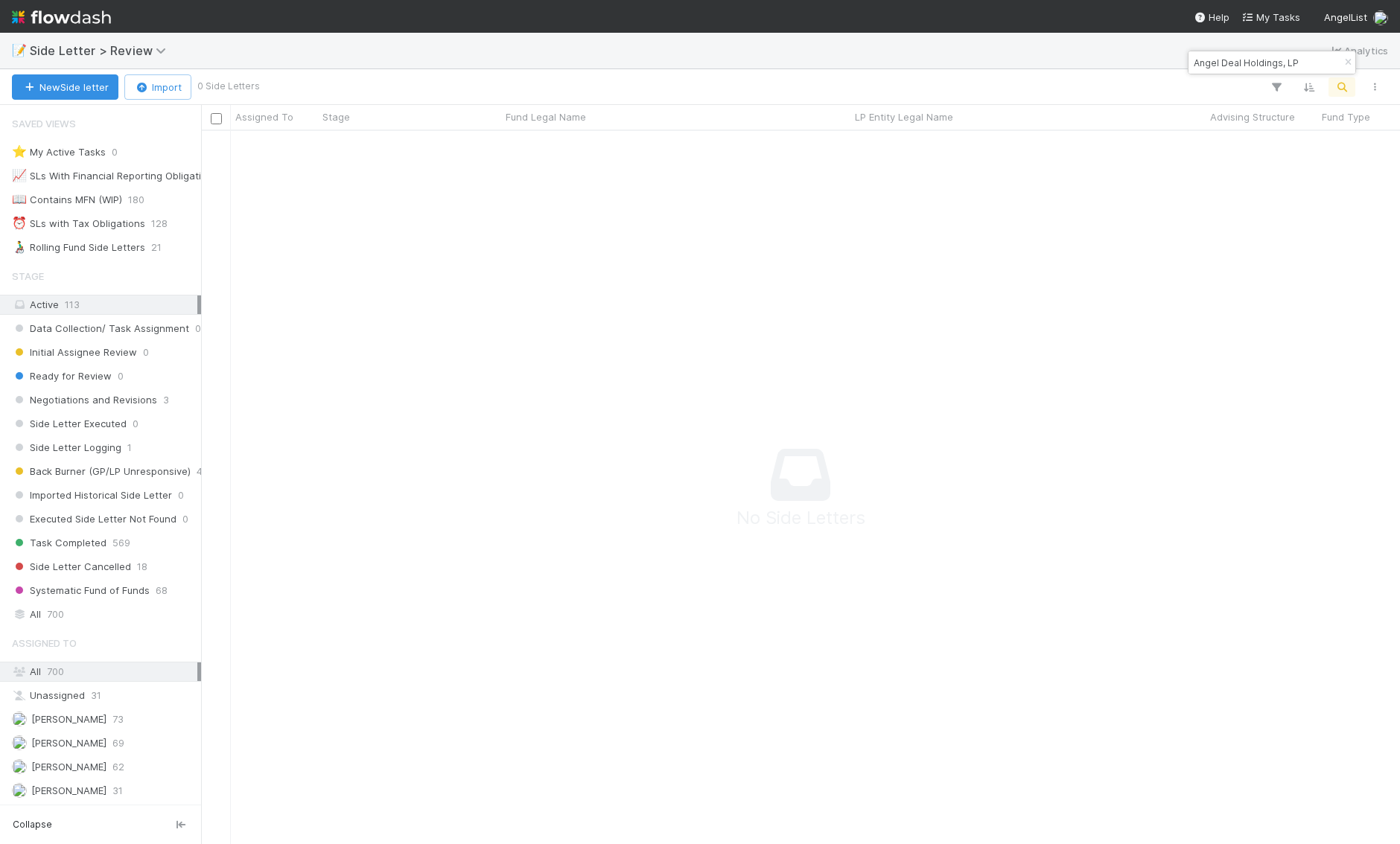
scroll to position [713, 1199]
click at [1345, 76] on div at bounding box center [700, 422] width 1400 height 844
click at [1342, 87] on icon "button" at bounding box center [1342, 88] width 15 height 14
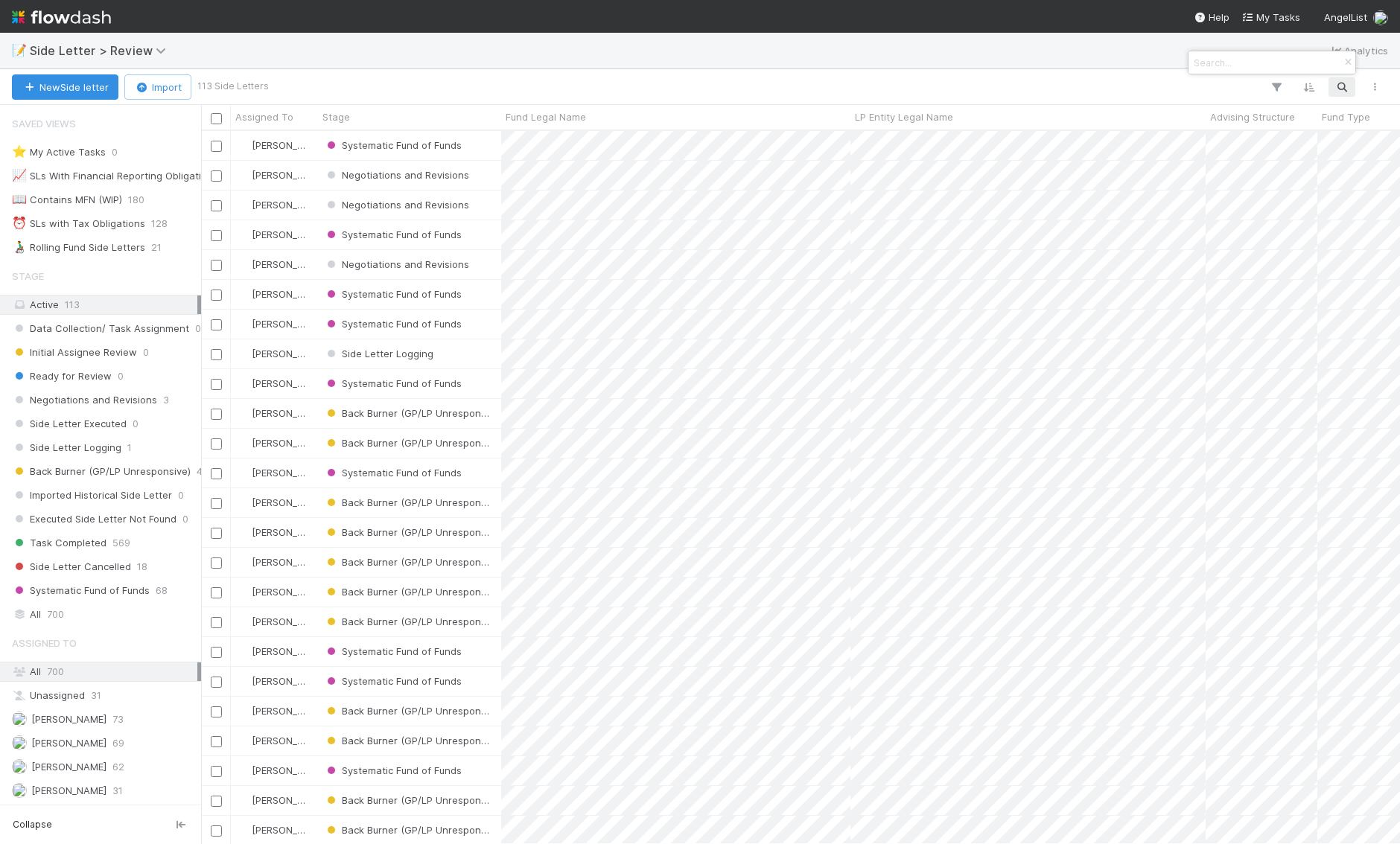
scroll to position [0, 1]
paste input "Venice Investments, a Series of Angel Deal Holdings, LP"
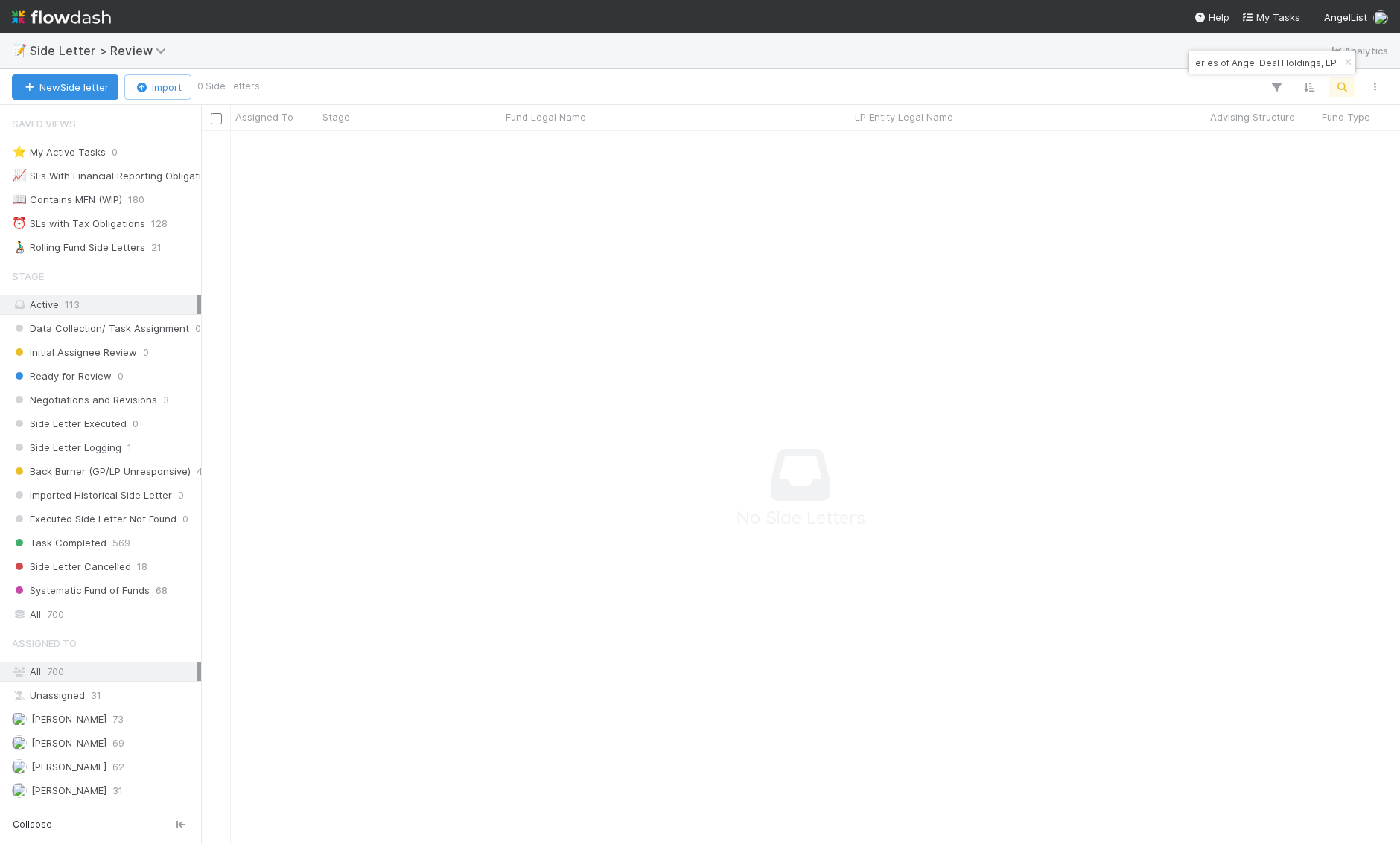
scroll to position [0, 0]
click at [1306, 66] on div "Venice Investments, a Series of Angel Deal Holdings, LP" at bounding box center [1272, 62] width 167 height 22
drag, startPoint x: 1303, startPoint y: 61, endPoint x: 1290, endPoint y: 61, distance: 13.0
click at [1298, 61] on div "Venice Investments, a Series of Angel Deal Holdings, LP" at bounding box center [1272, 62] width 167 height 22
drag, startPoint x: 1289, startPoint y: 61, endPoint x: 1149, endPoint y: 2, distance: 151.9
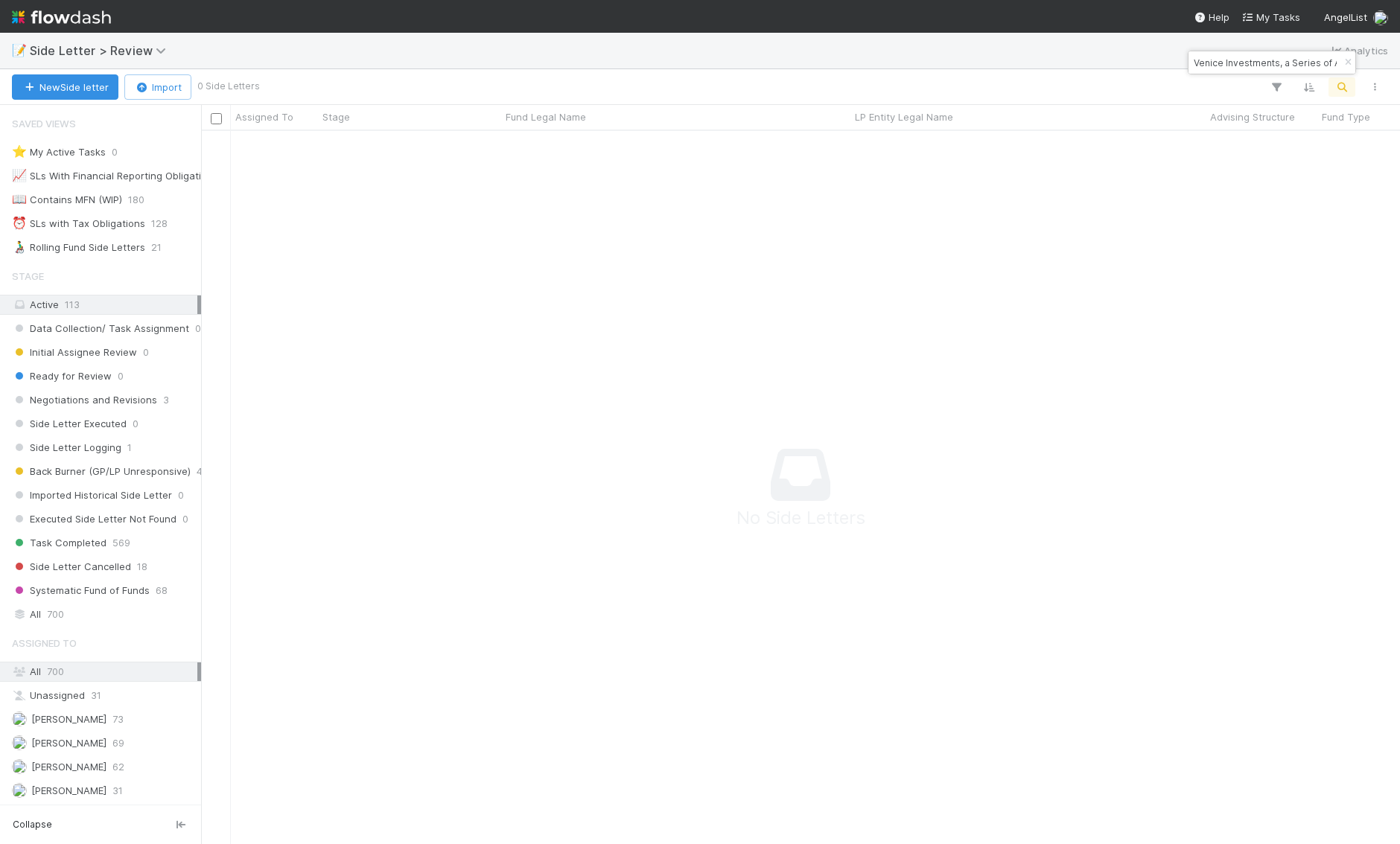
click at [1149, 2] on body "📝 Side Letter > Review Analytics New Side letter Import 0 Side Letters Assigned…" at bounding box center [700, 422] width 1400 height 844
type input "Series of Angel Deal Holdings, LP"
type input "venice"
click at [54, 605] on span "700" at bounding box center [55, 615] width 17 height 19
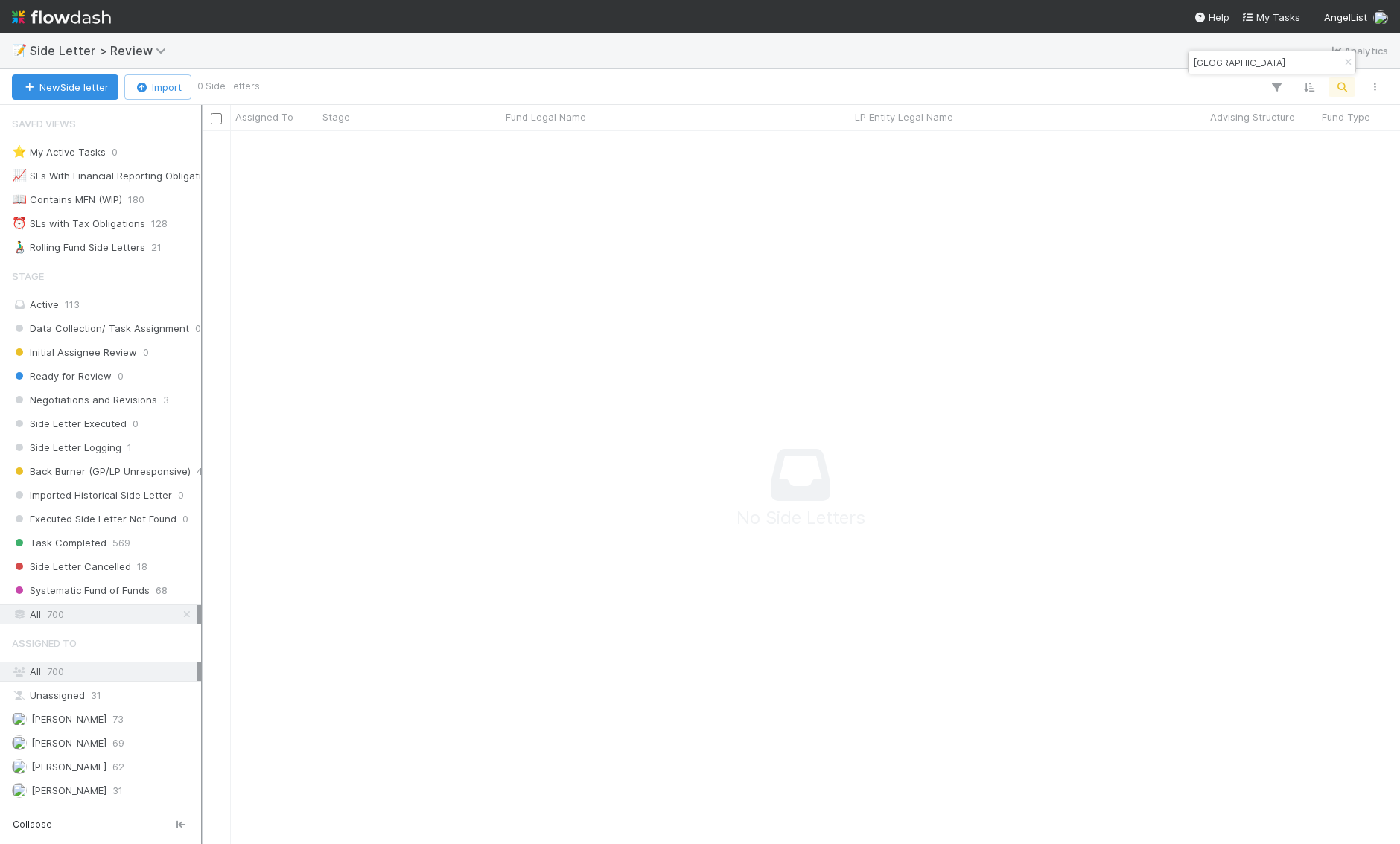
scroll to position [713, 1199]
click at [1238, 71] on div "venice" at bounding box center [1272, 62] width 167 height 22
click at [1238, 67] on input "venice" at bounding box center [1265, 62] width 149 height 18
paste input "Venice Investments, a Series of Angel Deal Holdings, LP"
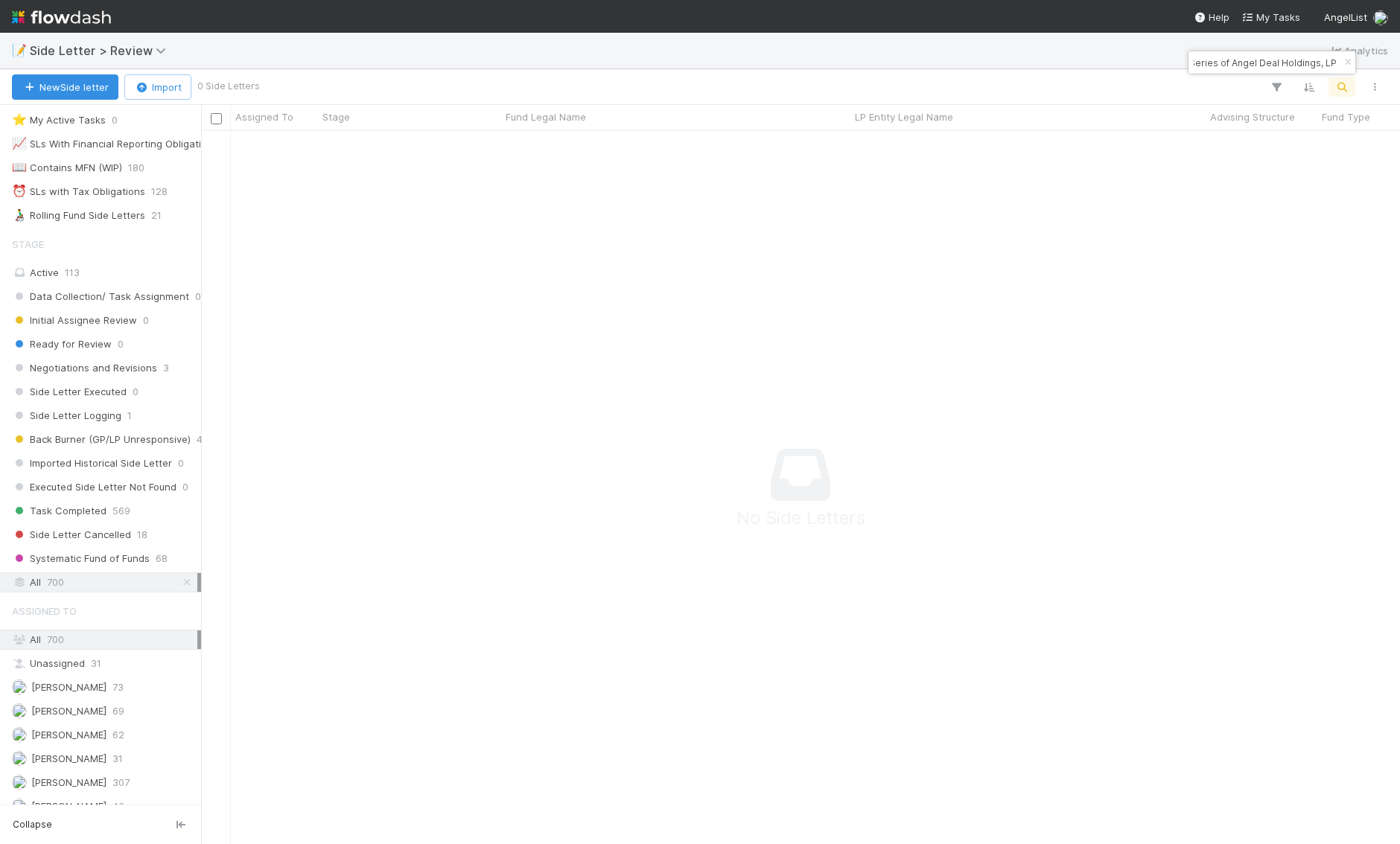
type input "Venice Investments, a Series of Angel Deal Holdings, LP"
click at [65, 21] on img at bounding box center [61, 17] width 99 height 25
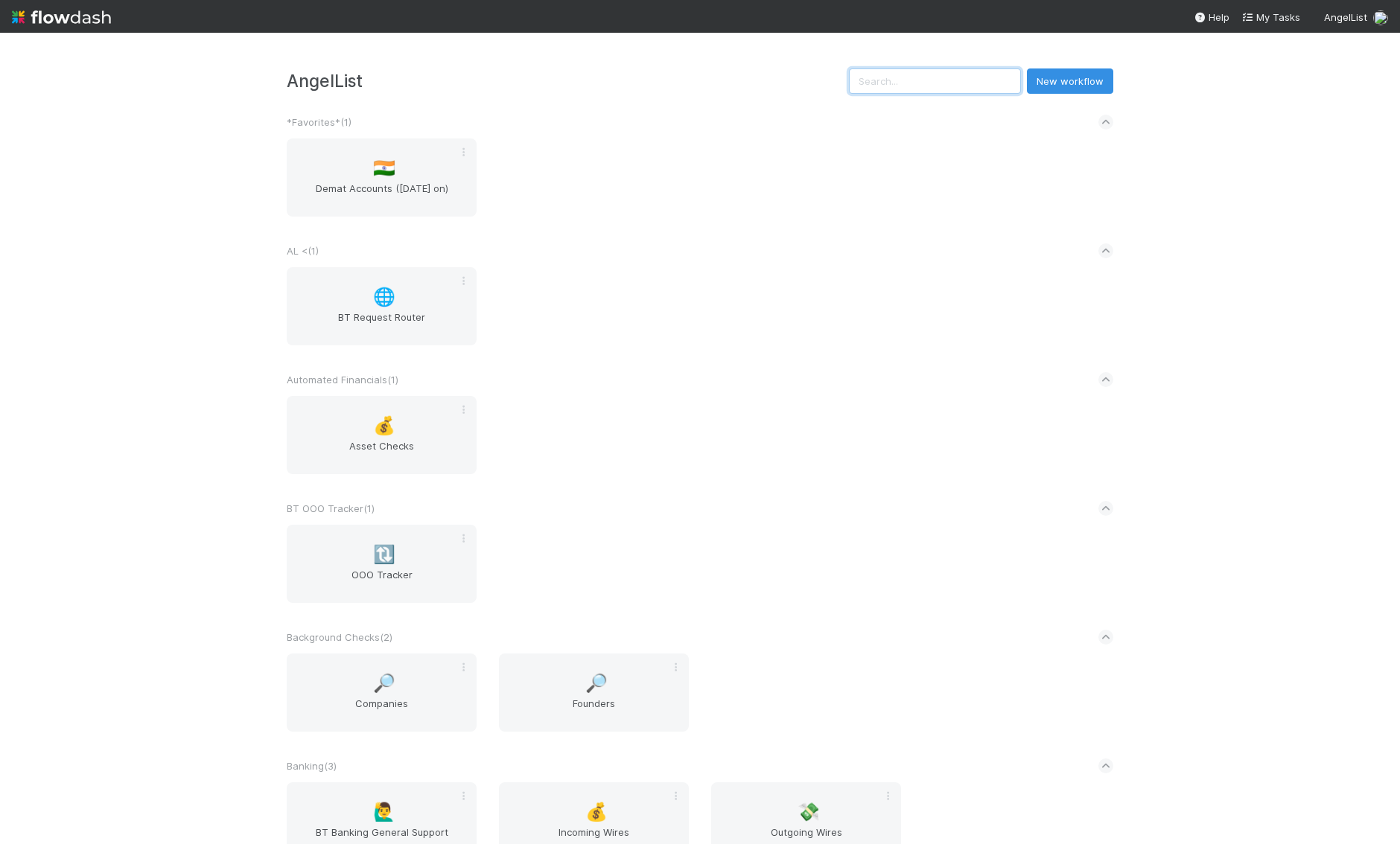
click at [952, 87] on input "text" at bounding box center [934, 82] width 172 height 25
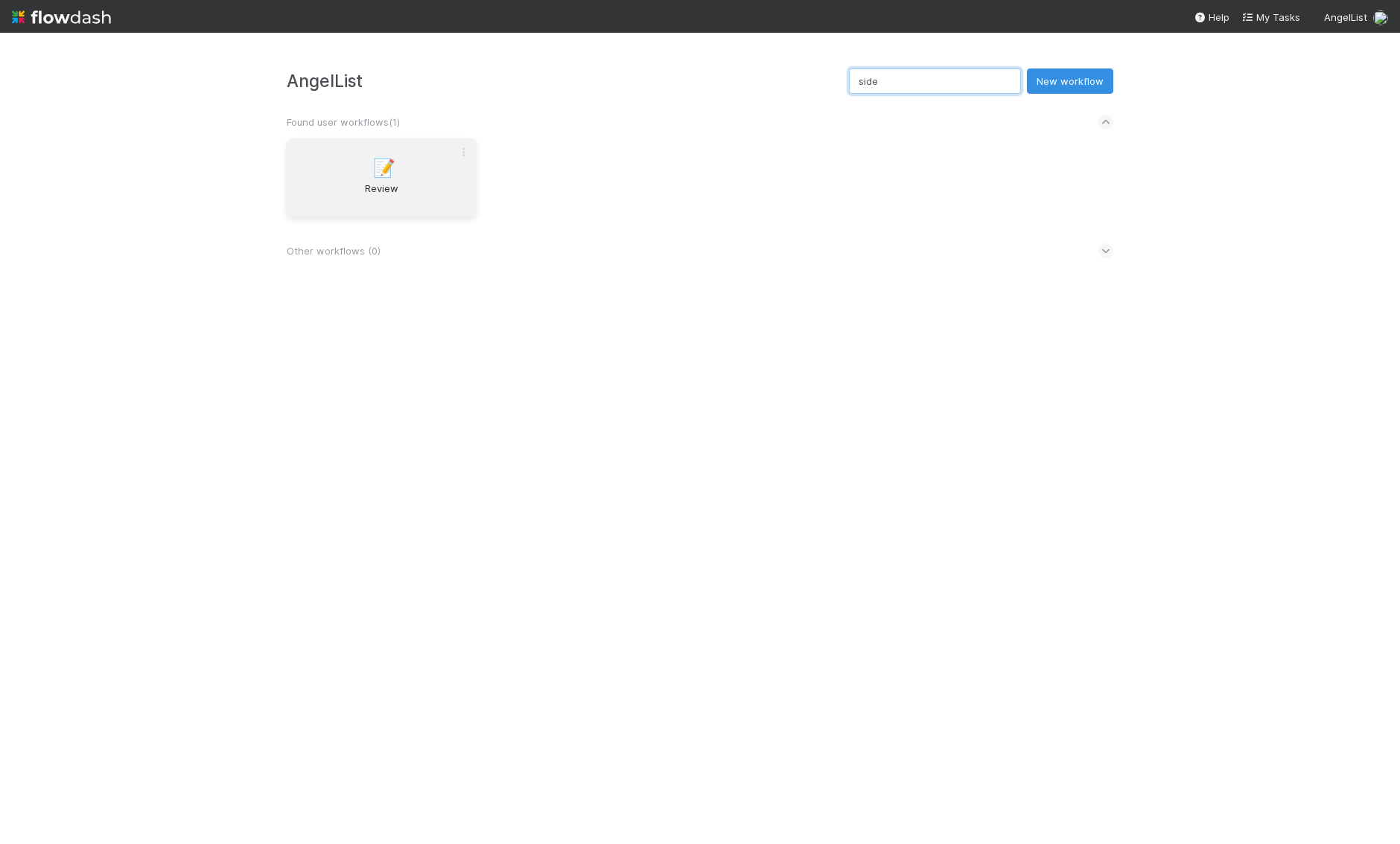
type input "side"
click at [331, 173] on div "📝 Review" at bounding box center [381, 178] width 190 height 78
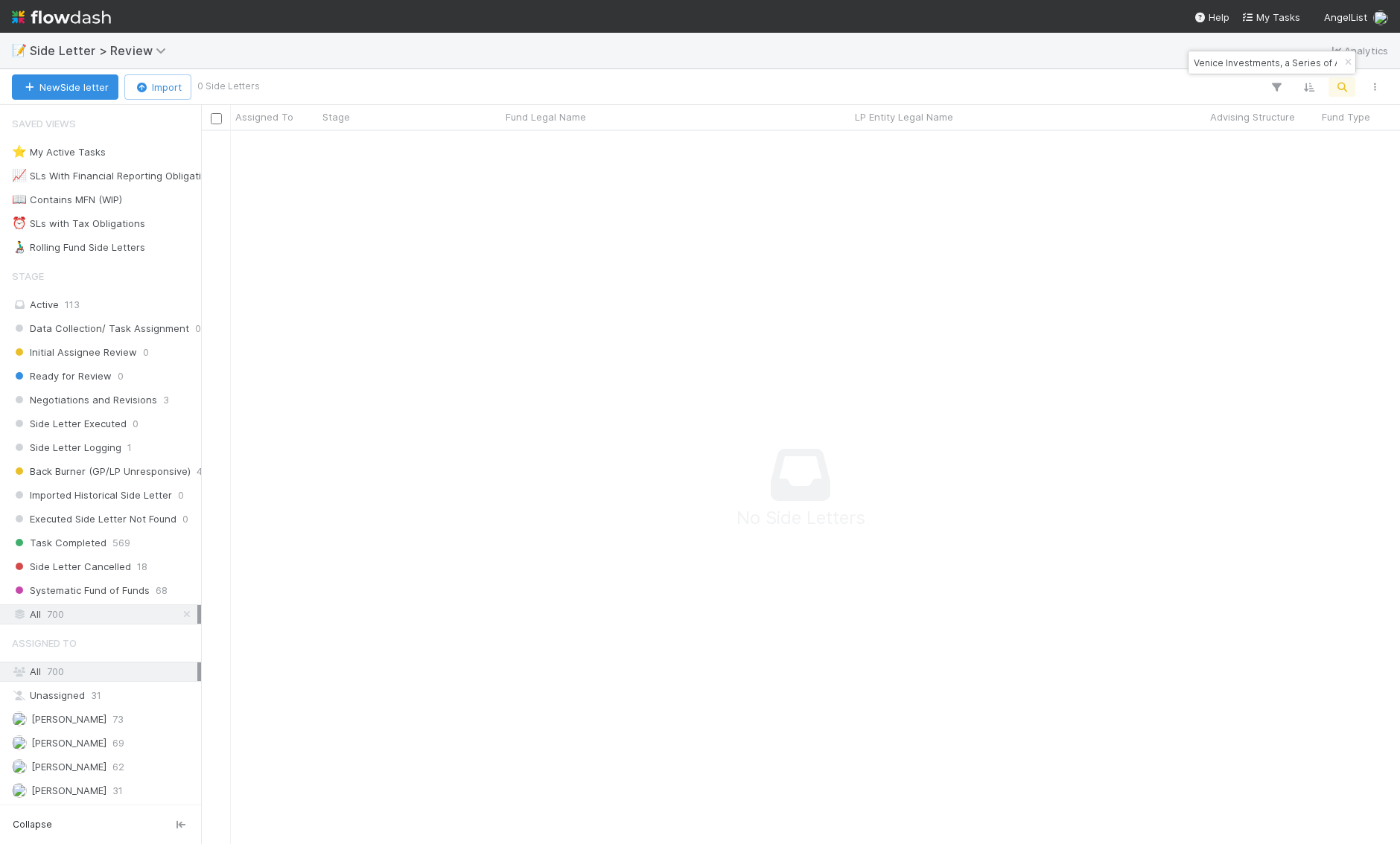
scroll to position [713, 1199]
click at [1312, 65] on div "Venice Investments, a Series of Angel Deal Holdings, LP" at bounding box center [1272, 62] width 167 height 22
click at [1346, 65] on icon "button" at bounding box center [1348, 62] width 15 height 9
type input "F4 Ventures, LP"
